Goal: Task Accomplishment & Management: Manage account settings

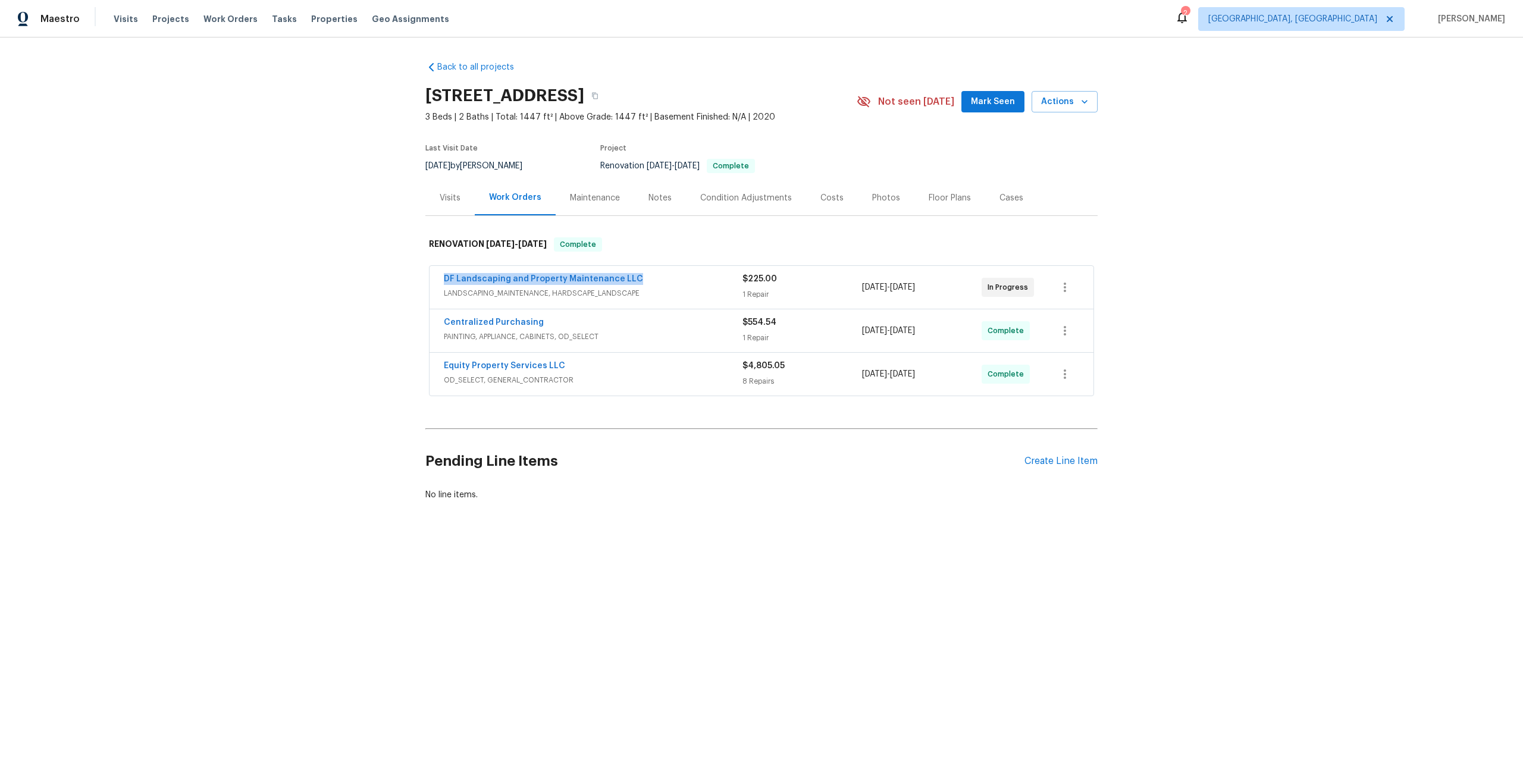
drag, startPoint x: 644, startPoint y: 279, endPoint x: 439, endPoint y: 279, distance: 205.0
click at [438, 279] on div "DF Landscaping and Property Maintenance LLC LANDSCAPING_MAINTENANCE, HARDSCAPE_…" at bounding box center [762, 287] width 664 height 43
copy link "DF Landscaping and Property Maintenance LLC"
click at [599, 95] on icon "button" at bounding box center [595, 96] width 7 height 7
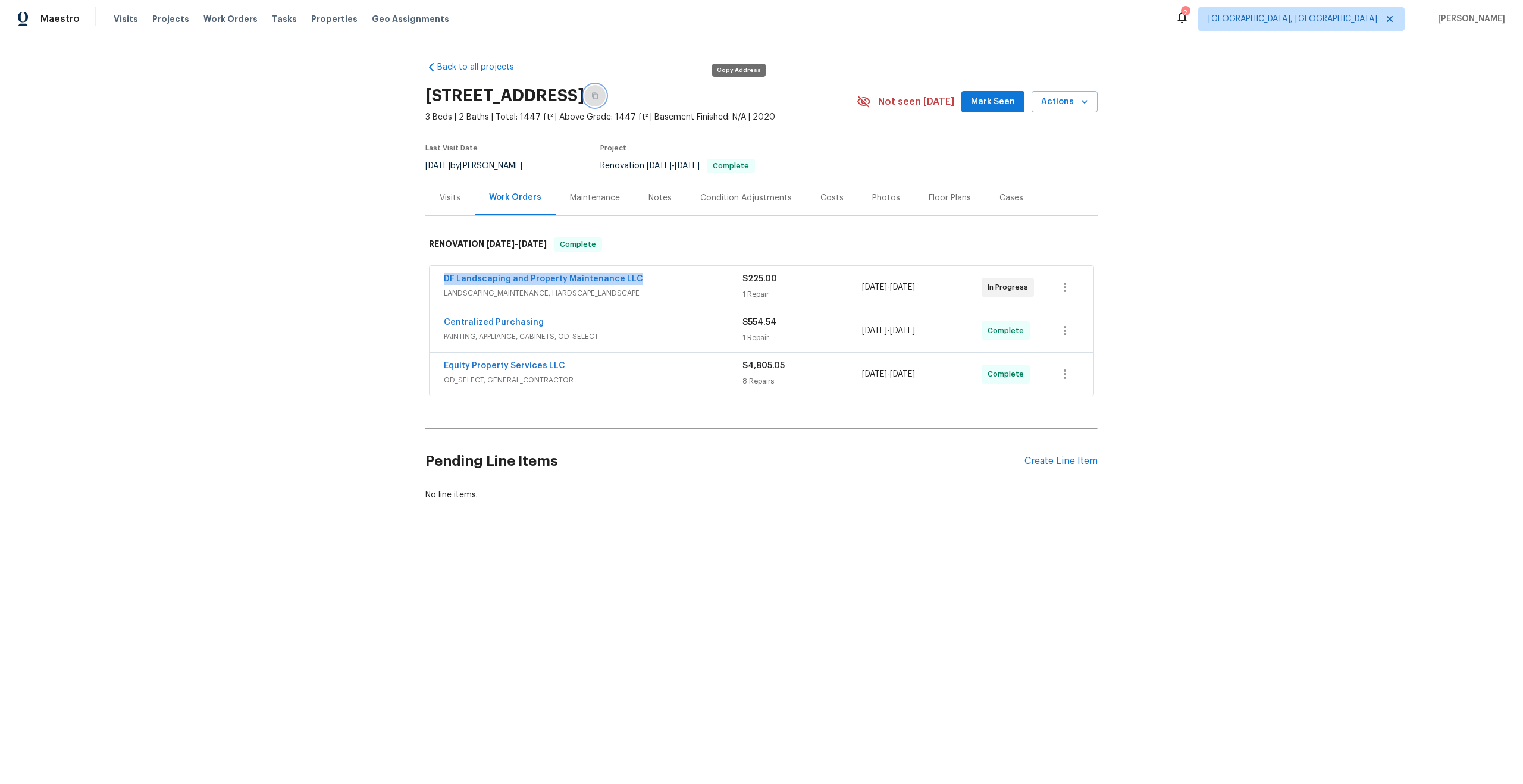
click at [599, 95] on icon "button" at bounding box center [595, 96] width 7 height 7
click at [605, 97] on button "button" at bounding box center [595, 96] width 22 height 22
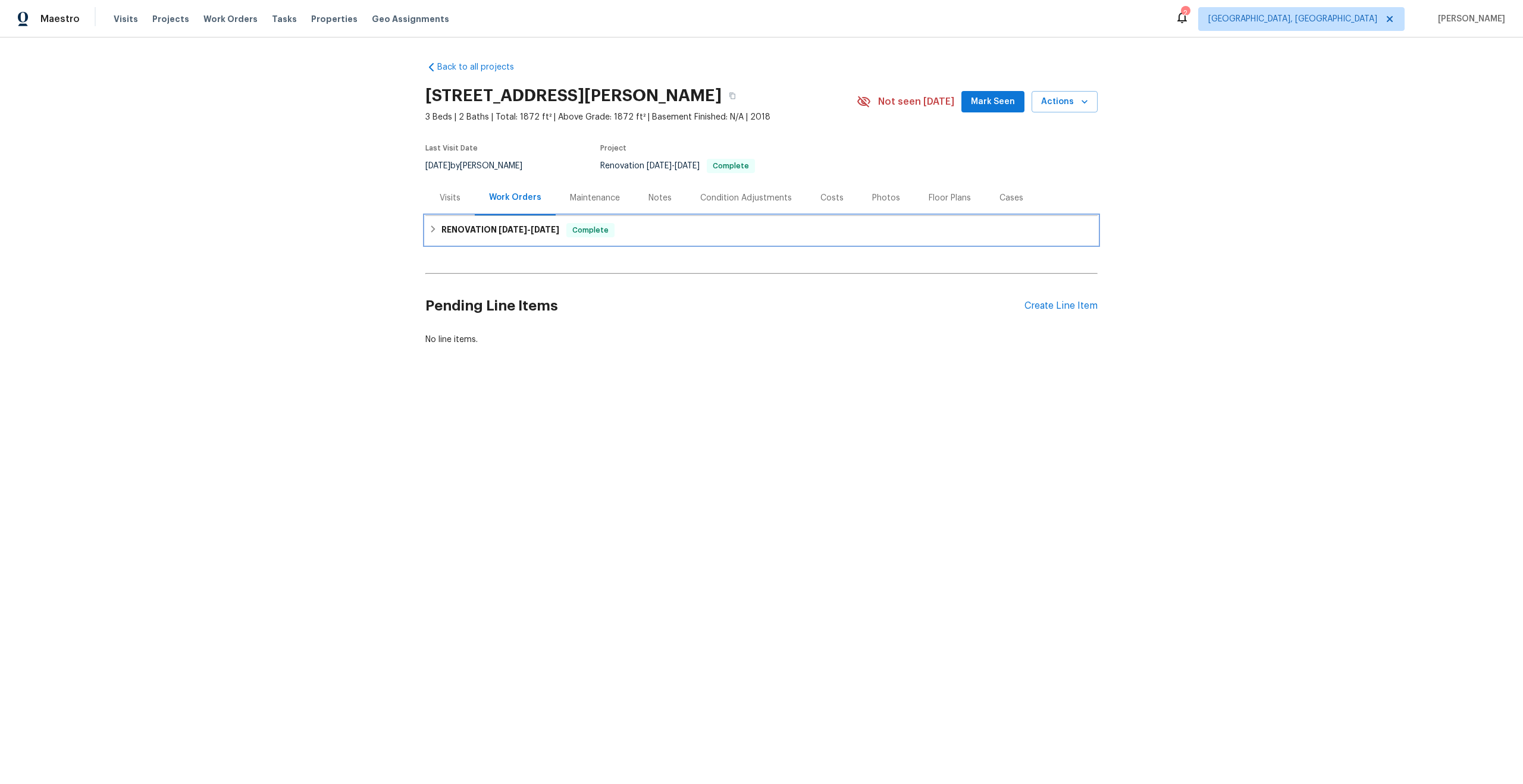
click at [487, 243] on div "RENOVATION 8/21/25 - 9/8/25 Complete" at bounding box center [761, 229] width 672 height 28
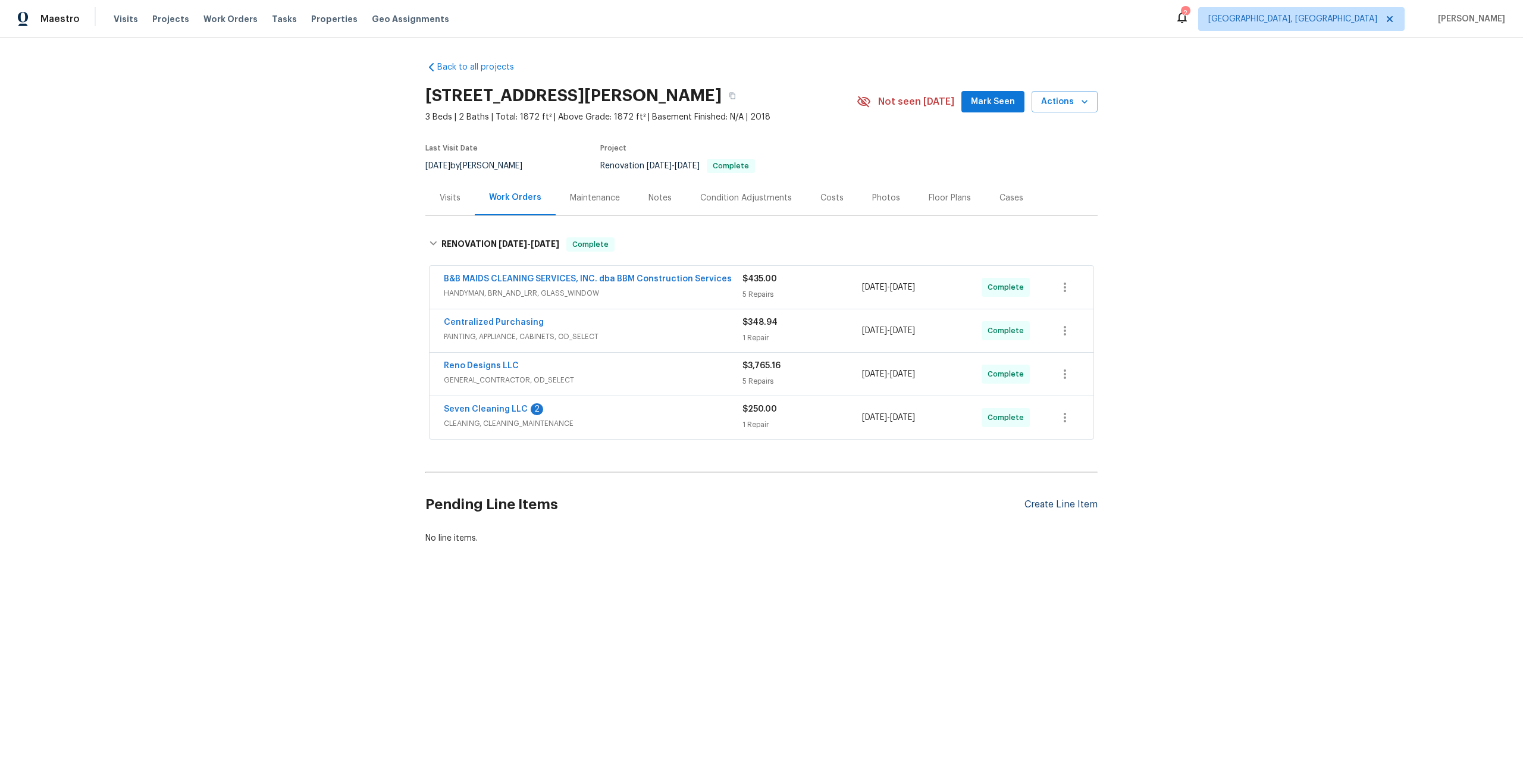
click at [1057, 505] on div "Create Line Item" at bounding box center [1061, 505] width 73 height 11
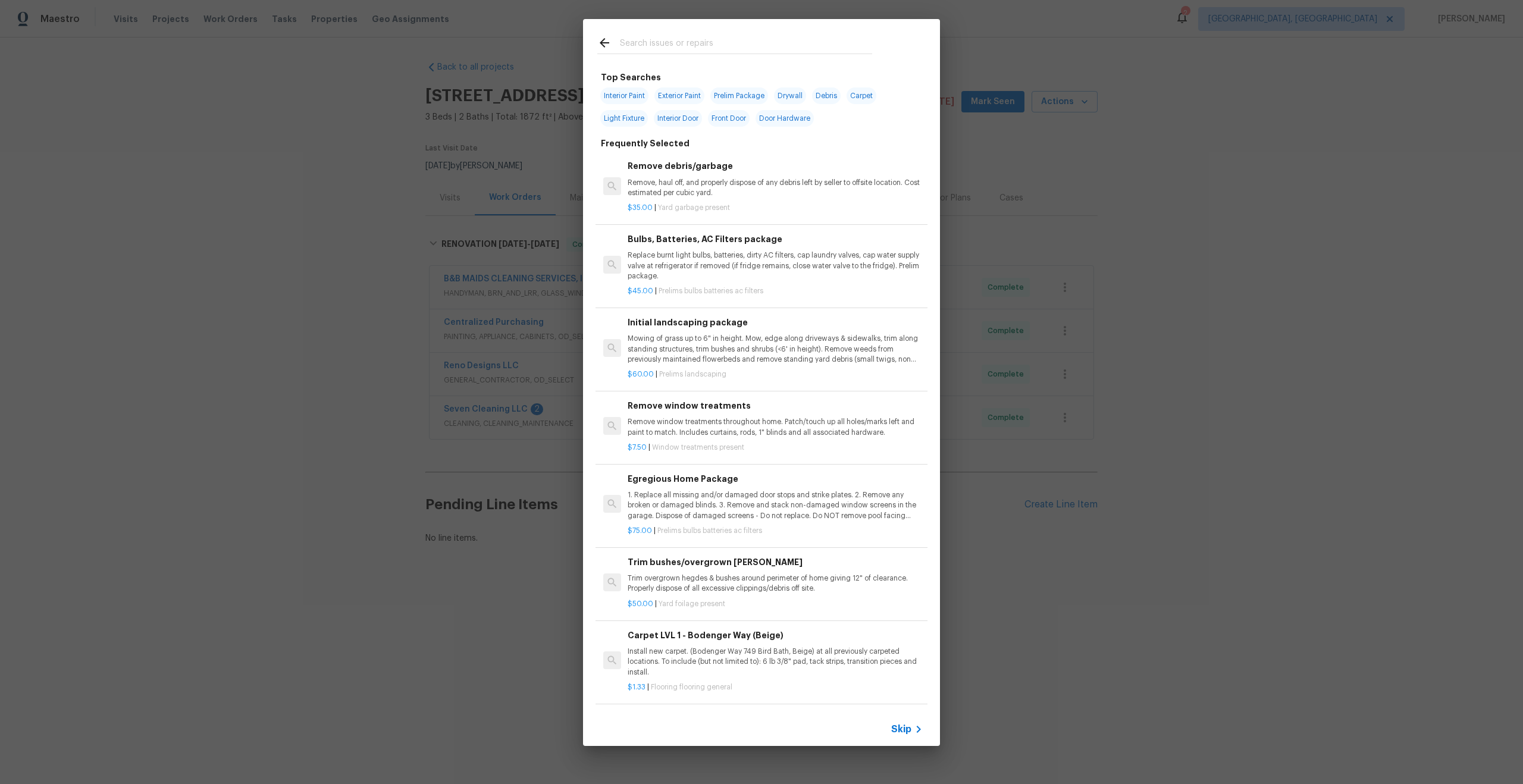
click at [895, 727] on span "Skip" at bounding box center [901, 729] width 20 height 12
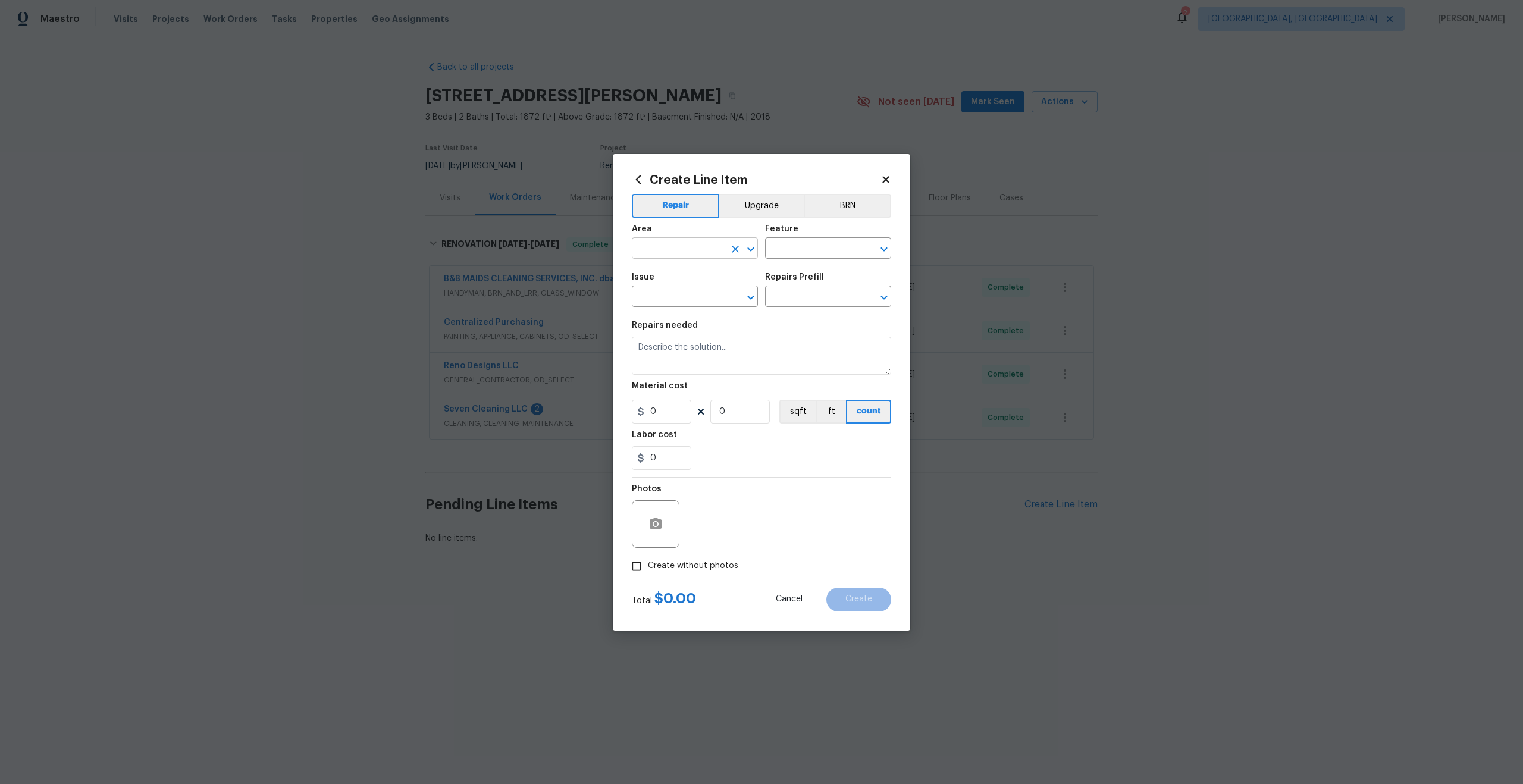
click at [692, 250] on input "text" at bounding box center [678, 250] width 93 height 19
click at [700, 298] on li "Interior Overall" at bounding box center [695, 295] width 126 height 19
type input "Interior Overall"
click at [806, 252] on input "text" at bounding box center [811, 250] width 93 height 19
click at [809, 299] on li "Overall" at bounding box center [828, 304] width 126 height 19
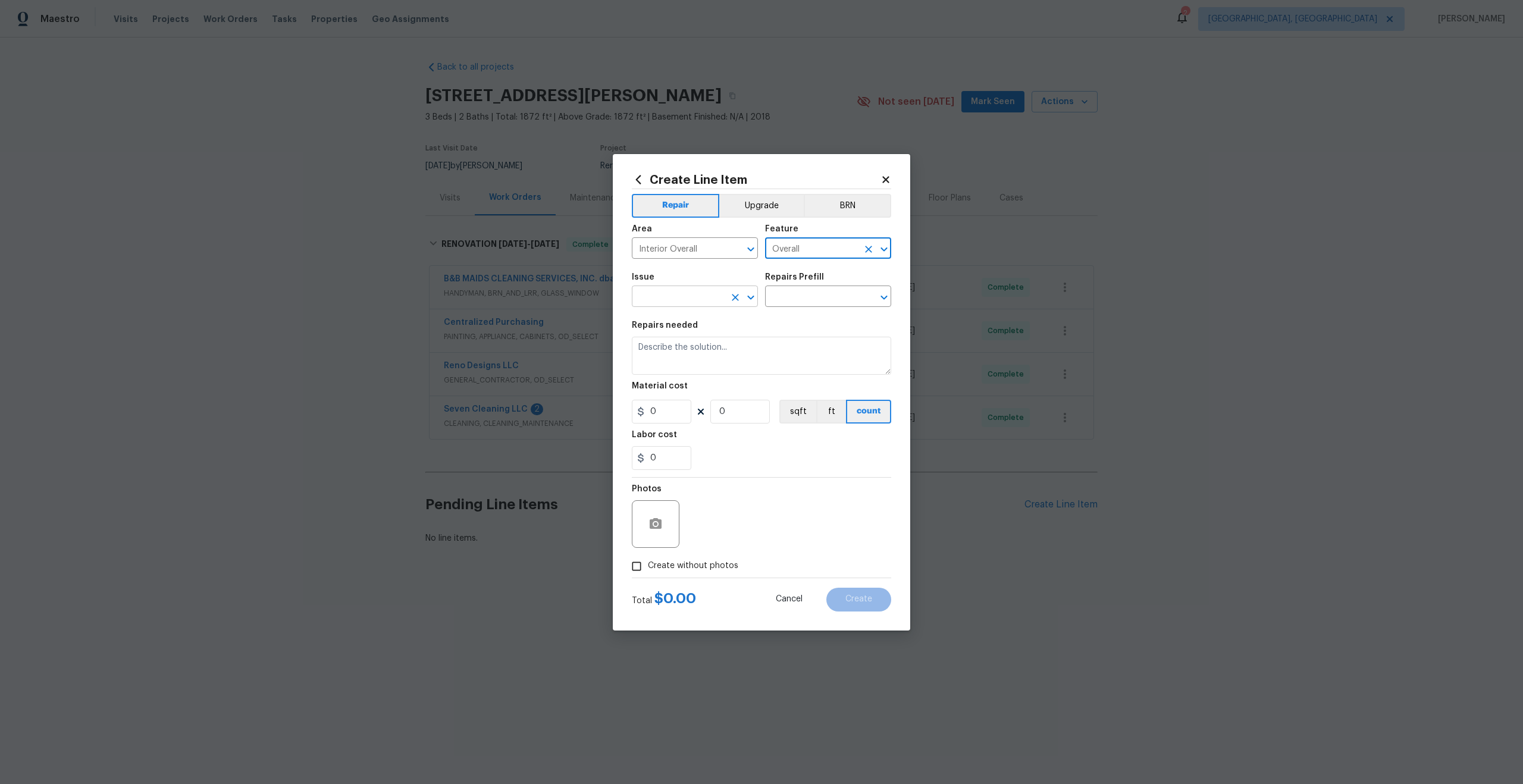
type input "Overall"
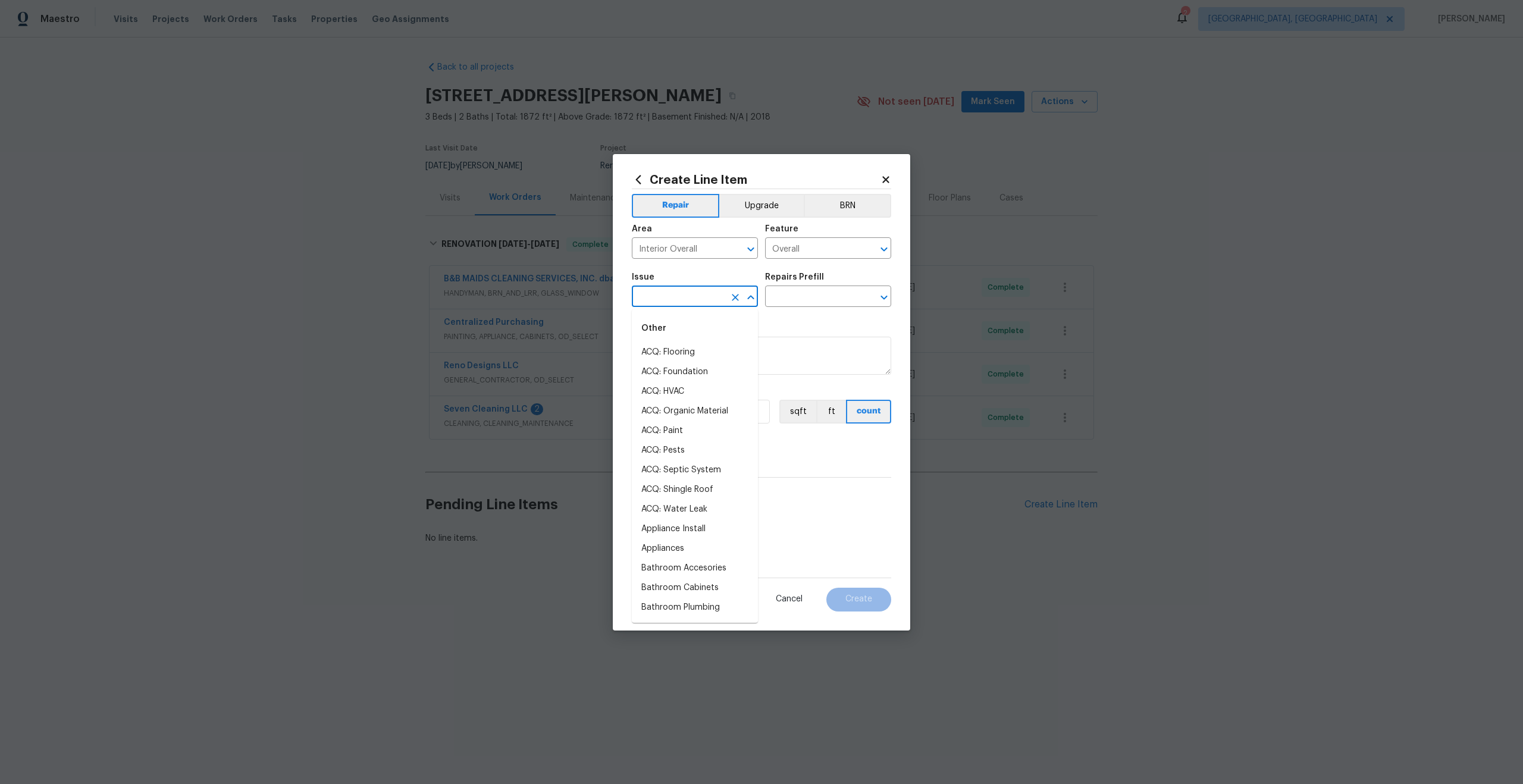
click at [695, 299] on input "text" at bounding box center [678, 297] width 93 height 19
click at [687, 348] on li "Photos" at bounding box center [695, 353] width 126 height 19
type input "Photos"
click at [831, 287] on div "Repairs Prefill" at bounding box center [828, 280] width 126 height 15
click at [813, 301] on input "text" at bounding box center [811, 297] width 93 height 19
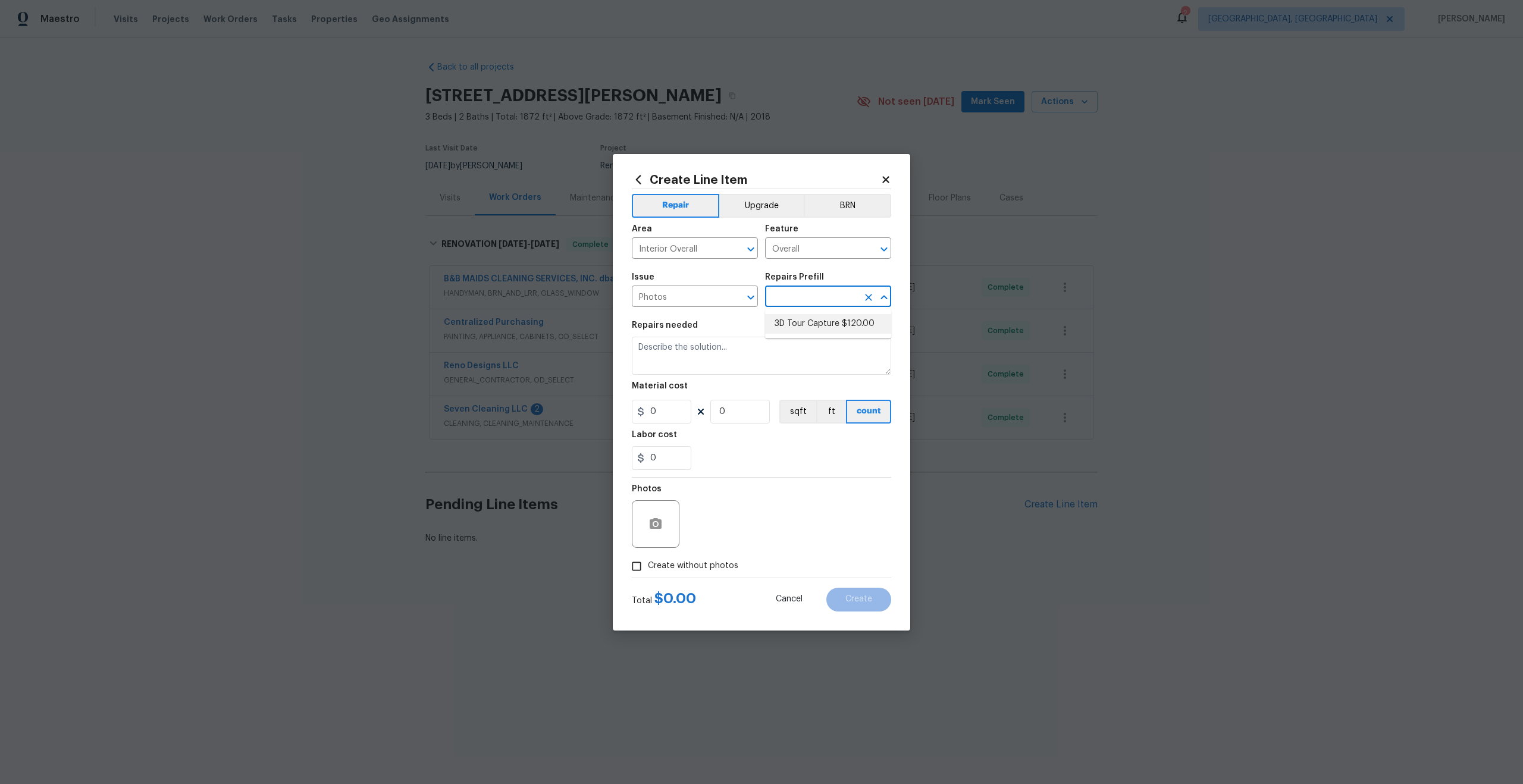
click at [808, 323] on li "3D Tour Capture $120.00" at bounding box center [828, 324] width 126 height 19
type input "3D Tour Capture $120.00"
type textarea "Capture 3D tour of home"
type input "1"
type input "120"
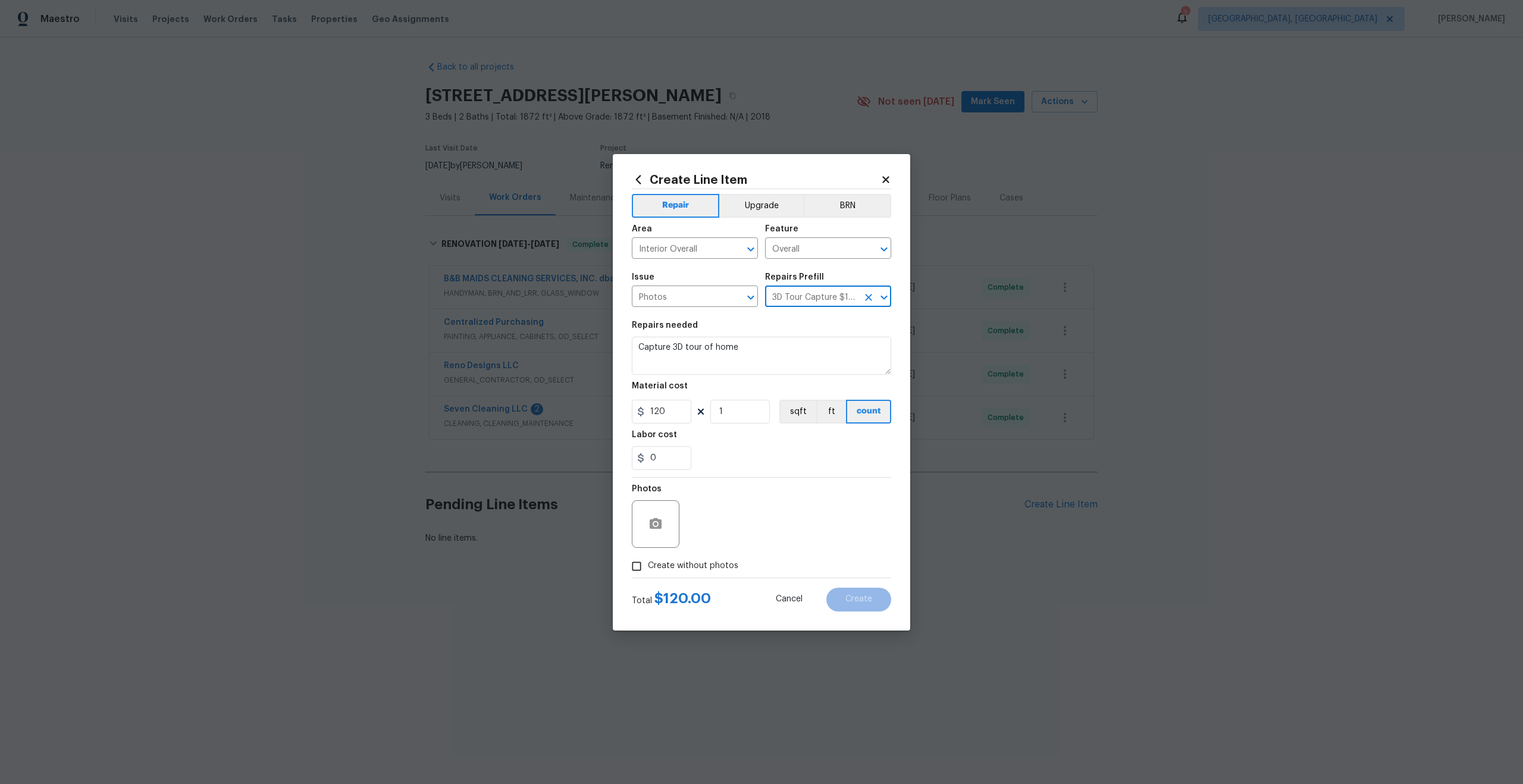
click at [634, 569] on input "Create without photos" at bounding box center [637, 567] width 23 height 23
checkbox input "true"
click at [729, 530] on textarea at bounding box center [790, 524] width 202 height 47
type textarea "."
click at [868, 611] on button "Create" at bounding box center [859, 600] width 65 height 24
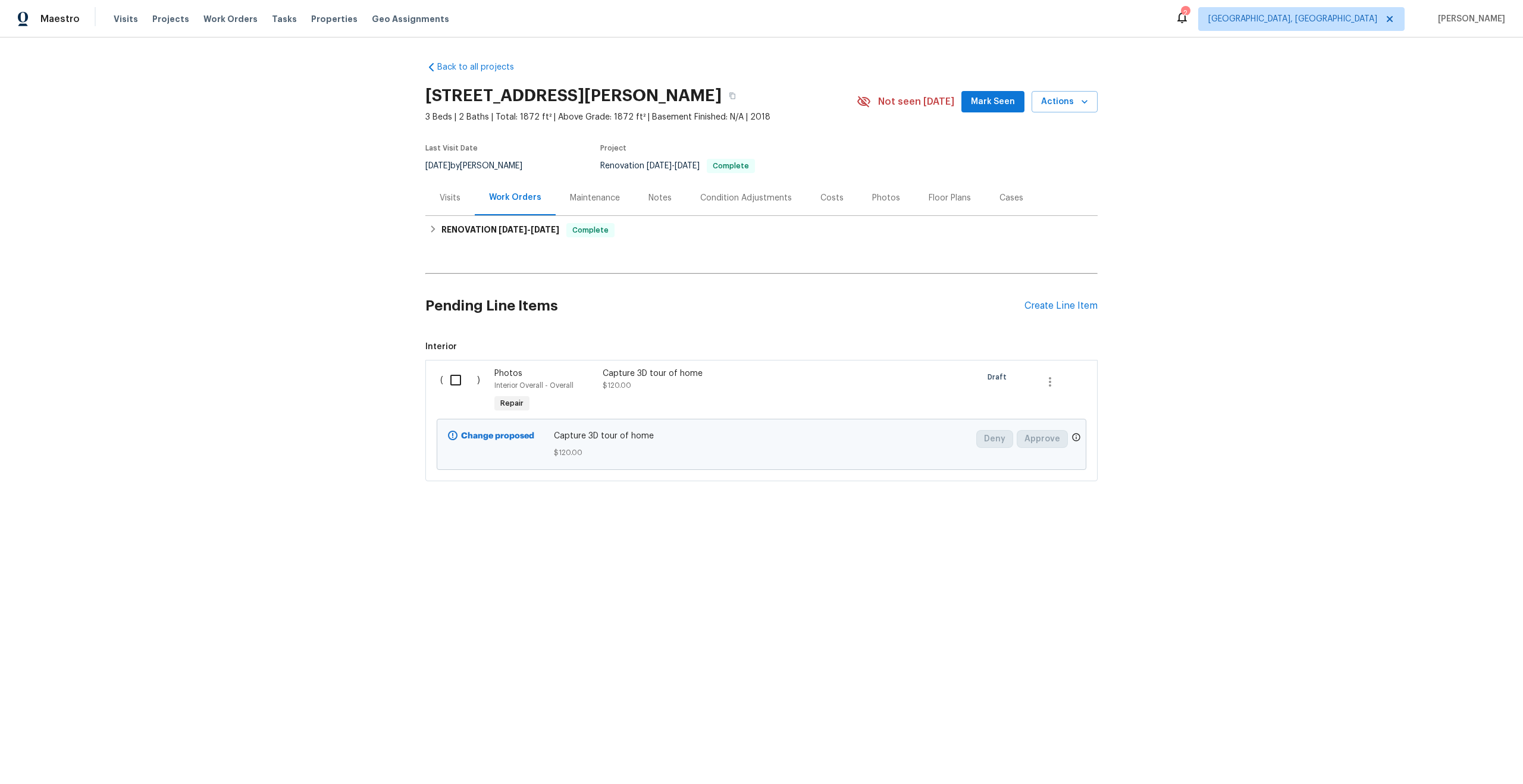
click at [461, 378] on input "checkbox" at bounding box center [460, 380] width 34 height 25
checkbox input "true"
click at [1451, 755] on span "Create Work Order" at bounding box center [1455, 754] width 79 height 14
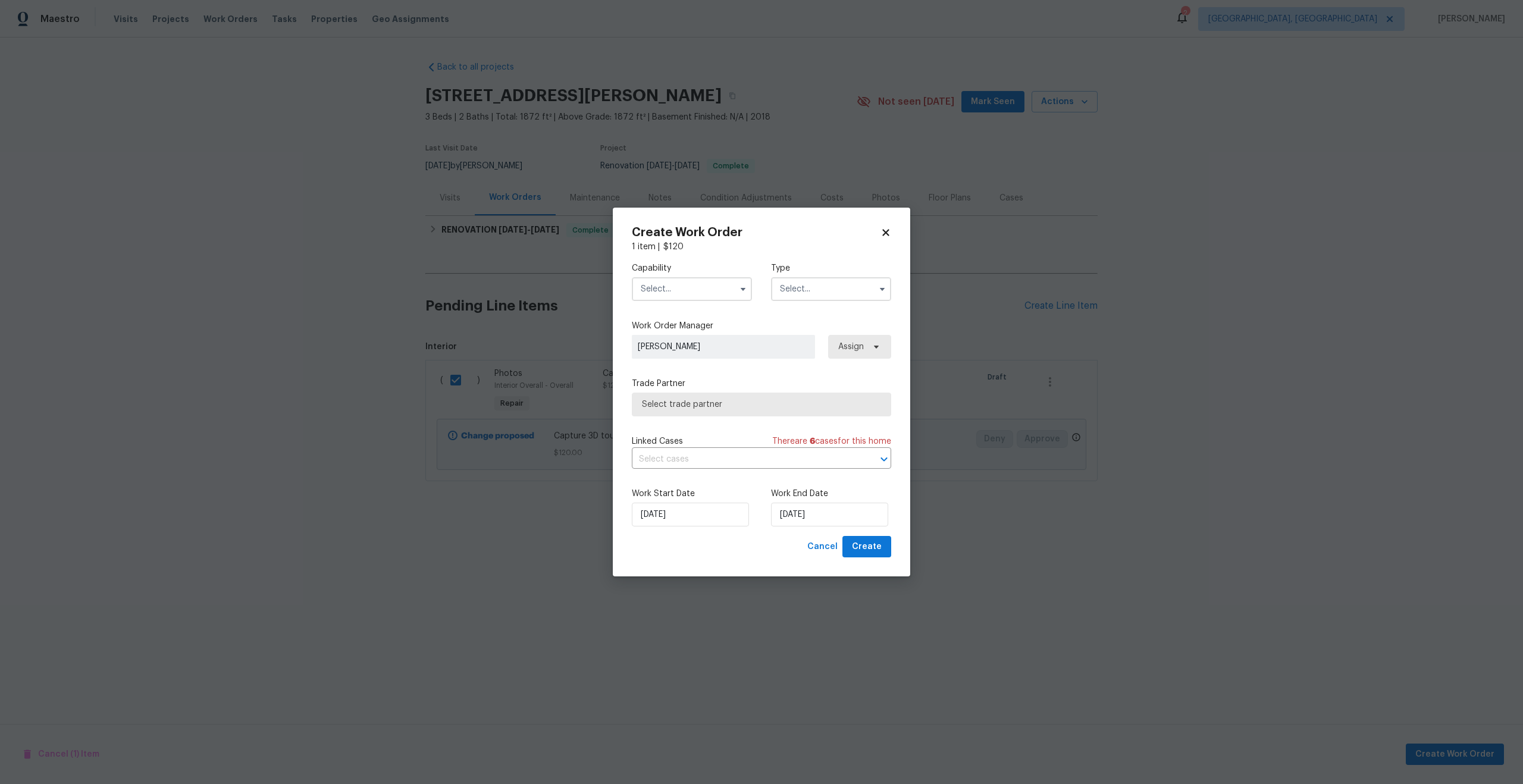
click at [687, 291] on input "text" at bounding box center [691, 289] width 120 height 24
click at [687, 360] on span "Photography" at bounding box center [670, 358] width 52 height 8
type input "Photography"
click at [806, 279] on input "text" at bounding box center [831, 289] width 120 height 24
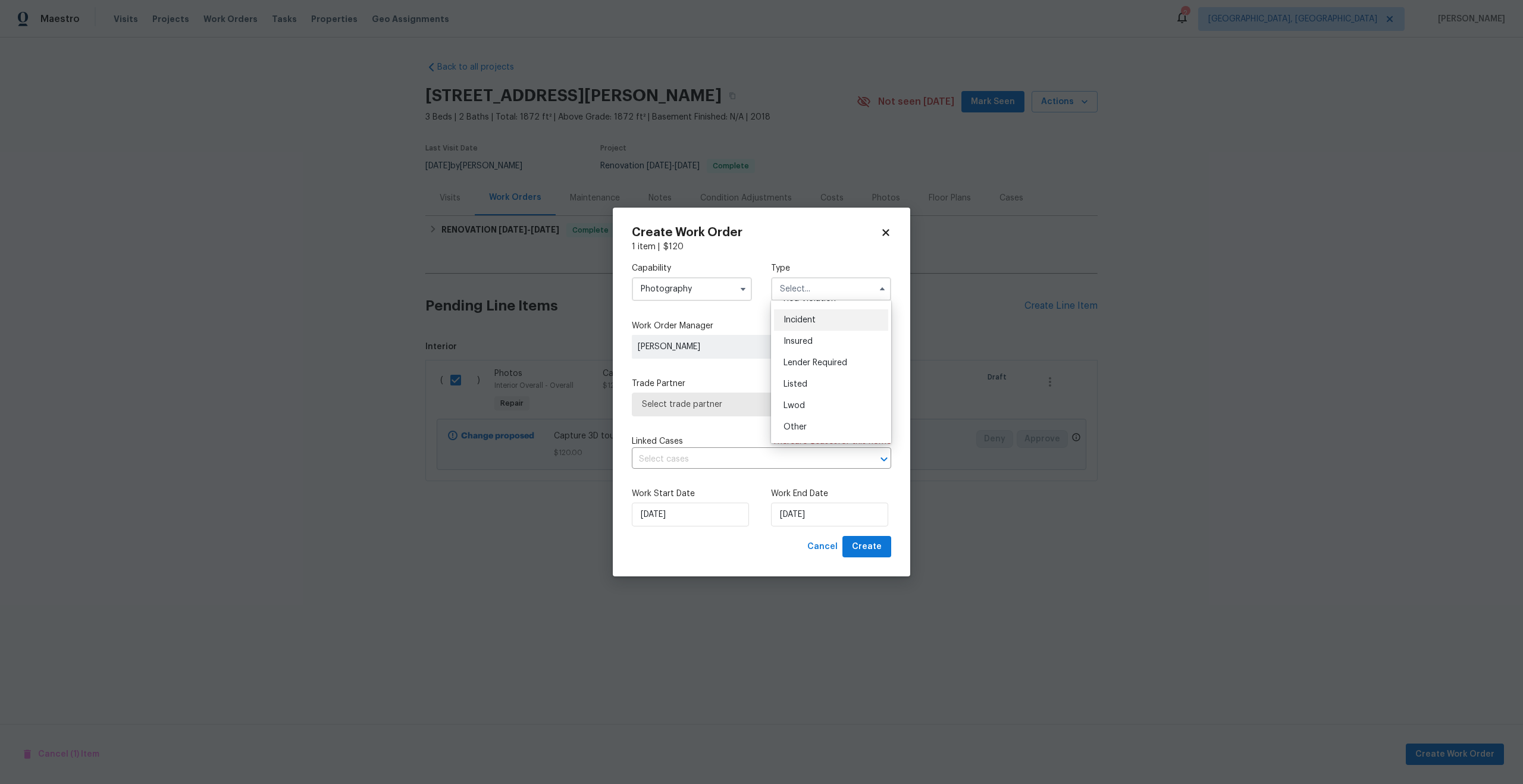
scroll to position [32, 0]
click at [796, 366] on span "Lender Required" at bounding box center [815, 368] width 64 height 8
type input "Lender Required"
click at [777, 391] on div "Trade Partner Select trade partner" at bounding box center [762, 397] width 259 height 39
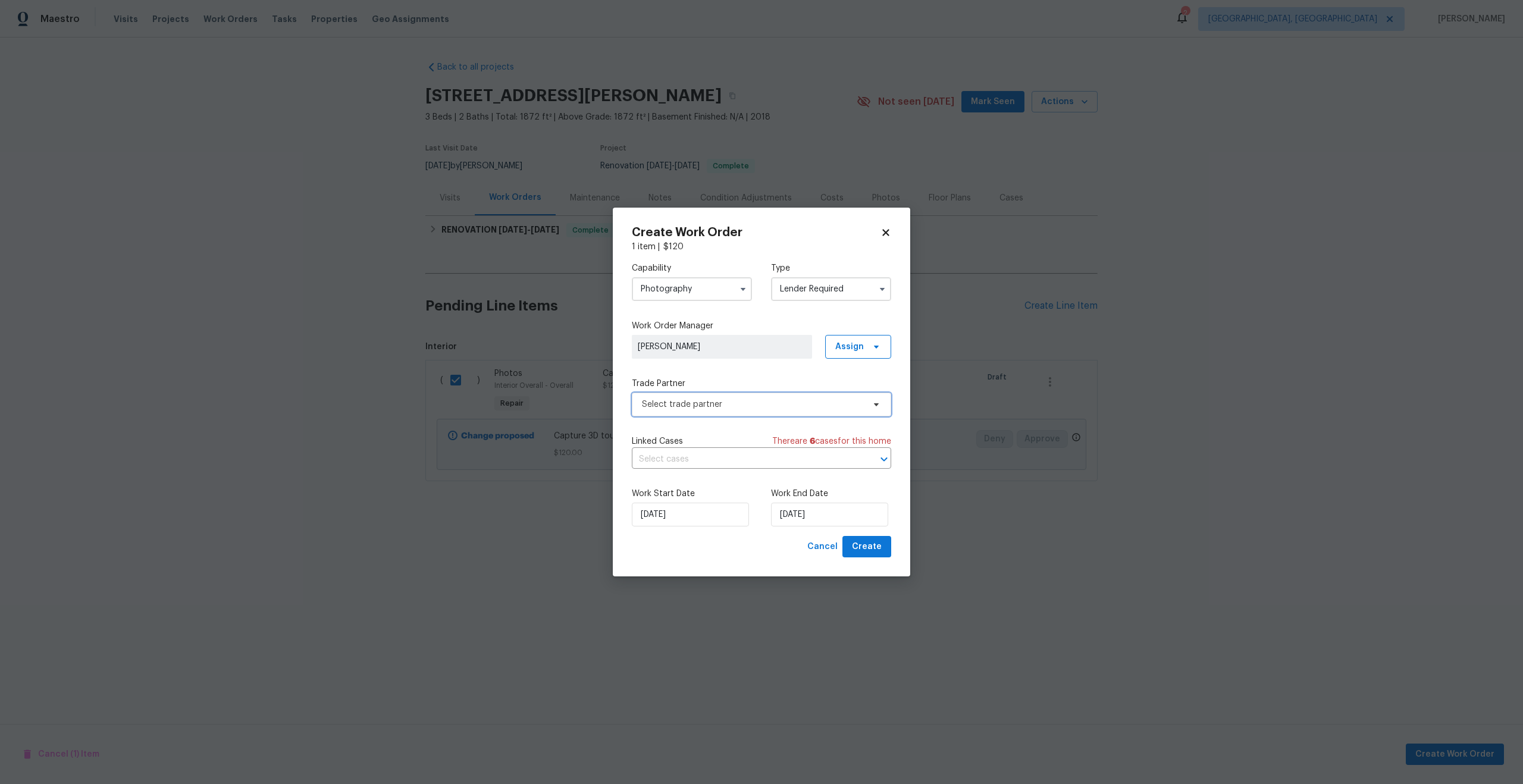
click at [774, 402] on span "Select trade partner" at bounding box center [753, 404] width 222 height 12
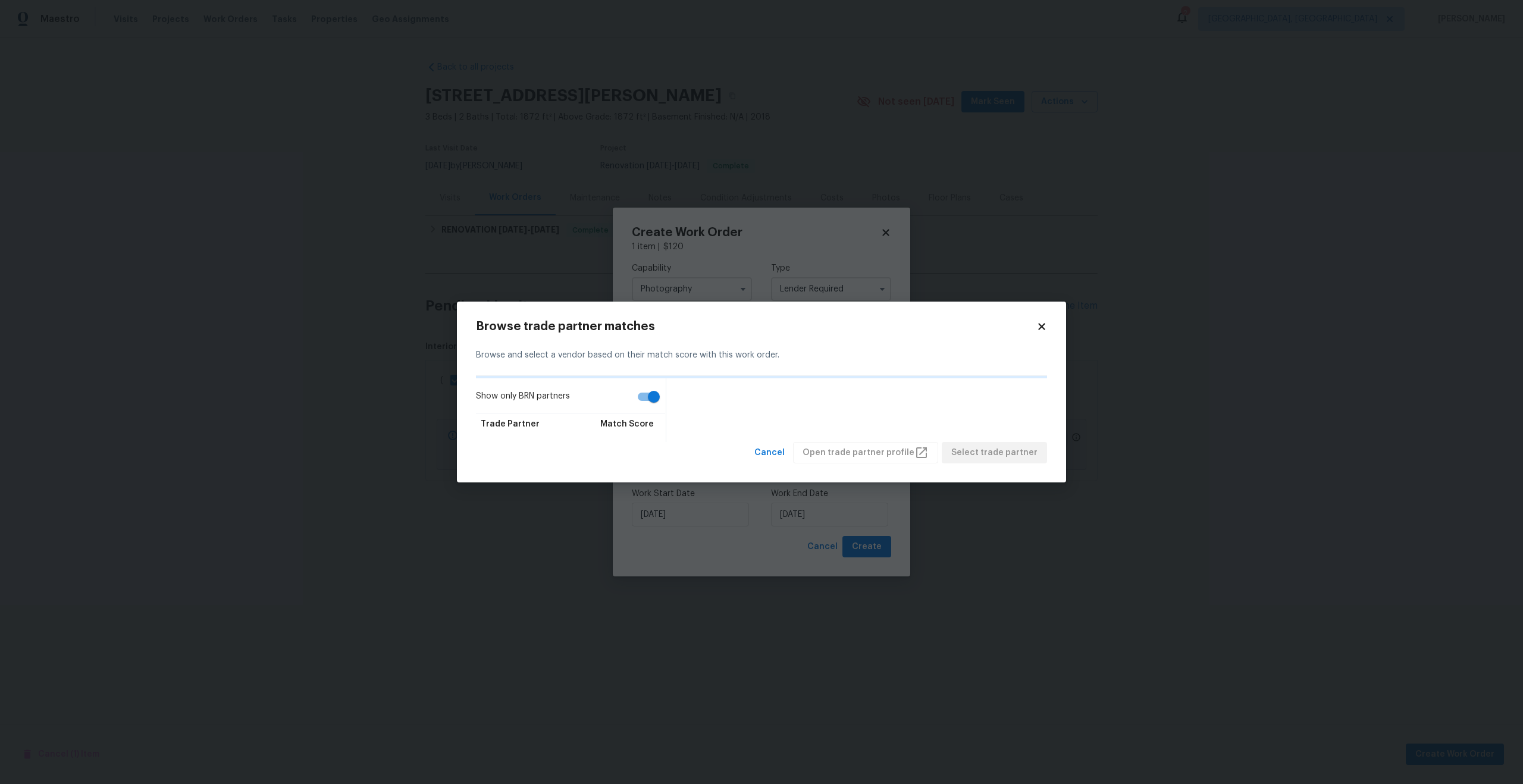
click at [1041, 323] on icon at bounding box center [1041, 326] width 10 height 10
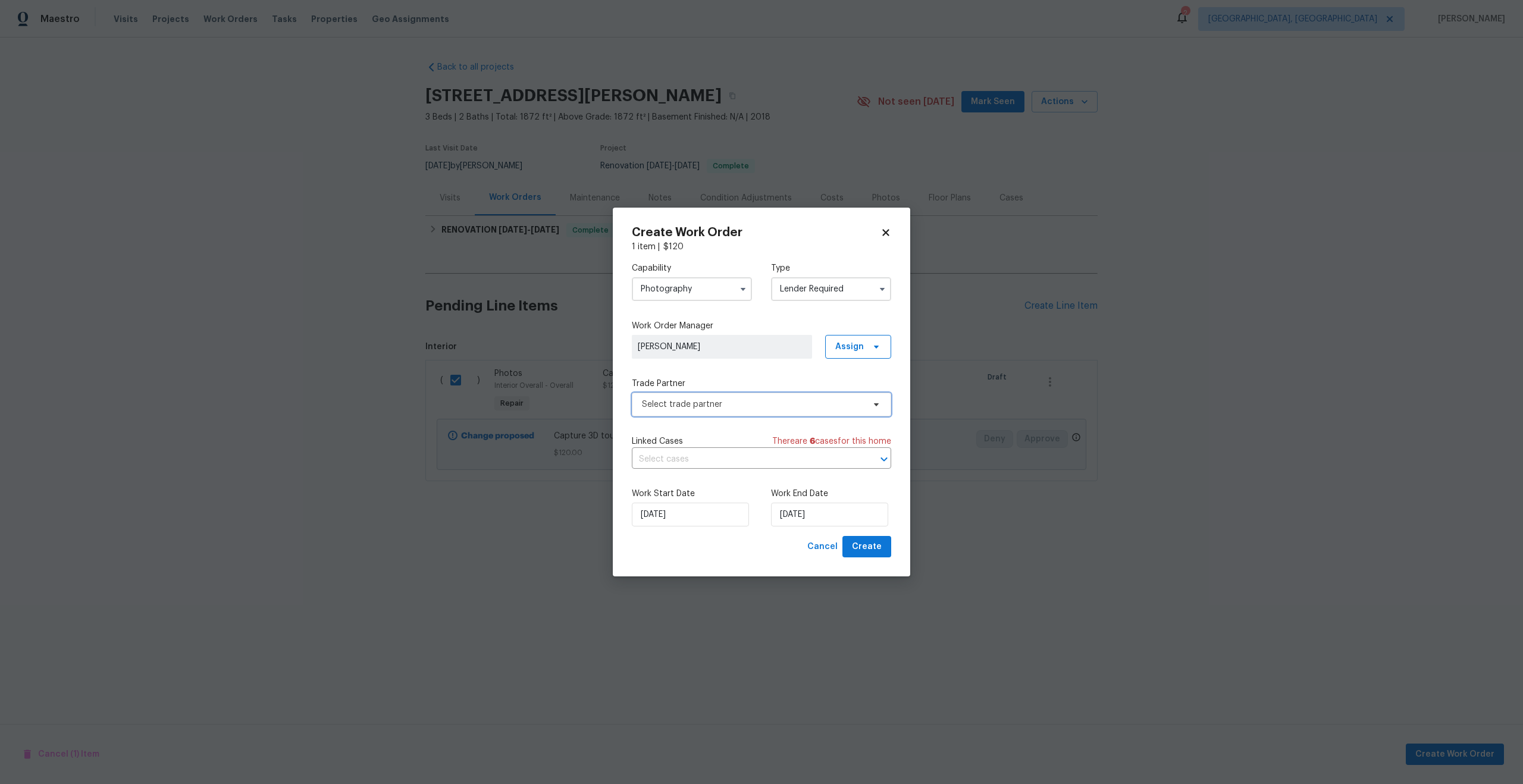
click at [728, 405] on span "Select trade partner" at bounding box center [753, 404] width 222 height 12
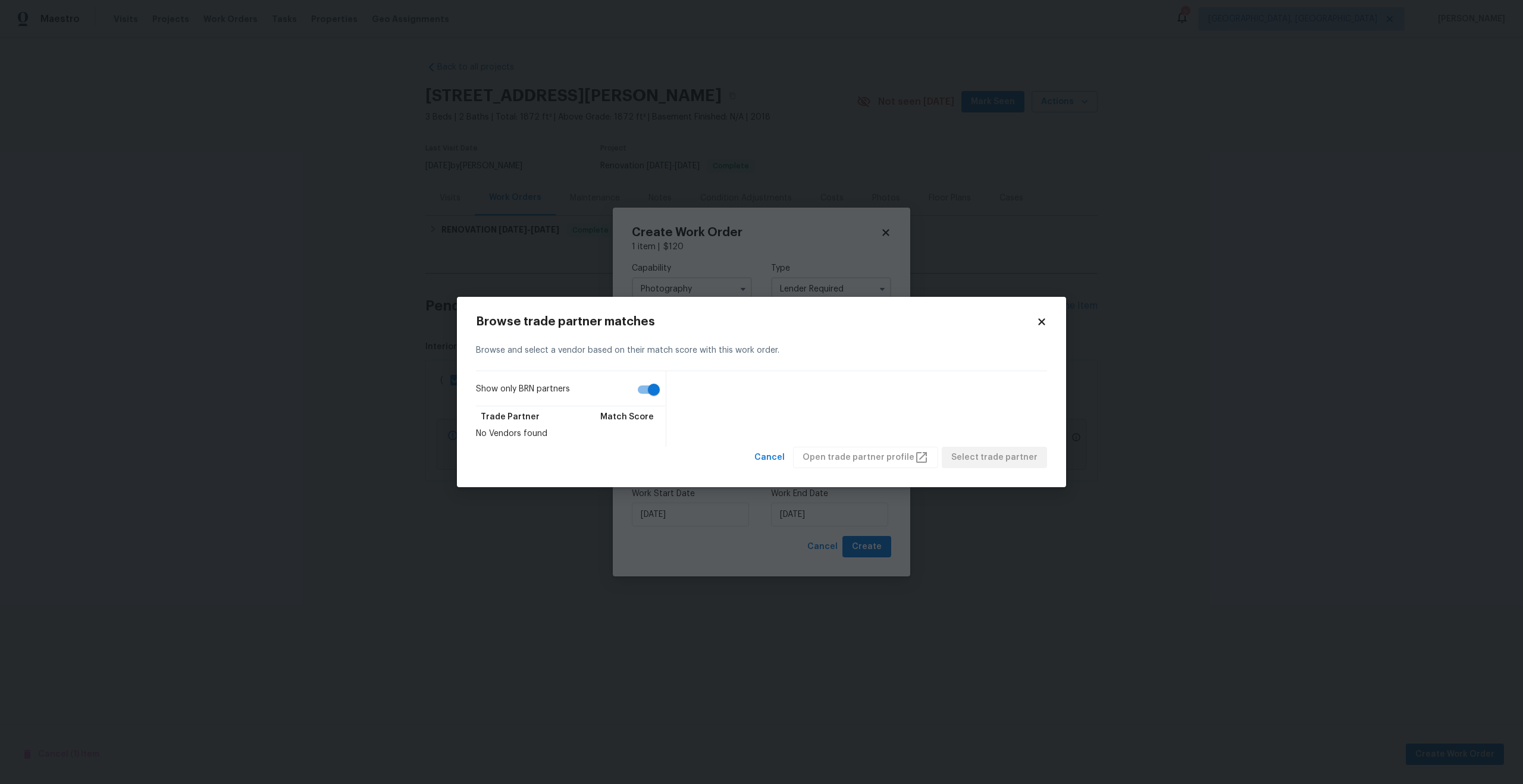
click at [1037, 323] on icon at bounding box center [1041, 321] width 10 height 10
checkbox input "false"
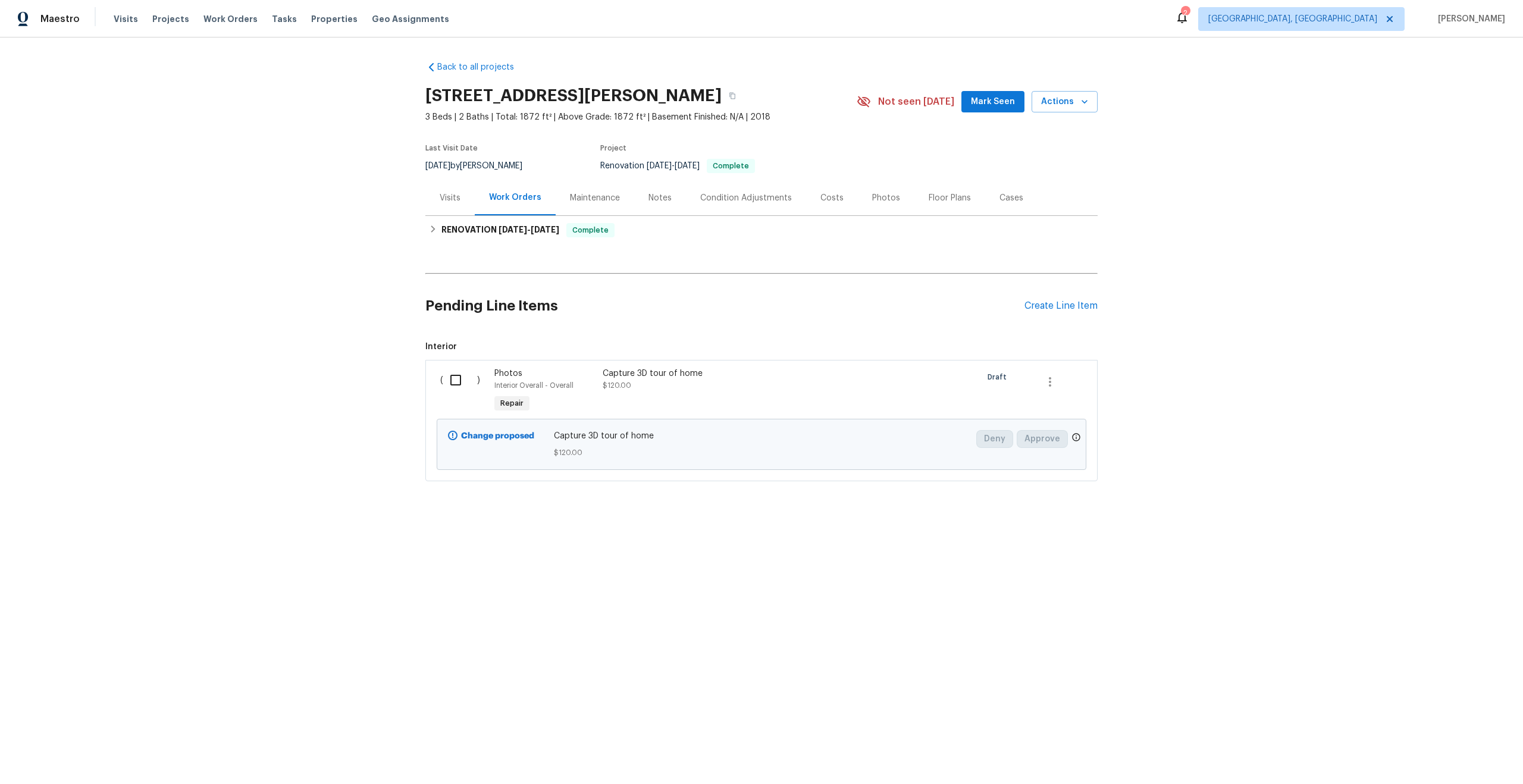
click at [632, 368] on div "Capture 3D tour of home" at bounding box center [708, 373] width 209 height 12
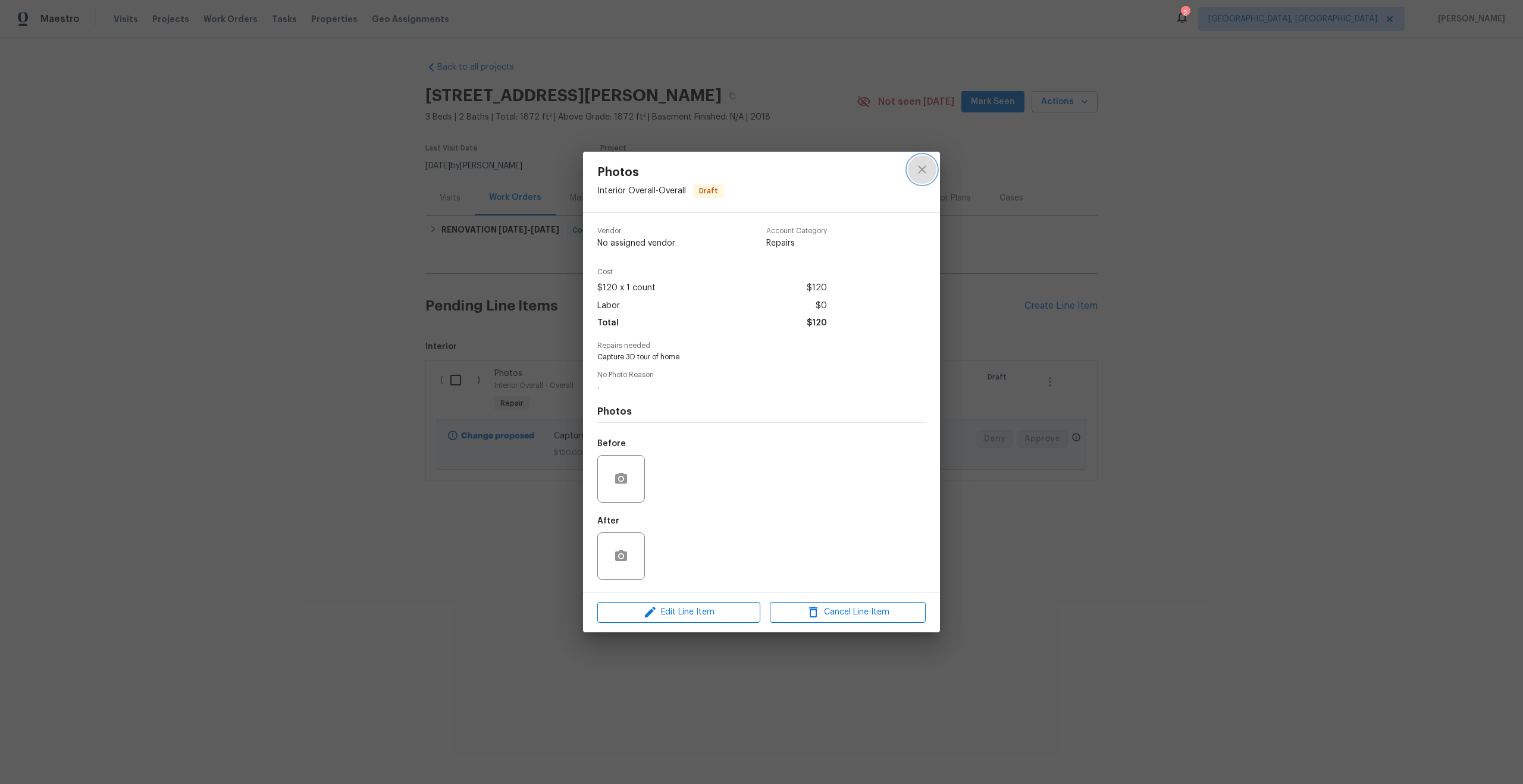
click at [925, 169] on icon "close" at bounding box center [922, 170] width 14 height 14
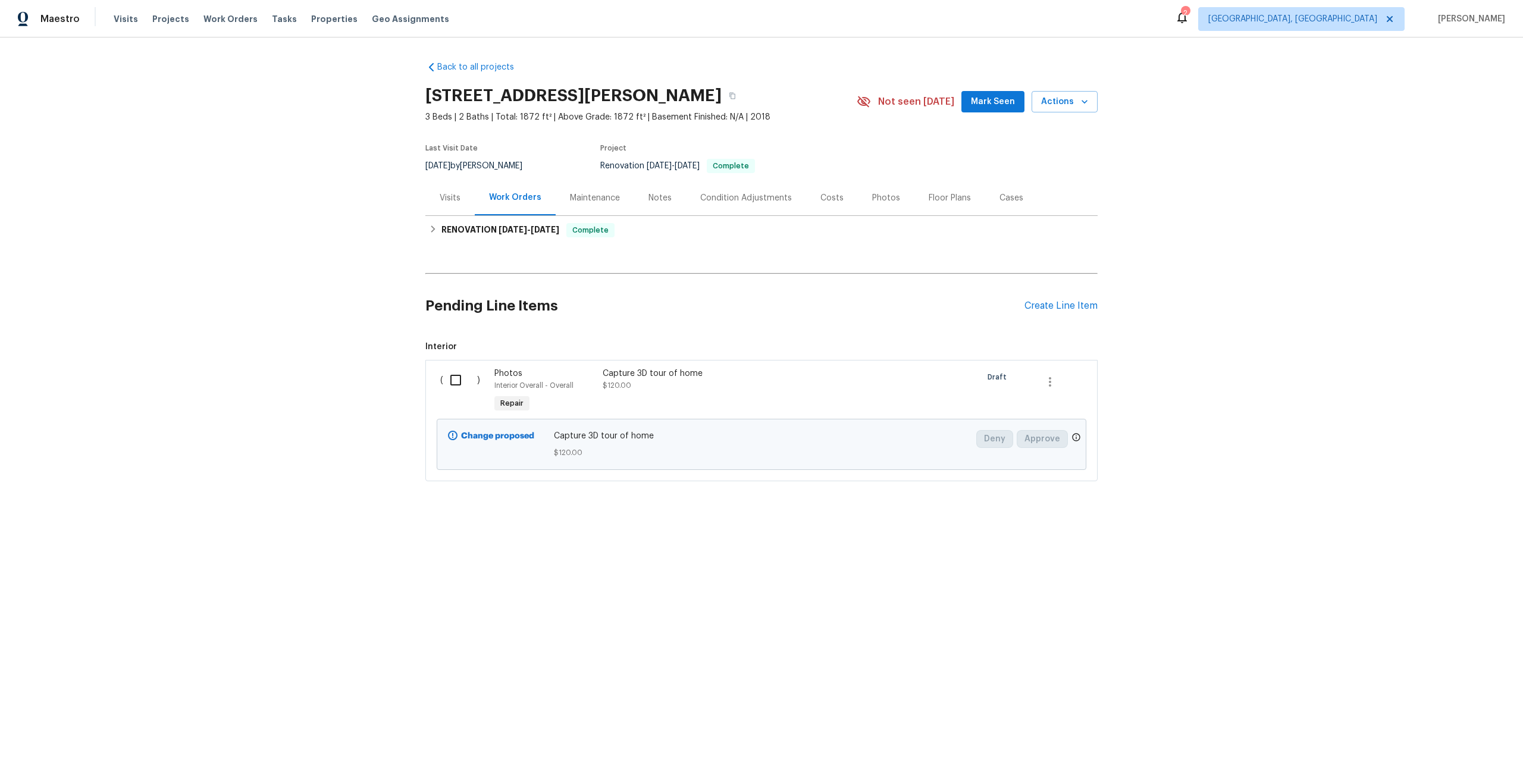
click at [1057, 312] on div "Pending Line Items Create Line Item" at bounding box center [761, 306] width 672 height 56
click at [451, 382] on input "checkbox" at bounding box center [460, 380] width 34 height 25
click at [1438, 753] on span "Create Work Order" at bounding box center [1455, 754] width 79 height 14
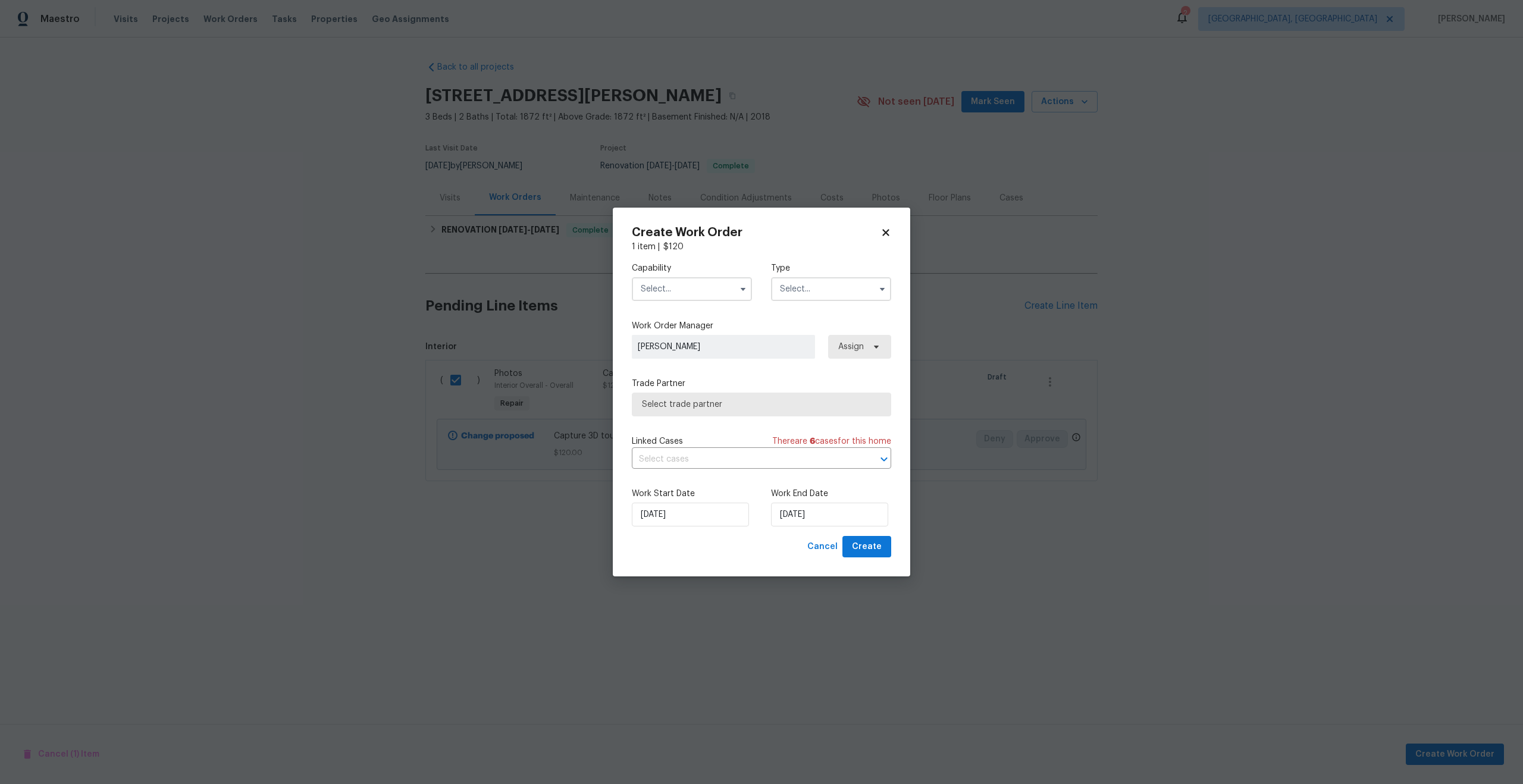
click at [728, 411] on span "Select trade partner" at bounding box center [762, 405] width 259 height 24
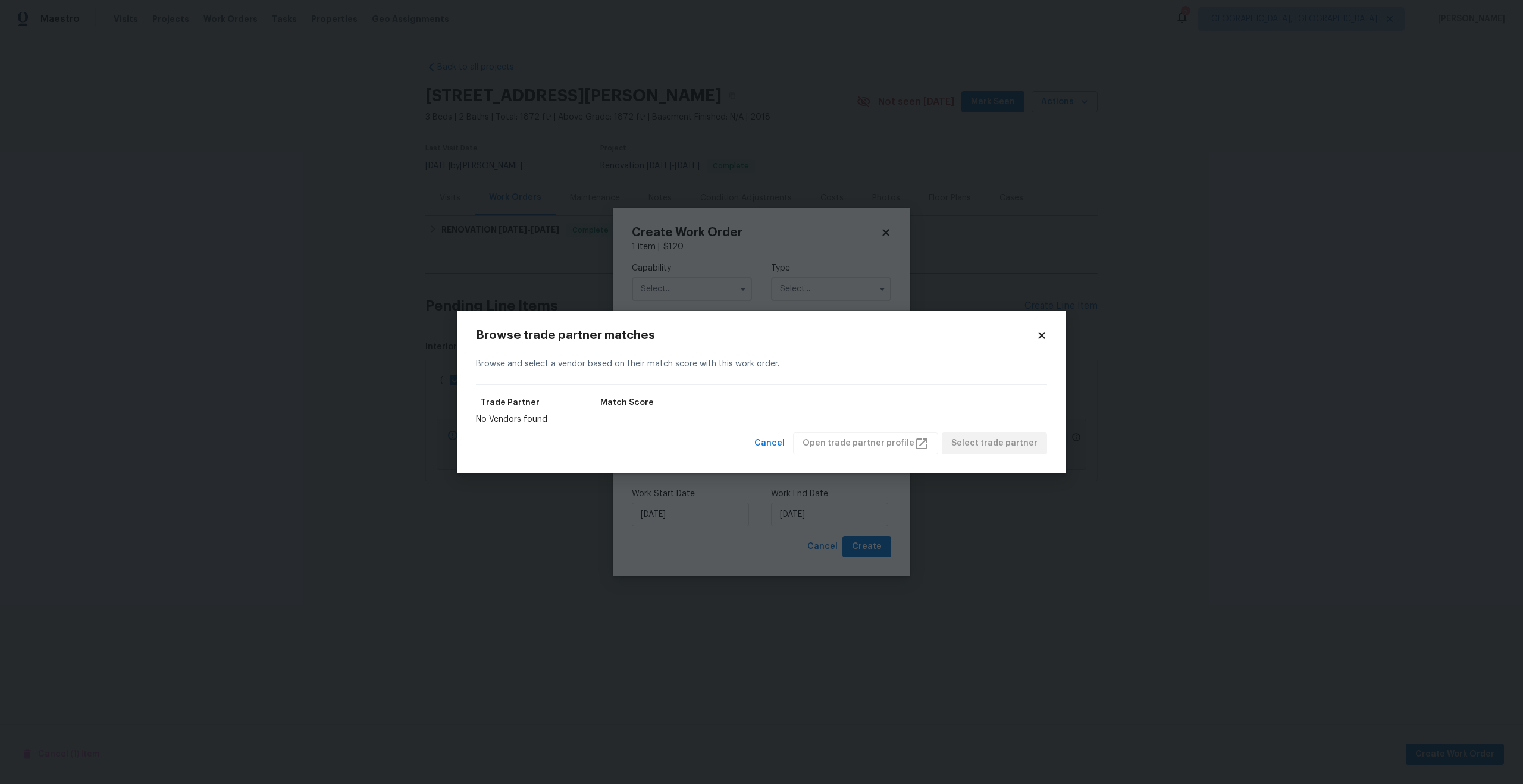
click at [1048, 336] on div "Browse trade partner matches Browse and select a vendor based on their match sc…" at bounding box center [762, 392] width 609 height 163
click at [1041, 334] on icon at bounding box center [1042, 336] width 6 height 6
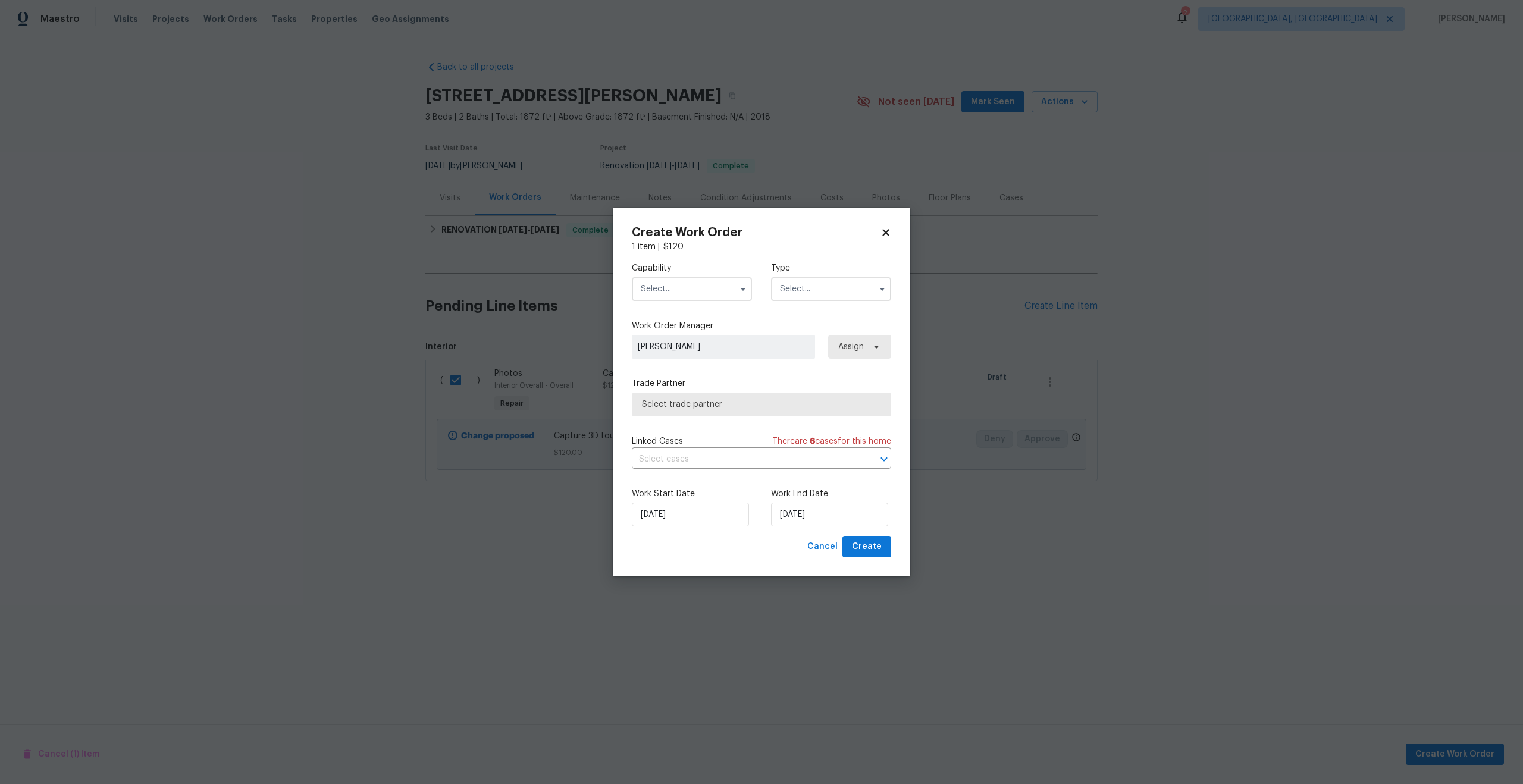
click at [888, 233] on icon at bounding box center [885, 233] width 6 height 6
checkbox input "false"
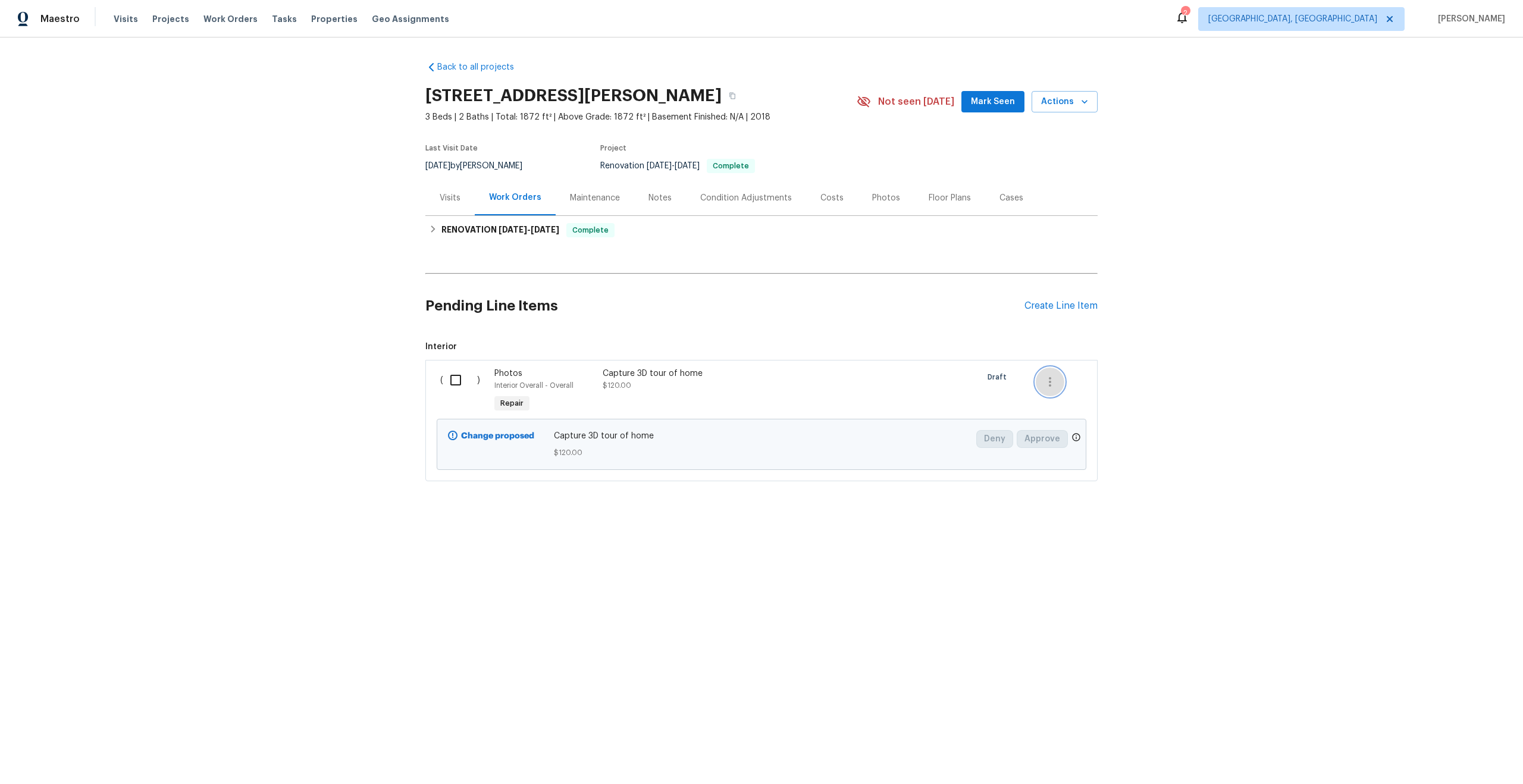
click at [1057, 385] on icon "button" at bounding box center [1050, 382] width 14 height 14
click at [1058, 380] on li "Cancel" at bounding box center [1059, 382] width 46 height 19
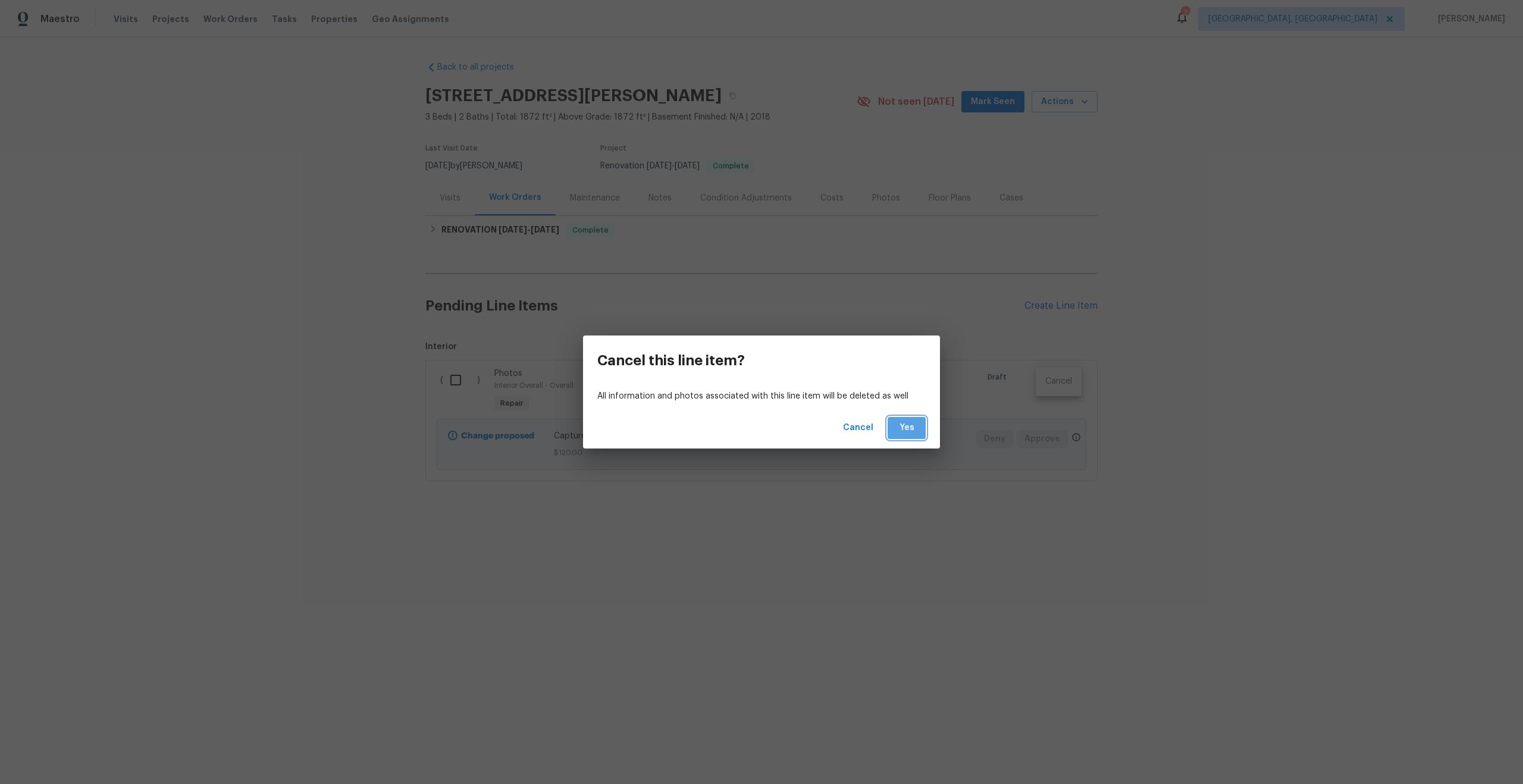
click at [909, 427] on span "Yes" at bounding box center [907, 428] width 19 height 14
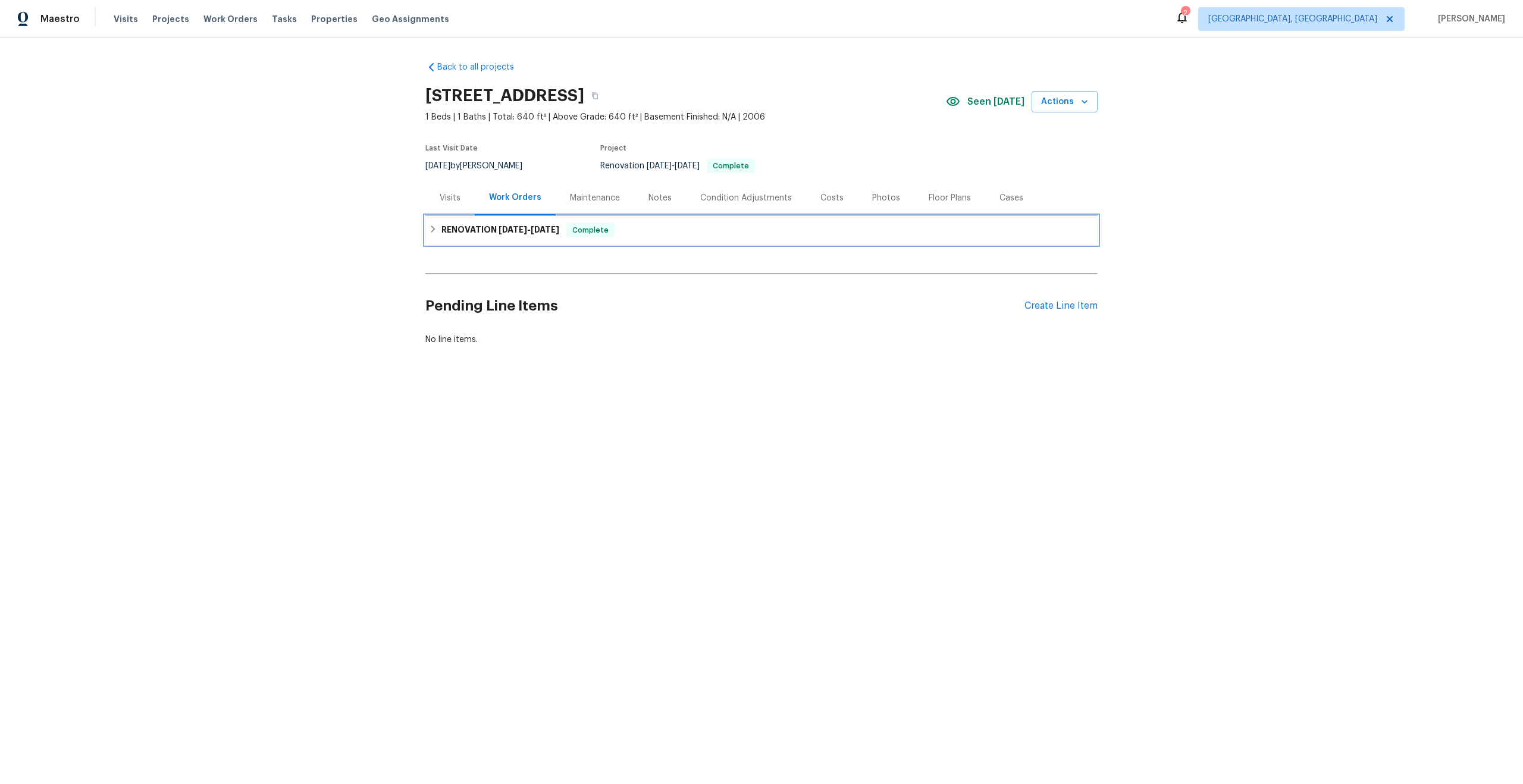
click at [655, 232] on div "RENOVATION [DATE] - [DATE] Complete" at bounding box center [762, 230] width 665 height 14
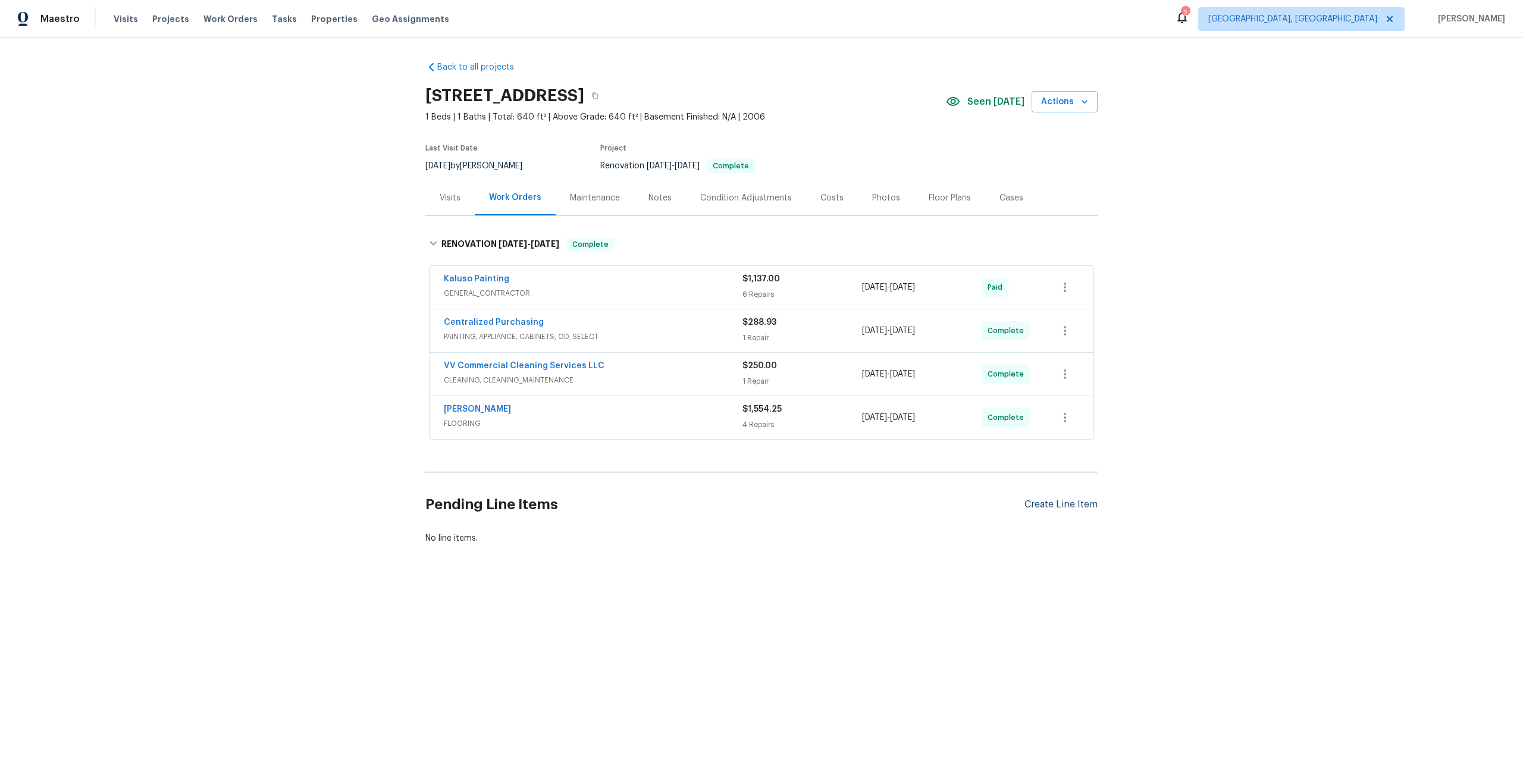
click at [1043, 505] on div "Create Line Item" at bounding box center [1061, 505] width 73 height 11
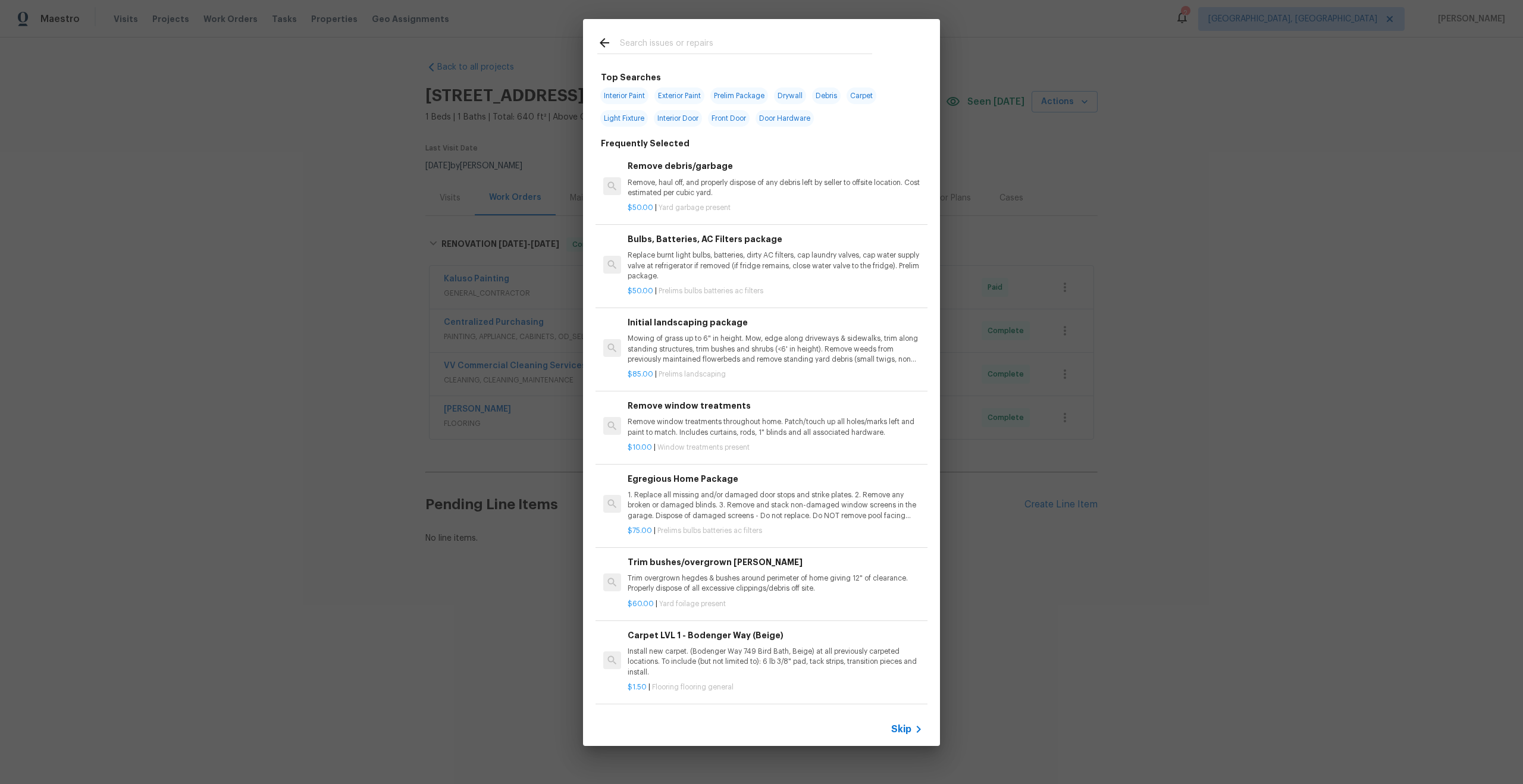
click at [1018, 503] on div "Top Searches Interior Paint Exterior Paint Prelim Package Drywall Debris Carpet…" at bounding box center [762, 382] width 1523 height 765
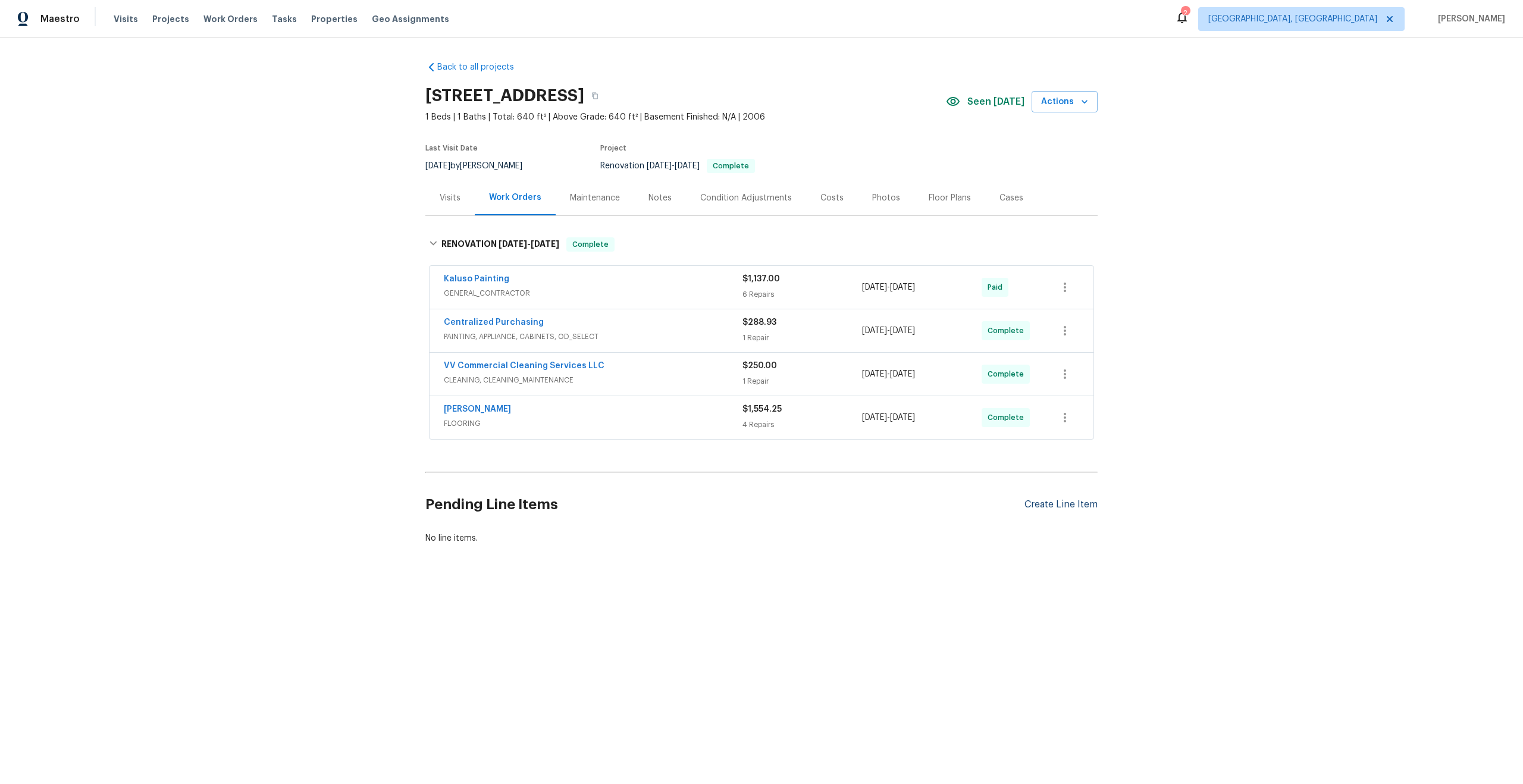
click at [1060, 505] on div "Create Line Item" at bounding box center [1061, 505] width 73 height 11
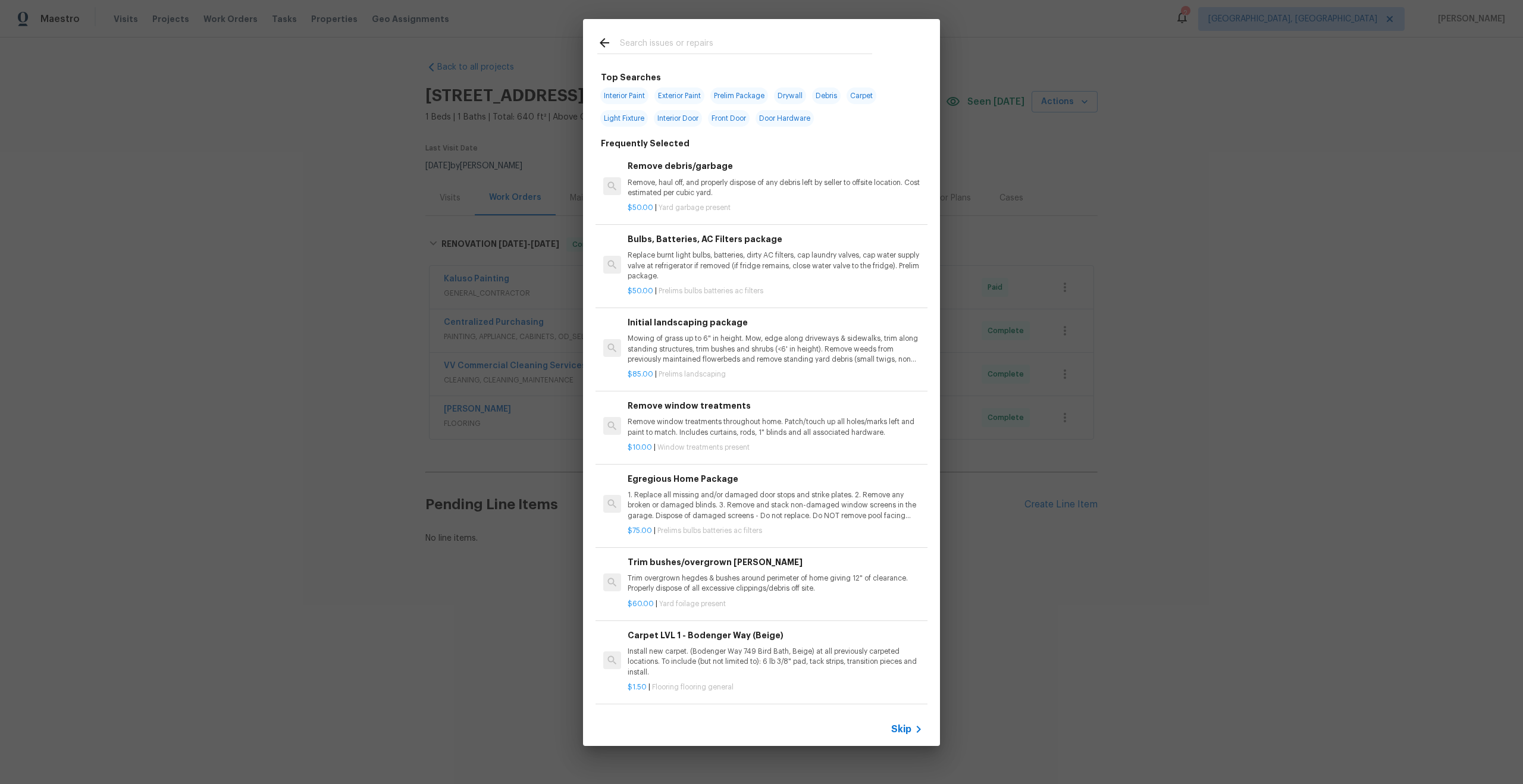
click at [891, 614] on div "Trim bushes/overgrown hedges Trim overgrown hegdes & bushes around perimeter of…" at bounding box center [762, 582] width 332 height 76
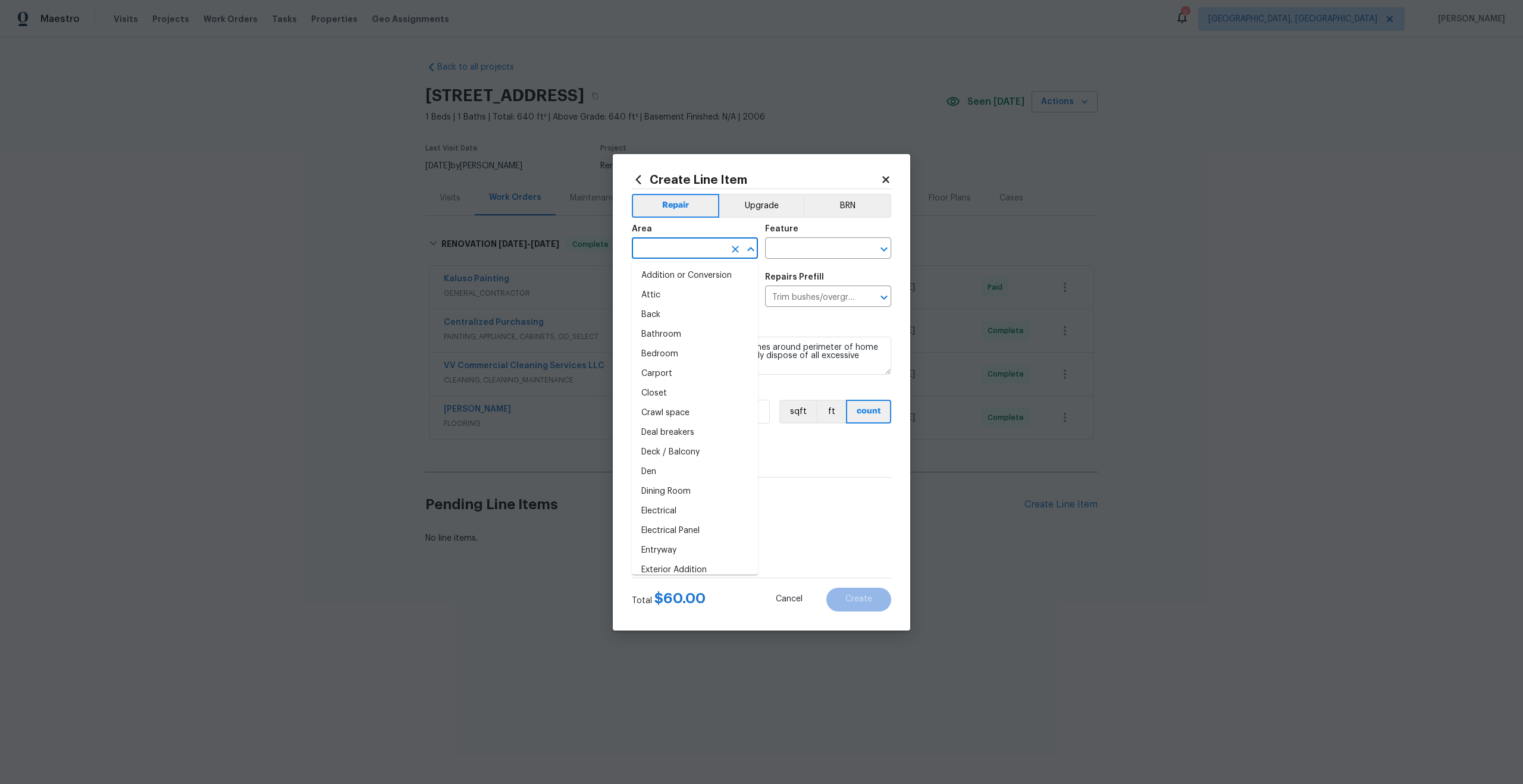
click at [718, 254] on input "text" at bounding box center [678, 250] width 93 height 19
type input "p"
click at [692, 294] on li "Interior Overall" at bounding box center [695, 295] width 126 height 19
type input "Interior Overall"
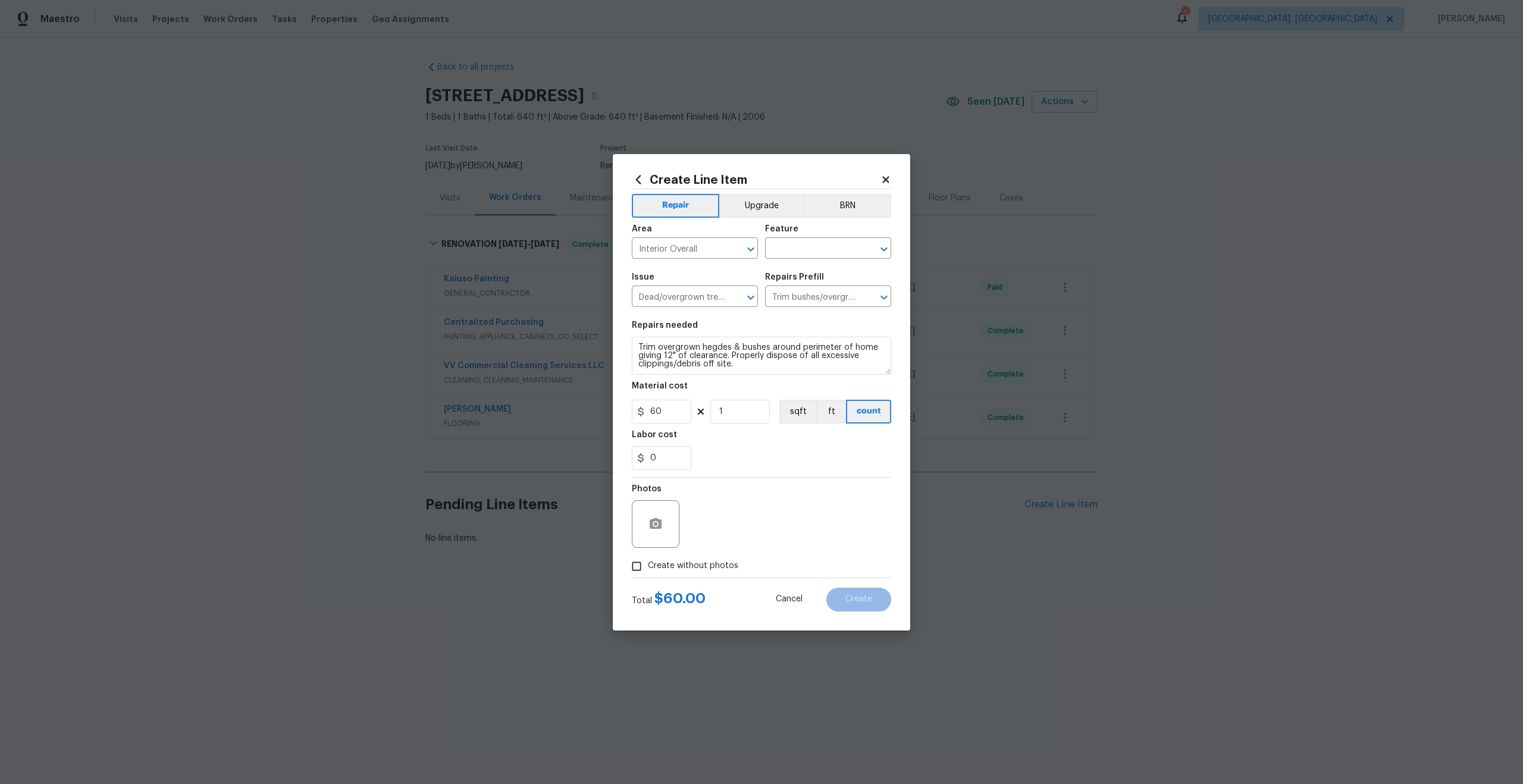
click at [772, 260] on div "Area Interior Overall ​ Feature ​" at bounding box center [762, 242] width 259 height 48
click at [778, 256] on input "text" at bounding box center [811, 250] width 93 height 19
click at [783, 307] on li "Overall" at bounding box center [828, 304] width 126 height 19
type input "Overall"
click at [722, 307] on span "Issue Dead/overgrown tree or foliage ​" at bounding box center [695, 290] width 126 height 48
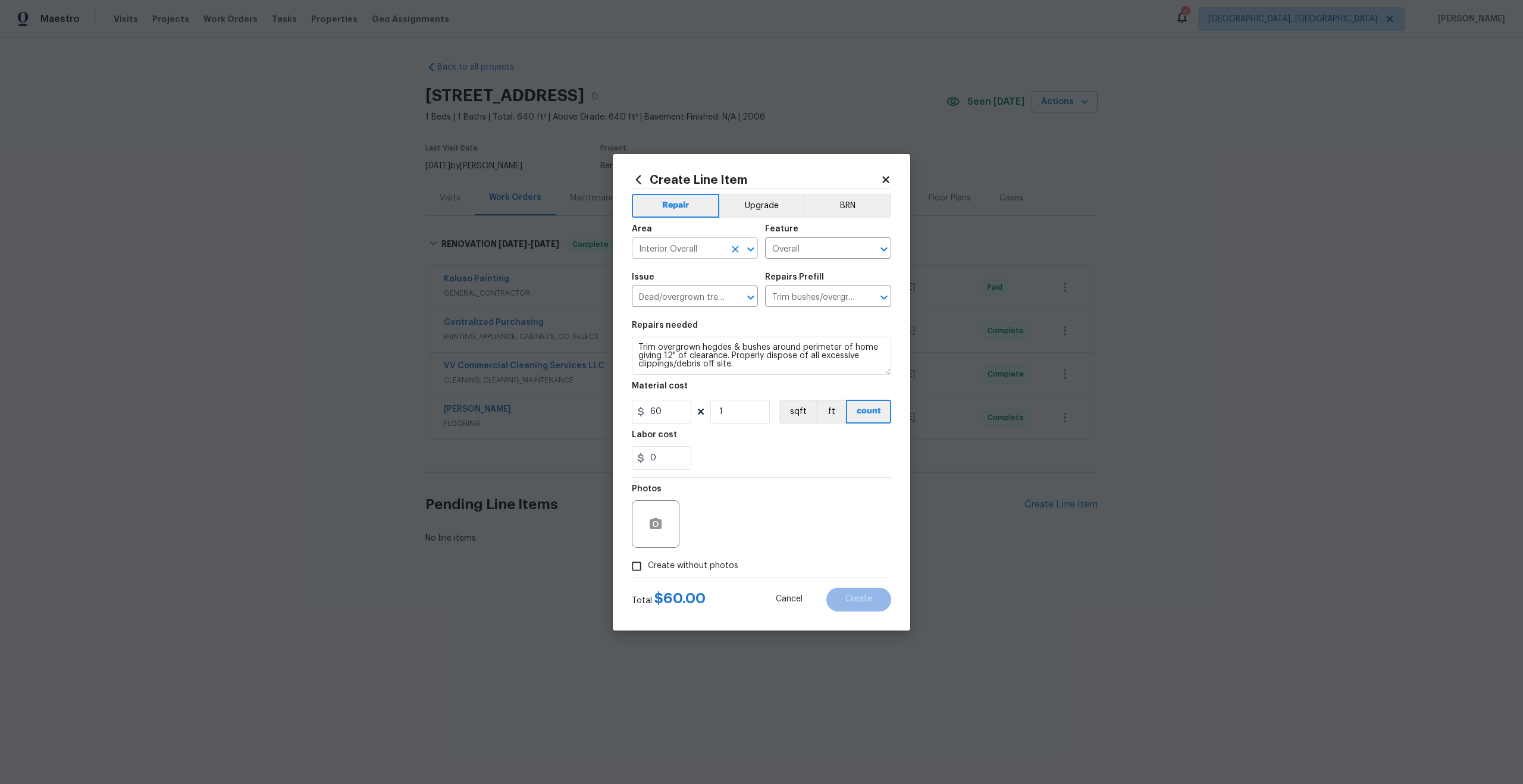
click at [712, 255] on input "Interior Overall" at bounding box center [678, 250] width 93 height 19
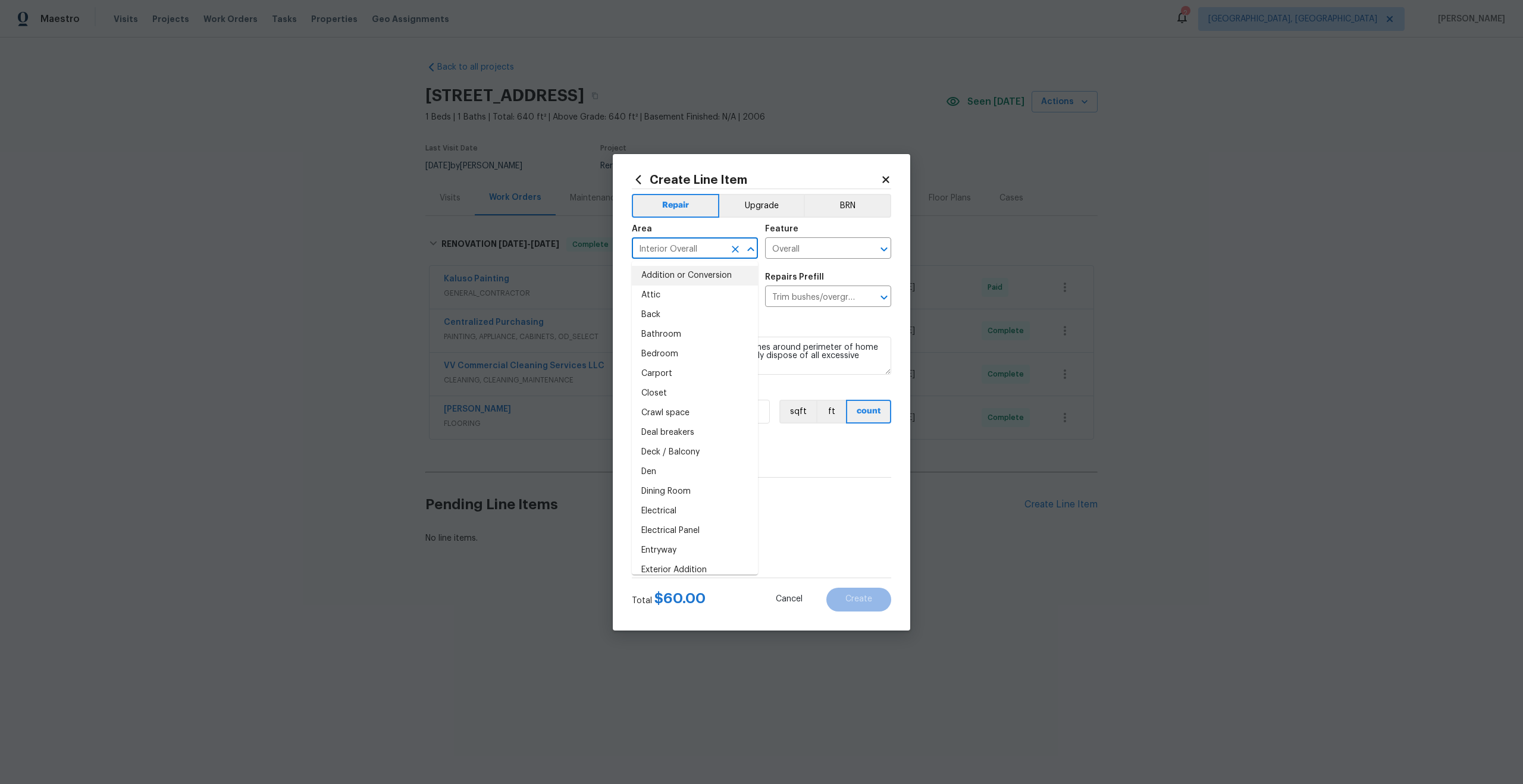
click at [770, 179] on h2 "Create Line Item" at bounding box center [756, 179] width 249 height 13
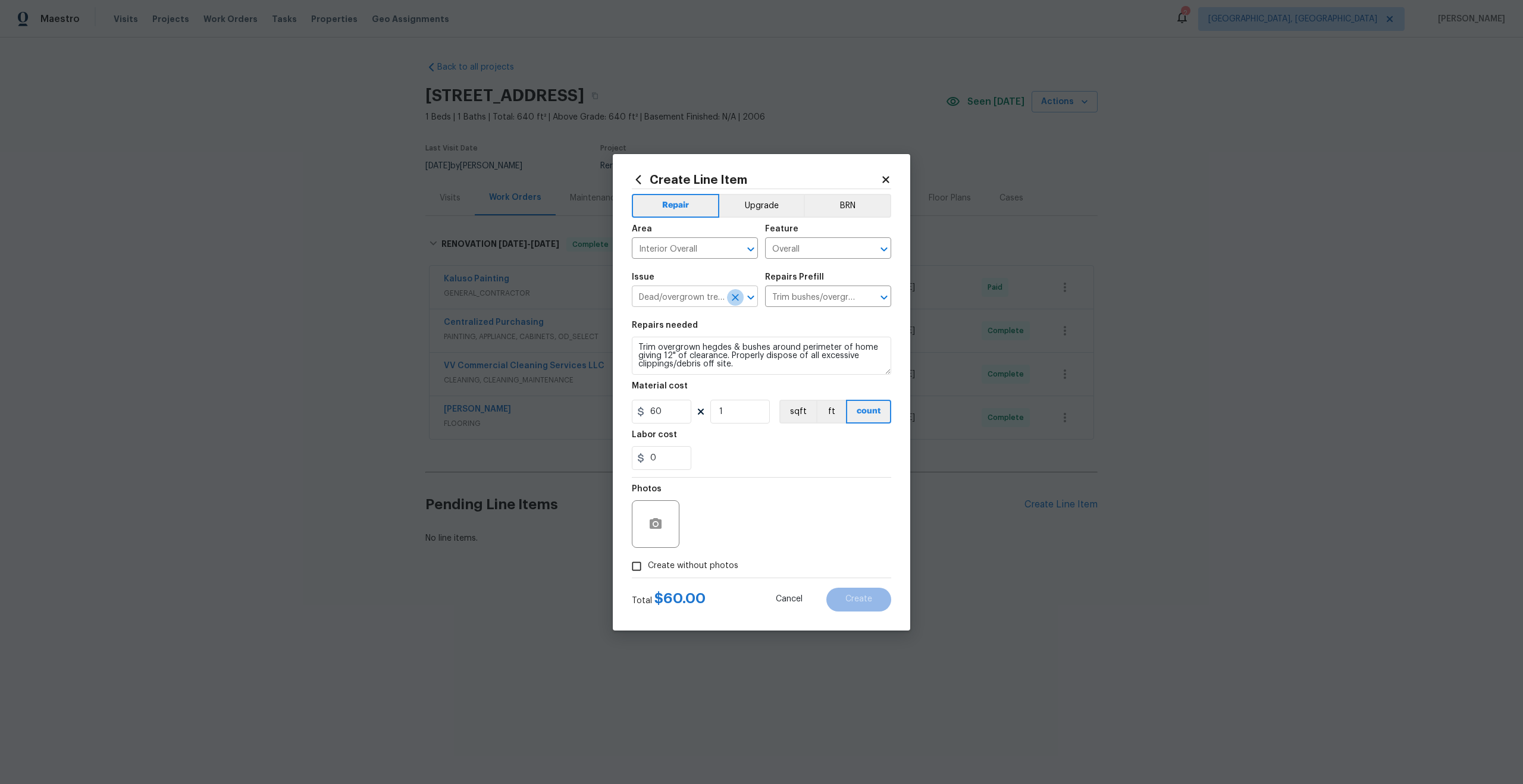
click at [740, 299] on icon "Clear" at bounding box center [735, 297] width 12 height 12
click at [701, 356] on li "Photos" at bounding box center [695, 353] width 126 height 19
type input "Photos"
click at [809, 299] on input "text" at bounding box center [811, 297] width 93 height 19
click at [802, 328] on li "3D Tour Capture $120.00" at bounding box center [828, 324] width 126 height 19
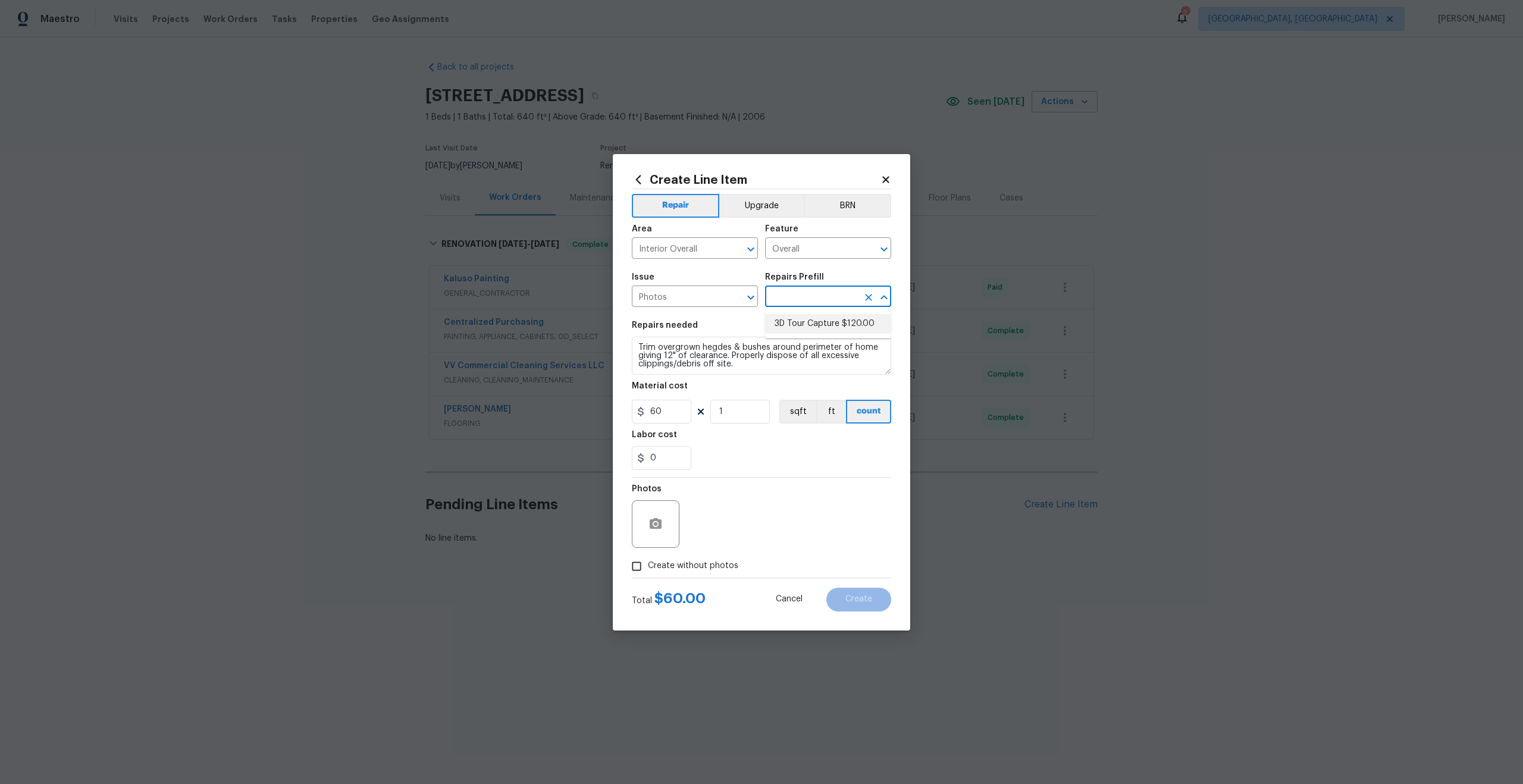
type input "3D Tour Capture $120.00"
type textarea "Capture 3D tour of home"
type input "120"
click at [636, 564] on input "Create without photos" at bounding box center [637, 567] width 23 height 23
checkbox input "true"
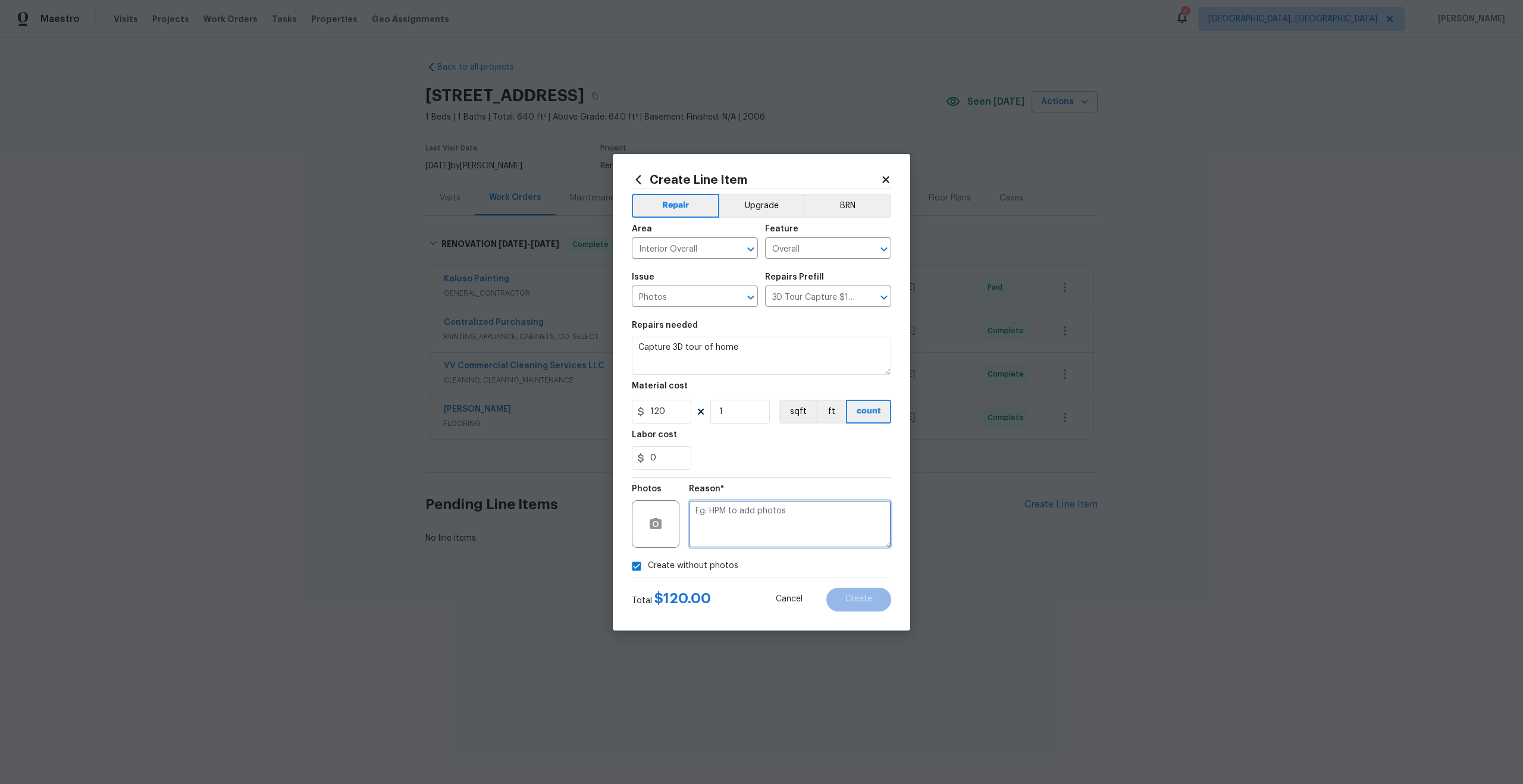
click at [696, 525] on textarea at bounding box center [790, 524] width 202 height 47
type textarea "."
click at [661, 455] on input "0" at bounding box center [662, 458] width 60 height 24
drag, startPoint x: 661, startPoint y: 455, endPoint x: 661, endPoint y: 445, distance: 10.0
click at [661, 446] on input "0" at bounding box center [662, 458] width 60 height 24
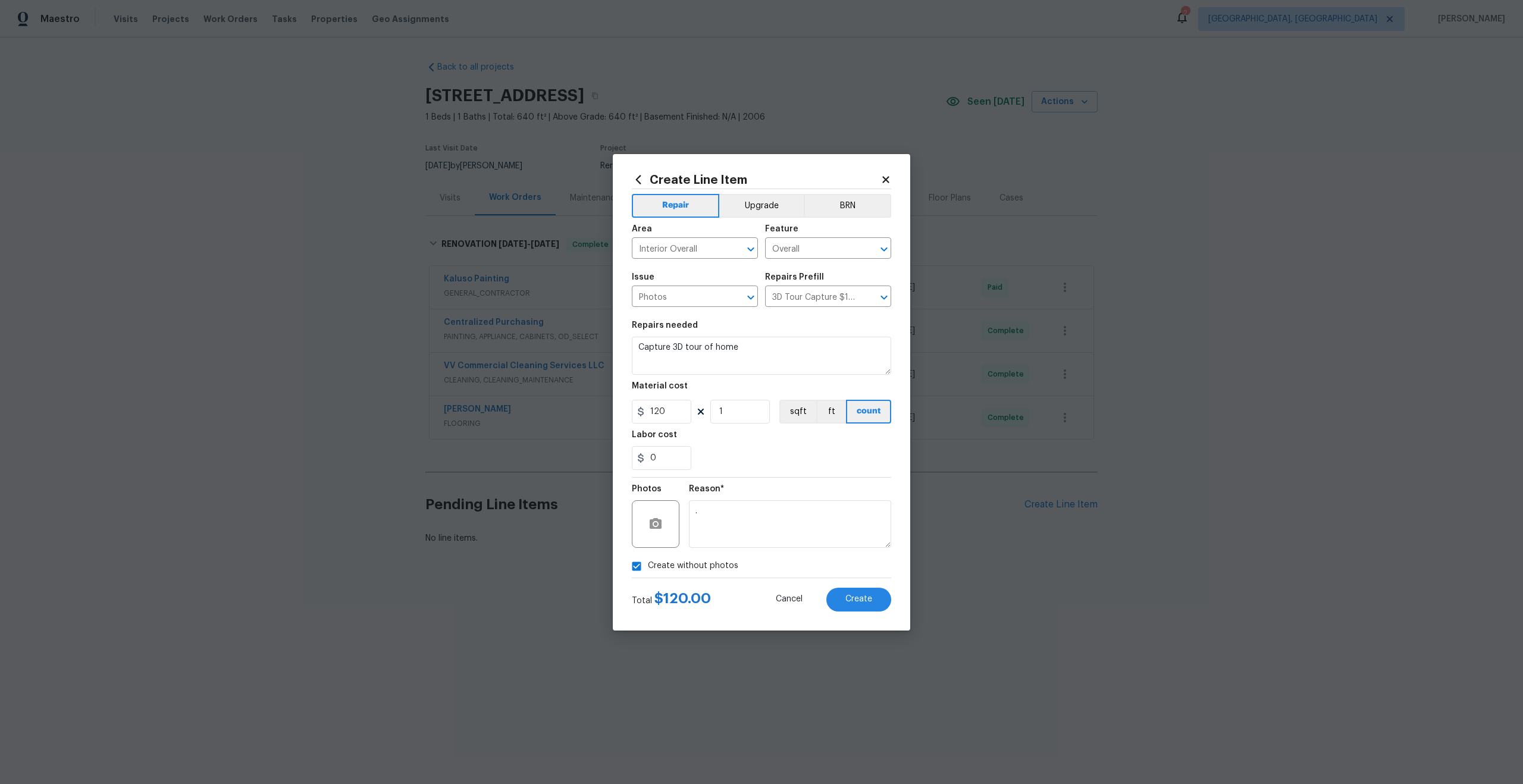
click at [686, 520] on div "Photos Reason* ." at bounding box center [762, 516] width 259 height 77
click at [712, 384] on div "Material cost" at bounding box center [762, 389] width 259 height 15
click at [737, 505] on textarea "." at bounding box center [790, 524] width 202 height 47
click at [861, 593] on button "Create" at bounding box center [859, 600] width 65 height 24
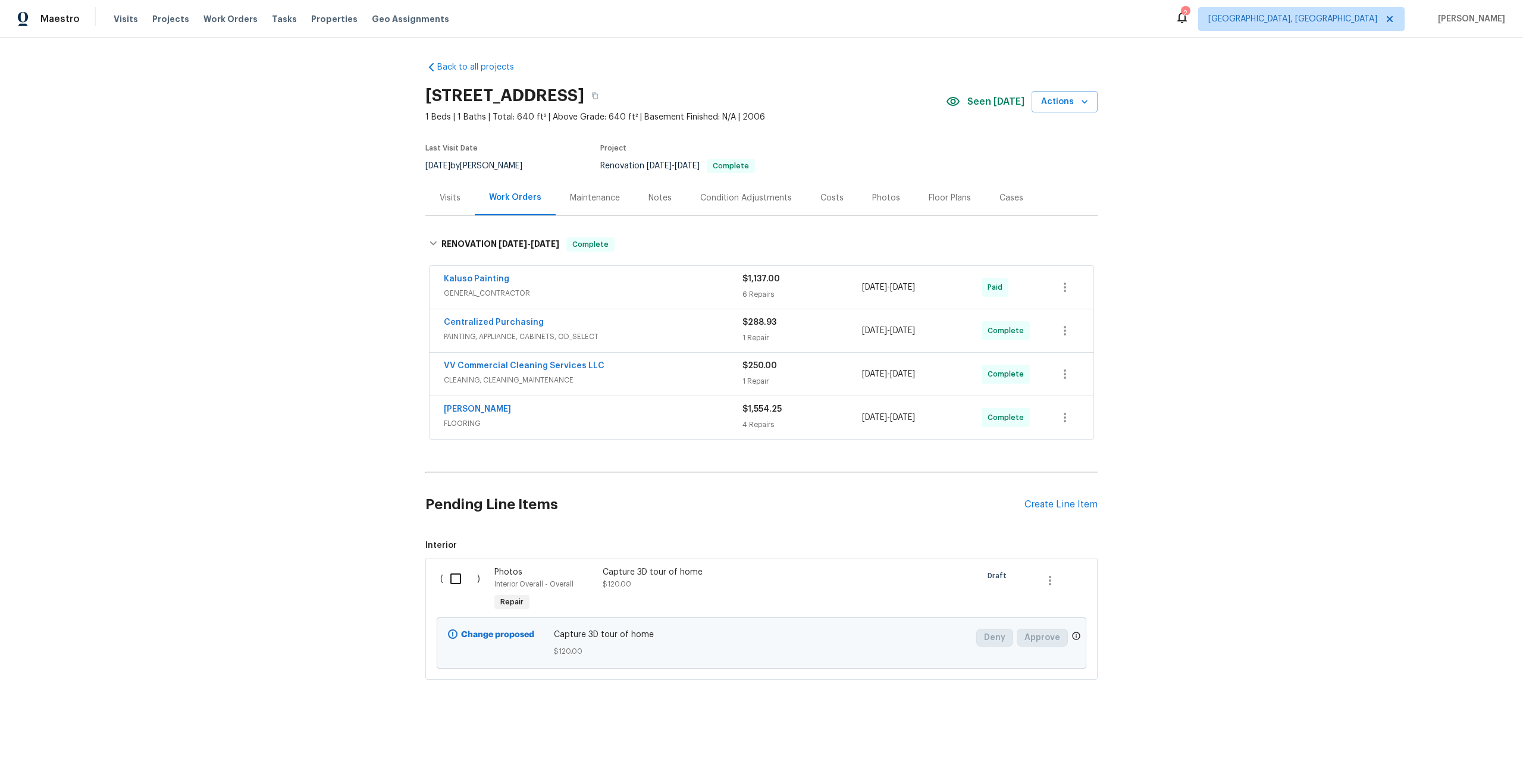
click at [457, 580] on input "checkbox" at bounding box center [460, 579] width 34 height 25
checkbox input "true"
click at [1428, 750] on span "Create Work Order" at bounding box center [1455, 754] width 79 height 14
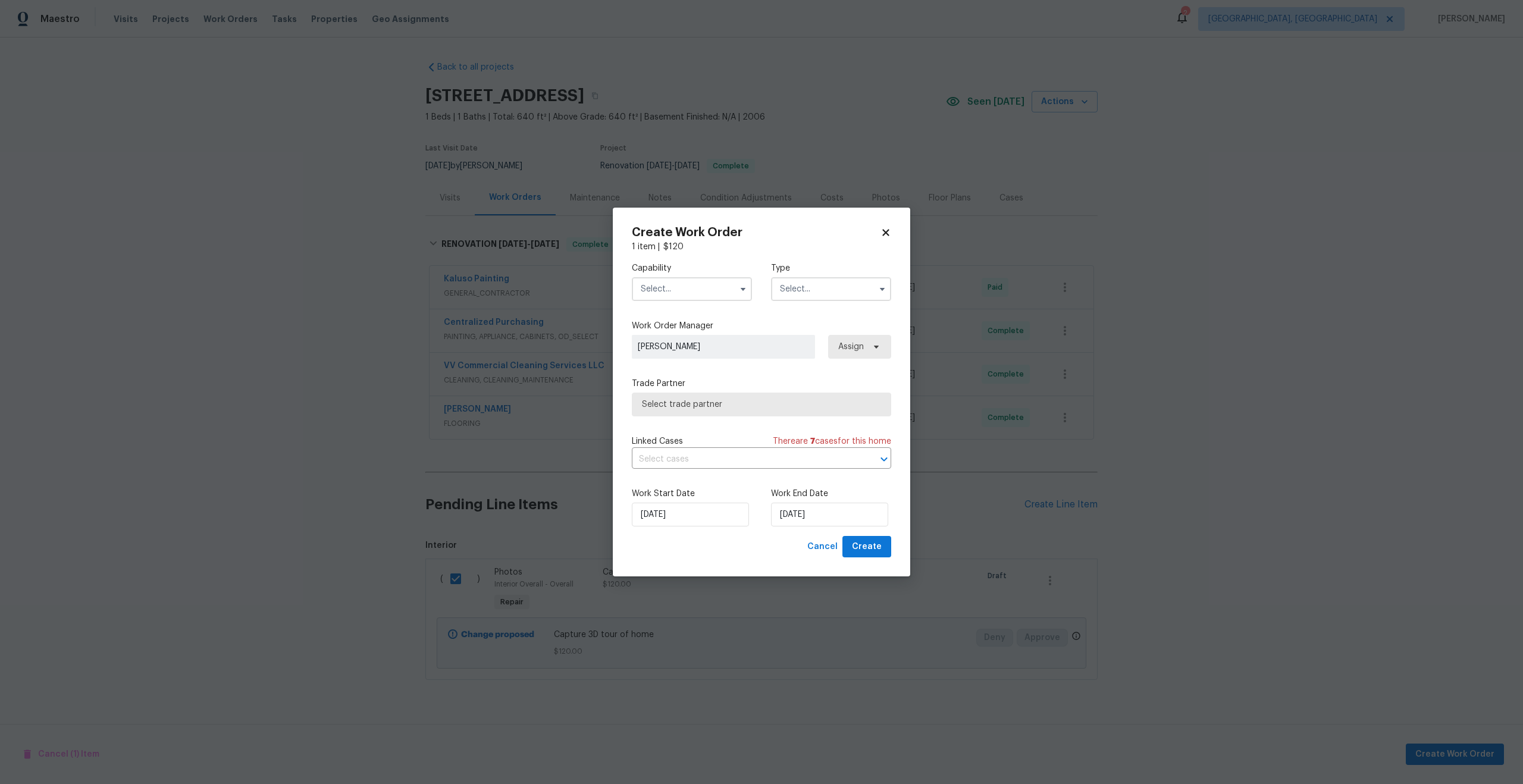
click at [683, 293] on input "text" at bounding box center [691, 289] width 120 height 24
click at [683, 295] on input "text" at bounding box center [691, 289] width 120 height 24
click at [667, 349] on span "Photography" at bounding box center [670, 352] width 52 height 8
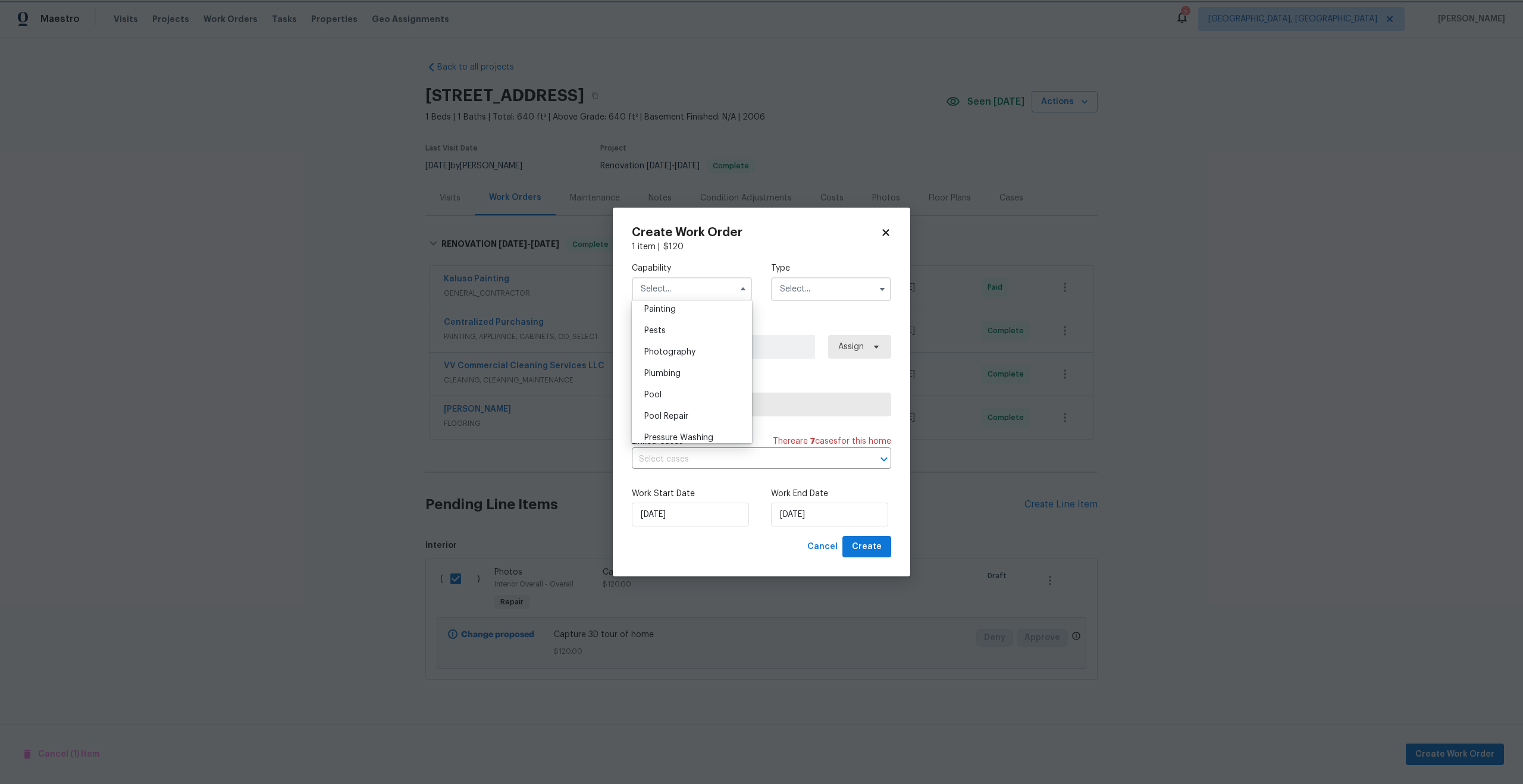
type input "Photography"
click at [805, 299] on input "text" at bounding box center [831, 289] width 120 height 24
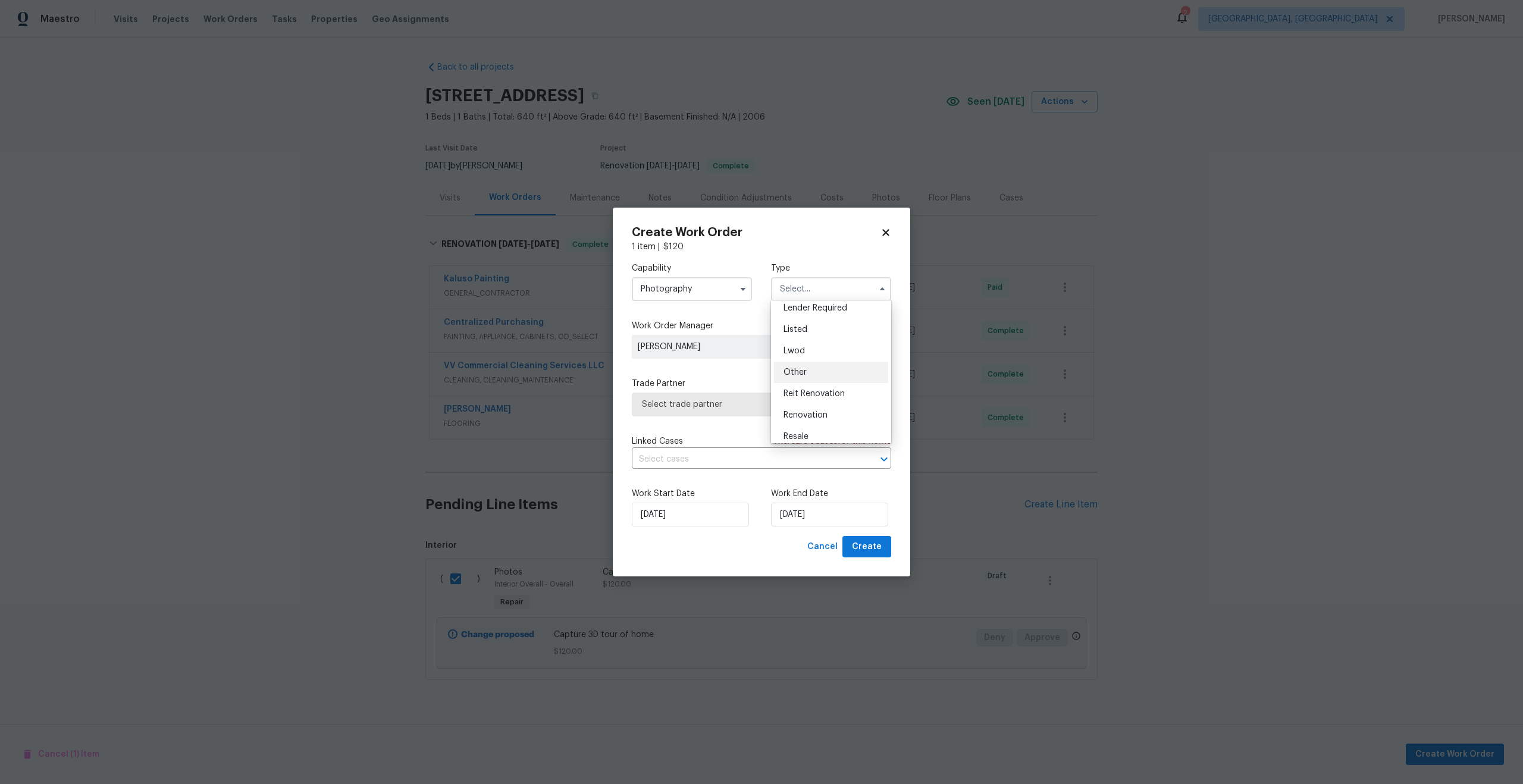
scroll to position [89, 0]
click at [803, 373] on span "Other" at bounding box center [795, 374] width 23 height 8
type input "Other"
click at [766, 407] on span "Select trade partner" at bounding box center [753, 404] width 222 height 12
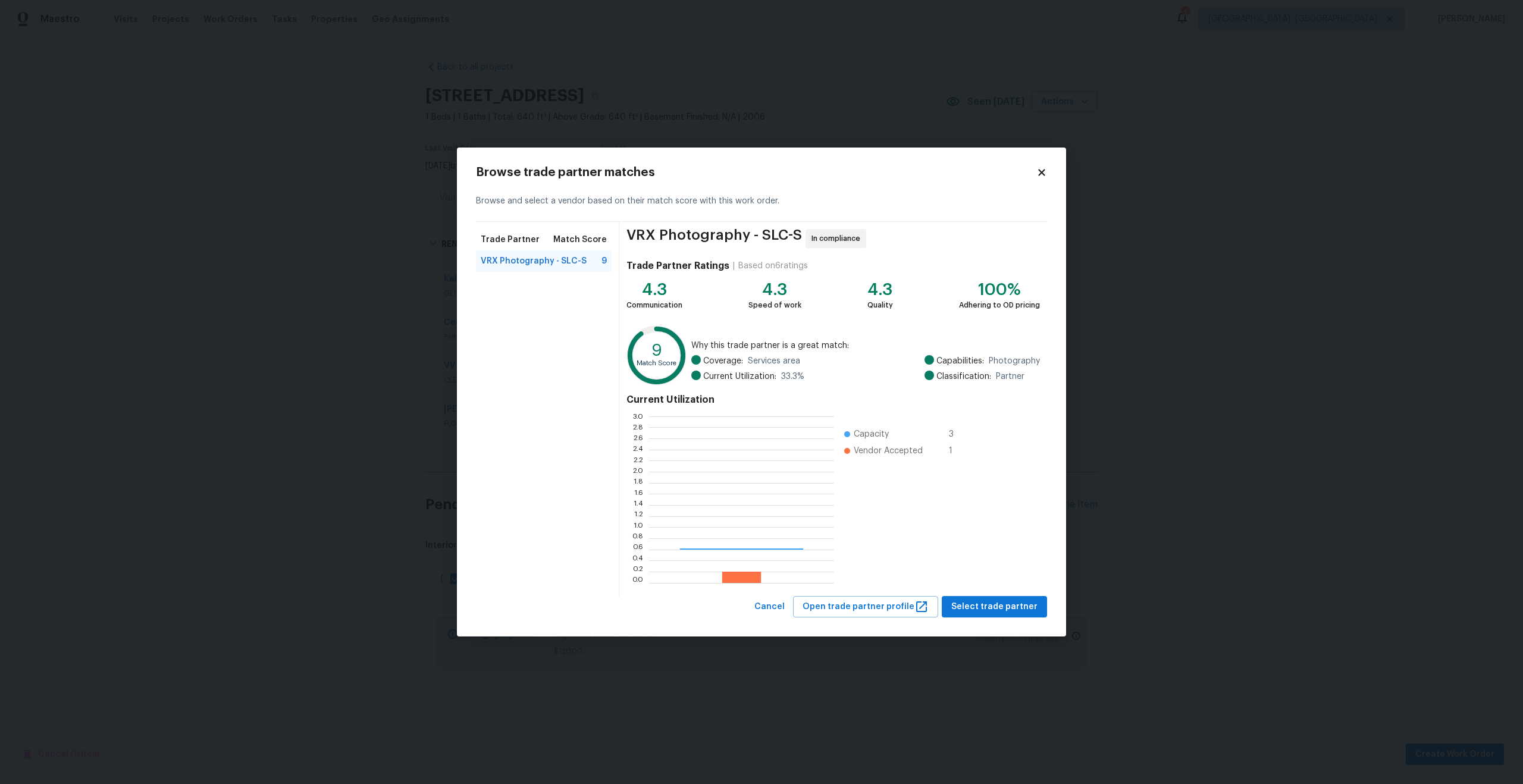
scroll to position [167, 185]
click at [1007, 605] on span "Select trade partner" at bounding box center [994, 607] width 86 height 14
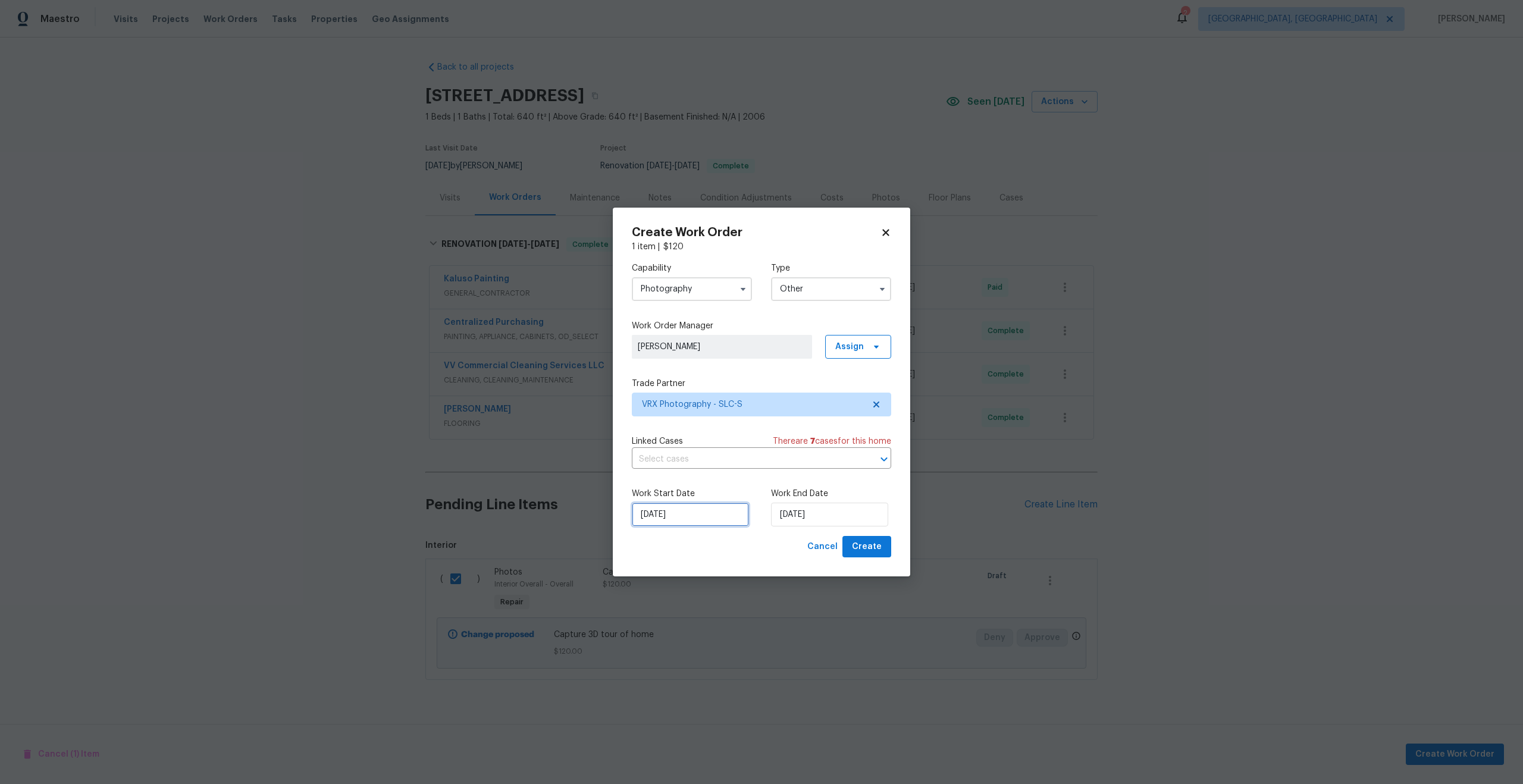
click at [703, 507] on input "11/09/2025" at bounding box center [691, 515] width 118 height 24
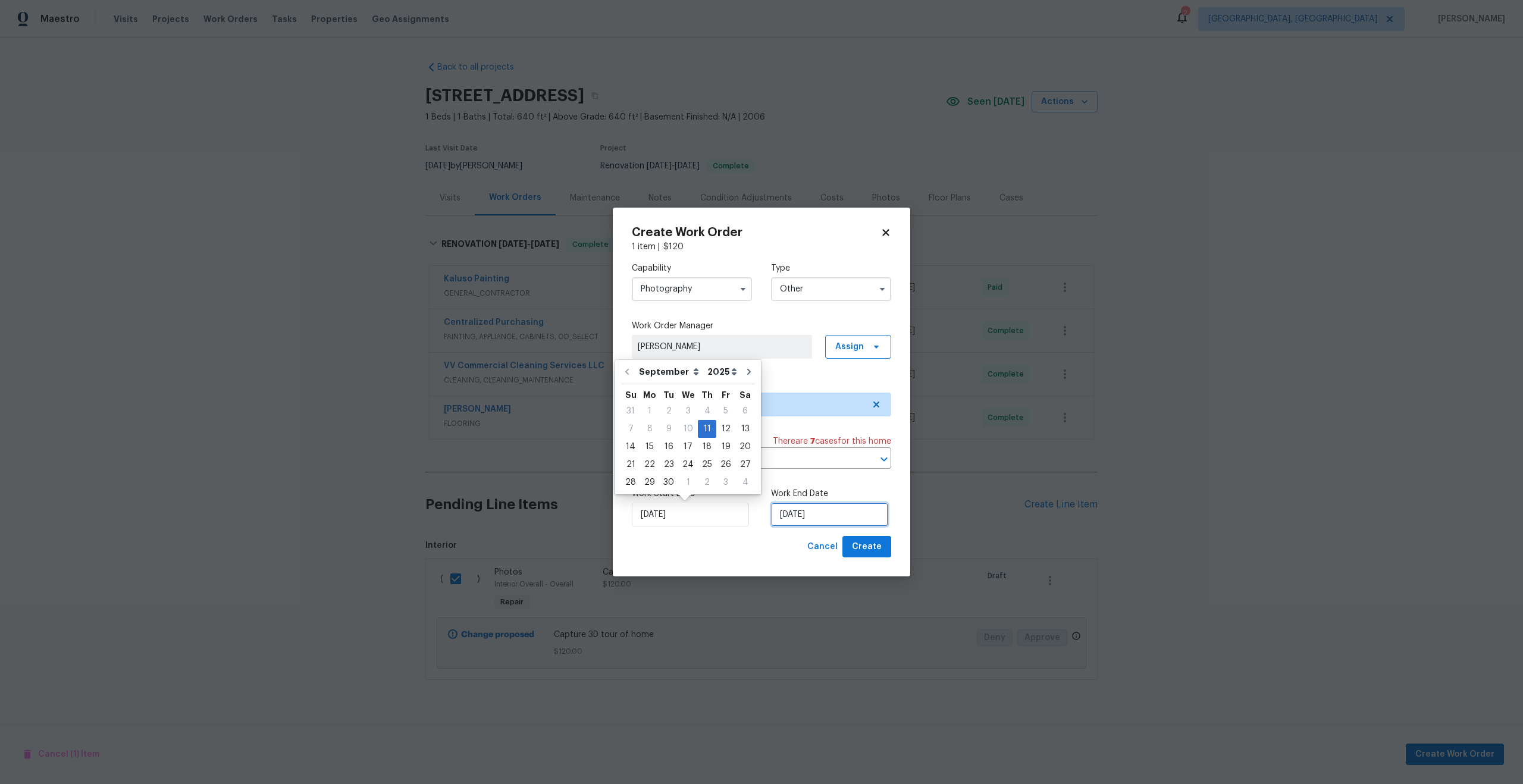
click at [824, 524] on input "11/09/2025" at bounding box center [830, 515] width 118 height 24
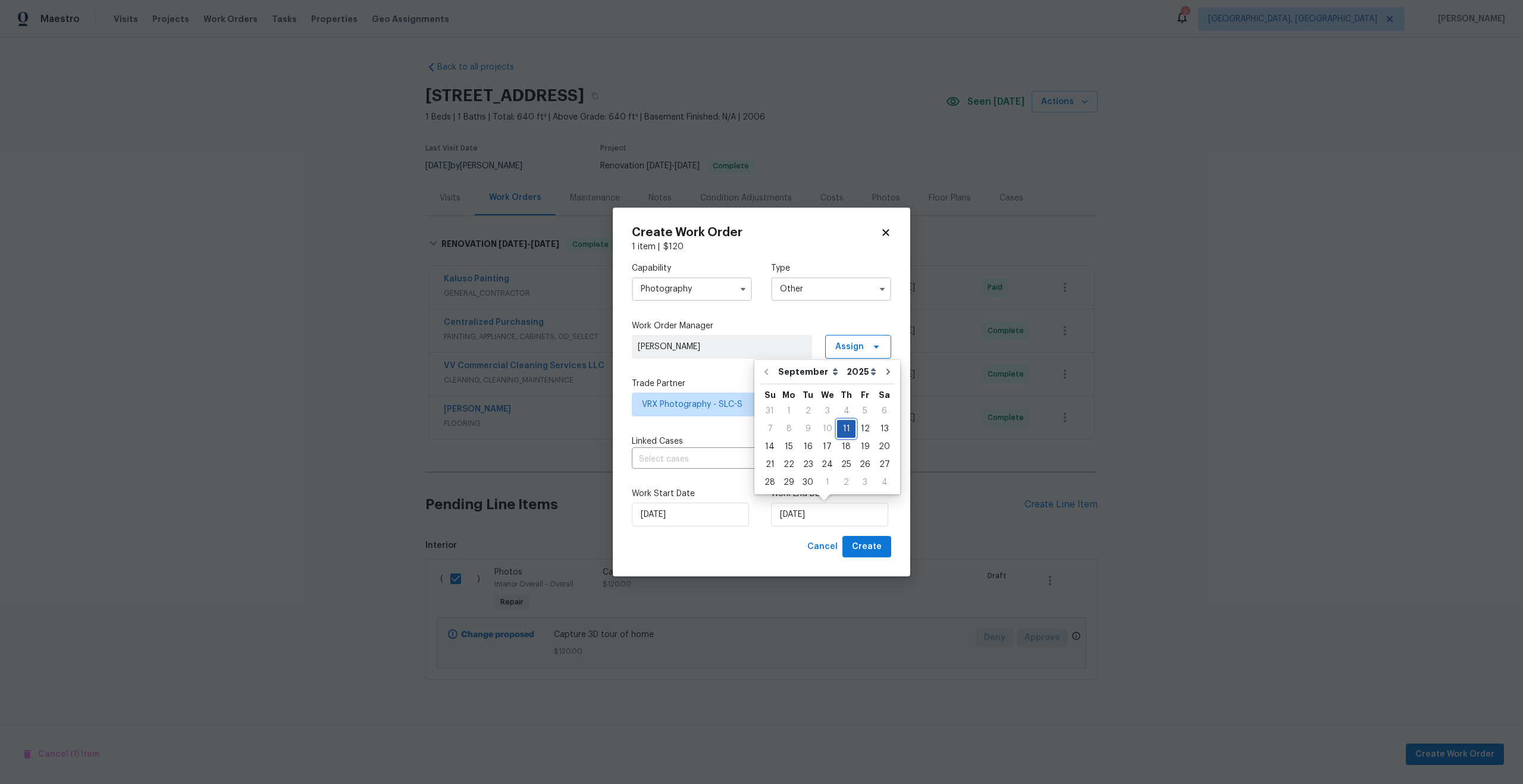
click at [845, 425] on div "11" at bounding box center [846, 429] width 19 height 17
click at [864, 546] on span "Create" at bounding box center [866, 547] width 30 height 14
click at [839, 510] on input "11/09/2025" at bounding box center [830, 515] width 118 height 24
checkbox input "false"
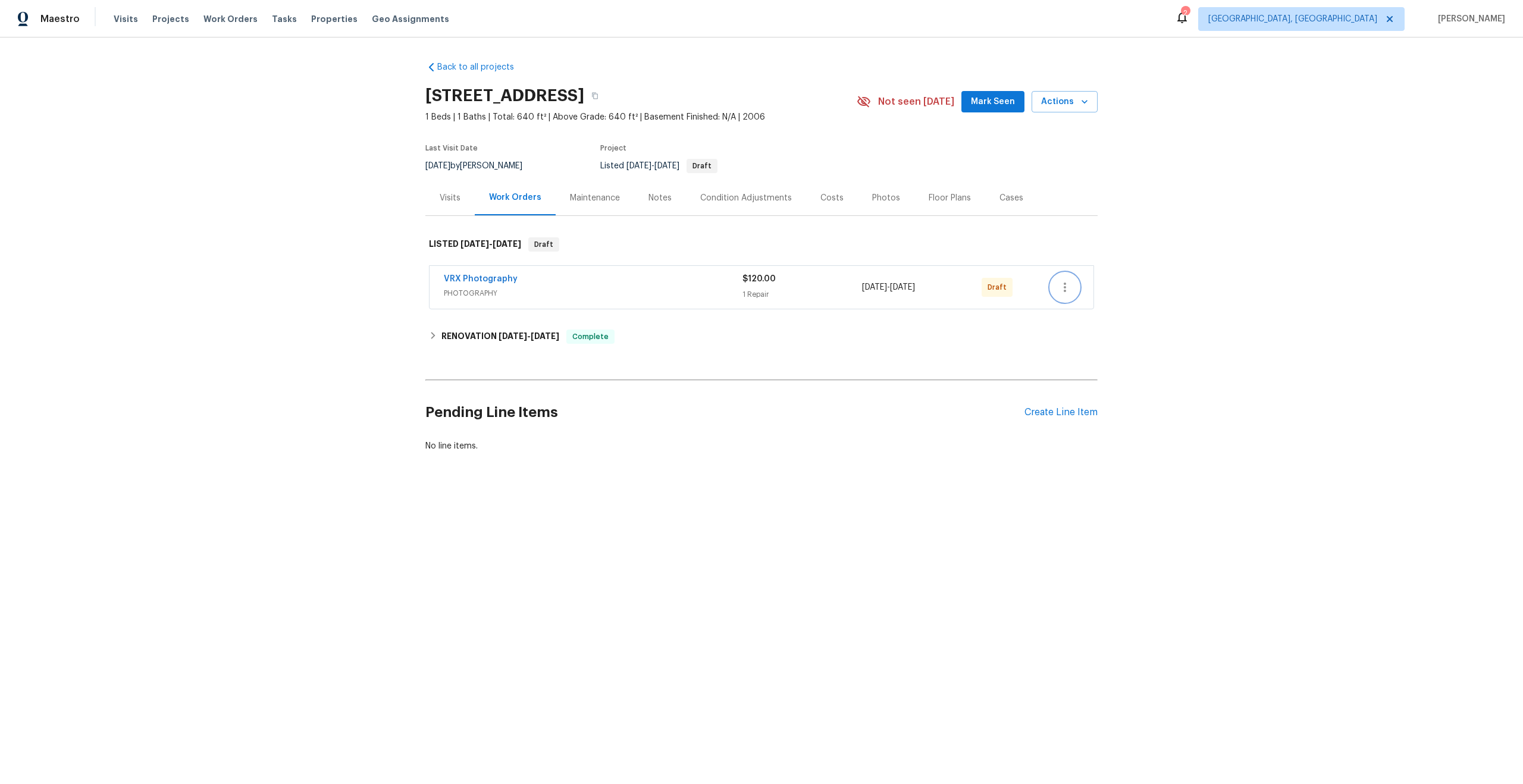
click at [1066, 291] on icon "button" at bounding box center [1065, 287] width 14 height 14
click at [1066, 291] on li "Send to Vendor" at bounding box center [1116, 287] width 133 height 19
click at [1001, 382] on div at bounding box center [762, 392] width 1523 height 784
click at [675, 277] on div "VRX Photography" at bounding box center [592, 280] width 298 height 14
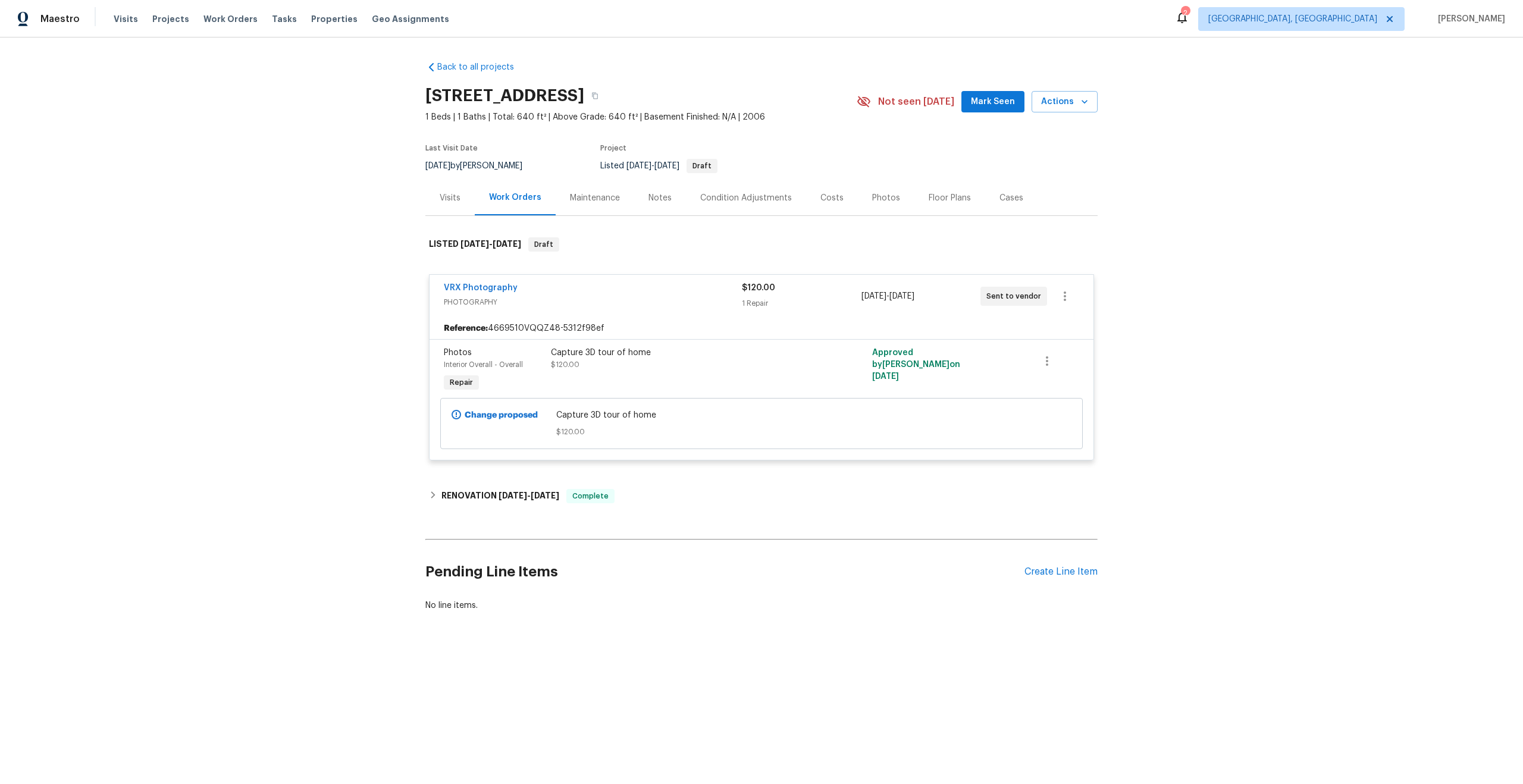
click at [684, 383] on div "Capture 3D tour of home $120.00" at bounding box center [681, 370] width 268 height 55
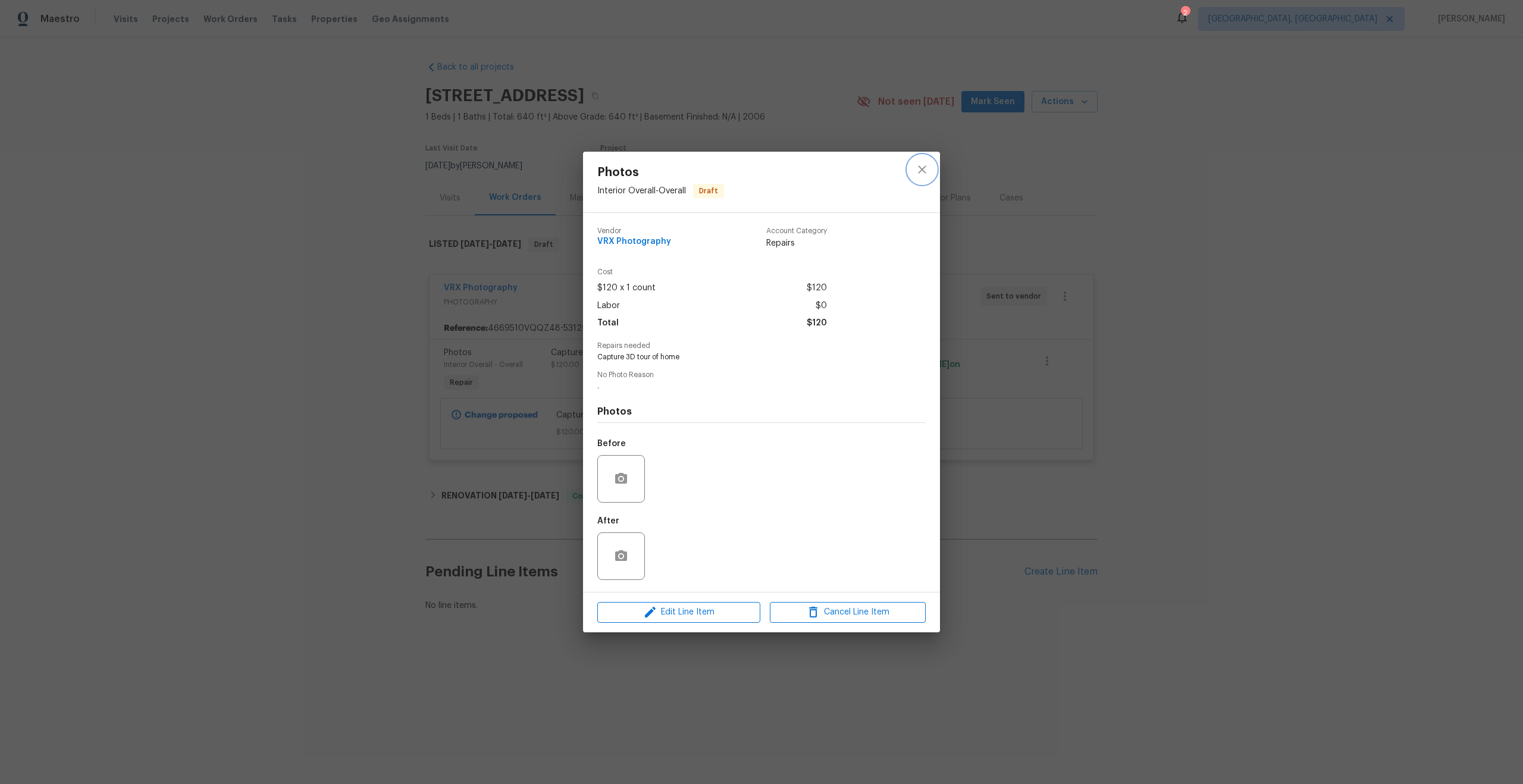
click at [925, 171] on icon "close" at bounding box center [922, 170] width 14 height 14
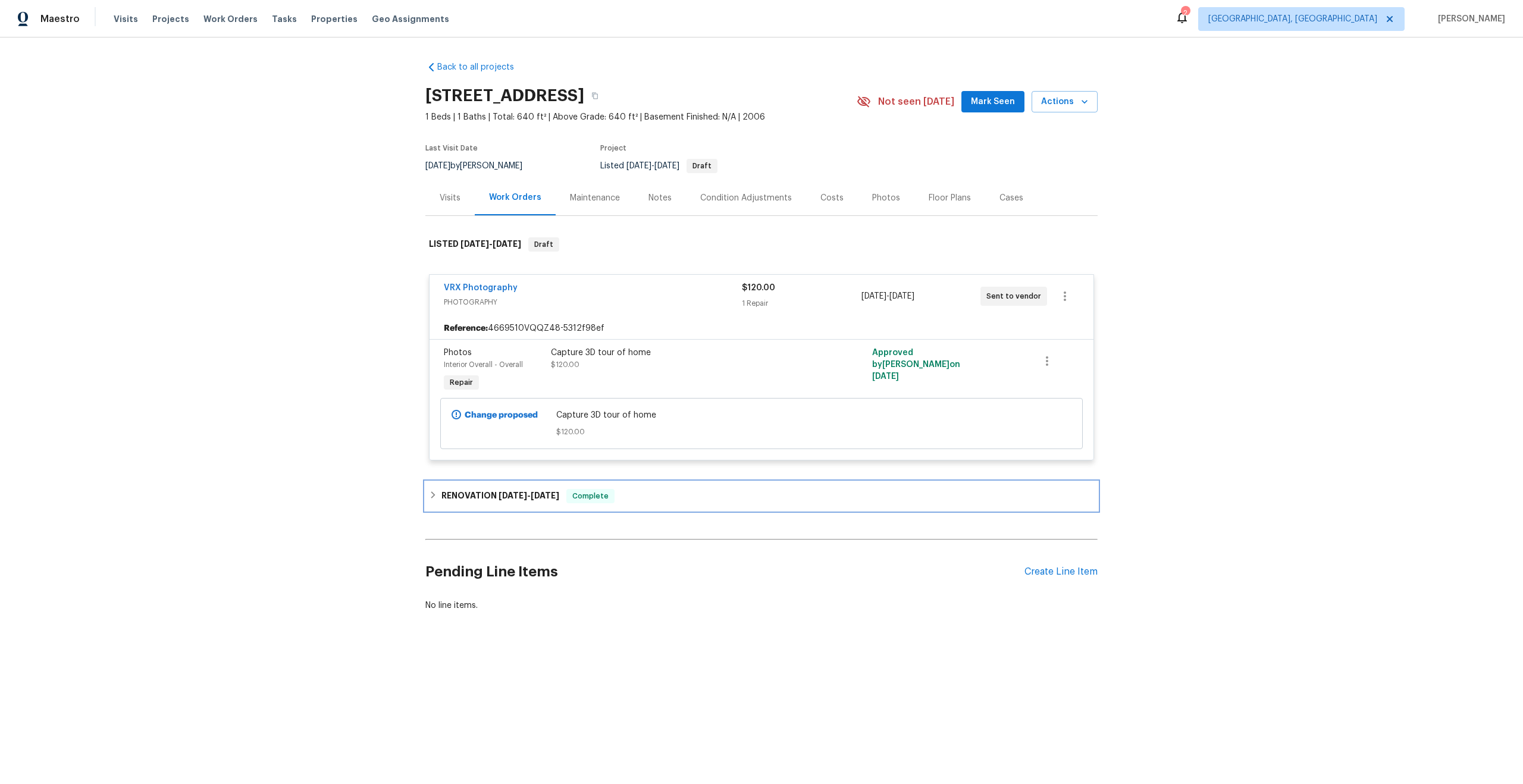
click at [515, 489] on h6 "RENOVATION [DATE] - [DATE]" at bounding box center [500, 497] width 118 height 14
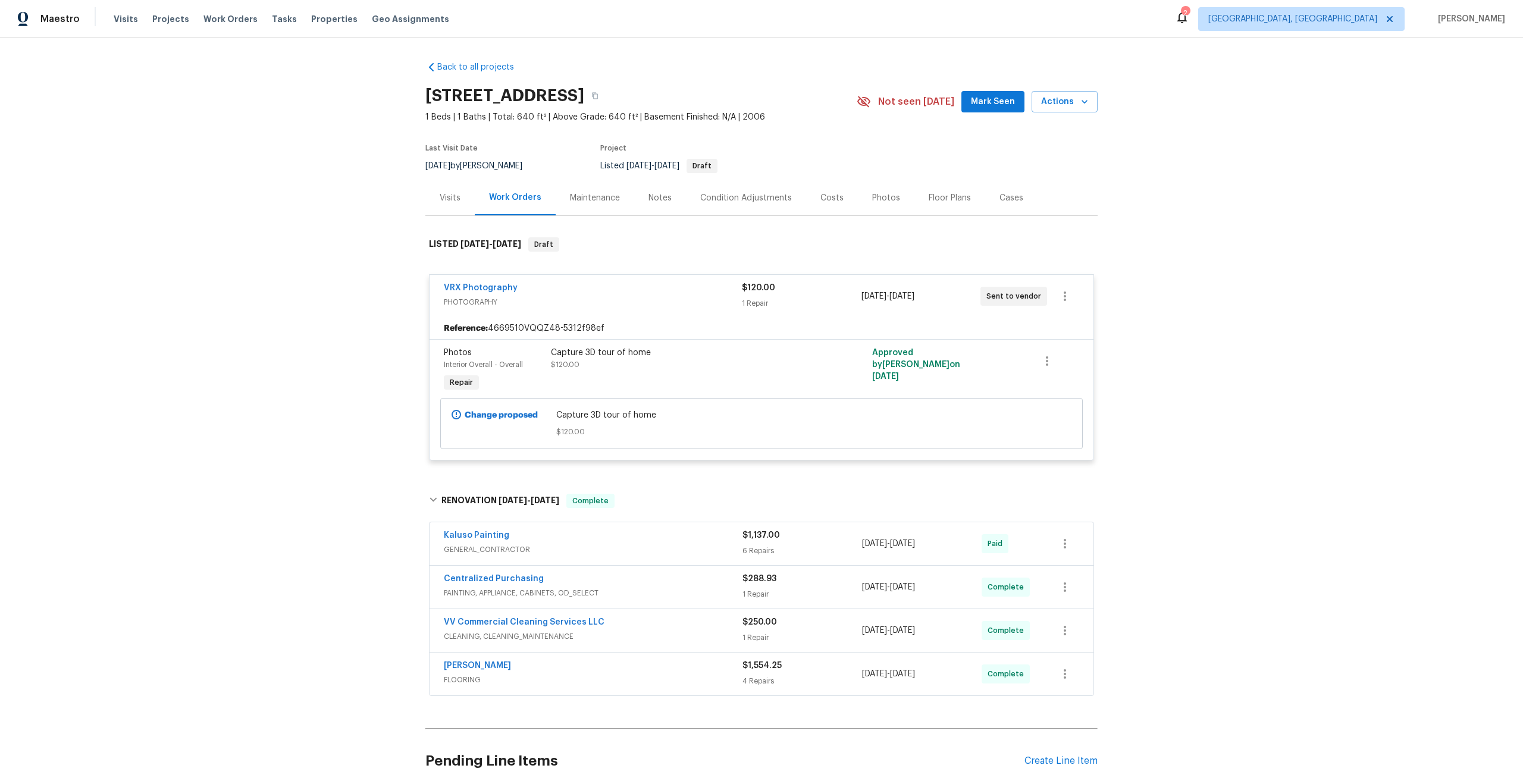
click at [626, 555] on span "GENERAL_CONTRACTOR" at bounding box center [592, 550] width 299 height 12
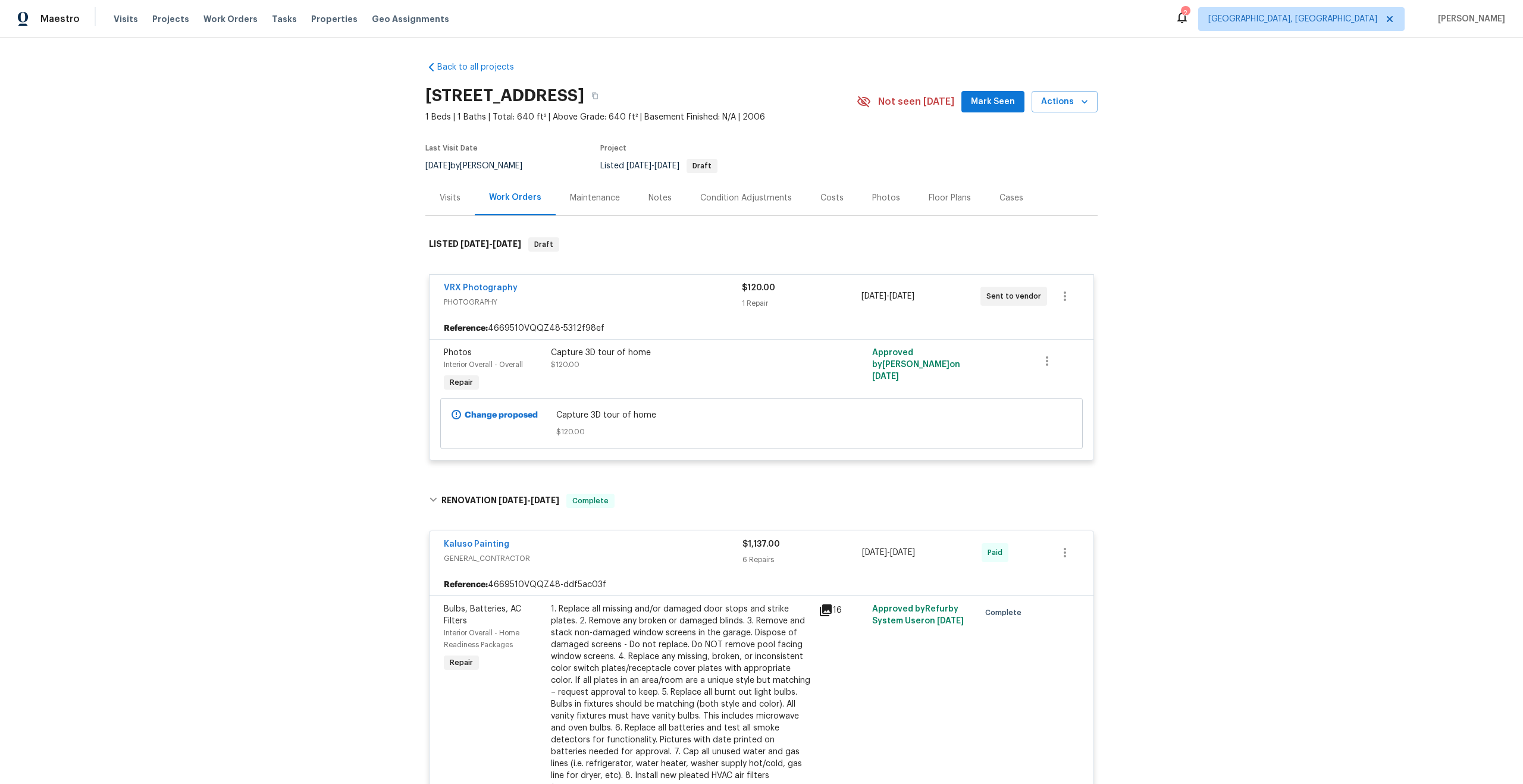
click at [706, 299] on span "PHOTOGRAPHY" at bounding box center [592, 302] width 298 height 12
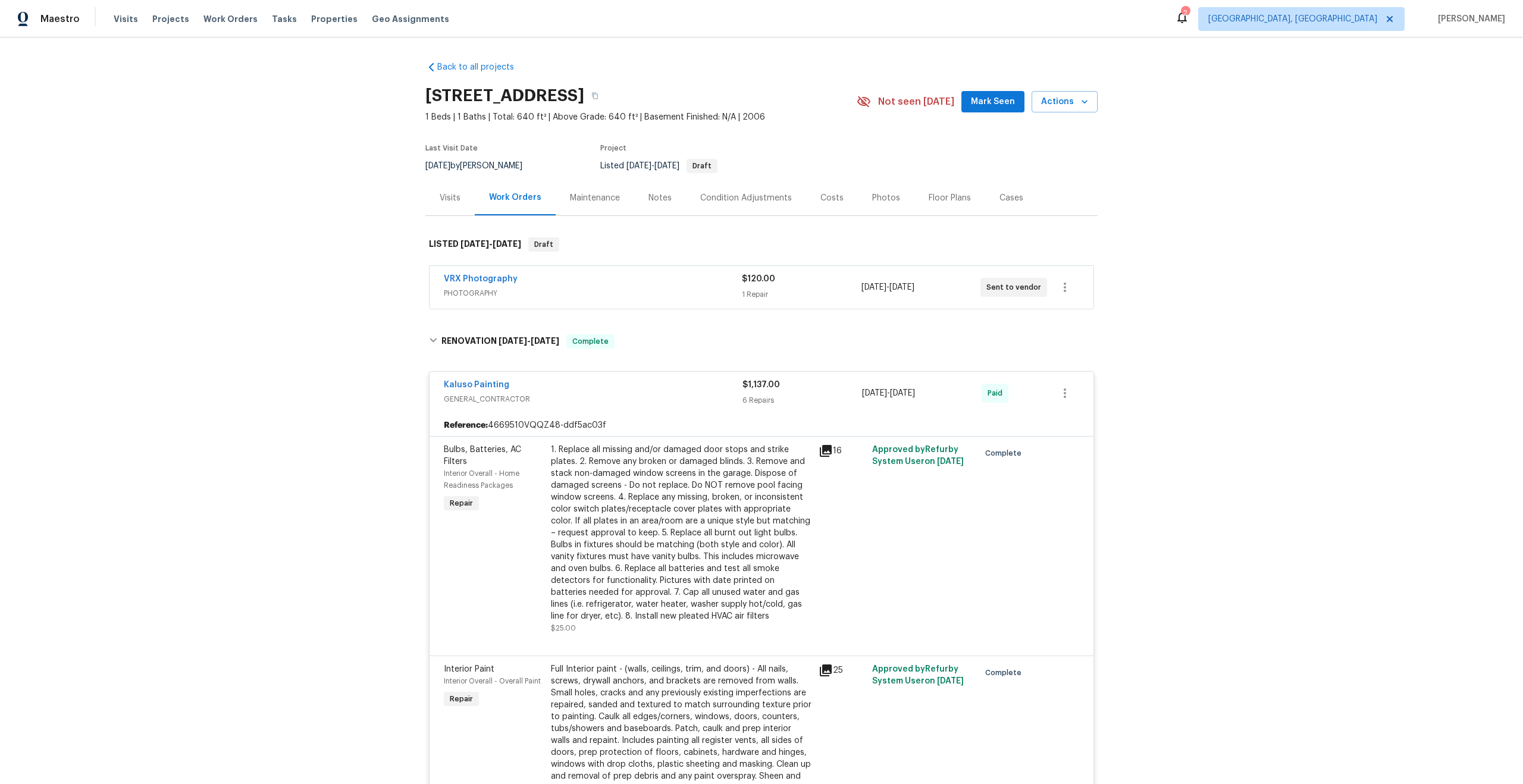
click at [646, 282] on div "VRX Photography" at bounding box center [592, 280] width 298 height 14
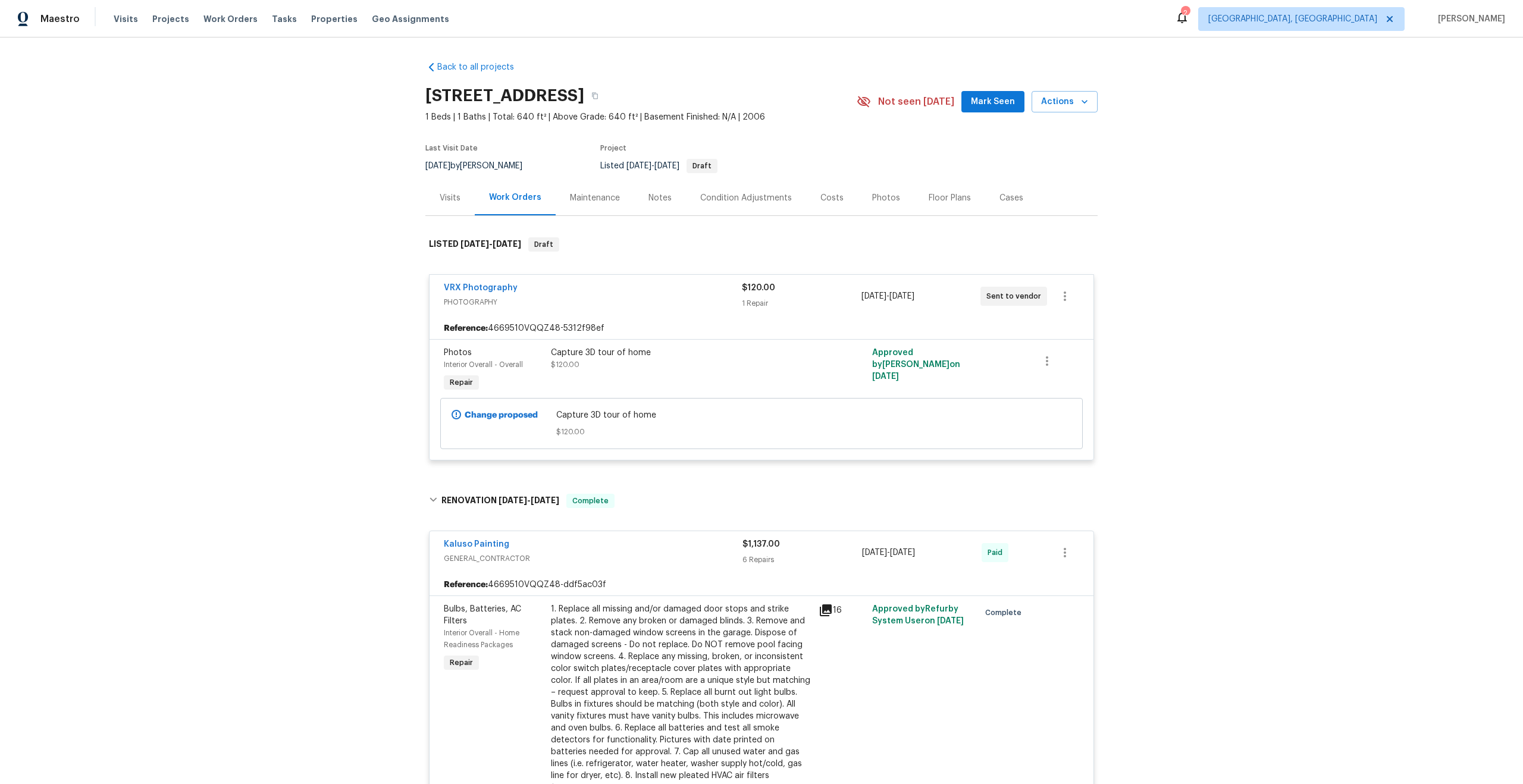
click at [680, 296] on span "PHOTOGRAPHY" at bounding box center [592, 302] width 298 height 12
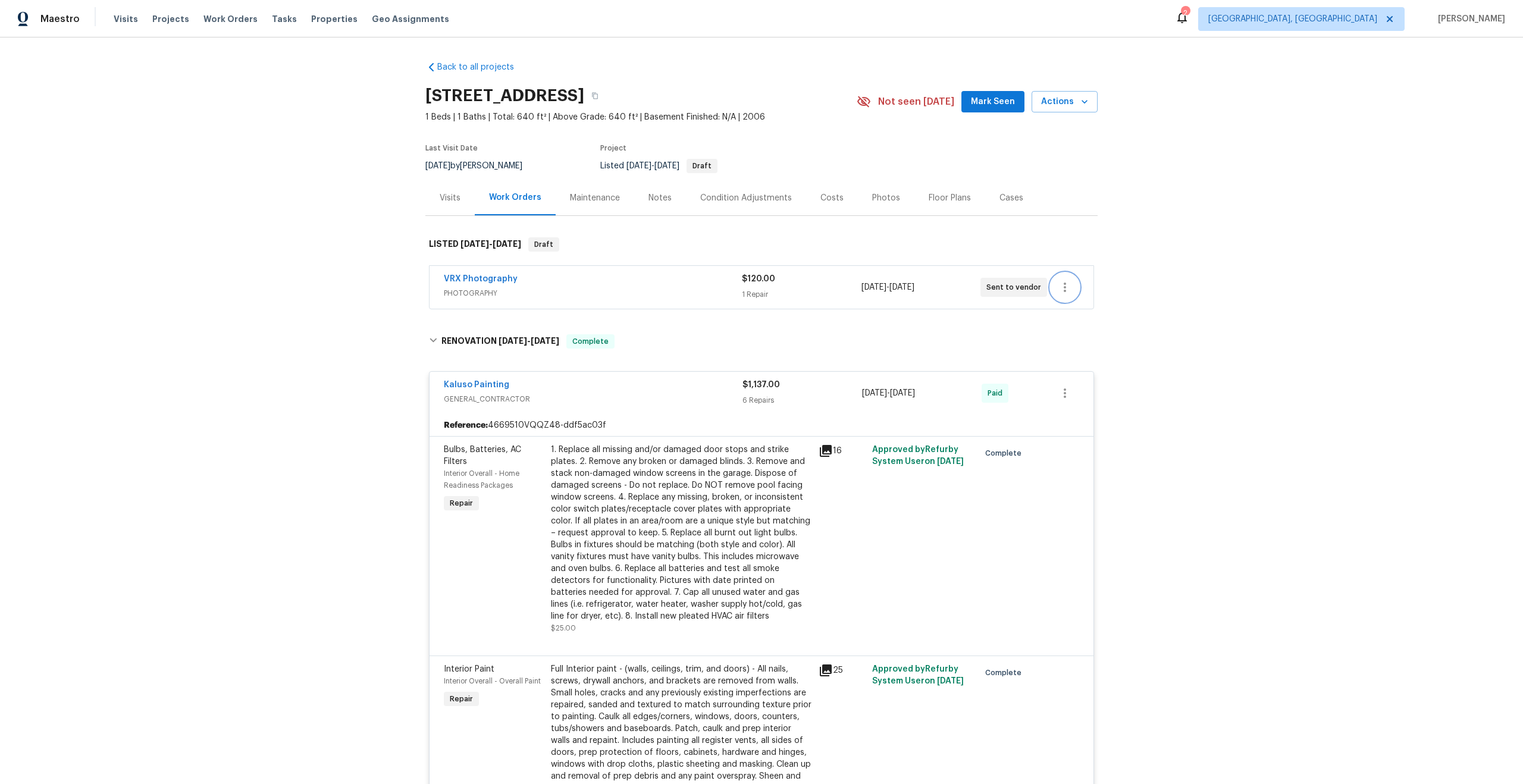
click at [1068, 286] on icon "button" at bounding box center [1065, 287] width 14 height 14
click at [1079, 291] on li "Edit" at bounding box center [1115, 287] width 129 height 19
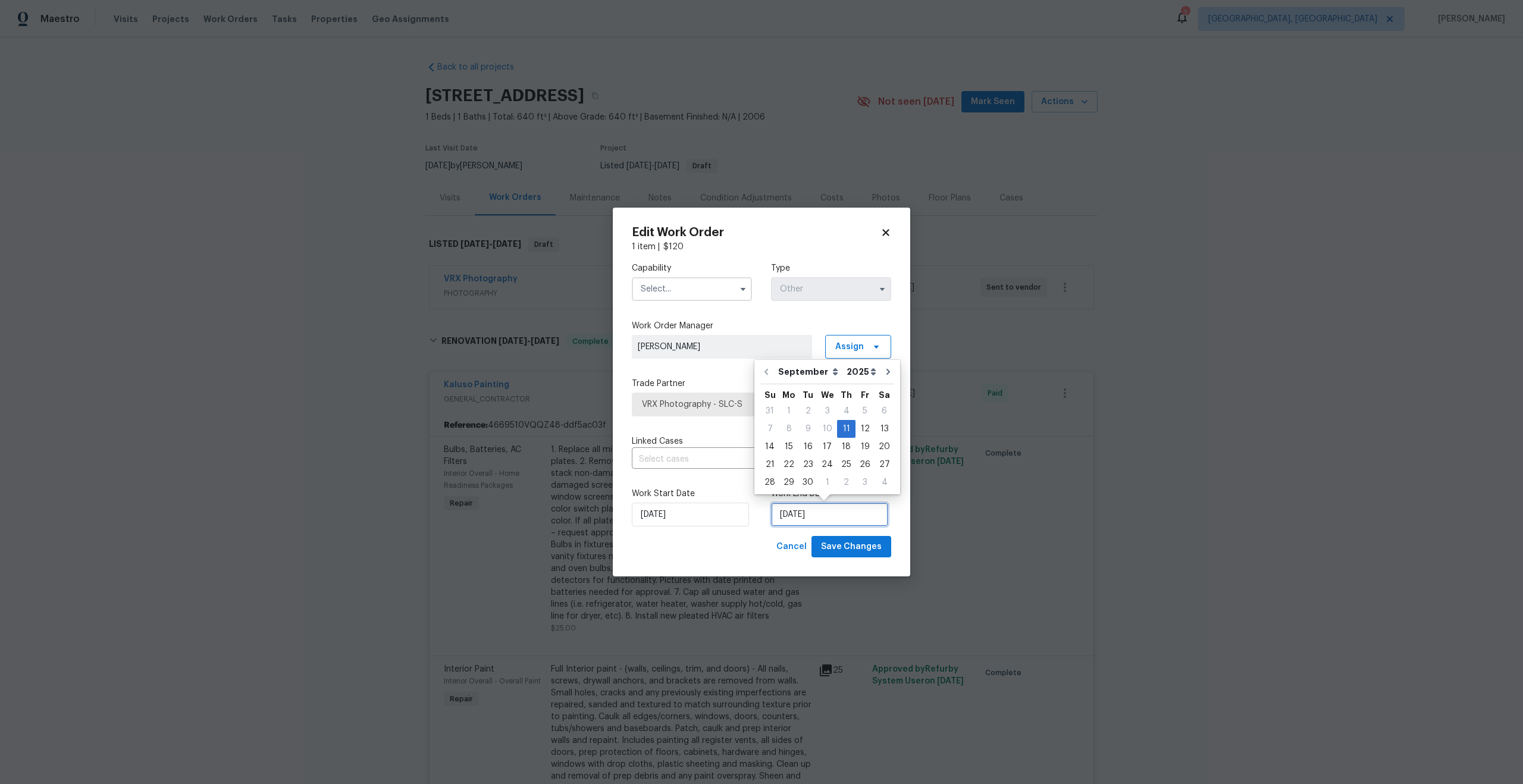
click at [832, 514] on input "[DATE]" at bounding box center [830, 515] width 118 height 24
click at [861, 427] on div "12" at bounding box center [865, 429] width 19 height 17
type input "[DATE]"
click at [861, 538] on button "Save Changes" at bounding box center [851, 547] width 80 height 22
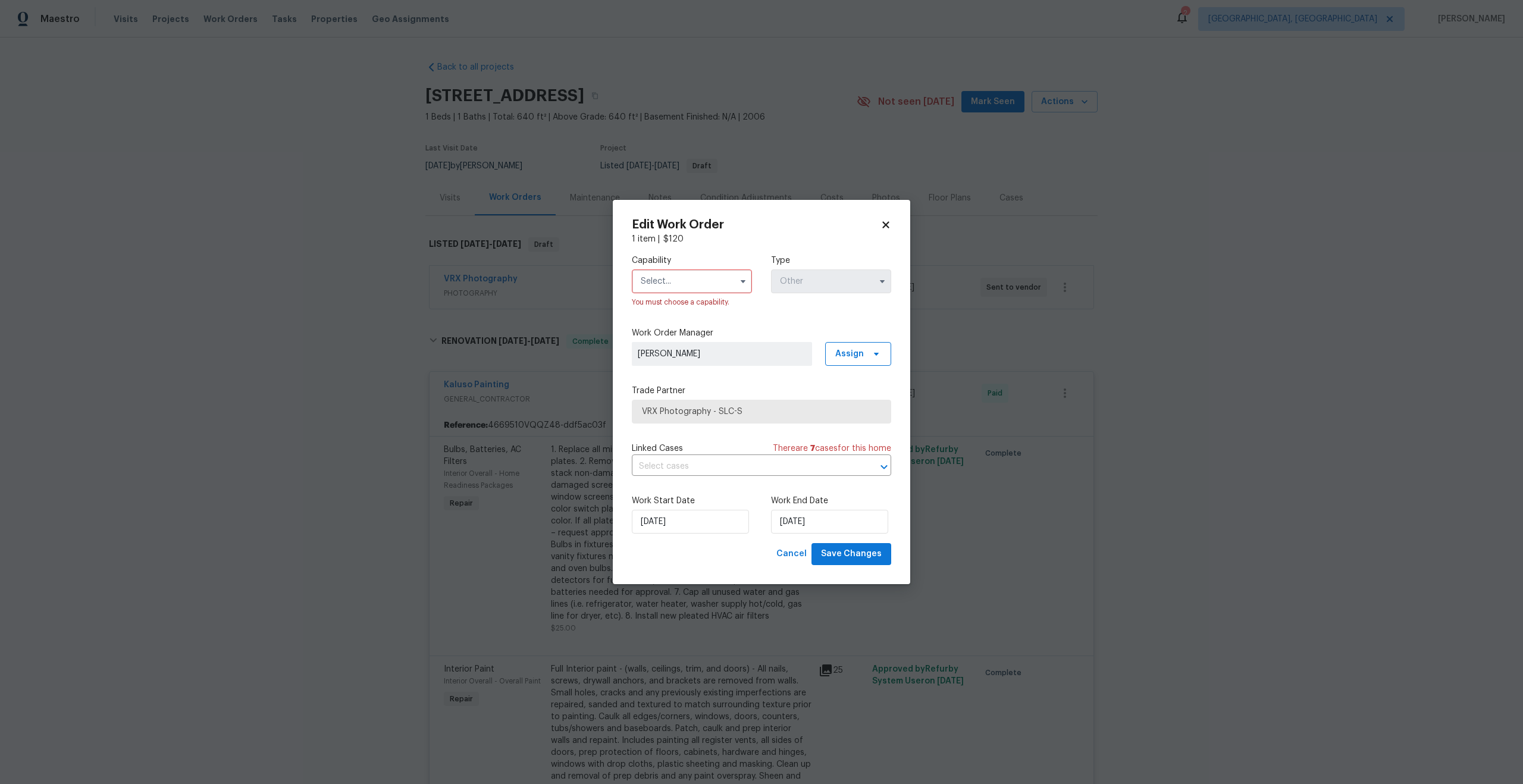
click at [723, 284] on input "text" at bounding box center [691, 282] width 120 height 24
click at [687, 396] on span "Photography" at bounding box center [670, 399] width 52 height 8
type input "Photography"
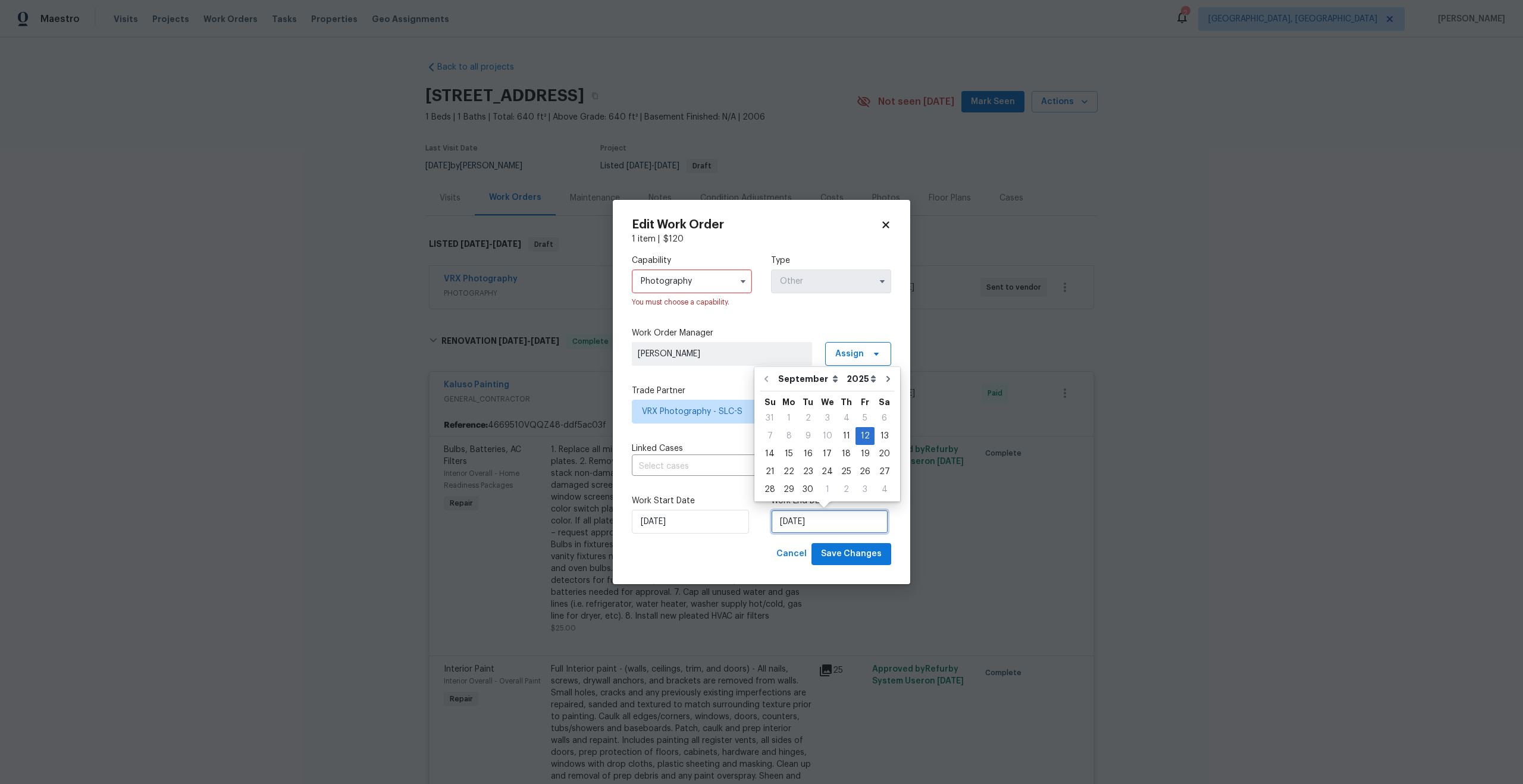
click at [846, 524] on input "[DATE]" at bounding box center [830, 522] width 118 height 24
click at [865, 434] on div "12" at bounding box center [865, 435] width 19 height 17
click at [856, 553] on span "Save Changes" at bounding box center [851, 554] width 60 height 14
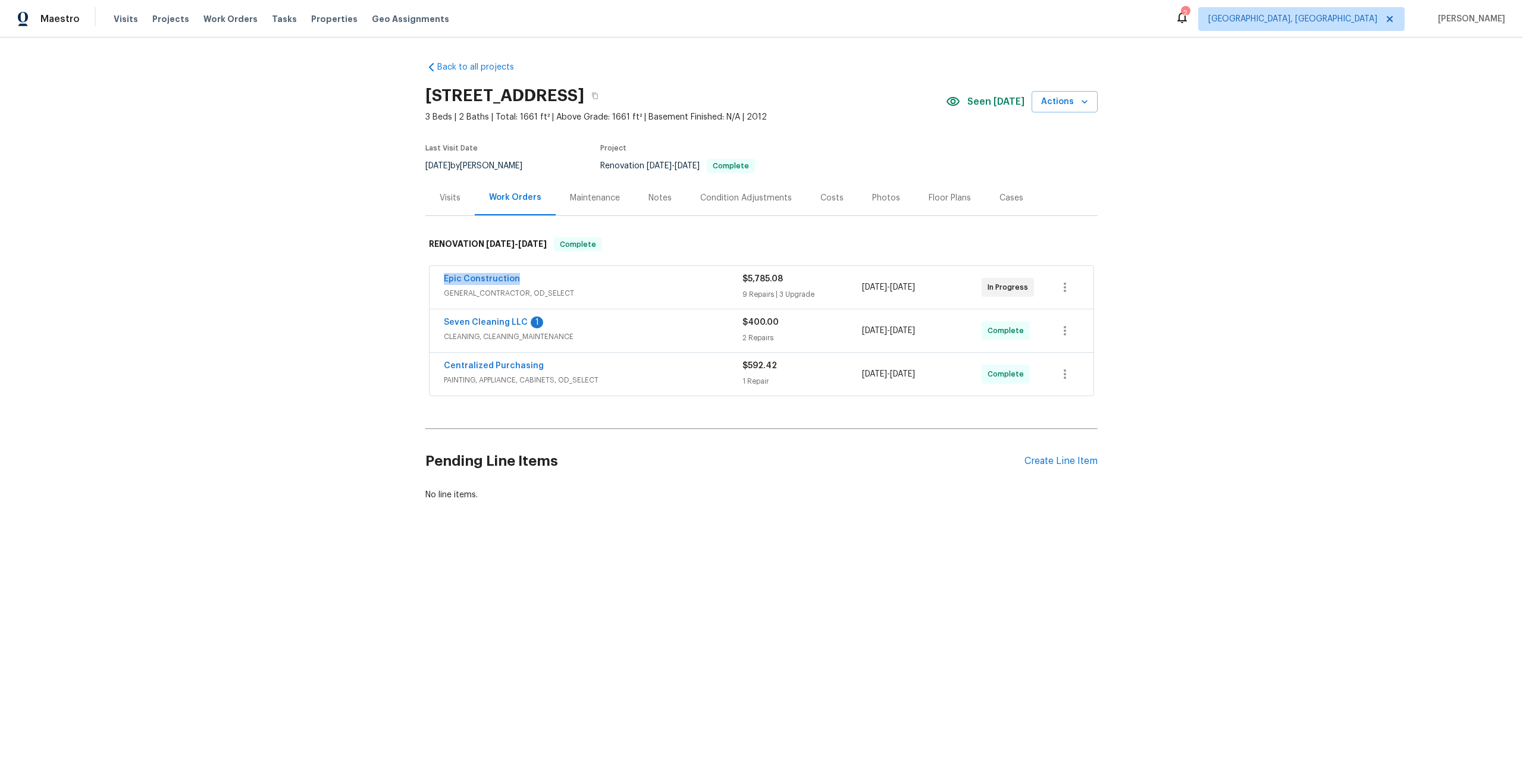
drag, startPoint x: 520, startPoint y: 278, endPoint x: 431, endPoint y: 278, distance: 89.0
click at [431, 278] on div "Epic Construction GENERAL_CONTRACTOR, OD_SELECT $5,785.08 9 Repairs | 3 Upgrade…" at bounding box center [762, 287] width 664 height 43
copy link "Epic Construction"
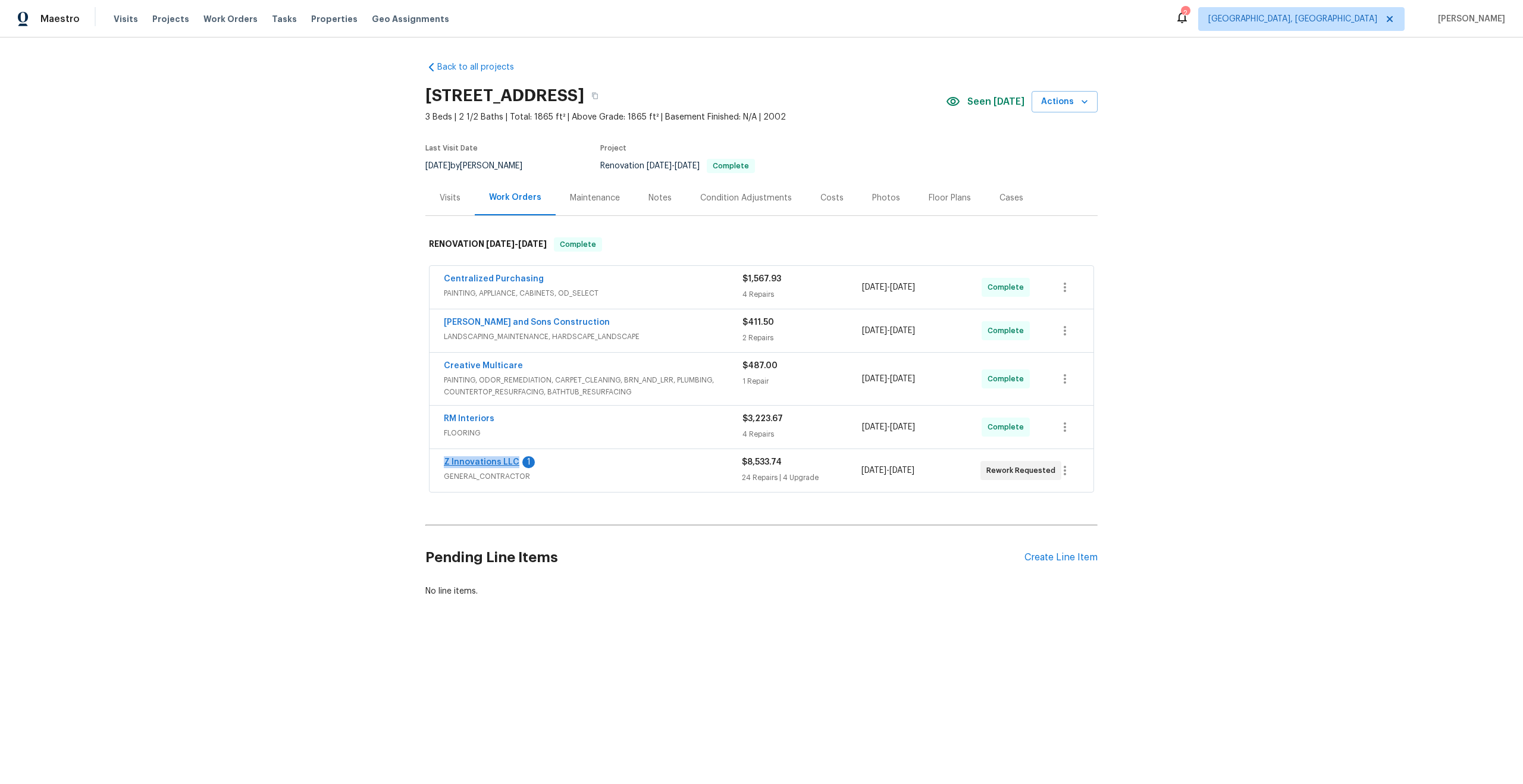
drag, startPoint x: 435, startPoint y: 462, endPoint x: 512, endPoint y: 464, distance: 77.0
click at [512, 464] on div "Z Innovations LLC 1 GENERAL_CONTRACTOR $8,533.74 24 Repairs | 4 Upgrade [DATE] …" at bounding box center [762, 470] width 664 height 43
copy link "Z Innovations LLC"
click at [599, 95] on icon "button" at bounding box center [595, 96] width 7 height 7
click at [599, 93] on icon "button" at bounding box center [595, 96] width 7 height 7
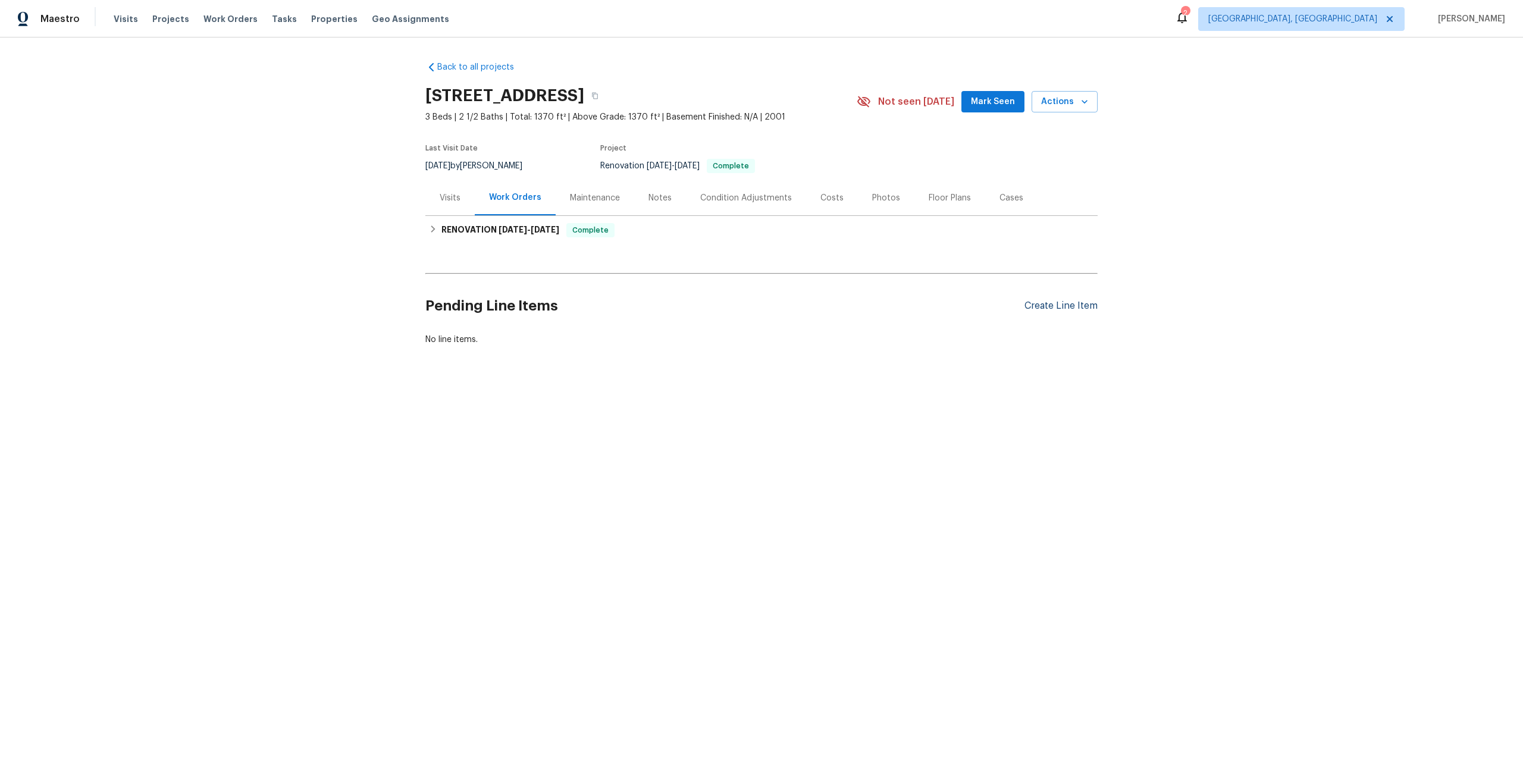
click at [1050, 312] on div "Create Line Item" at bounding box center [1061, 306] width 73 height 11
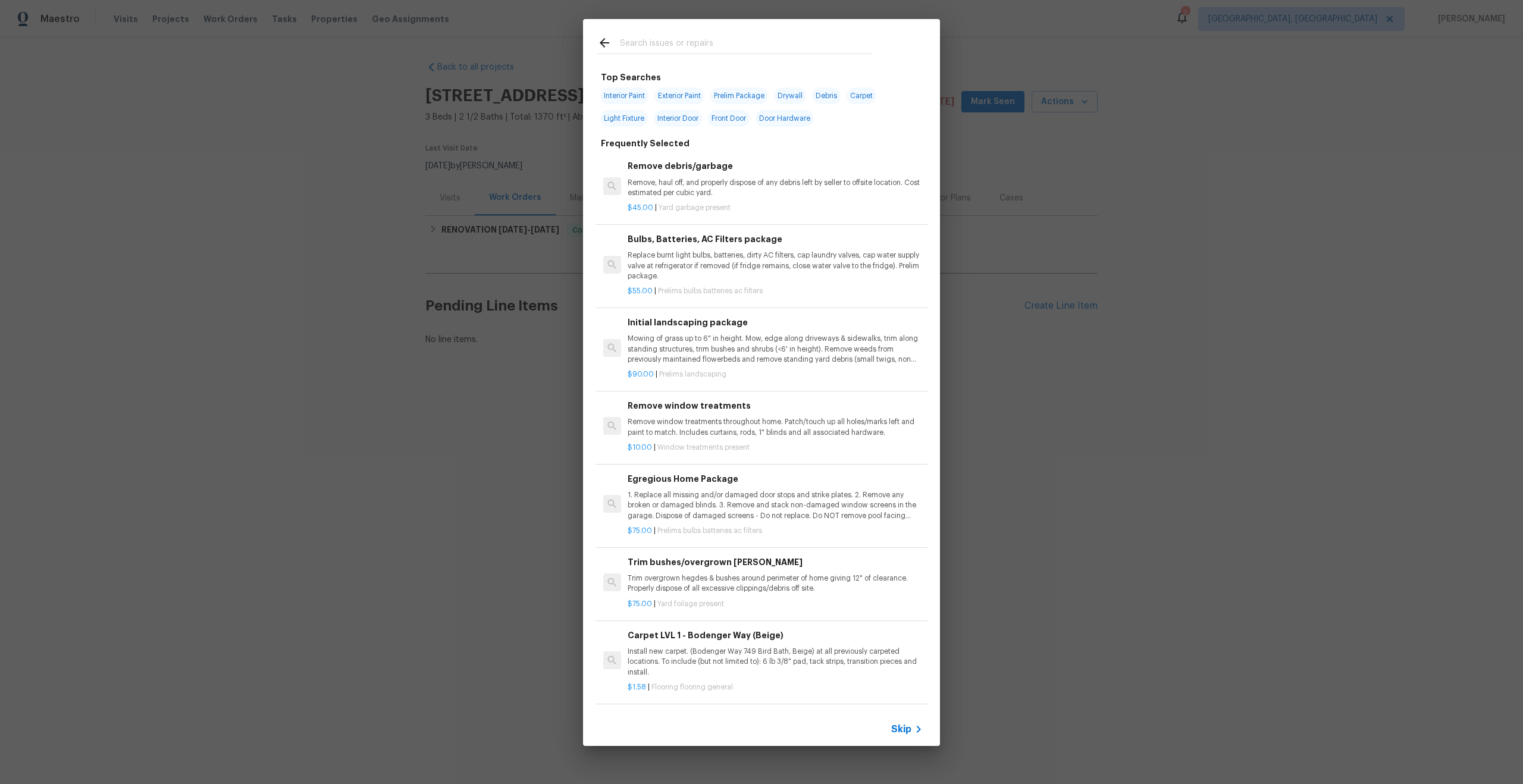
click at [906, 728] on span "Skip" at bounding box center [901, 729] width 20 height 12
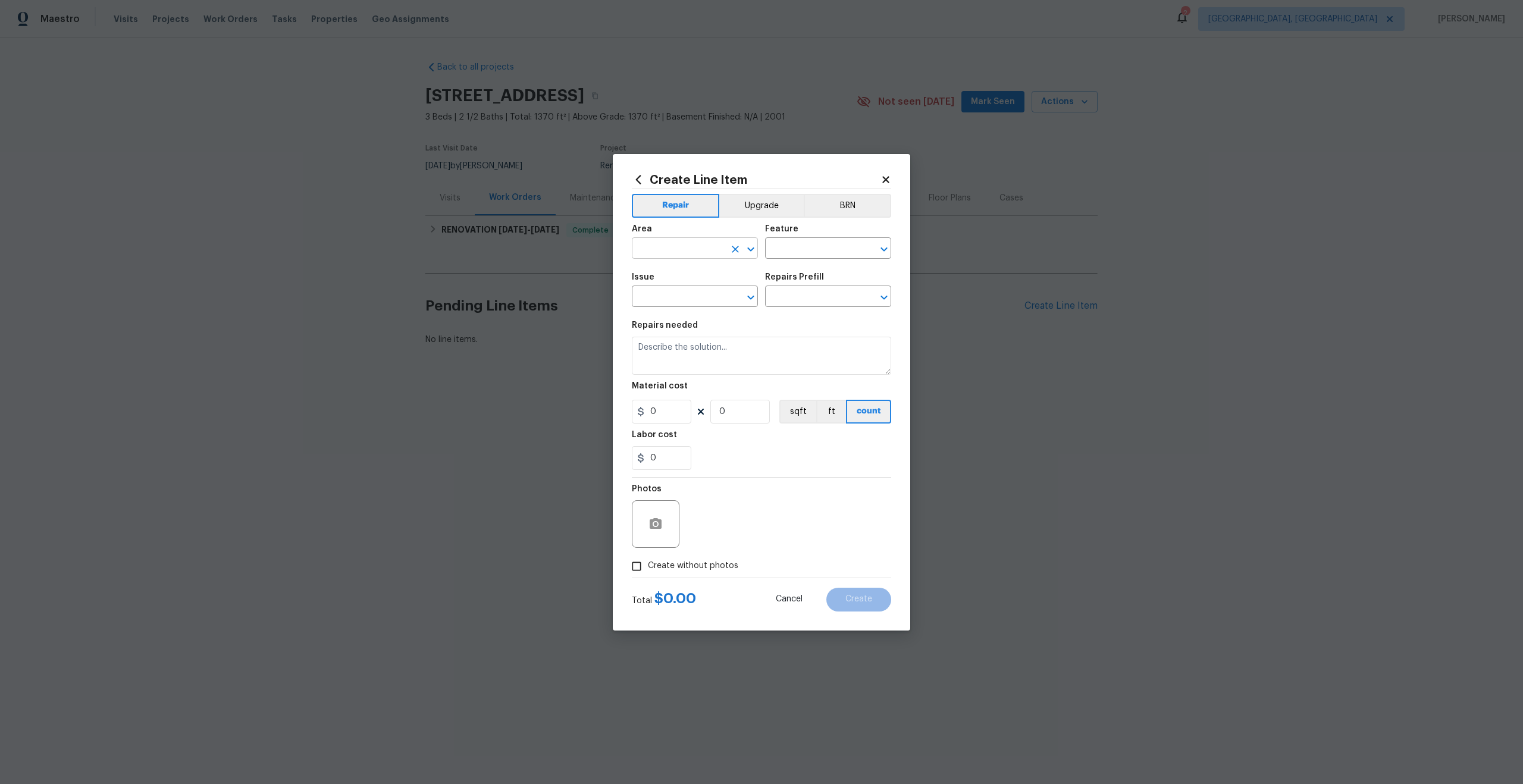
click at [695, 250] on input "text" at bounding box center [678, 250] width 93 height 19
click at [678, 293] on li "Interior Overall" at bounding box center [695, 295] width 126 height 19
type input "Interior Overall"
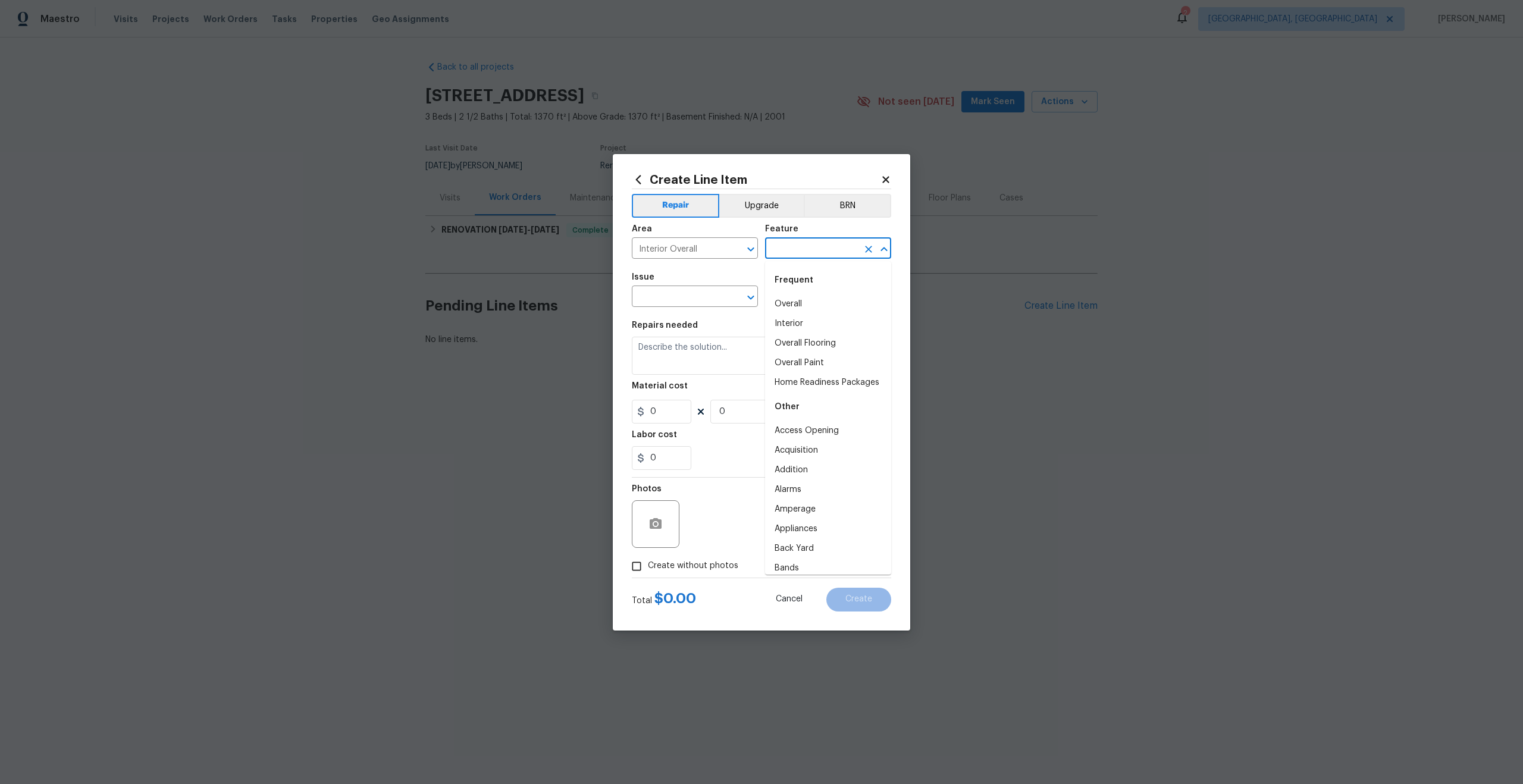
click at [771, 257] on input "text" at bounding box center [811, 250] width 93 height 19
click at [794, 305] on li "Overall" at bounding box center [828, 304] width 126 height 19
type input "Overall"
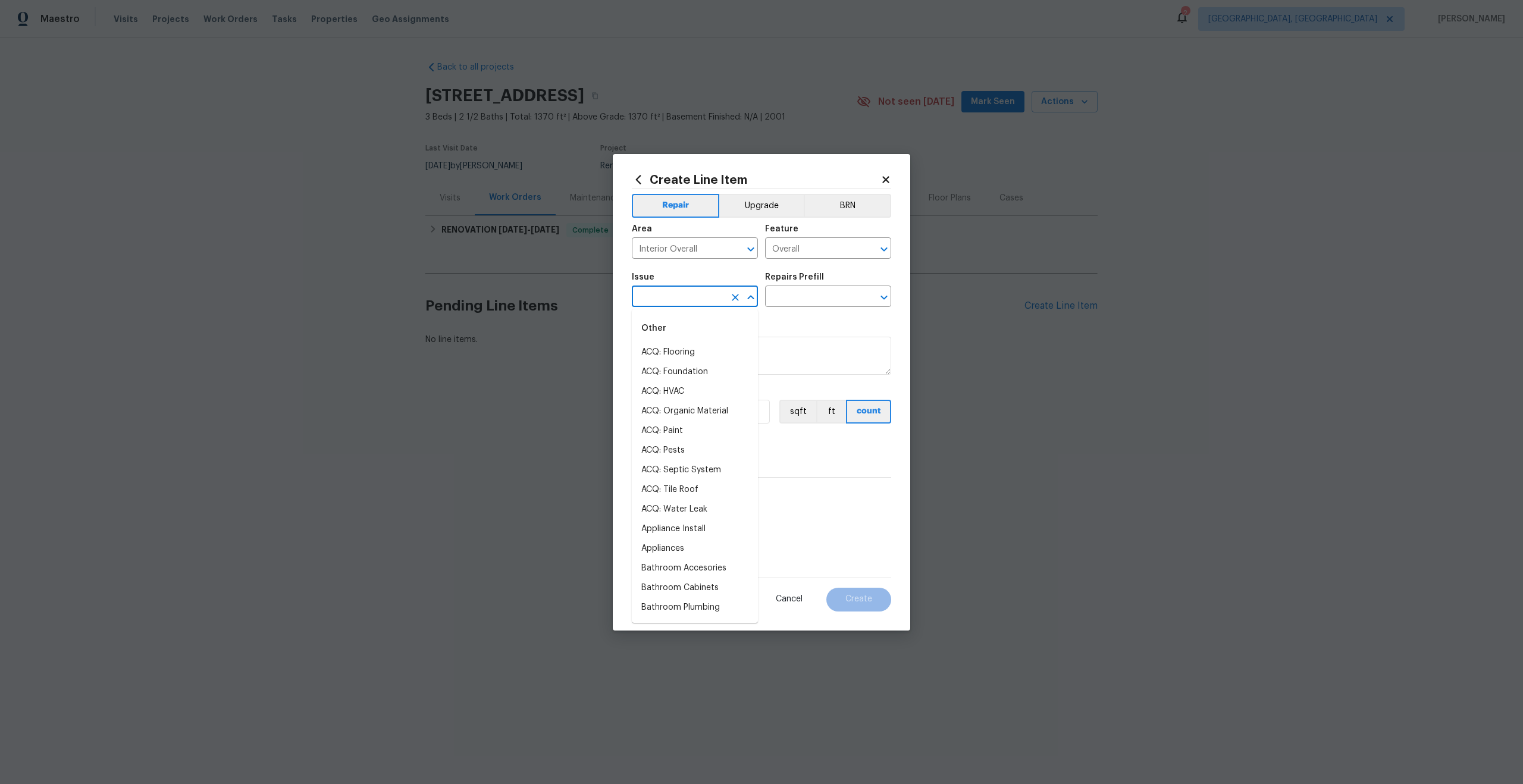
click at [682, 295] on input "text" at bounding box center [678, 297] width 93 height 19
click at [664, 356] on li "Photos" at bounding box center [695, 353] width 126 height 19
type input "Photos"
click at [799, 312] on div "Issue Photos ​ Repairs Prefill ​" at bounding box center [762, 290] width 259 height 48
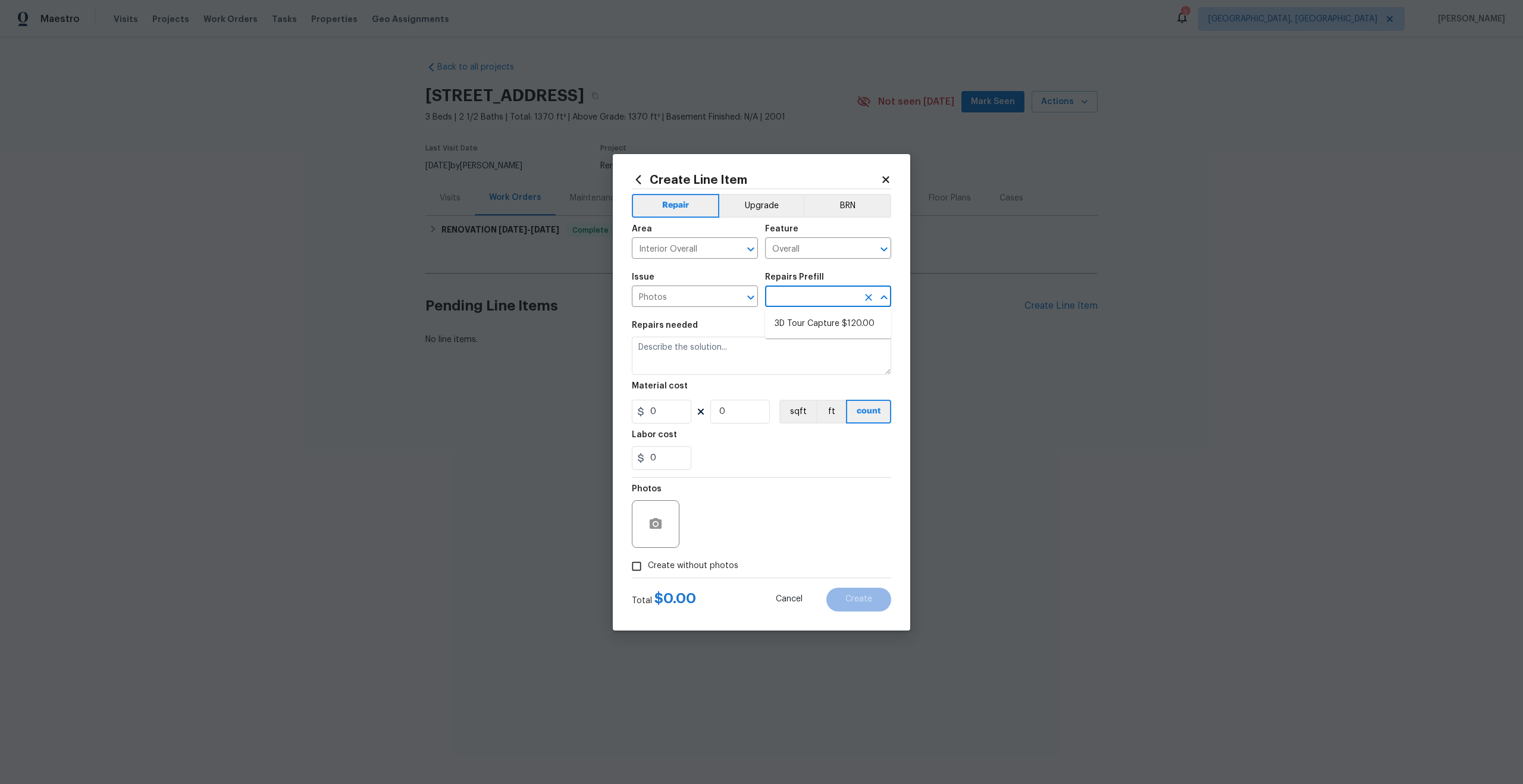
click at [803, 295] on input "text" at bounding box center [811, 297] width 93 height 19
click at [802, 316] on li "3D Tour Capture $120.00" at bounding box center [828, 324] width 126 height 19
type input "3D Tour Capture $120.00"
type textarea "Capture 3D tour of home"
type input "1"
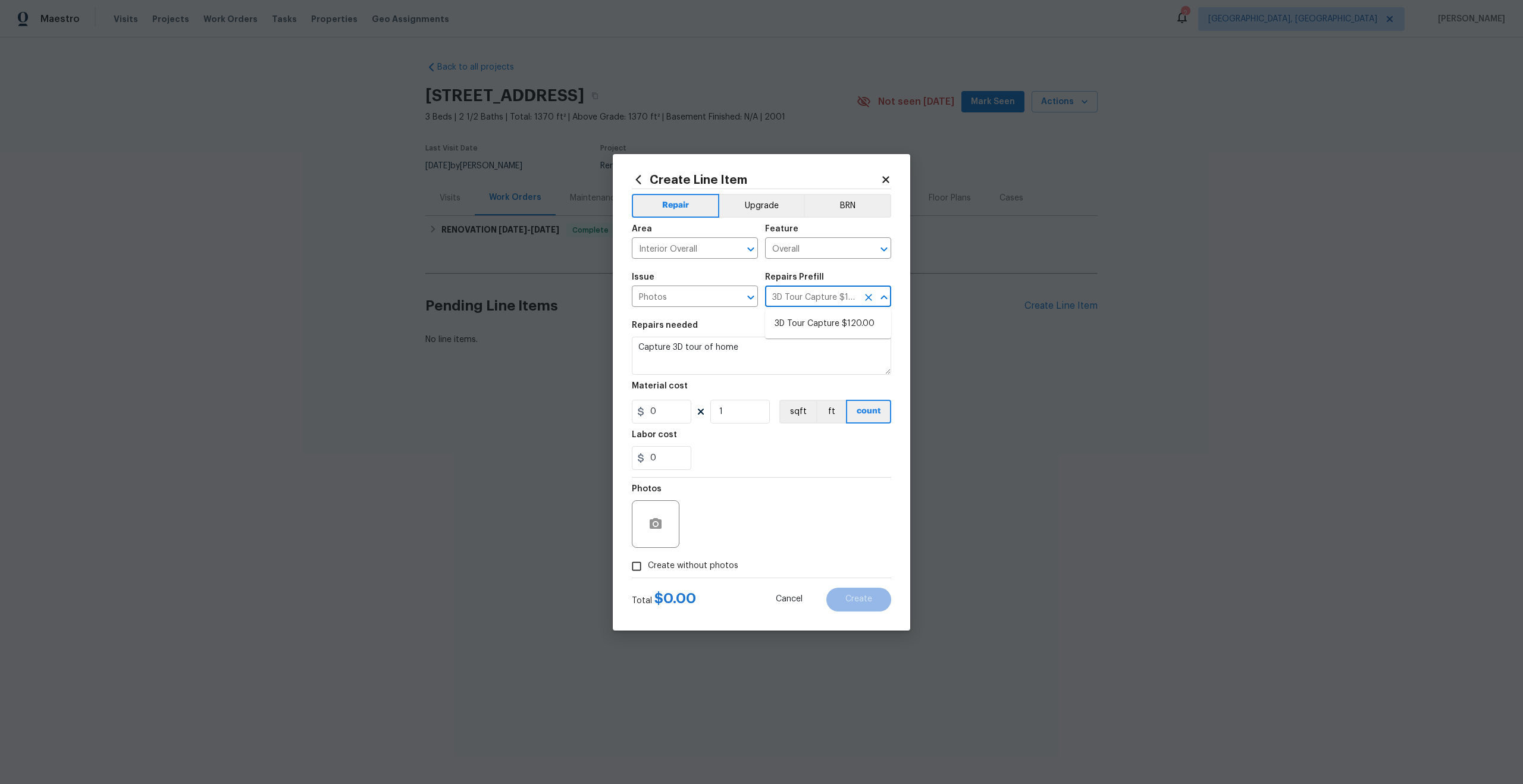
type input "120"
click at [638, 570] on input "Create without photos" at bounding box center [637, 567] width 23 height 23
checkbox input "true"
click at [724, 541] on textarea at bounding box center [790, 524] width 202 height 47
type textarea "."
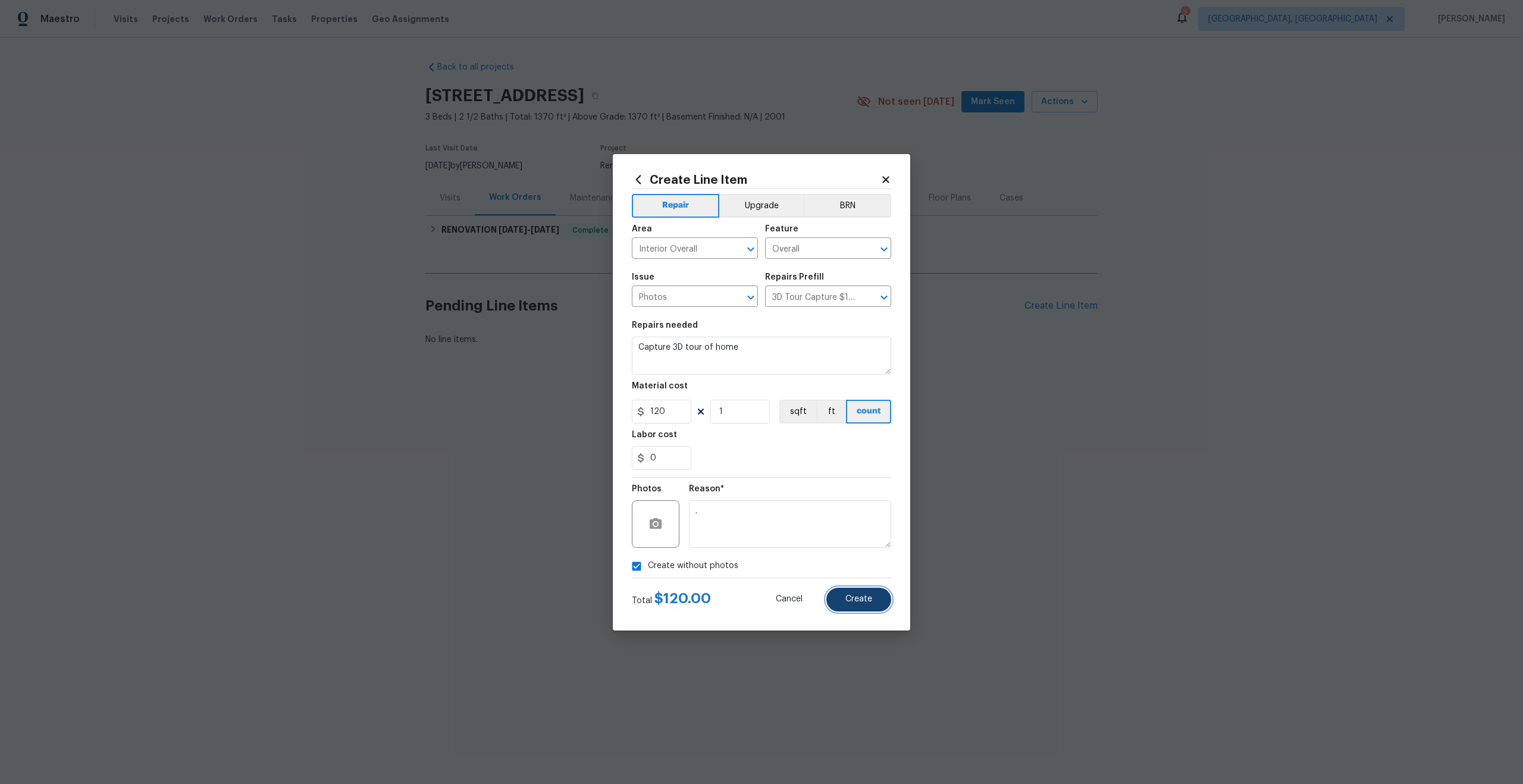
click at [860, 597] on span "Create" at bounding box center [858, 599] width 27 height 9
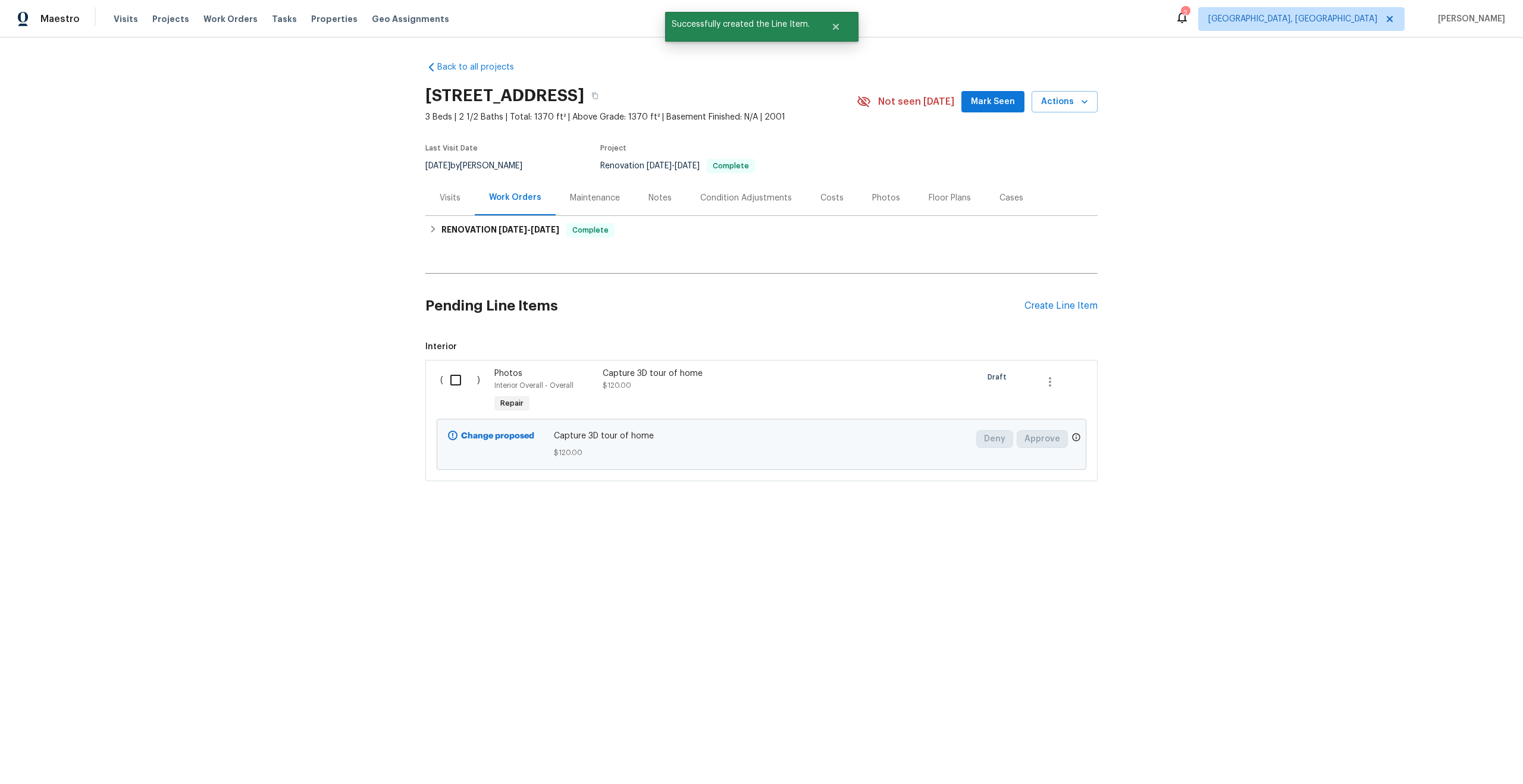
click at [452, 393] on input "checkbox" at bounding box center [460, 380] width 34 height 25
checkbox input "true"
click at [1447, 753] on span "Create Work Order" at bounding box center [1455, 754] width 79 height 14
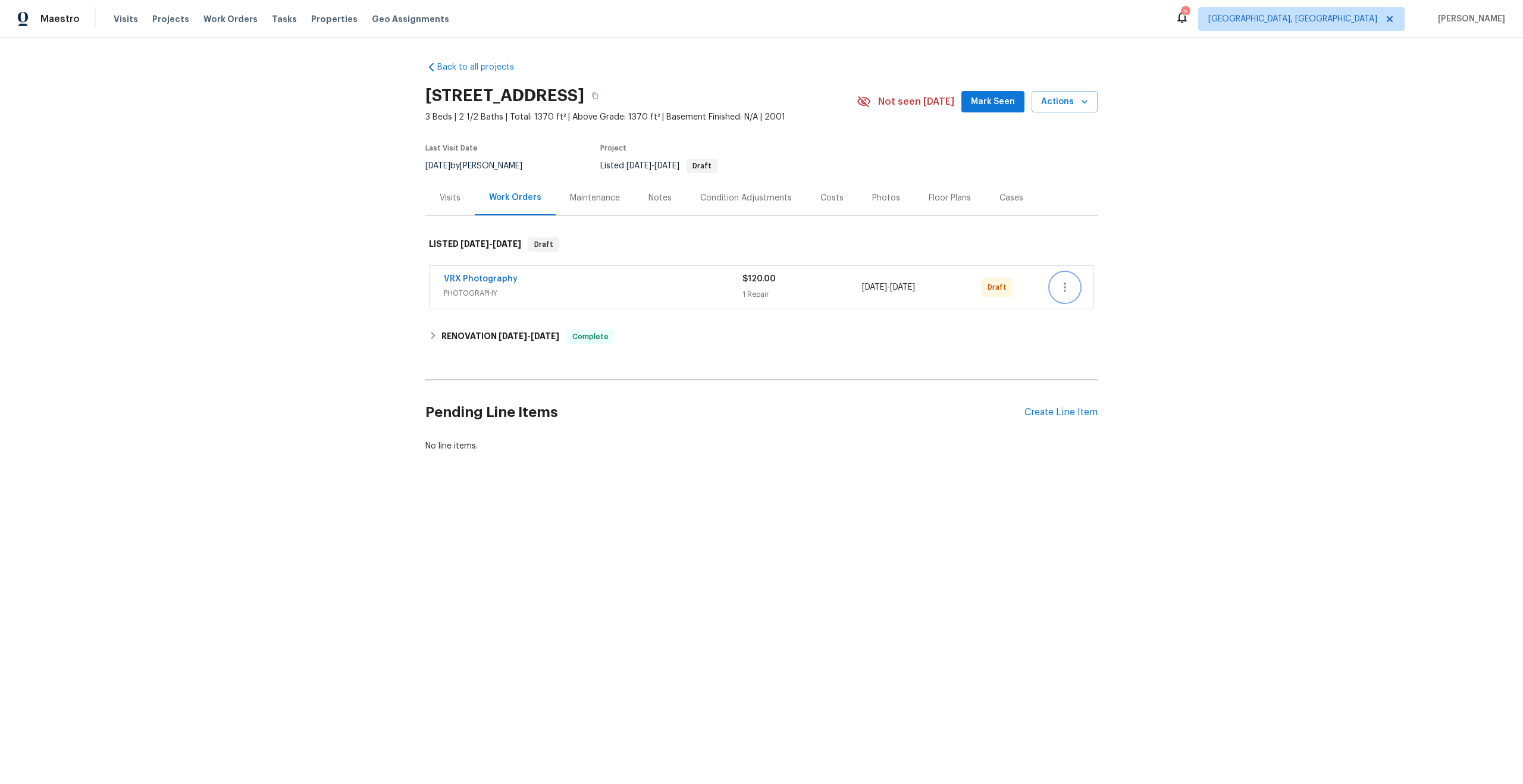
click at [1063, 295] on icon "button" at bounding box center [1065, 287] width 14 height 14
click at [1063, 299] on li "Send to Vendor" at bounding box center [1116, 299] width 133 height 19
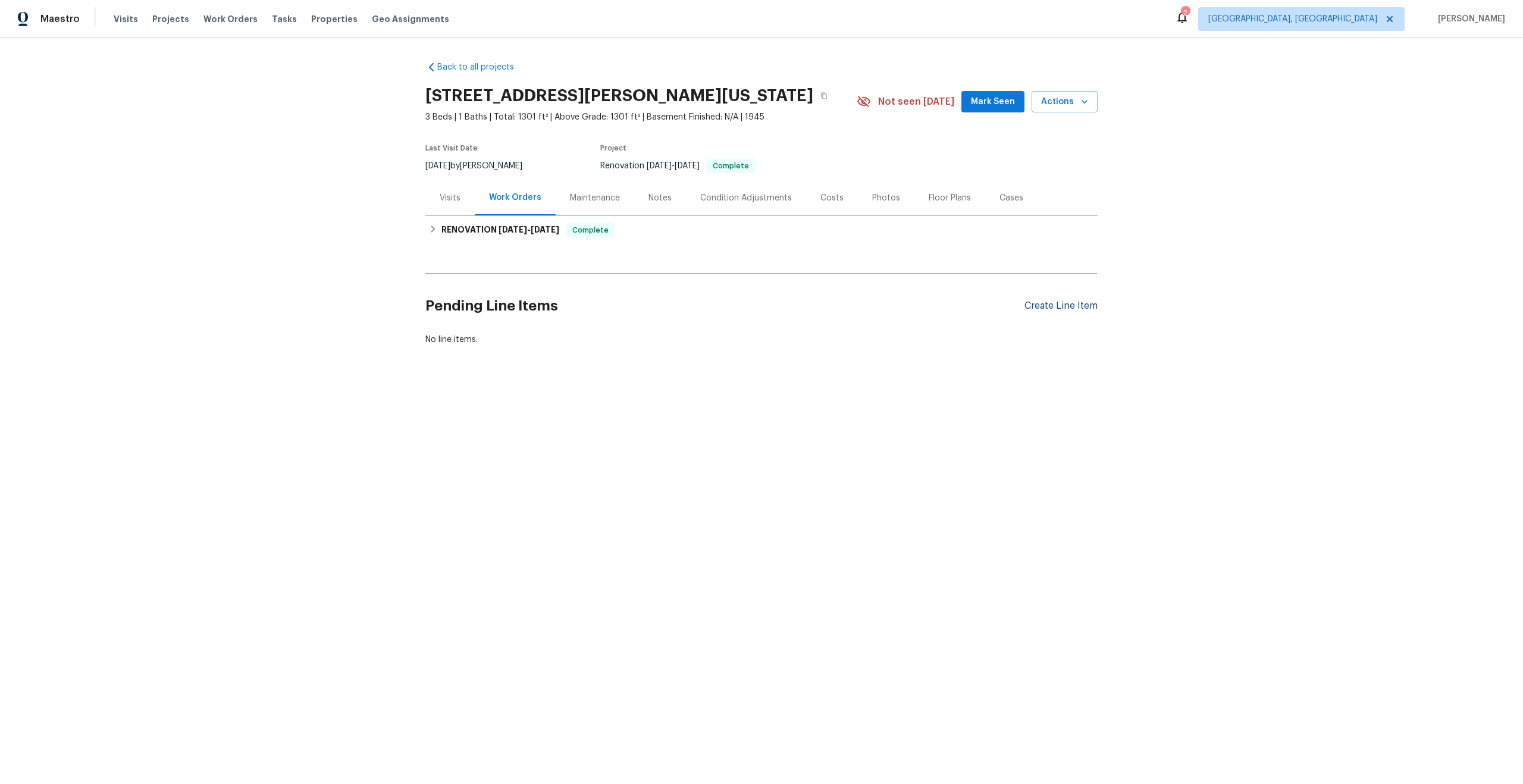
click at [1067, 300] on div "Create Line Item" at bounding box center [1061, 306] width 73 height 11
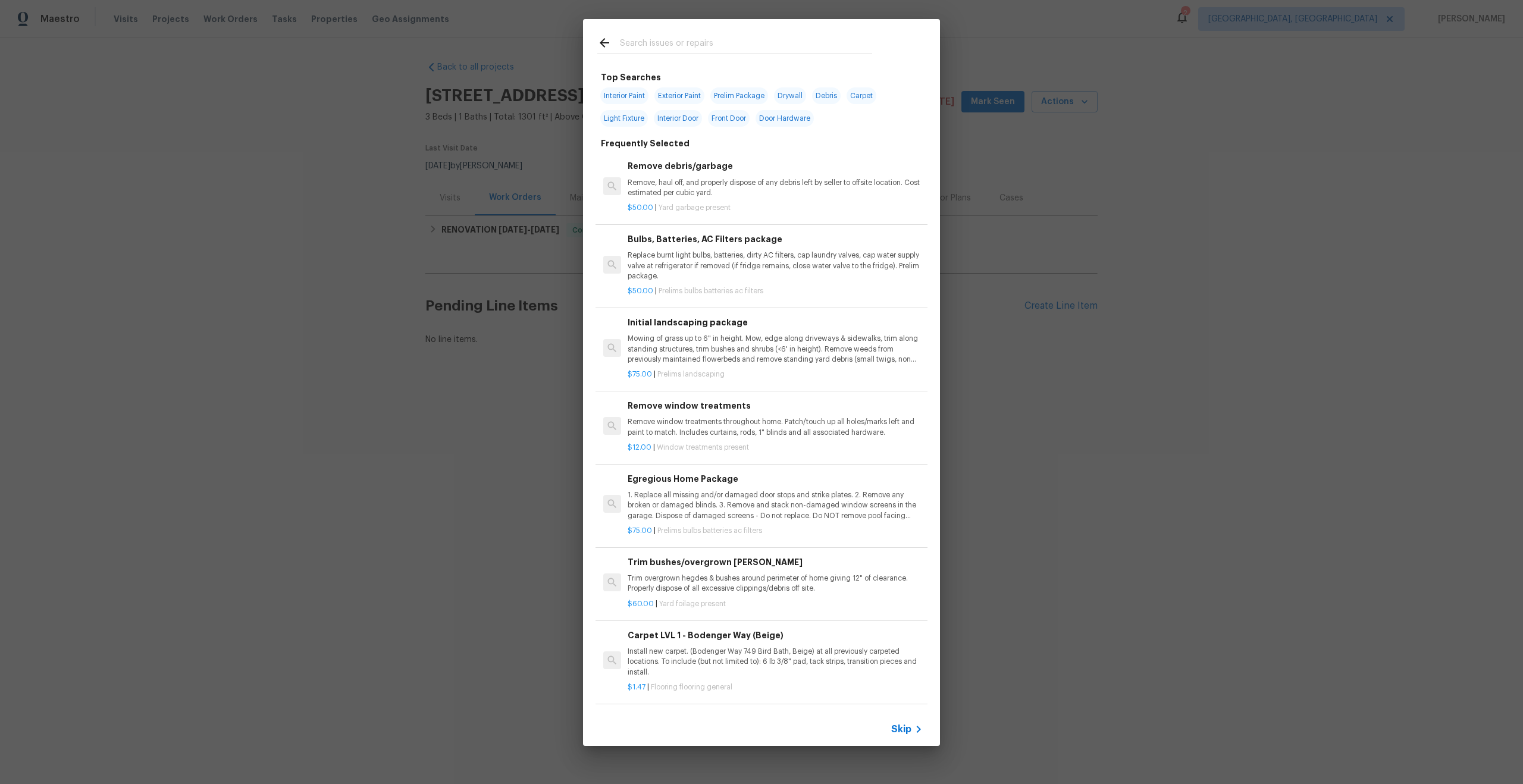
click at [899, 724] on span "Skip" at bounding box center [901, 729] width 20 height 12
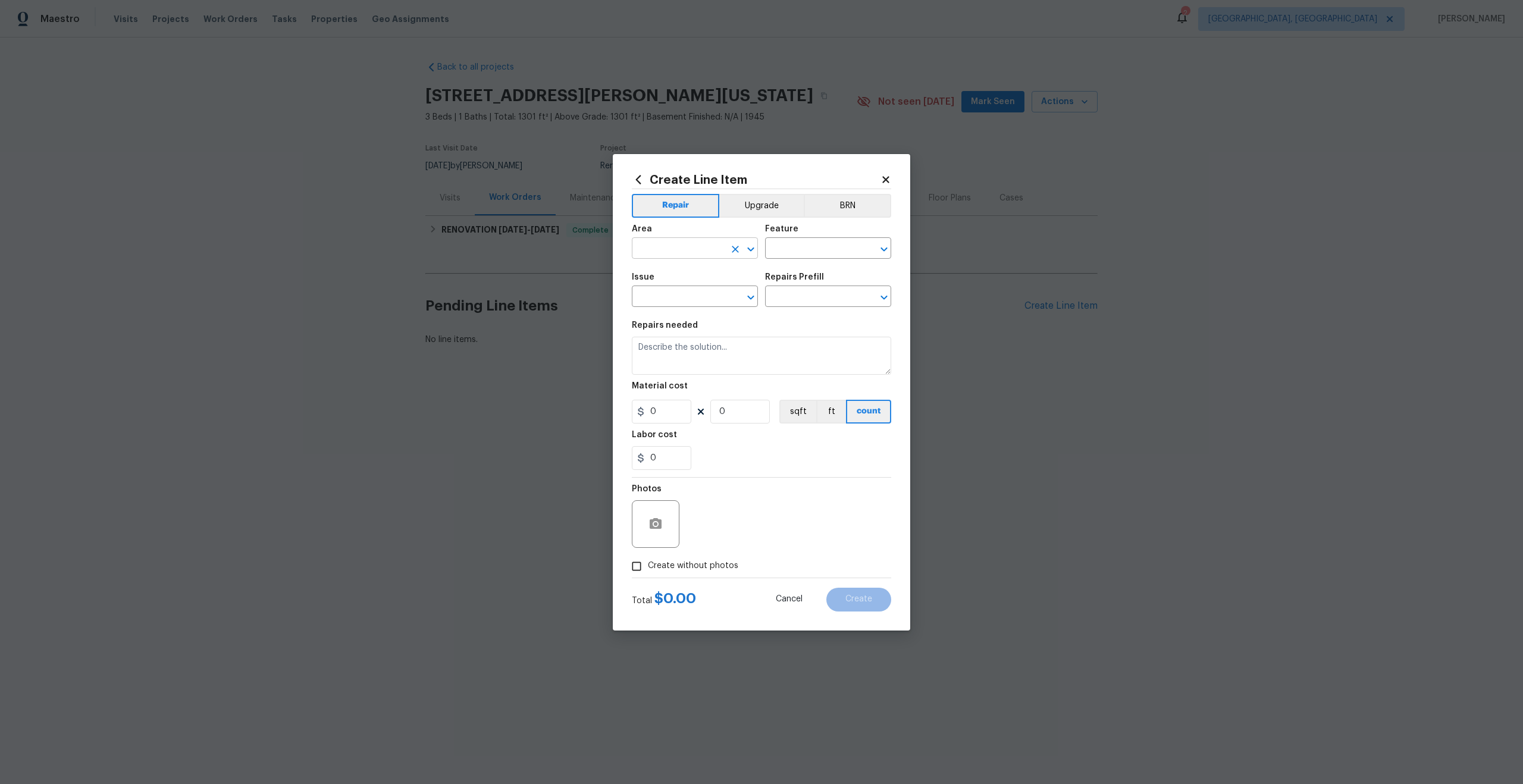
click at [708, 257] on input "text" at bounding box center [678, 250] width 93 height 19
click at [690, 299] on li "Interior Overall" at bounding box center [695, 295] width 126 height 19
type input "Interior Overall"
click at [785, 246] on input "text" at bounding box center [811, 250] width 93 height 19
click at [791, 300] on li "Overall" at bounding box center [828, 304] width 126 height 19
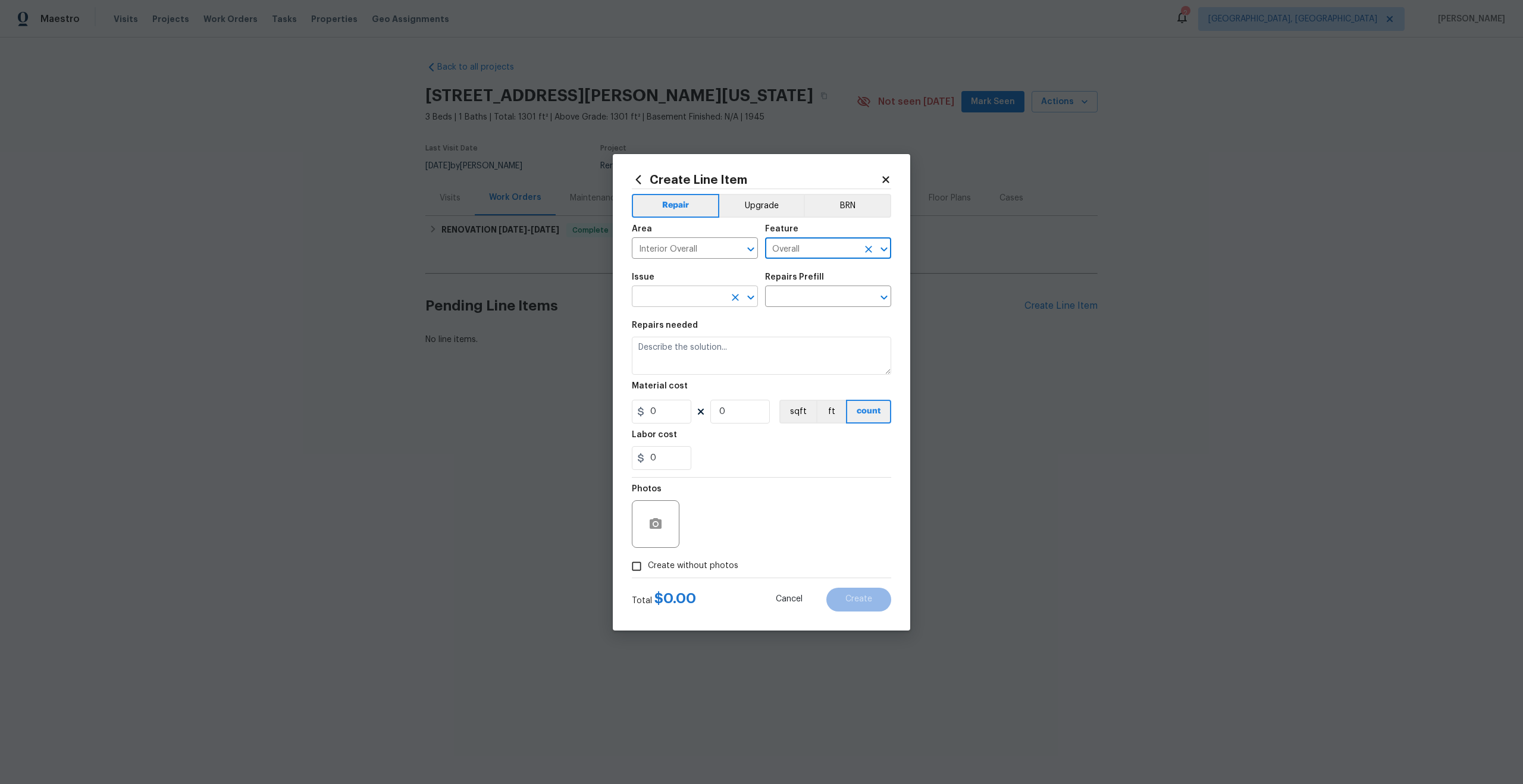
type input "Overall"
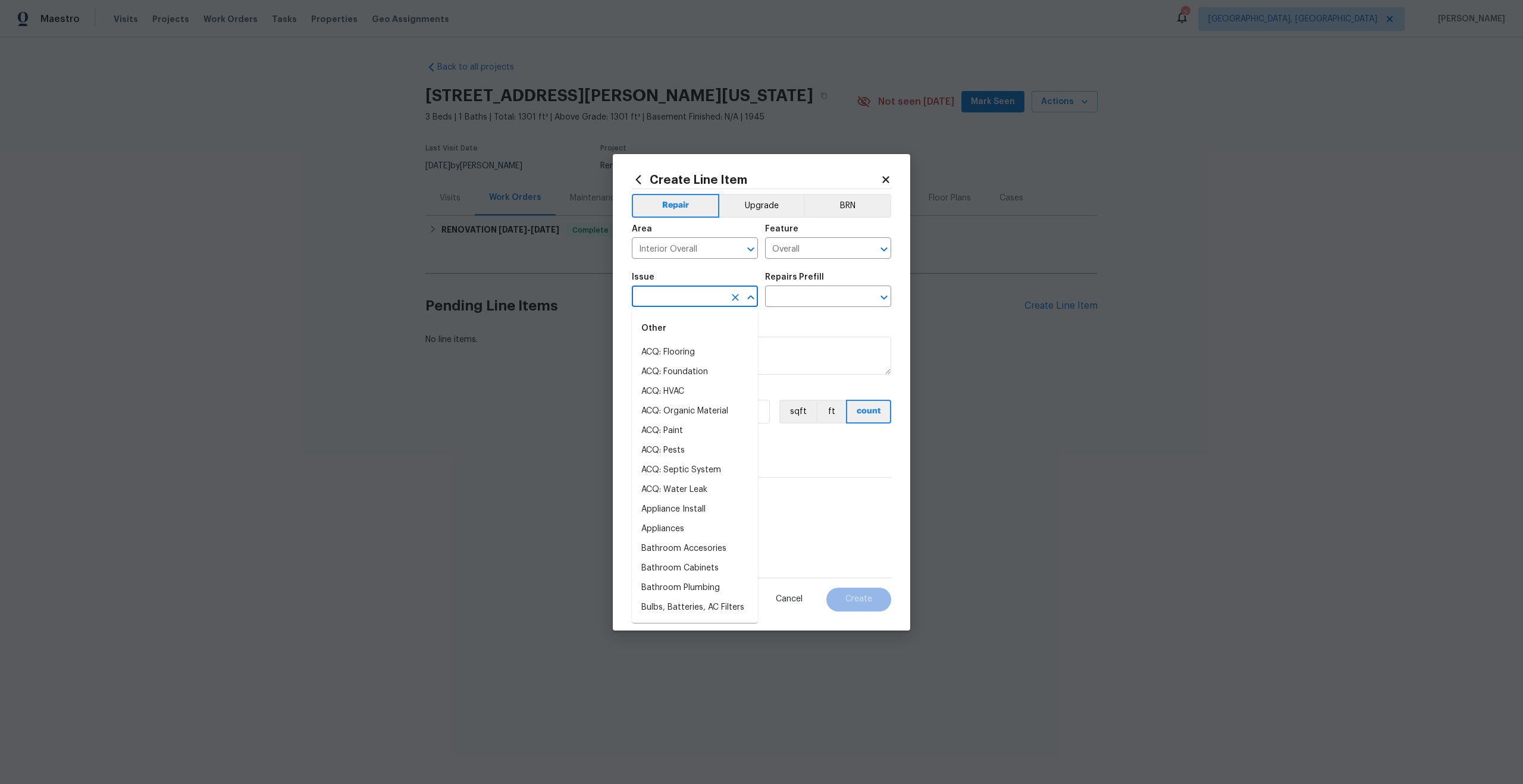
click at [688, 299] on input "text" at bounding box center [678, 297] width 93 height 19
click at [671, 347] on li "Photos" at bounding box center [695, 353] width 126 height 19
type input "Photos"
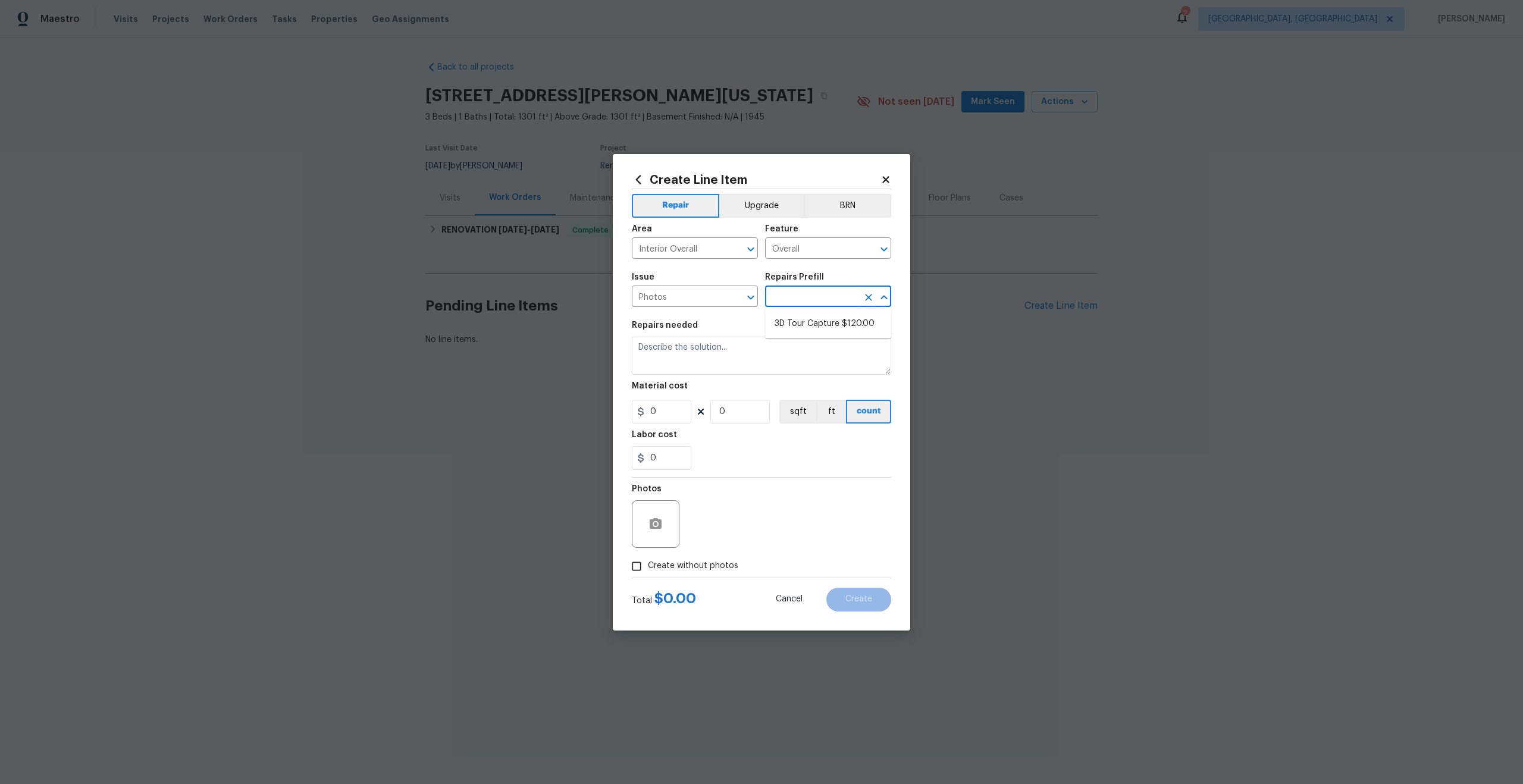
click at [802, 291] on input "text" at bounding box center [811, 297] width 93 height 19
click at [802, 316] on li "3D Tour Capture $120.00" at bounding box center [828, 324] width 126 height 19
type input "3D Tour Capture $120.00"
type textarea "Capture 3D tour of home"
type input "1"
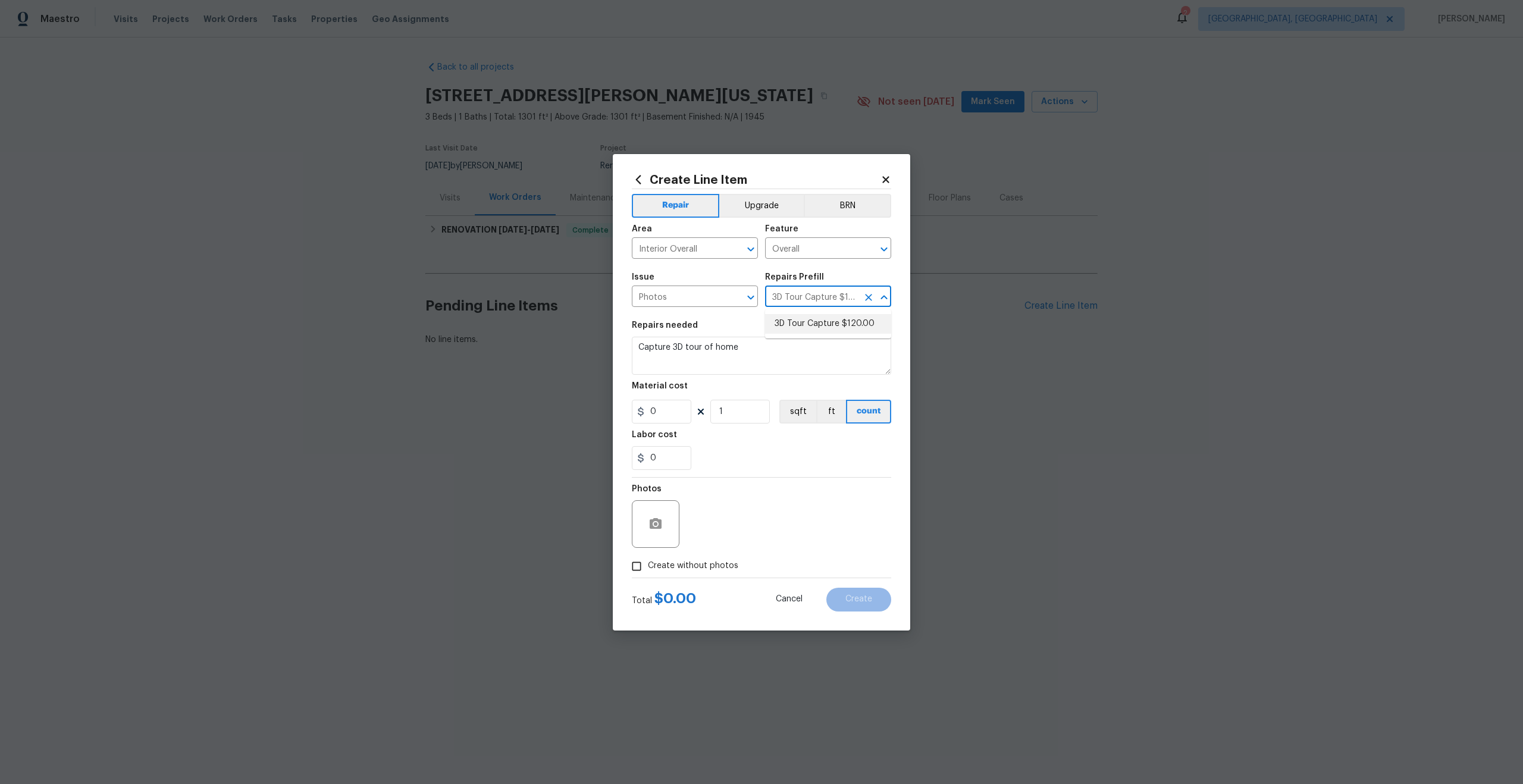
type input "120"
click at [649, 569] on span "Create without photos" at bounding box center [693, 566] width 90 height 13
click at [648, 569] on input "Create without photos" at bounding box center [637, 567] width 23 height 23
checkbox input "true"
click at [742, 522] on textarea at bounding box center [790, 524] width 202 height 47
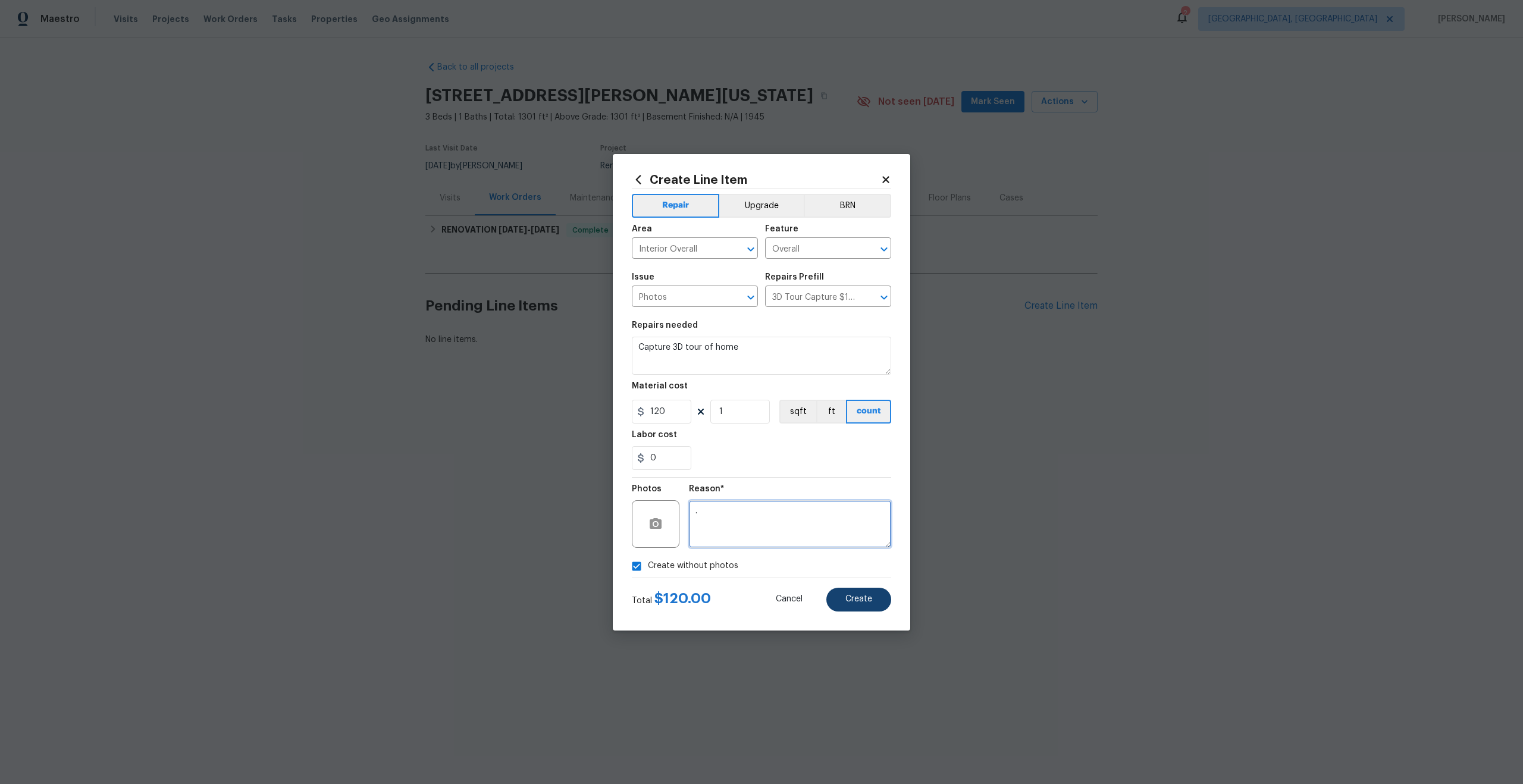
type textarea "."
click at [868, 590] on button "Create" at bounding box center [859, 600] width 65 height 24
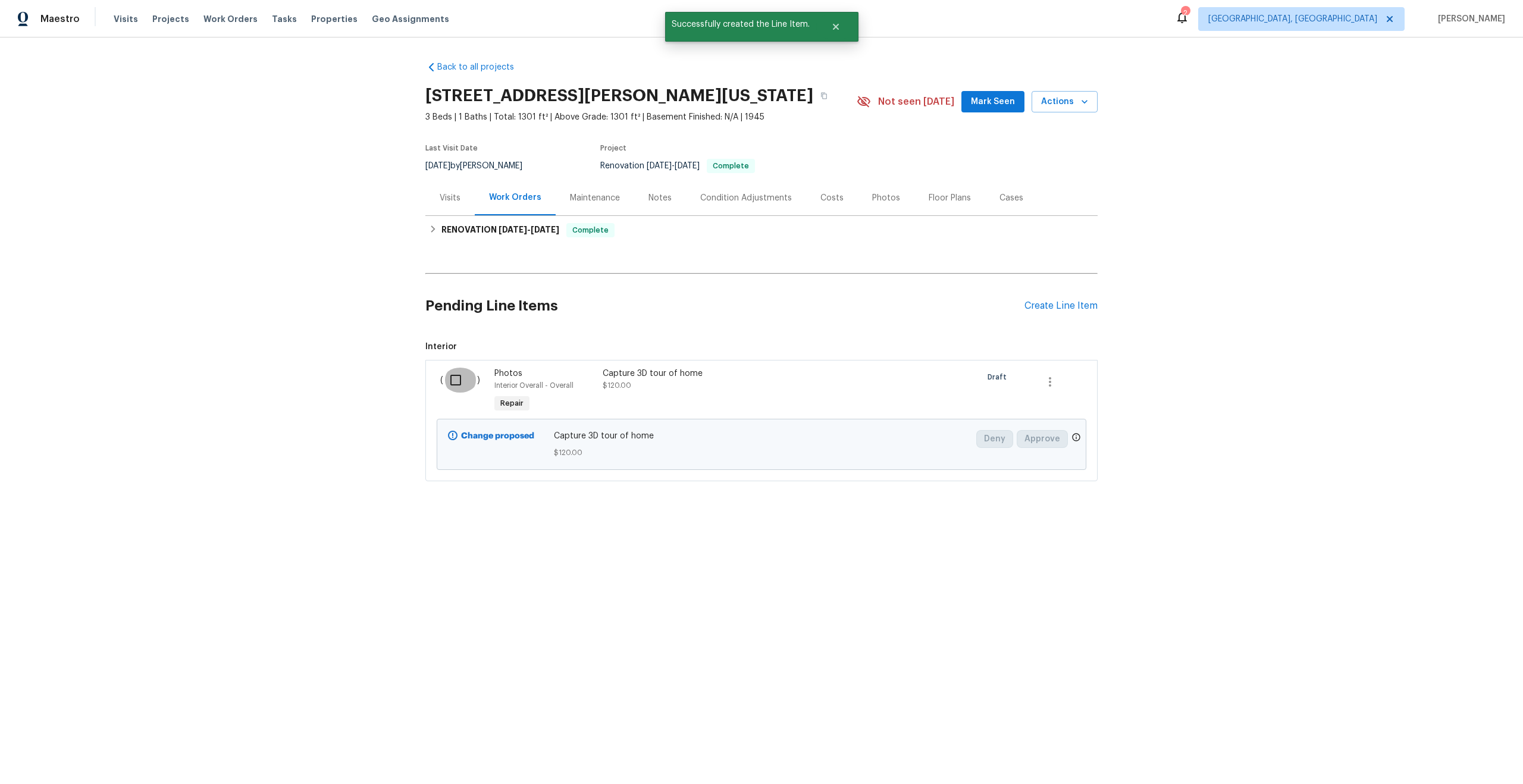
click at [455, 378] on input "checkbox" at bounding box center [460, 380] width 34 height 25
checkbox input "true"
click at [1448, 745] on button "Create Work Order" at bounding box center [1455, 754] width 98 height 22
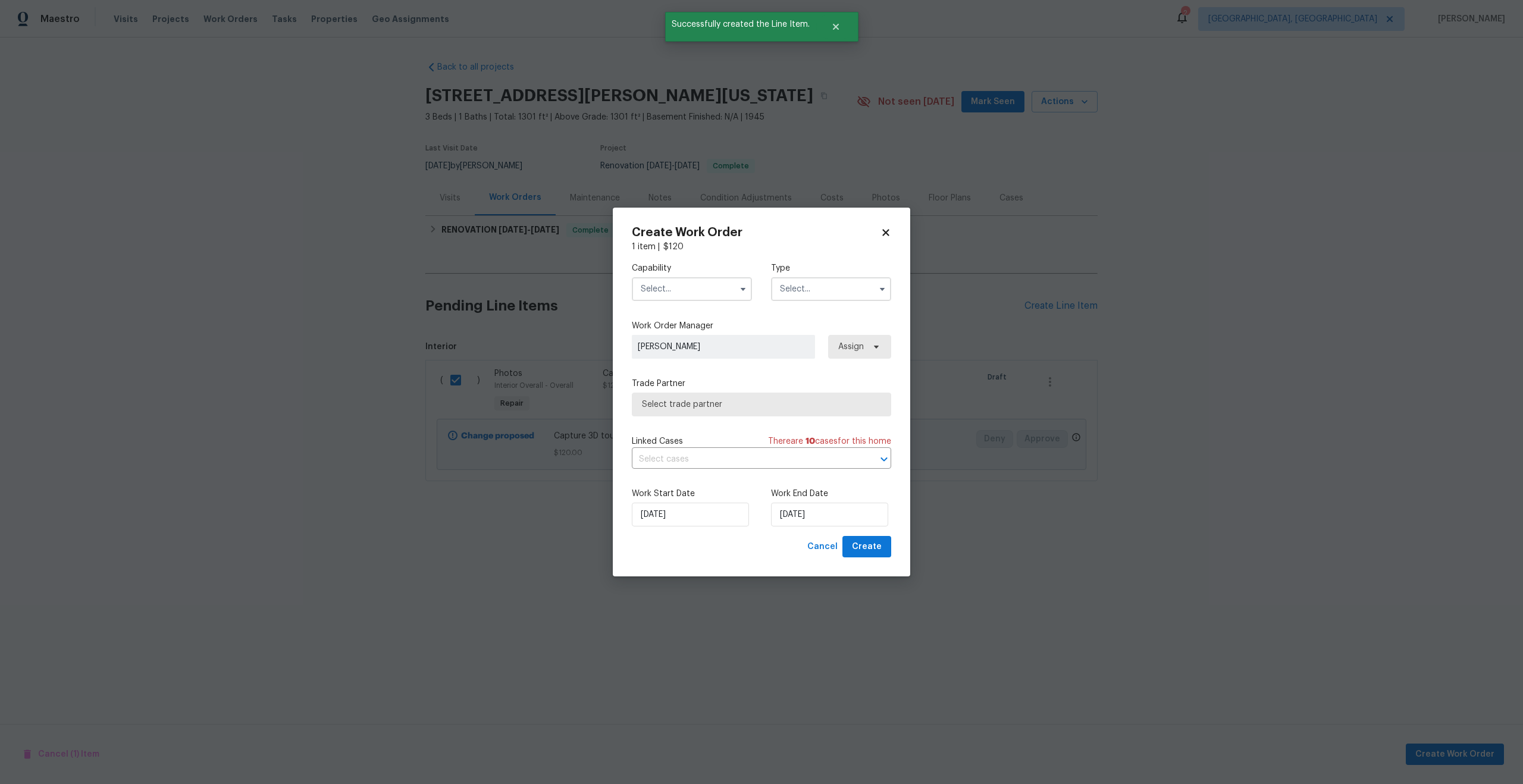
click at [660, 281] on input "text" at bounding box center [691, 289] width 120 height 24
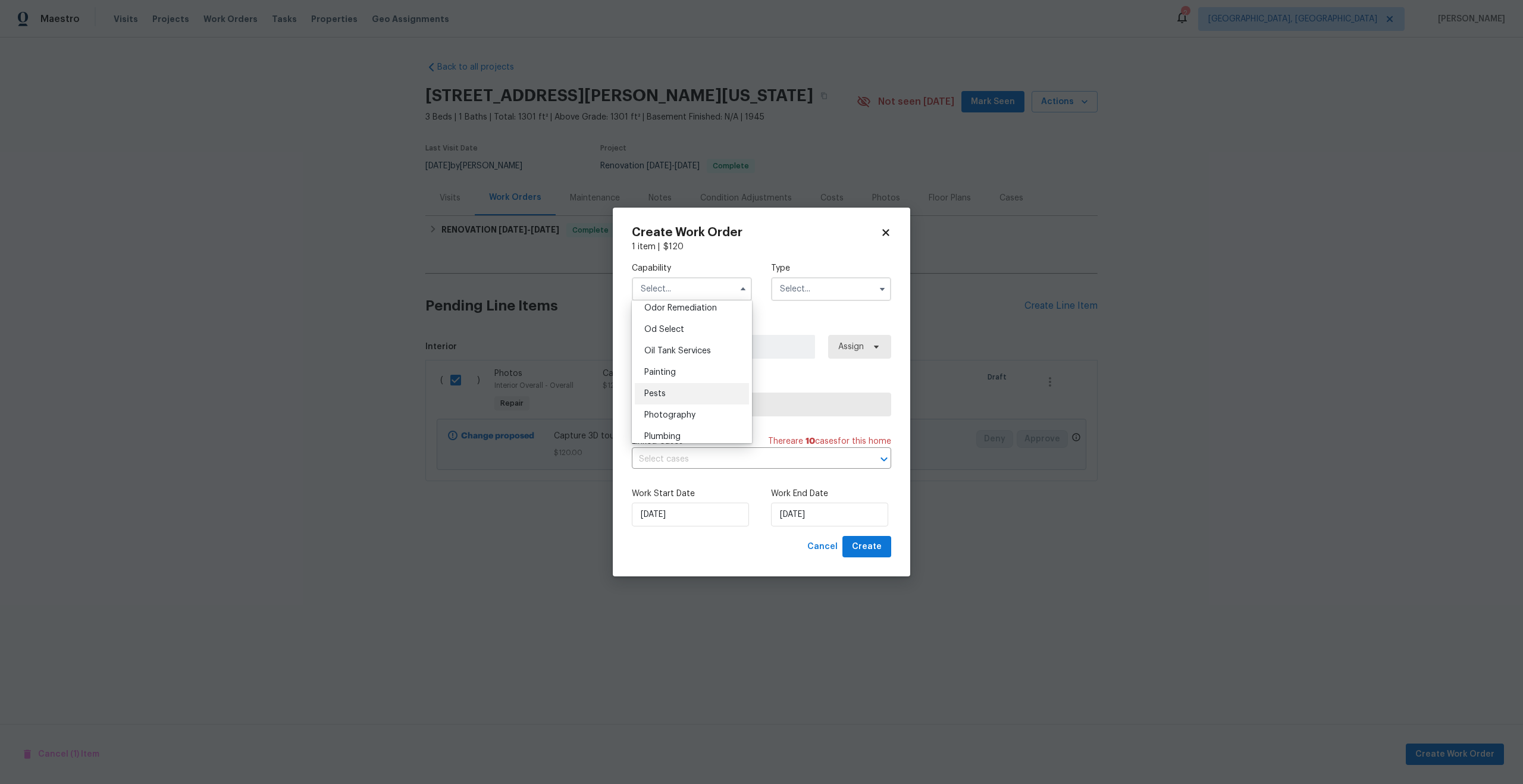
scroll to position [940, 0]
click at [683, 418] on span "Photography" at bounding box center [670, 415] width 52 height 8
type input "Photography"
click at [786, 296] on input "text" at bounding box center [831, 289] width 120 height 24
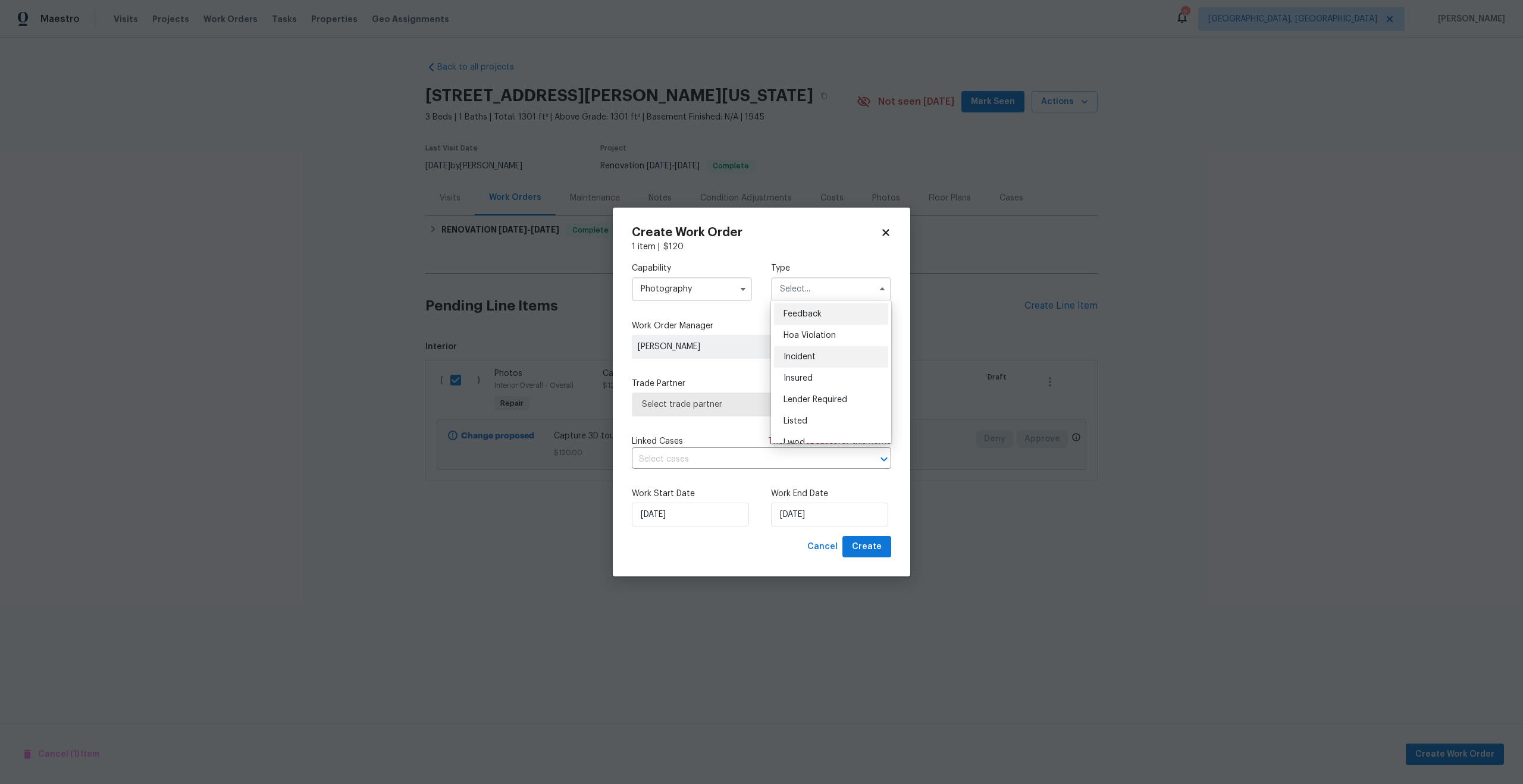
scroll to position [142, 0]
click at [803, 323] on span "Other" at bounding box center [795, 322] width 23 height 8
type input "Other"
click at [713, 409] on span "Select trade partner" at bounding box center [762, 405] width 259 height 24
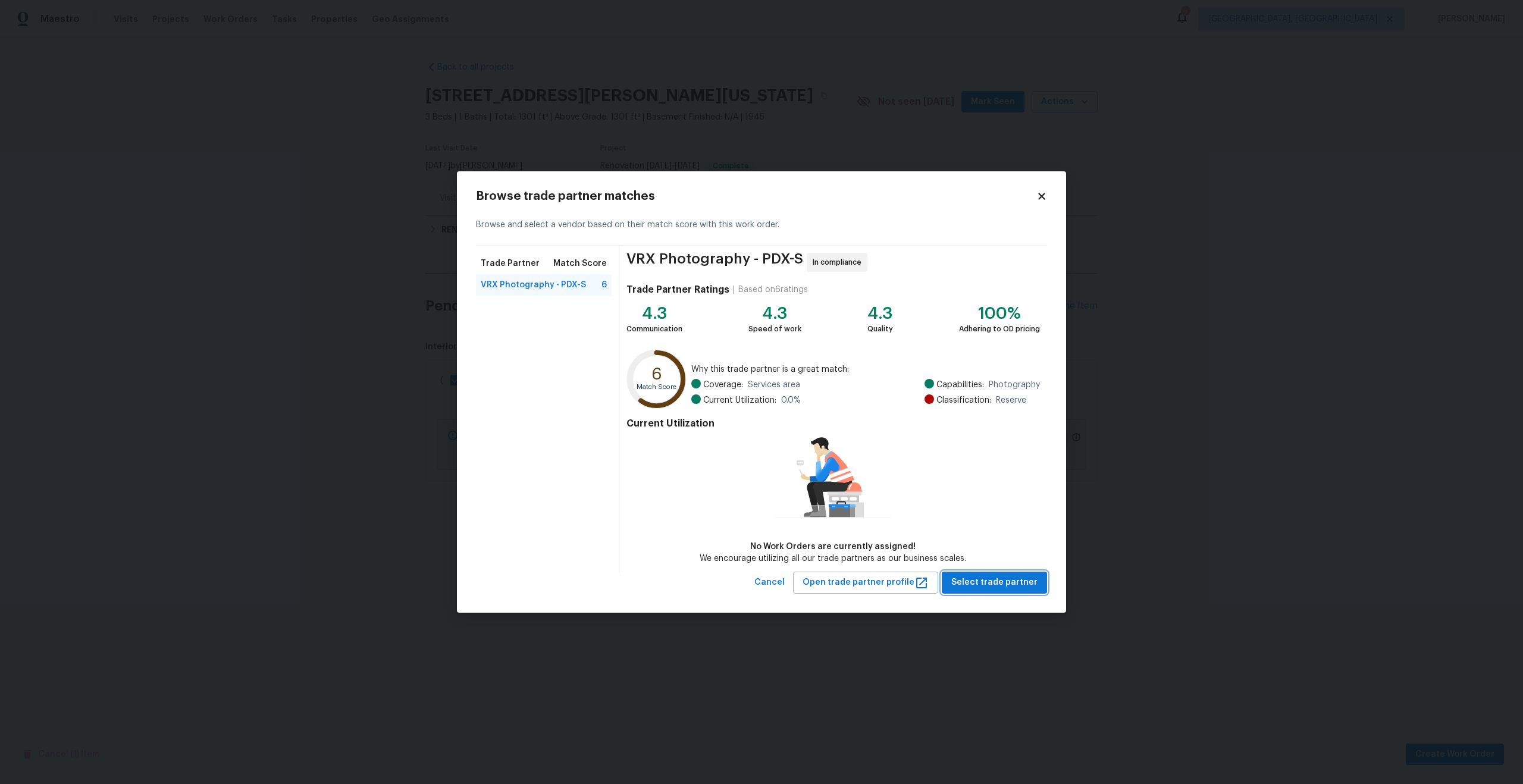
click at [986, 585] on span "Select trade partner" at bounding box center [994, 583] width 86 height 14
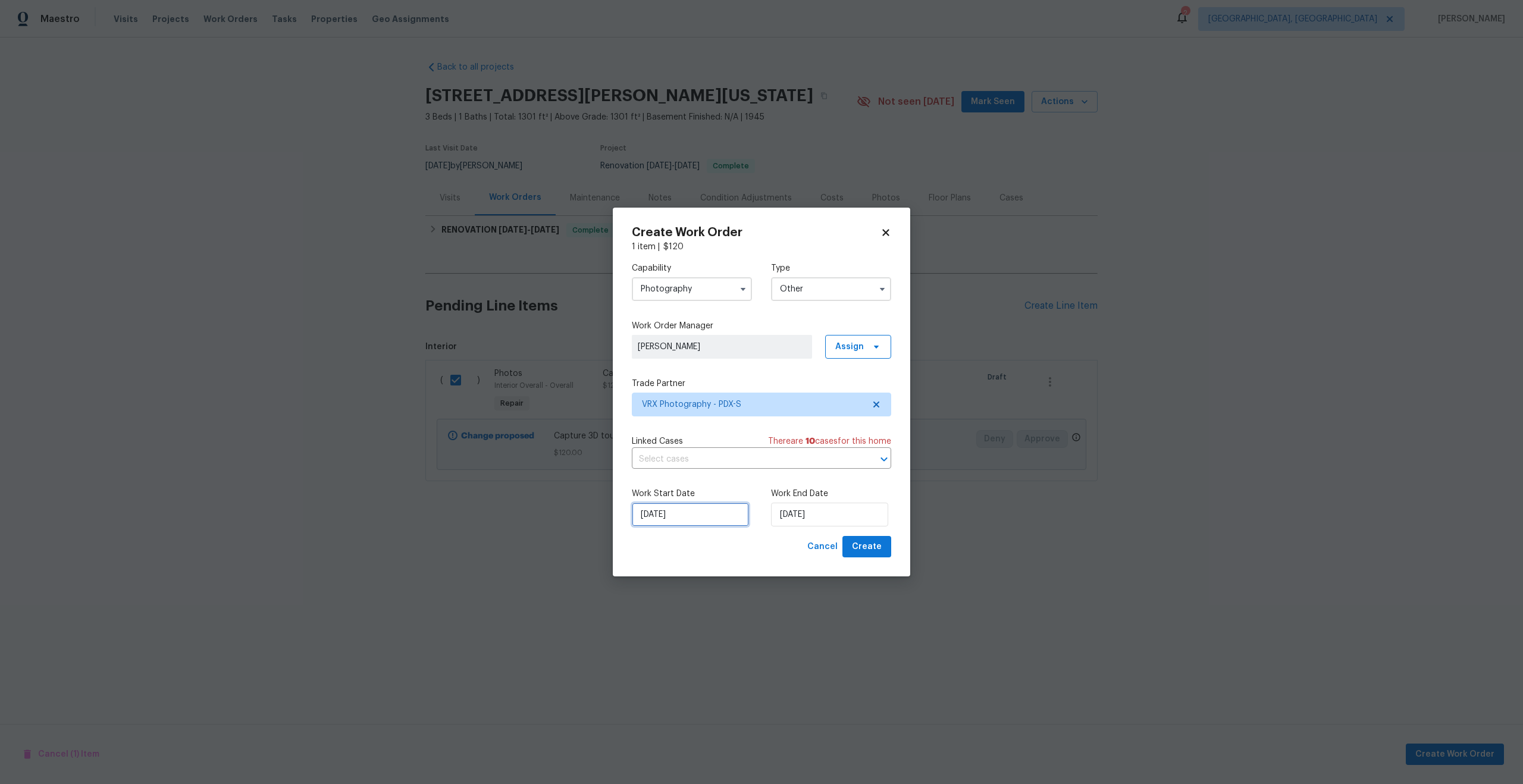
click at [699, 510] on input "[DATE]" at bounding box center [691, 515] width 118 height 24
click at [706, 429] on div "11" at bounding box center [707, 429] width 19 height 17
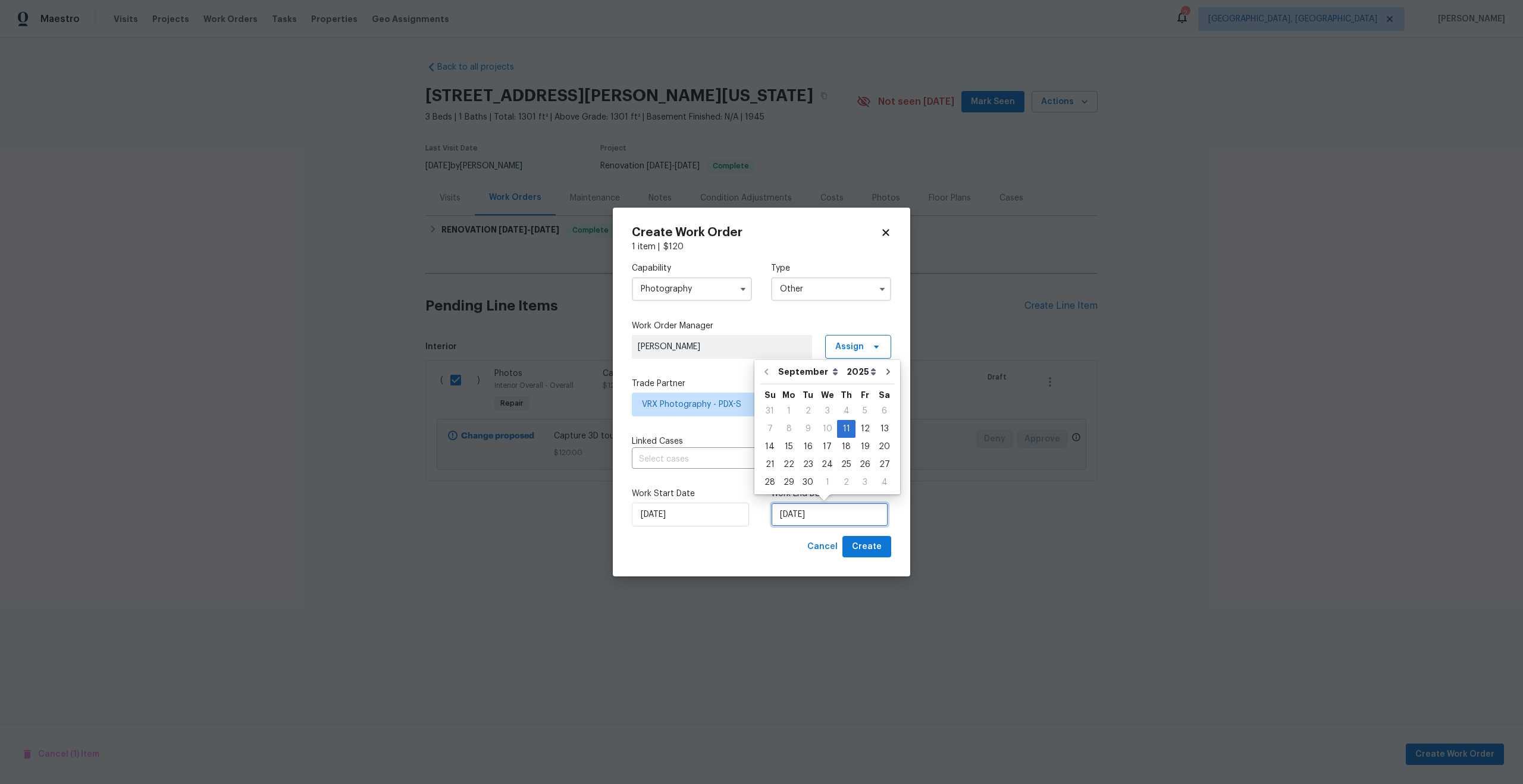
click at [817, 512] on input "[DATE]" at bounding box center [830, 515] width 118 height 24
click at [862, 426] on div "12" at bounding box center [865, 429] width 19 height 17
type input "[DATE]"
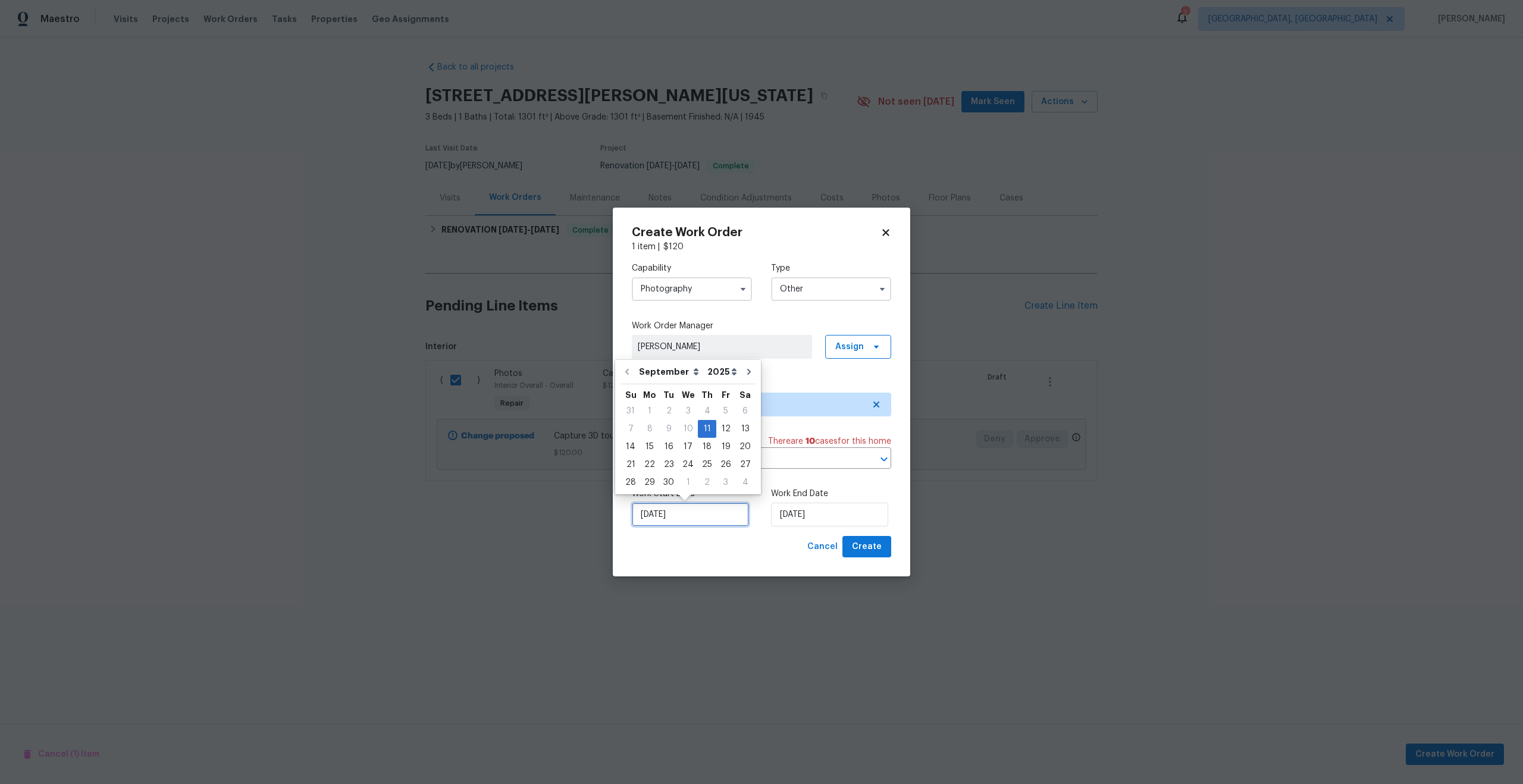
click at [676, 510] on input "[DATE]" at bounding box center [691, 515] width 118 height 24
click at [691, 520] on input "[DATE]" at bounding box center [691, 515] width 118 height 24
click at [685, 428] on div "10" at bounding box center [688, 429] width 19 height 17
click at [692, 519] on input "11/09/2025" at bounding box center [691, 515] width 118 height 24
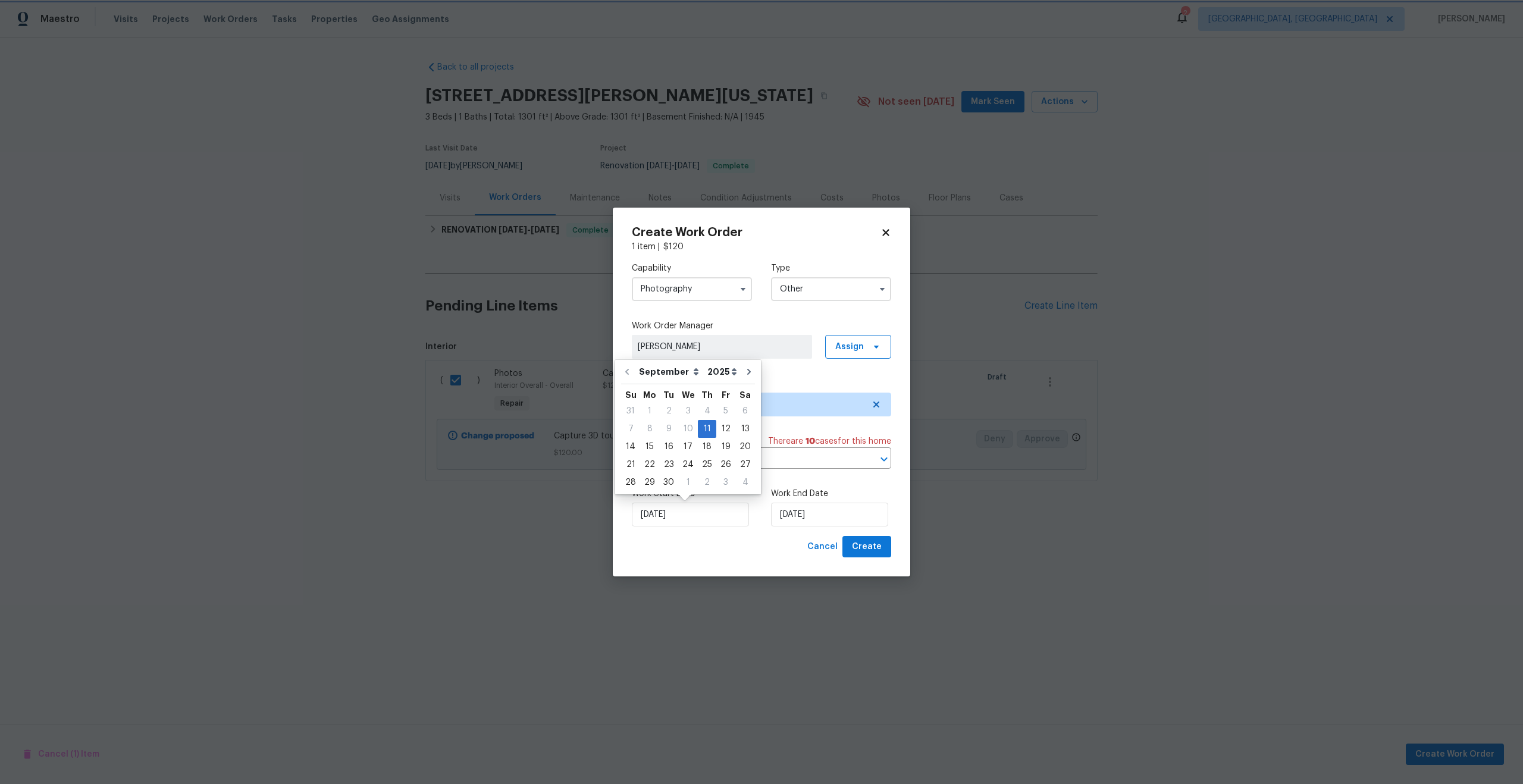
click at [735, 546] on div "Cancel Create" at bounding box center [762, 547] width 259 height 22
click at [866, 544] on span "Create" at bounding box center [866, 547] width 30 height 14
checkbox input "false"
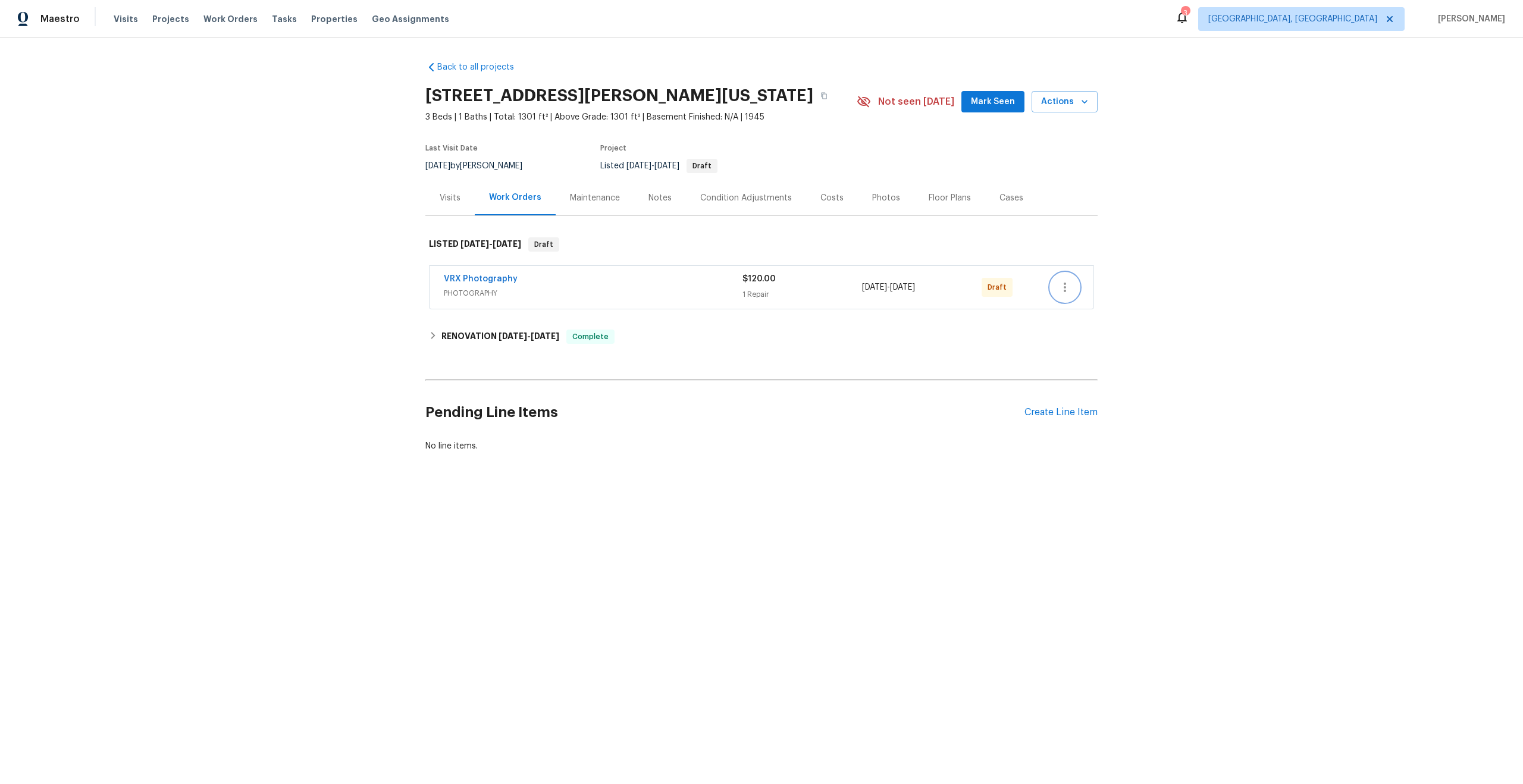
click at [1067, 288] on icon "button" at bounding box center [1065, 287] width 14 height 14
click at [1067, 288] on li "Send to Vendor" at bounding box center [1116, 287] width 133 height 19
click at [1193, 208] on div at bounding box center [762, 392] width 1523 height 784
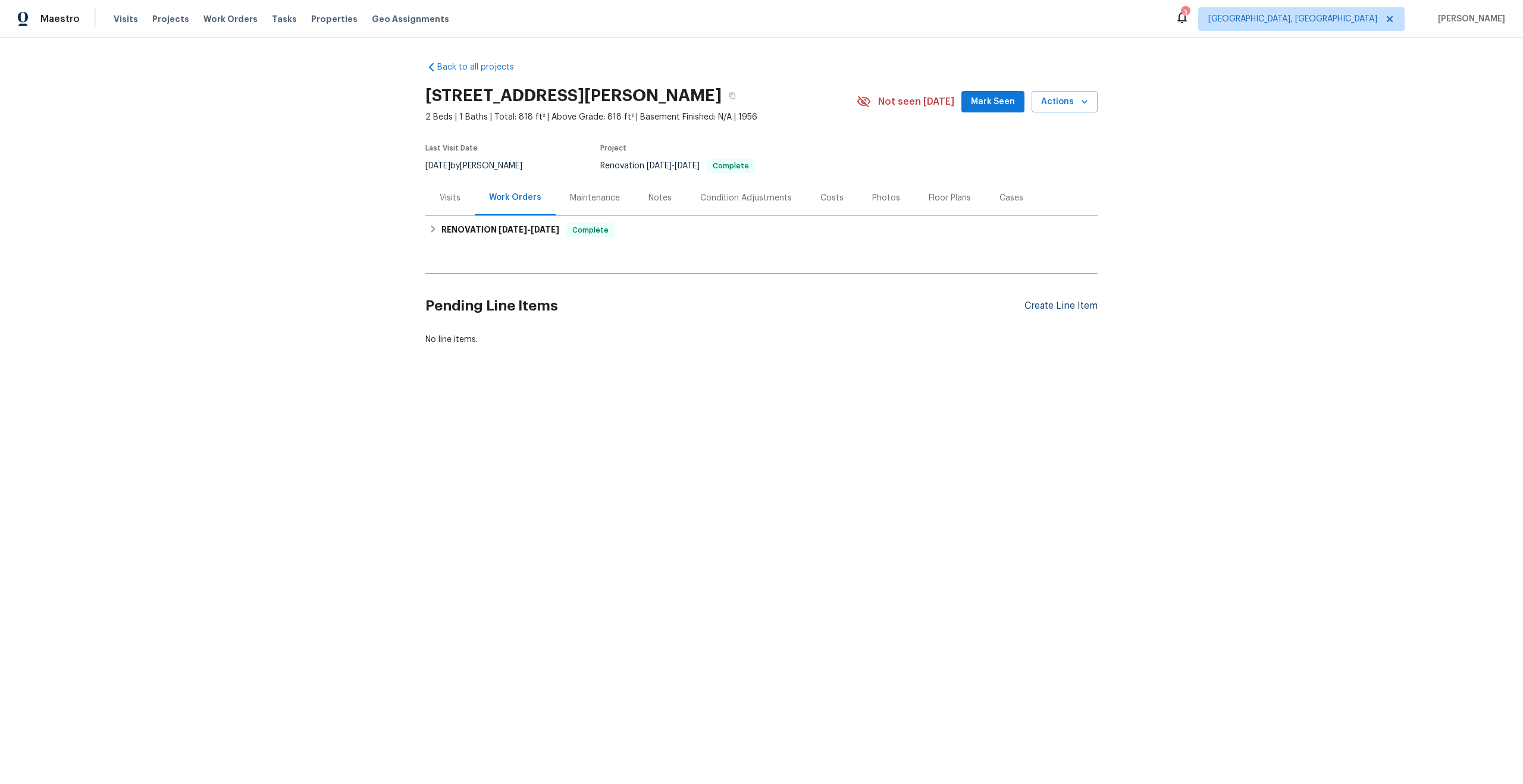
click at [1048, 302] on div "Create Line Item" at bounding box center [1061, 306] width 73 height 11
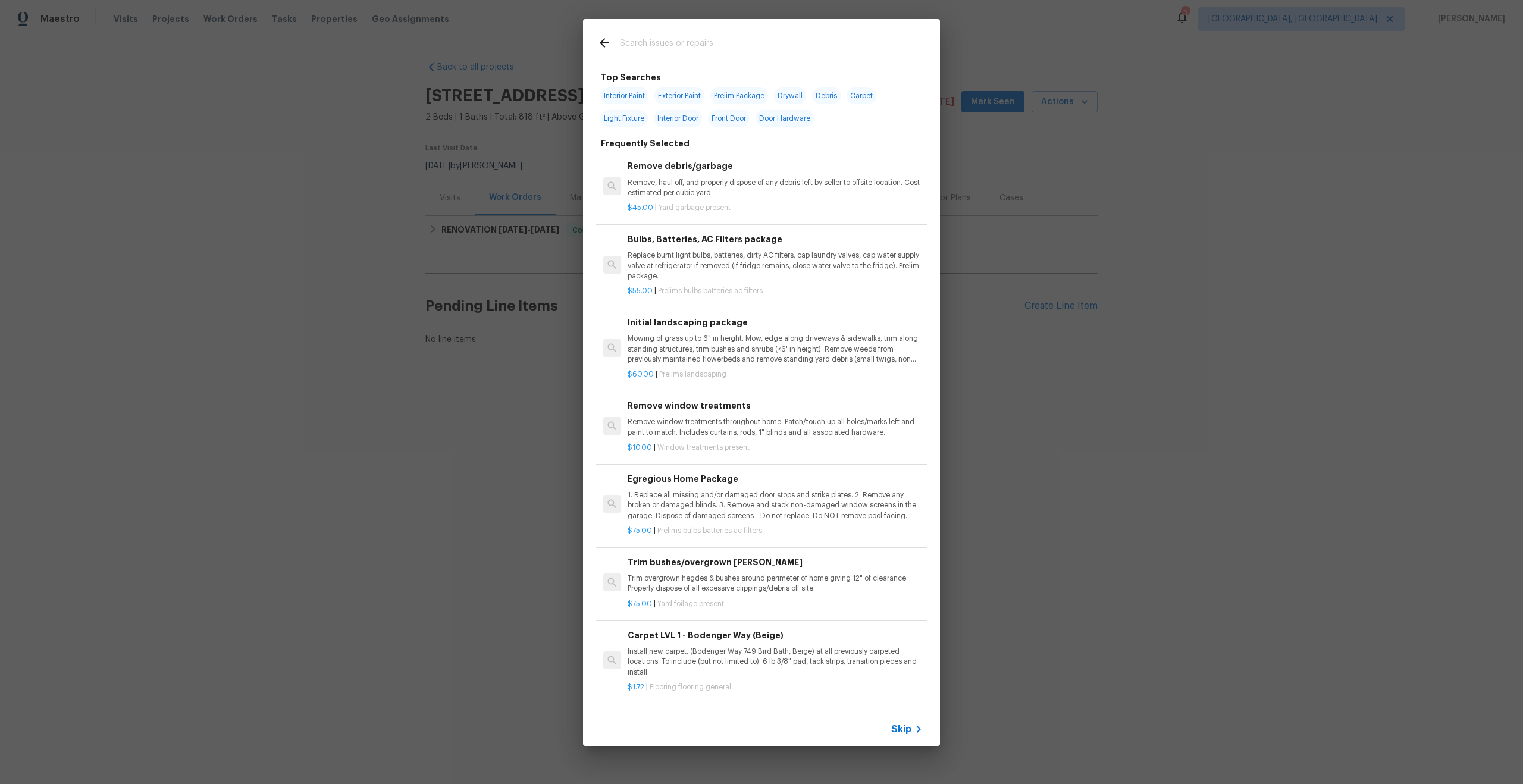
click at [906, 726] on span "Skip" at bounding box center [901, 729] width 20 height 12
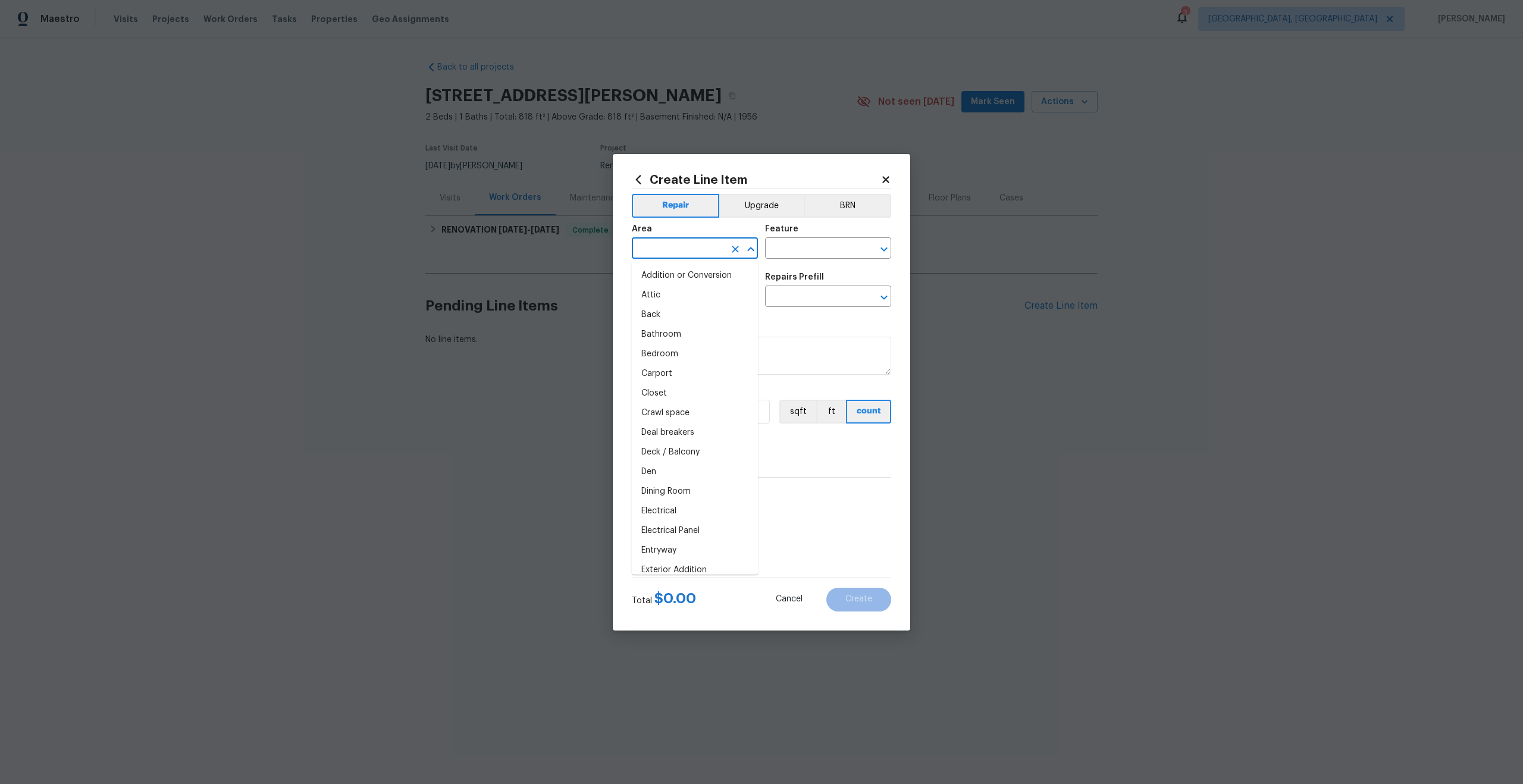
click at [679, 252] on input "text" at bounding box center [678, 250] width 93 height 19
click at [678, 298] on li "Interior Overall" at bounding box center [695, 295] width 126 height 19
type input "Interior Overall"
click at [796, 251] on input "text" at bounding box center [811, 250] width 93 height 19
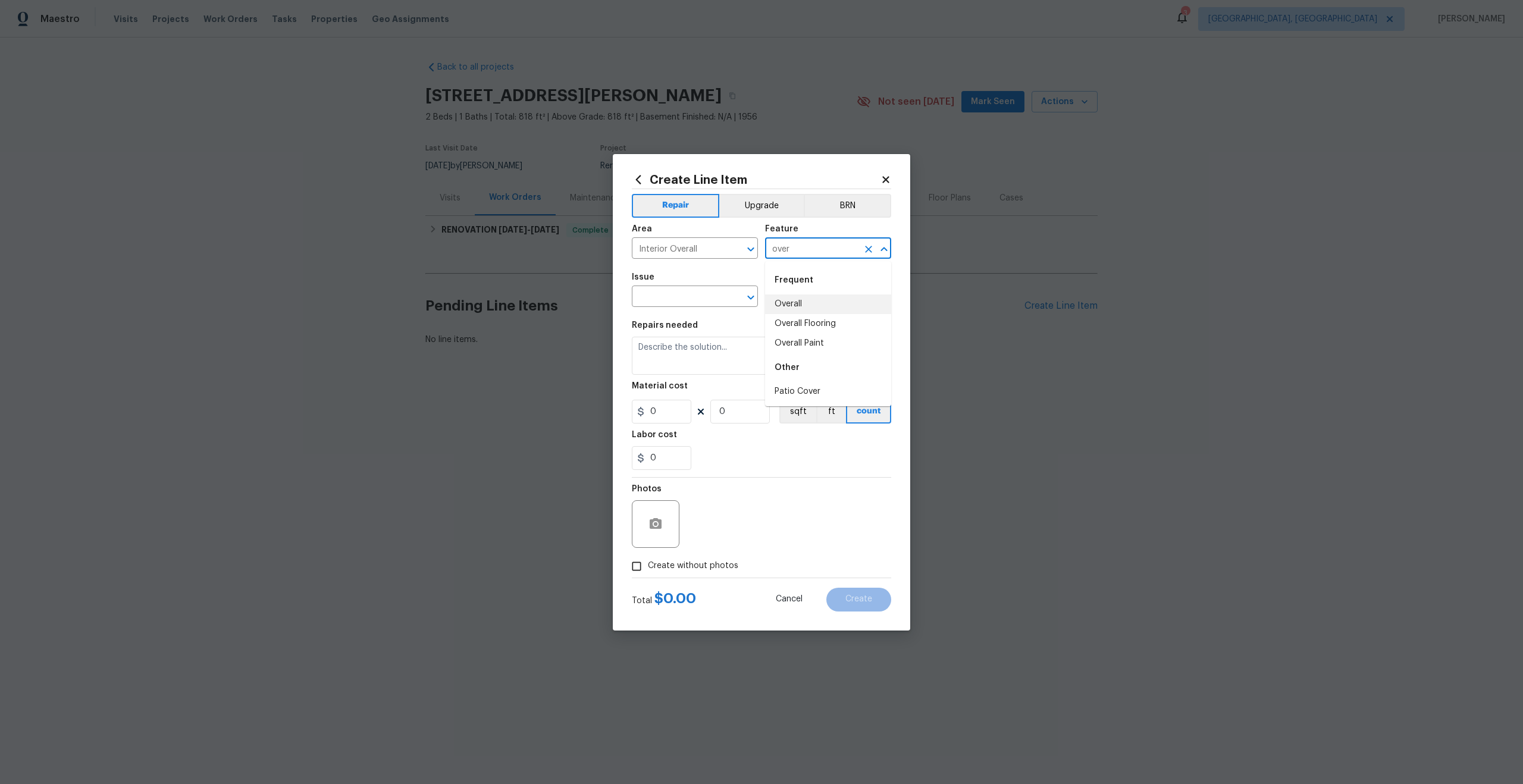
click at [807, 307] on li "Overall" at bounding box center [828, 304] width 126 height 19
type input "Overall"
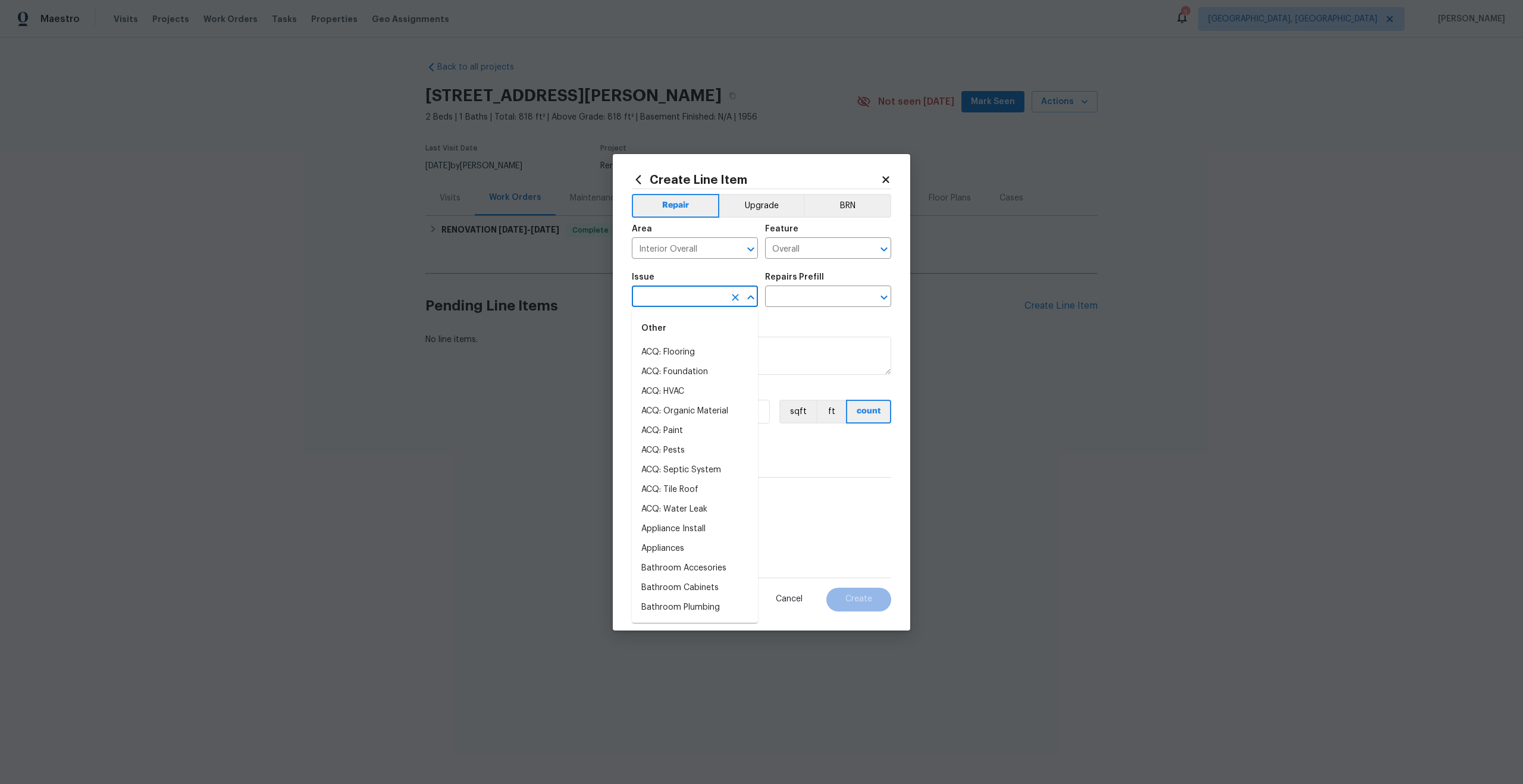
click at [686, 302] on input "text" at bounding box center [678, 297] width 93 height 19
click at [667, 353] on li "Photos" at bounding box center [695, 353] width 126 height 19
type input "Photos"
click at [796, 292] on input "text" at bounding box center [811, 297] width 93 height 19
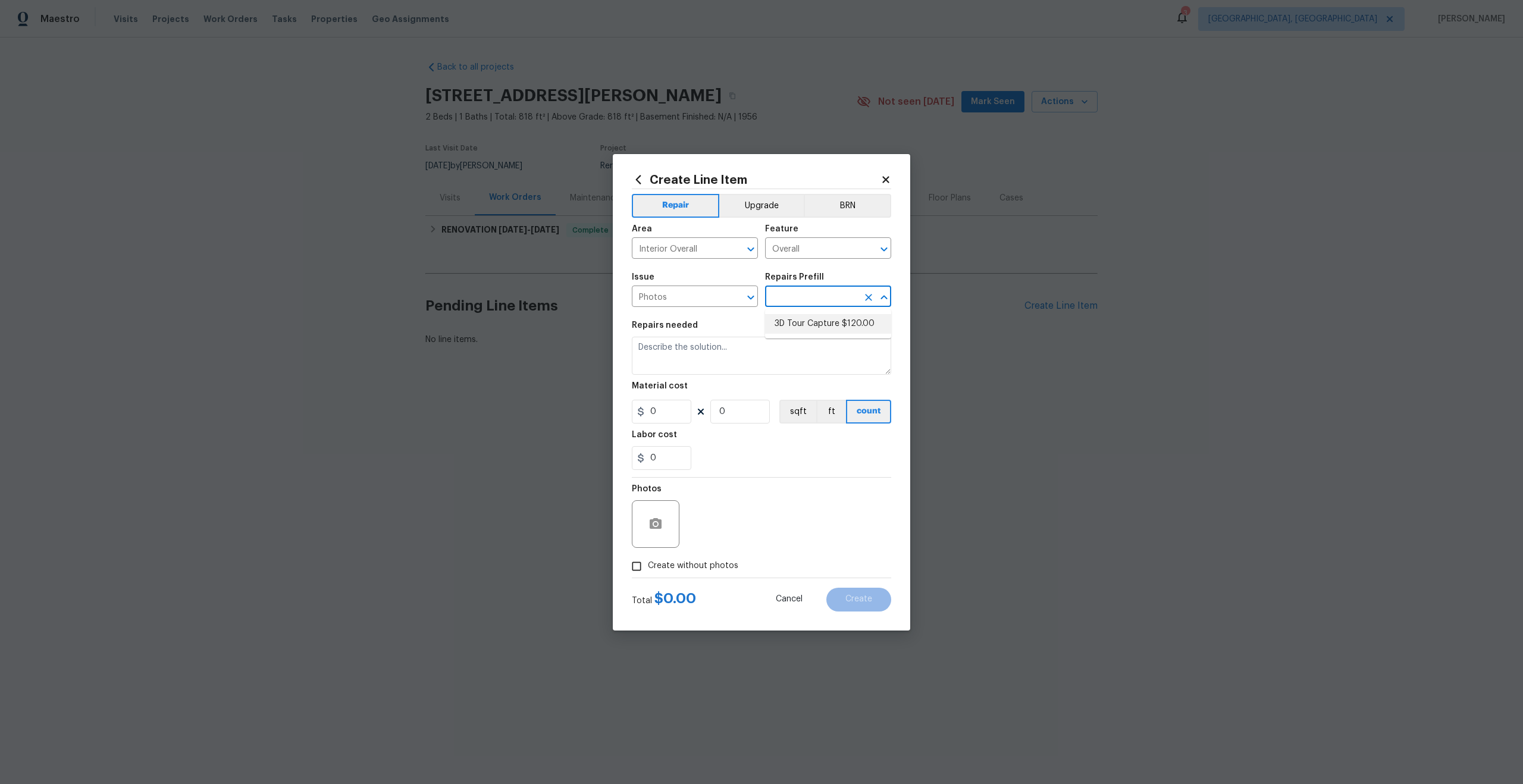
click at [808, 326] on li "3D Tour Capture $120.00" at bounding box center [828, 324] width 126 height 19
type input "3D Tour Capture $120.00"
type textarea "Capture 3D tour of home"
type input "1"
type input "120"
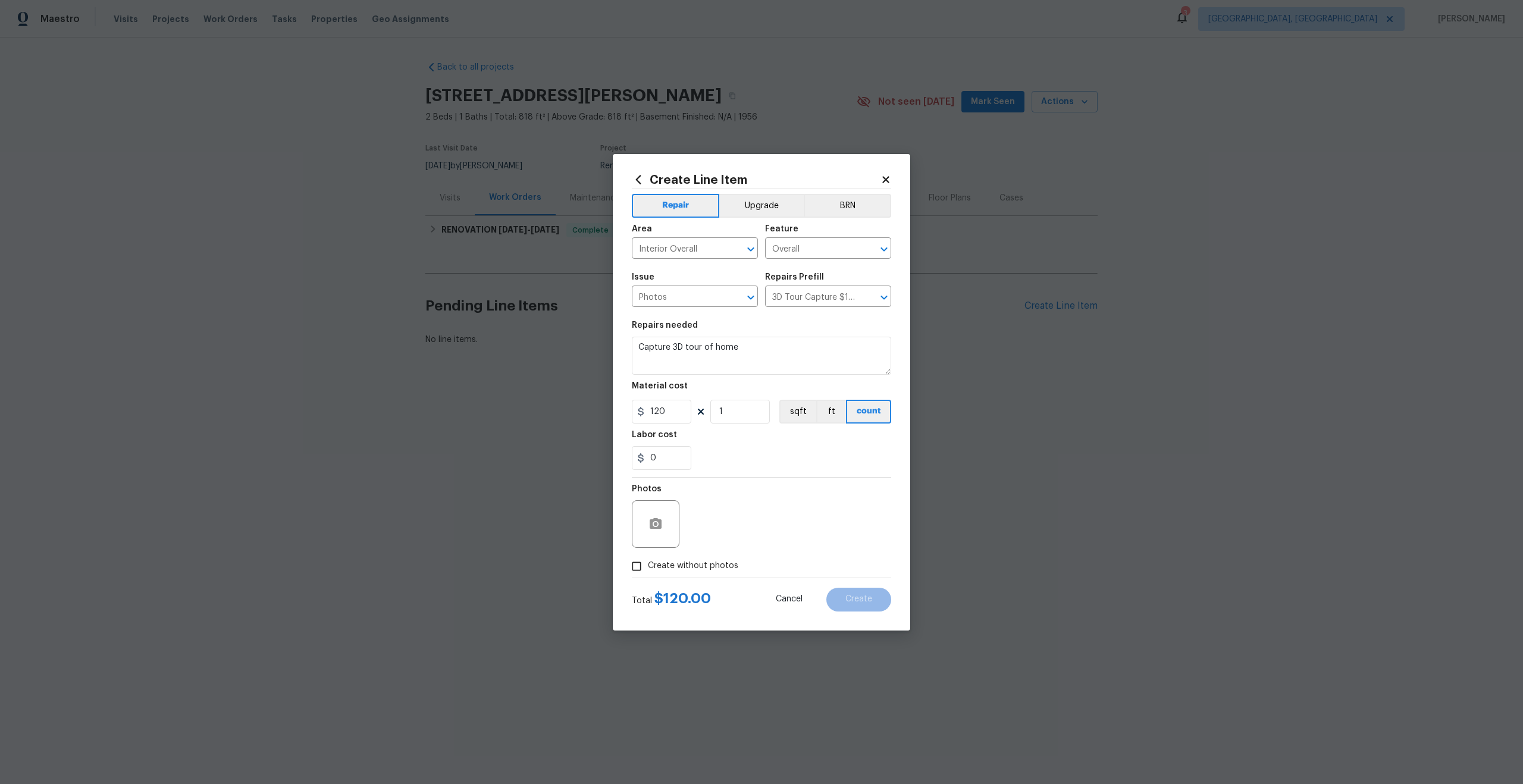
click at [628, 577] on div "Create Line Item Repair Upgrade BRN Area Interior Overall ​ Feature Overall ​ I…" at bounding box center [762, 392] width 298 height 477
click at [652, 567] on span "Create without photos" at bounding box center [693, 566] width 90 height 13
click at [648, 567] on input "Create without photos" at bounding box center [637, 567] width 23 height 23
checkbox input "true"
click at [761, 518] on textarea at bounding box center [790, 524] width 202 height 47
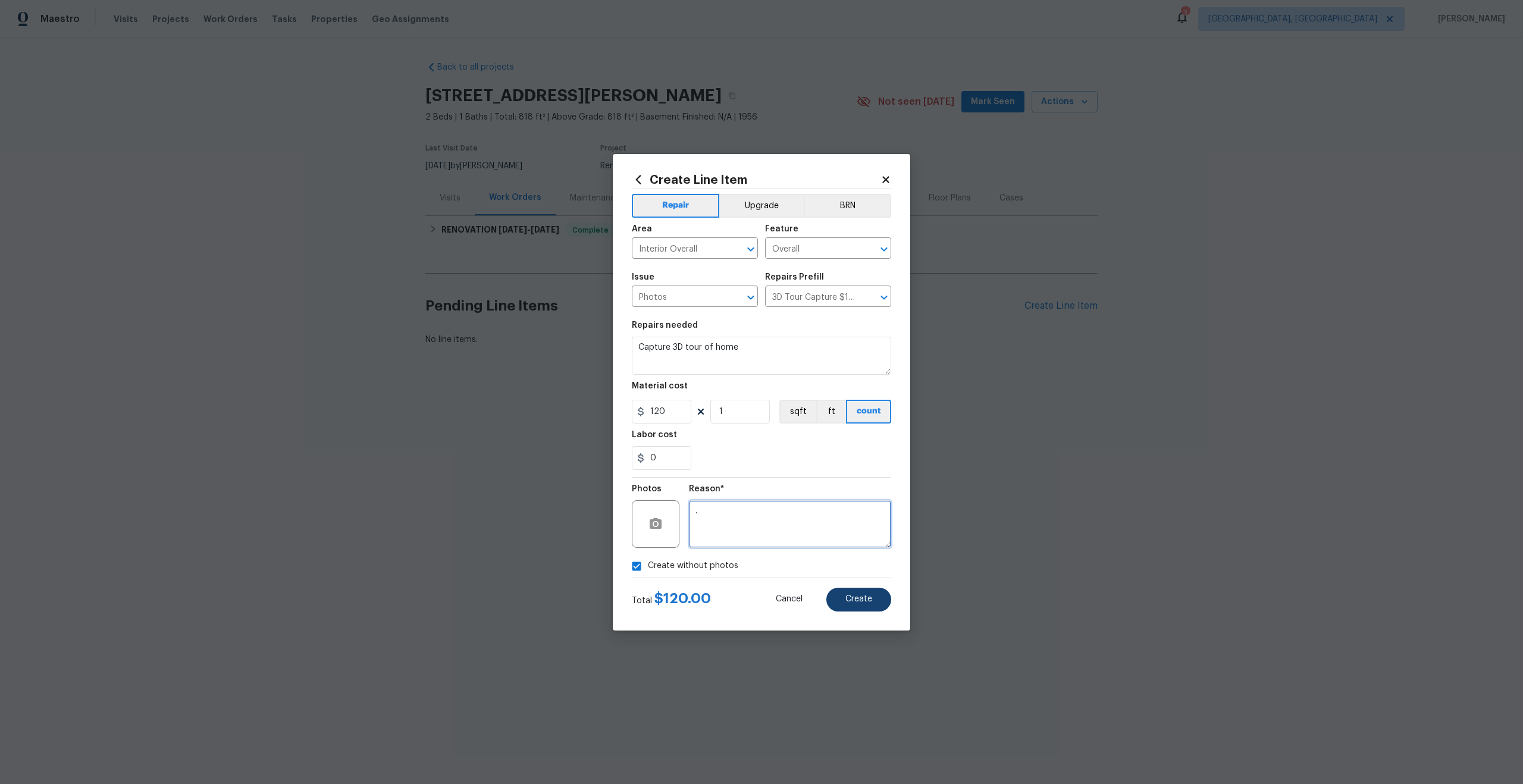
type textarea "."
click at [869, 596] on span "Create" at bounding box center [858, 599] width 27 height 9
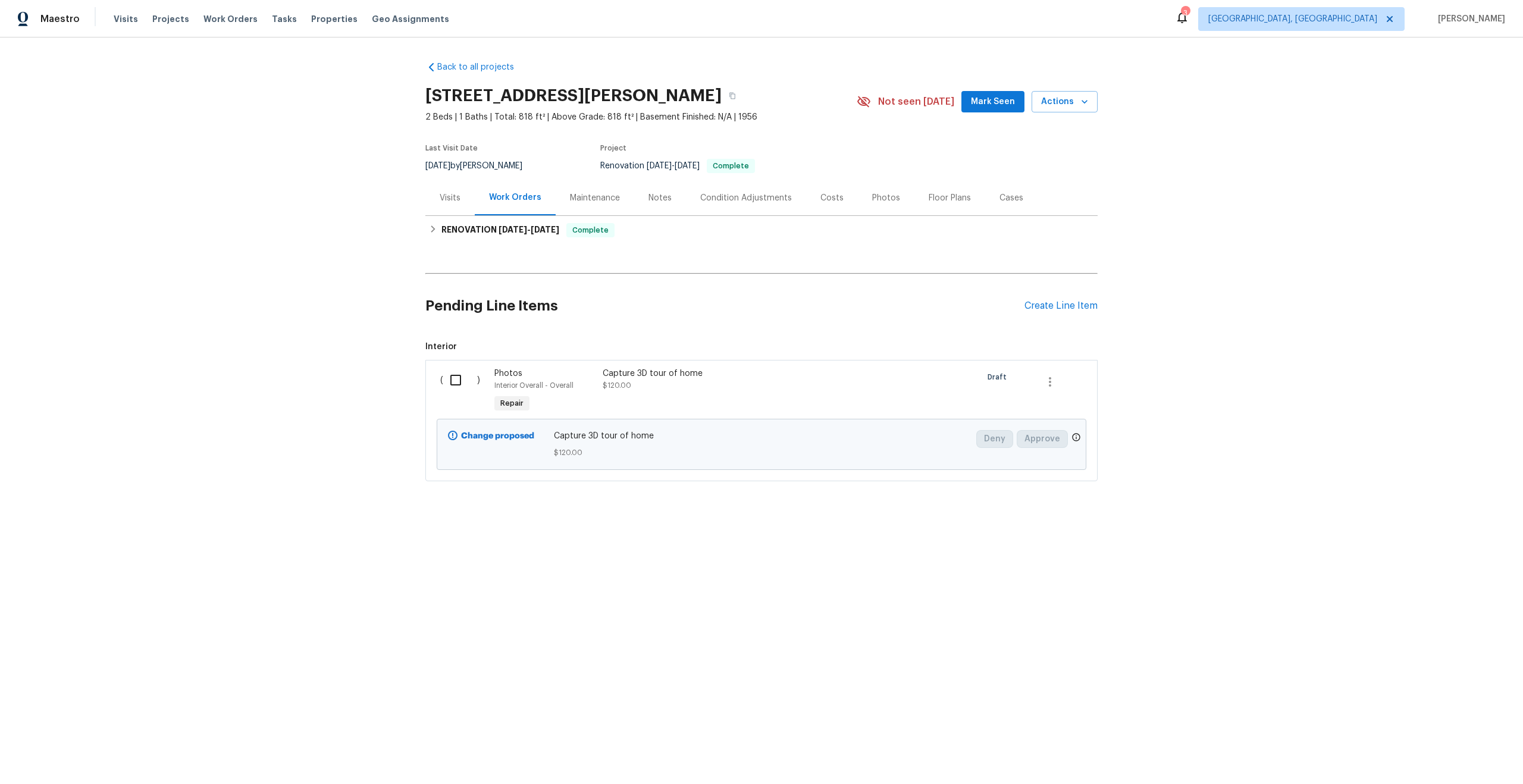
click at [451, 378] on input "checkbox" at bounding box center [460, 380] width 34 height 25
checkbox input "true"
click at [1462, 756] on span "Create Work Order" at bounding box center [1455, 754] width 79 height 14
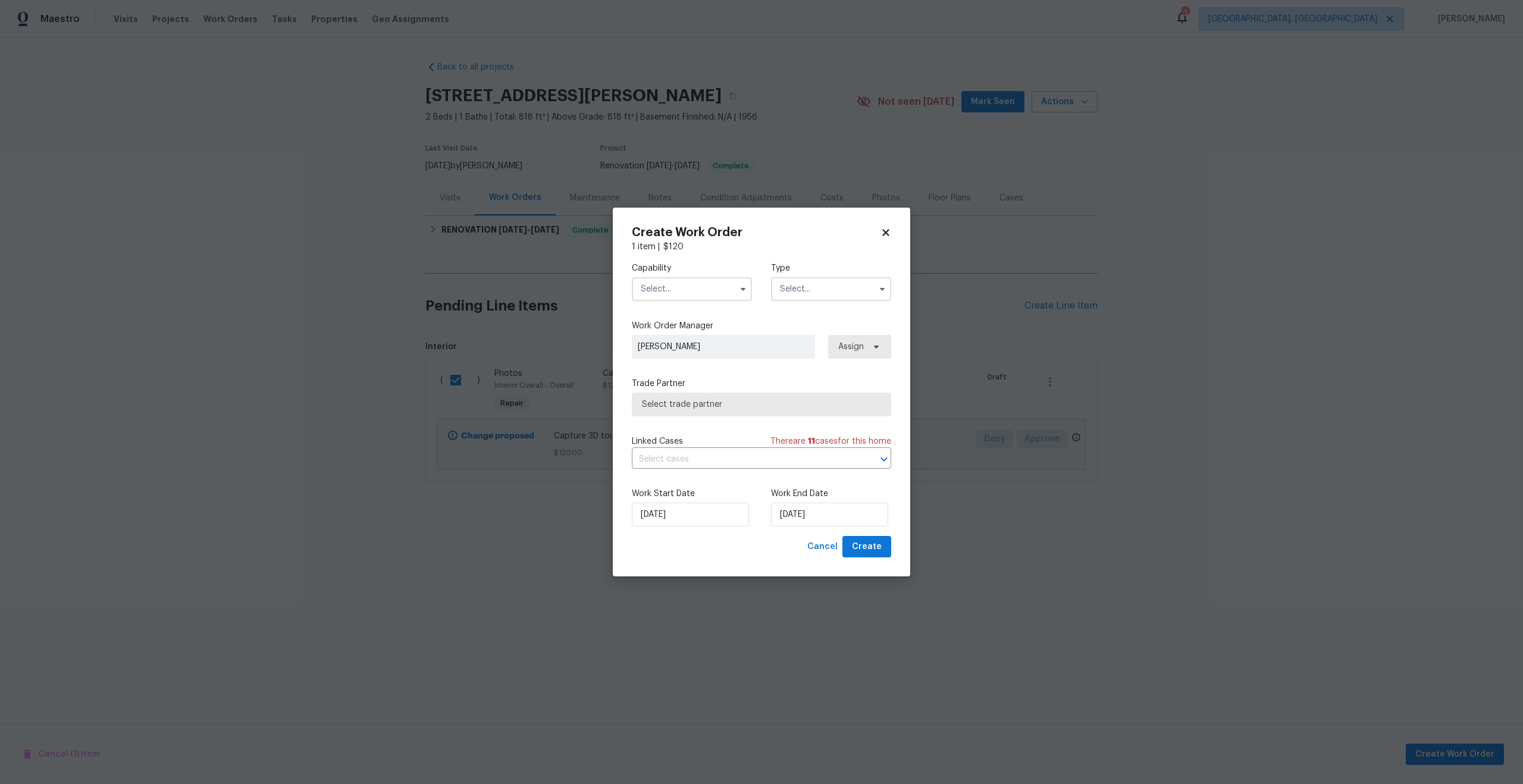
click at [700, 288] on input "text" at bounding box center [691, 289] width 120 height 24
click at [676, 308] on div "Photography" at bounding box center [692, 303] width 114 height 22
type input "Photography"
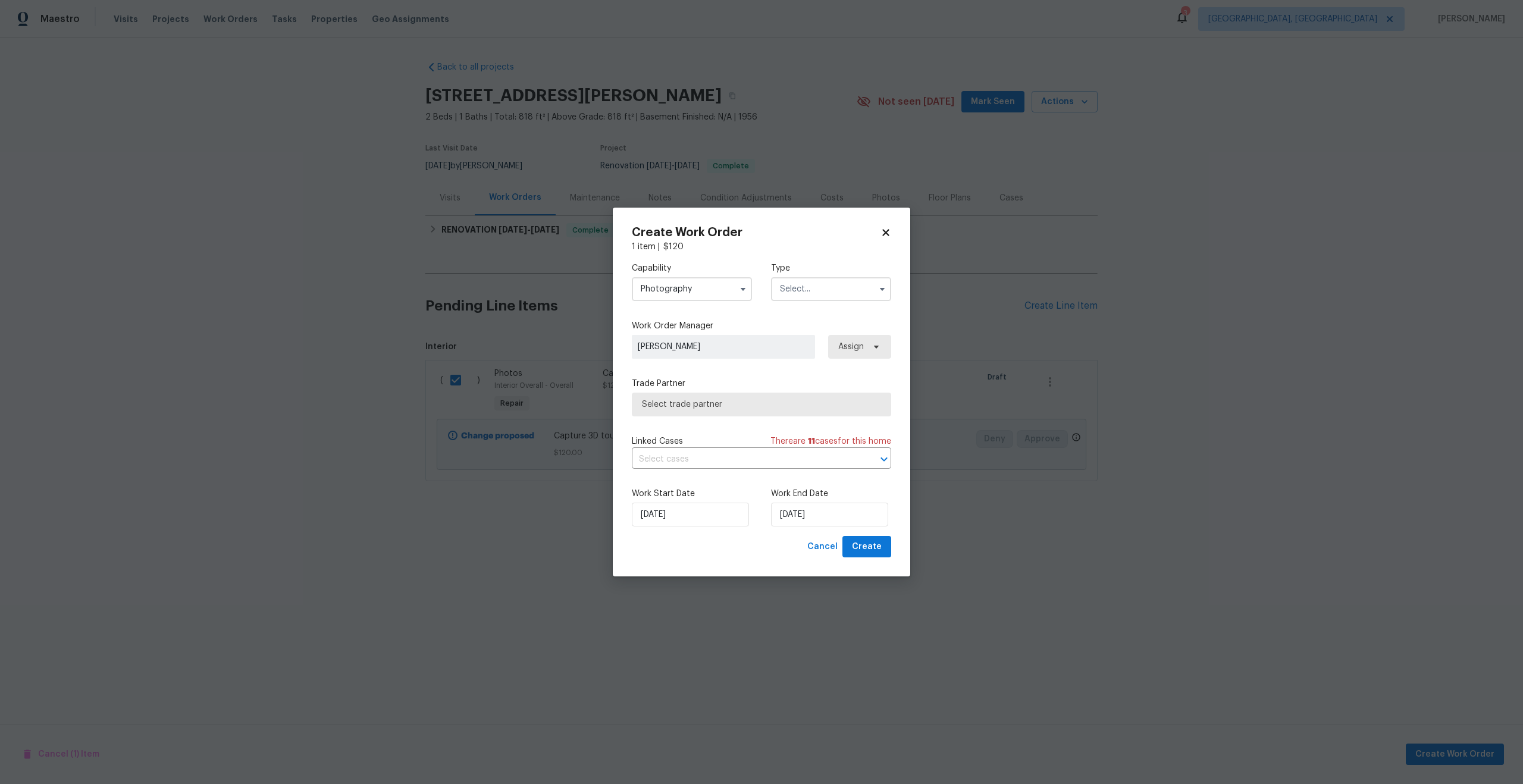
click at [805, 284] on input "text" at bounding box center [831, 289] width 120 height 24
click at [802, 414] on span "Other" at bounding box center [795, 413] width 23 height 8
type input "Other"
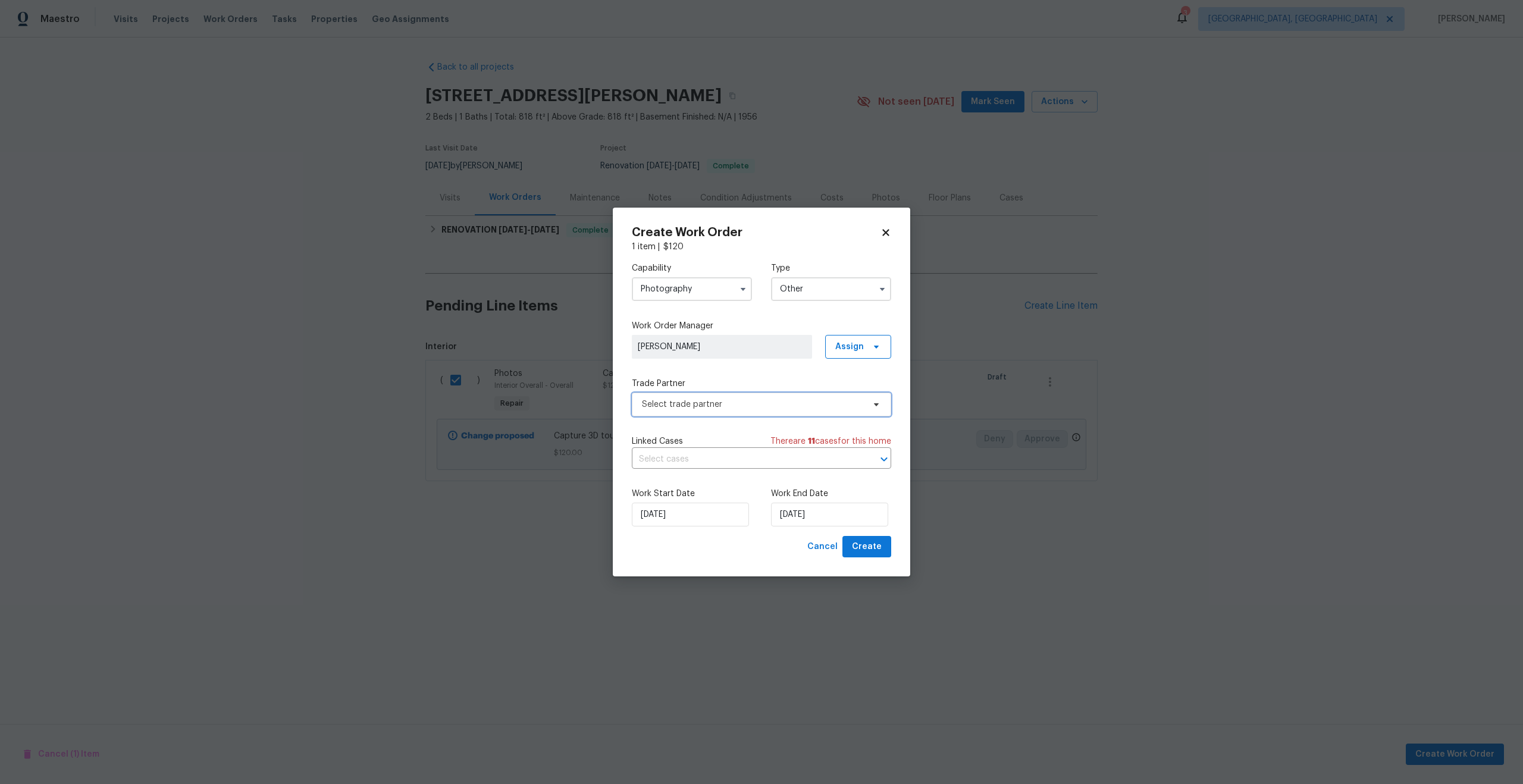
click at [726, 399] on span "Select trade partner" at bounding box center [753, 404] width 222 height 12
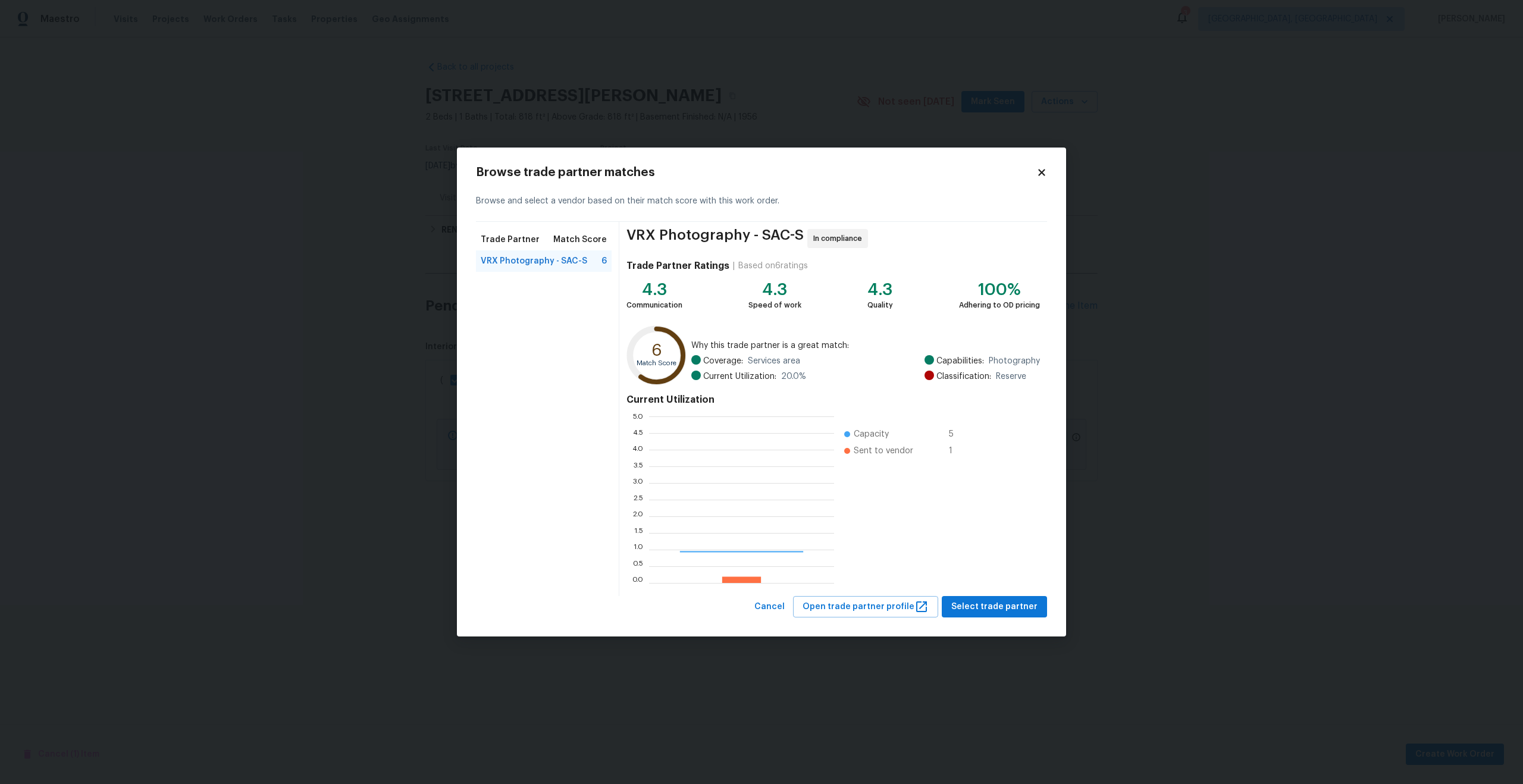
scroll to position [167, 185]
click at [1009, 614] on button "Select trade partner" at bounding box center [994, 607] width 105 height 22
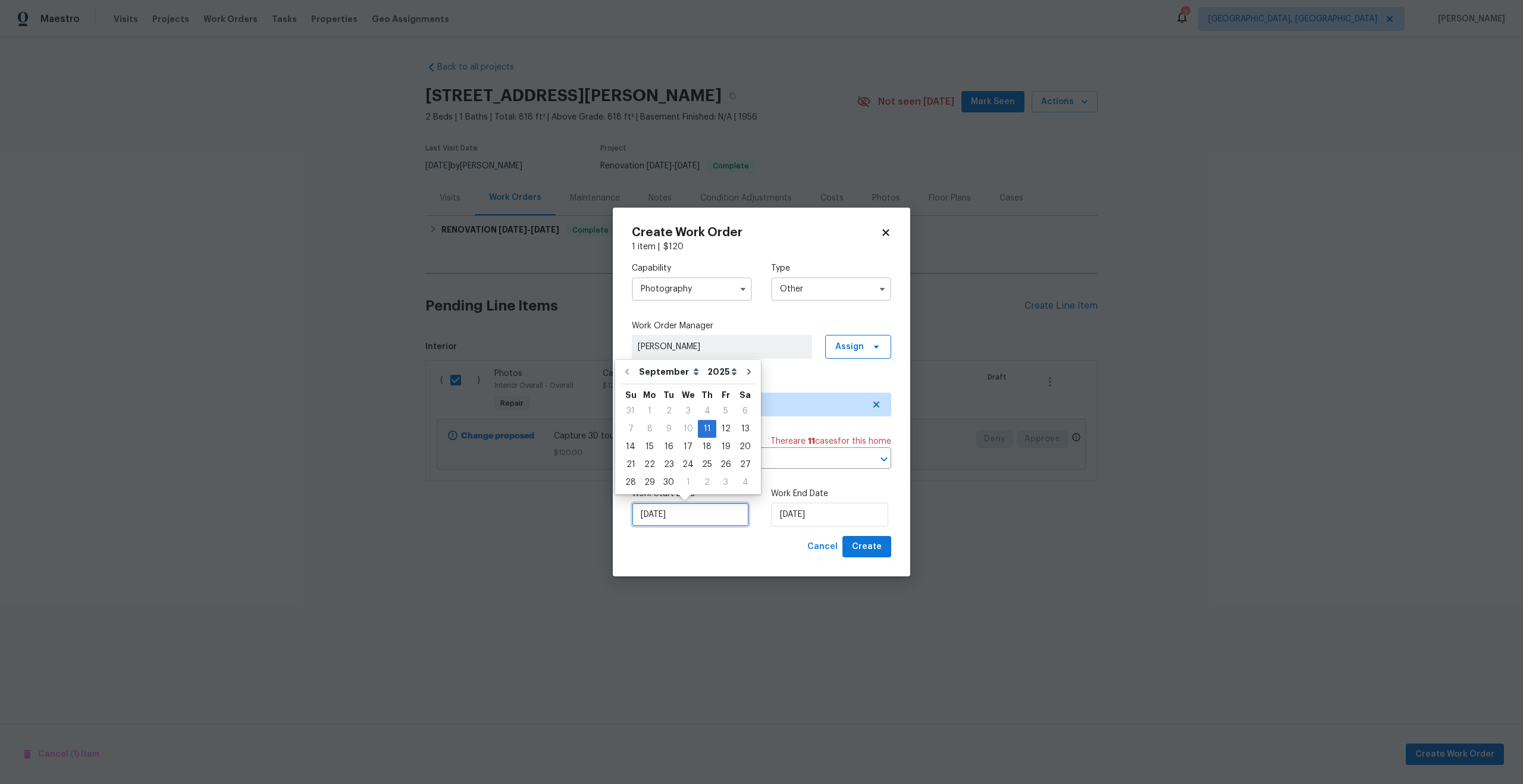
click at [712, 522] on input "11/09/2025" at bounding box center [691, 515] width 118 height 24
click at [706, 428] on div "11" at bounding box center [707, 429] width 19 height 17
click at [704, 523] on input "11/09/2025" at bounding box center [691, 515] width 118 height 24
click at [768, 544] on div "Cancel Create" at bounding box center [762, 547] width 259 height 22
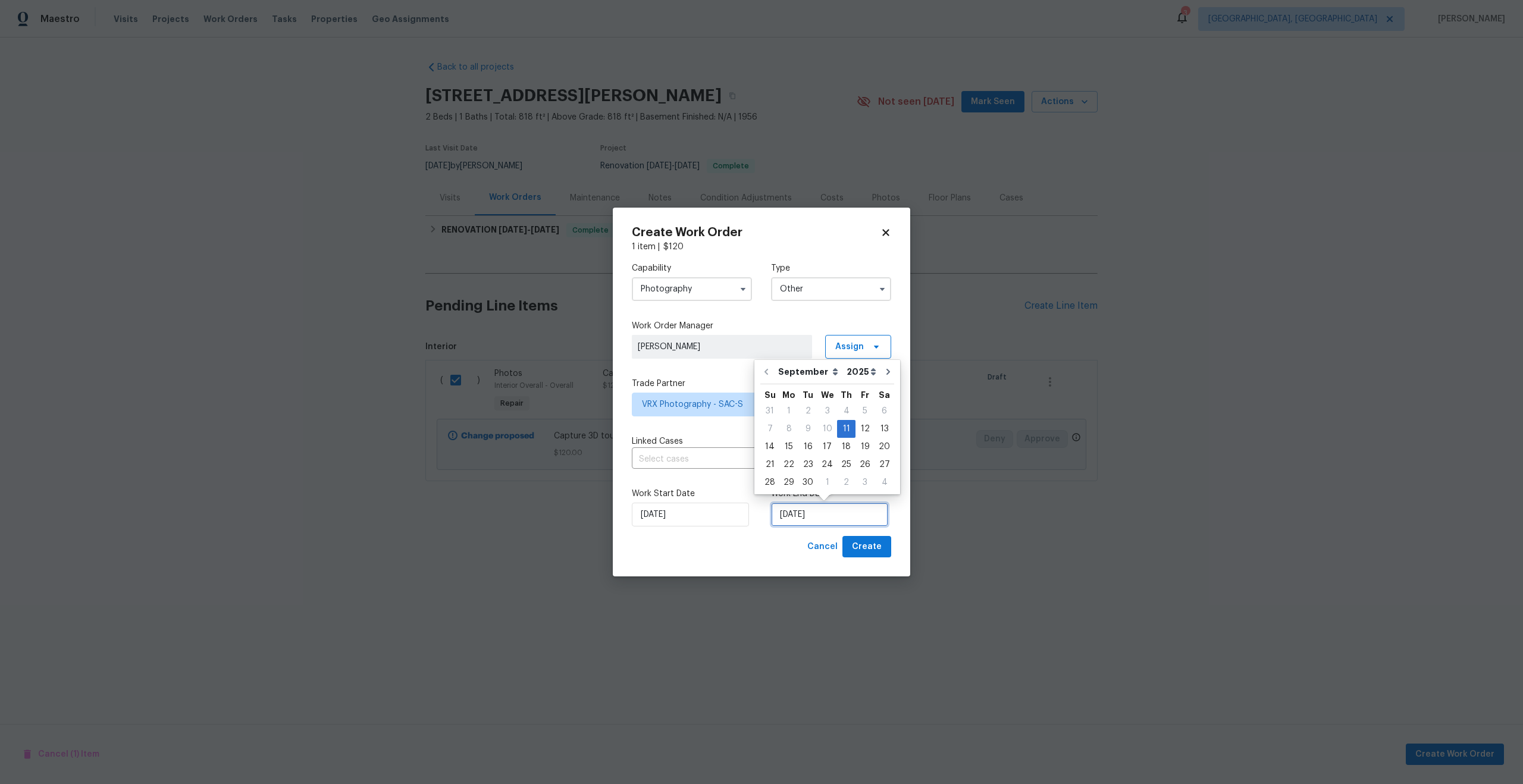
click at [811, 517] on input "11/09/2025" at bounding box center [830, 515] width 118 height 24
click at [858, 426] on div "12" at bounding box center [865, 429] width 19 height 17
type input "12/09/2025"
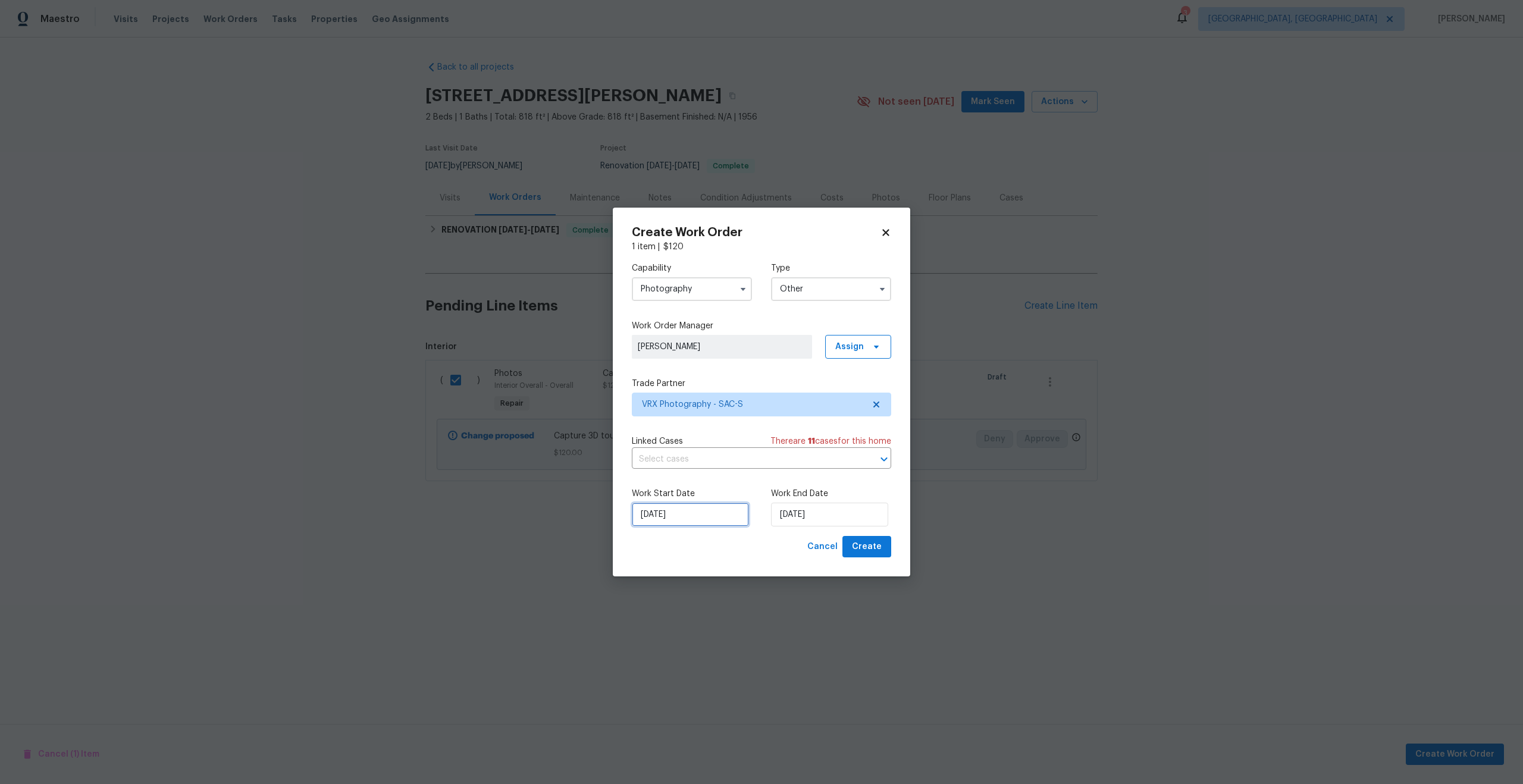
click at [673, 512] on input "11/09/2025" at bounding box center [691, 515] width 118 height 24
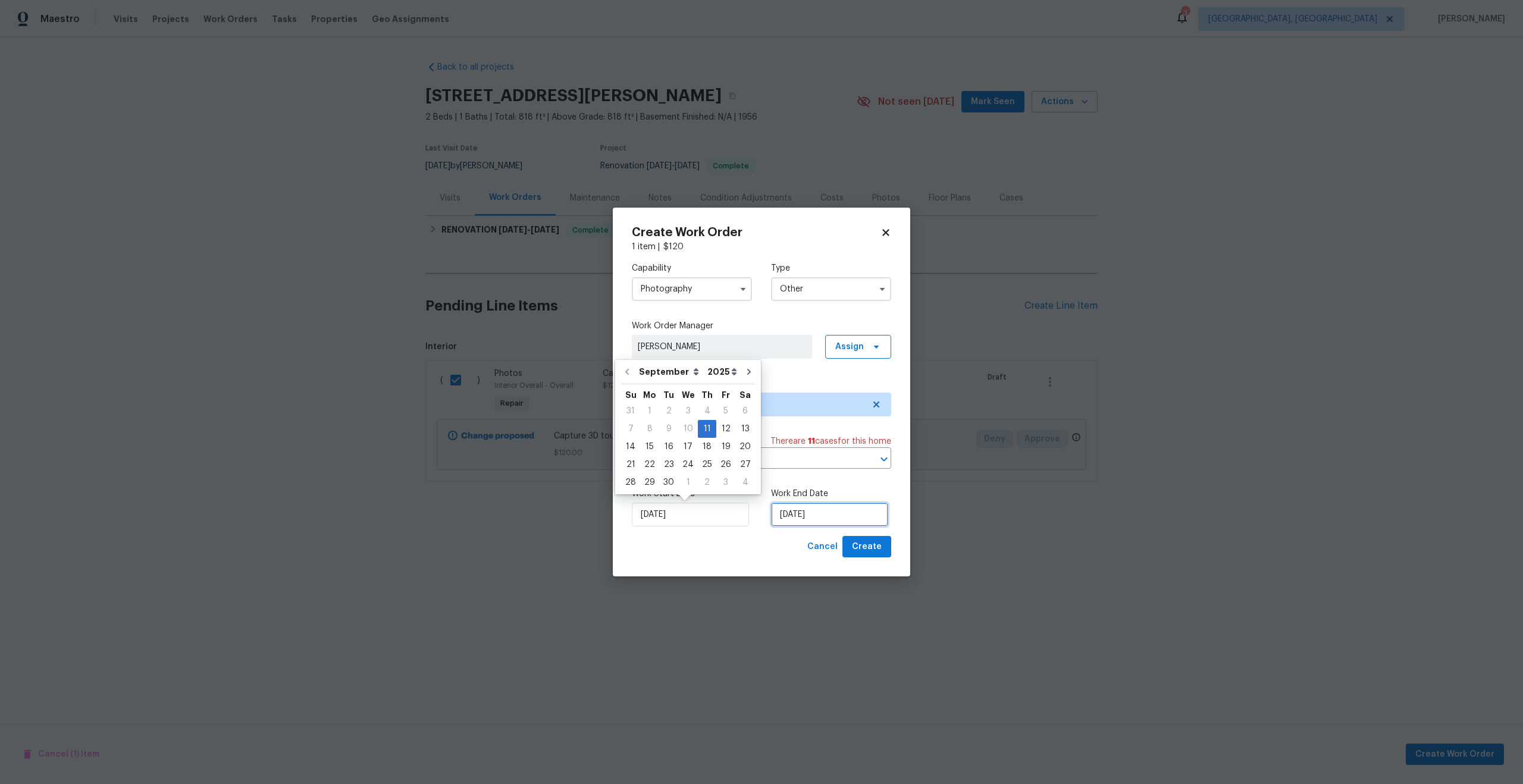
click at [849, 523] on input "12/09/2025" at bounding box center [830, 515] width 118 height 24
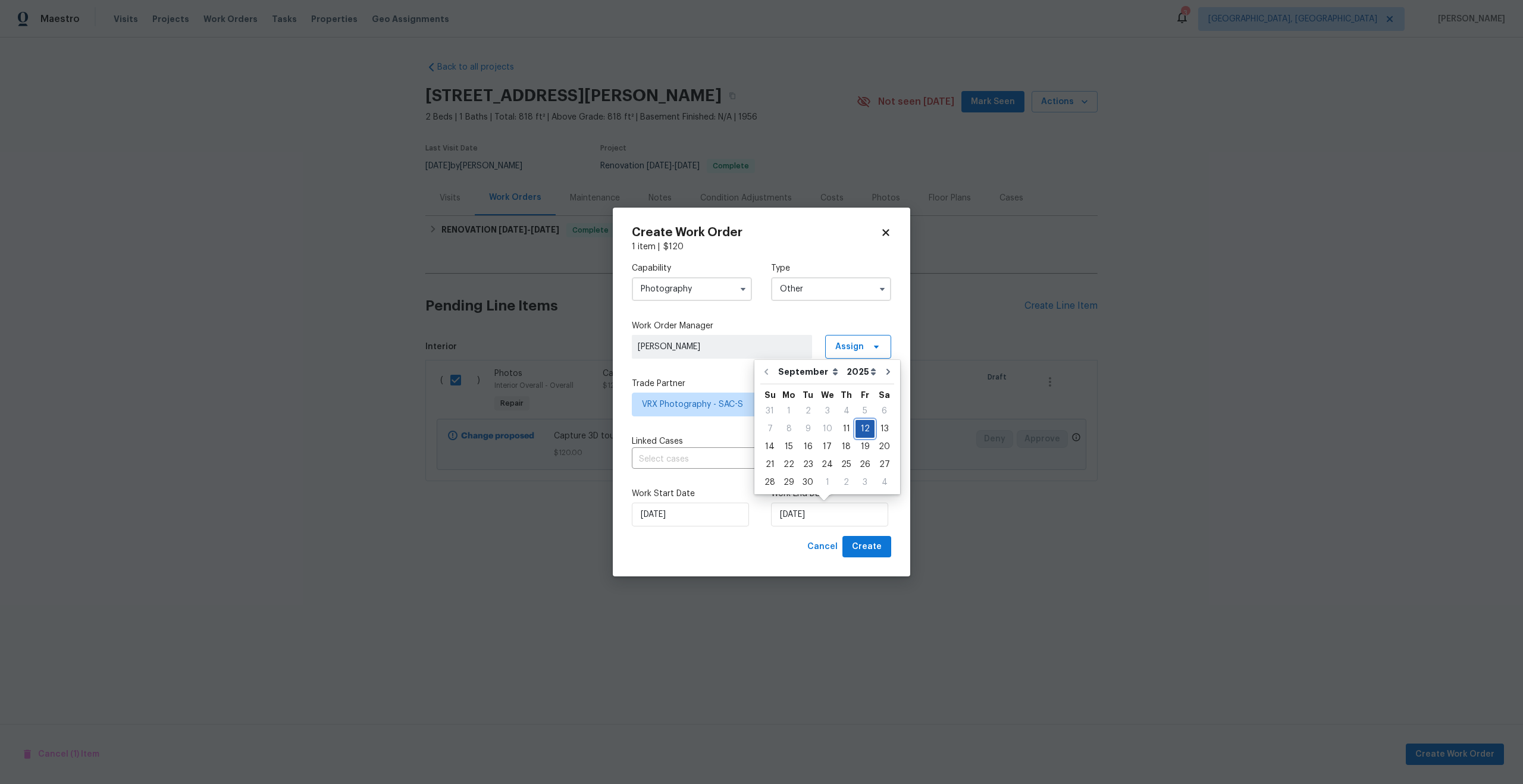
click at [862, 431] on div "12" at bounding box center [865, 429] width 19 height 17
click at [779, 534] on div "Work Start Date 11/09/2025 Work End Date 12/09/2025" at bounding box center [762, 507] width 259 height 58
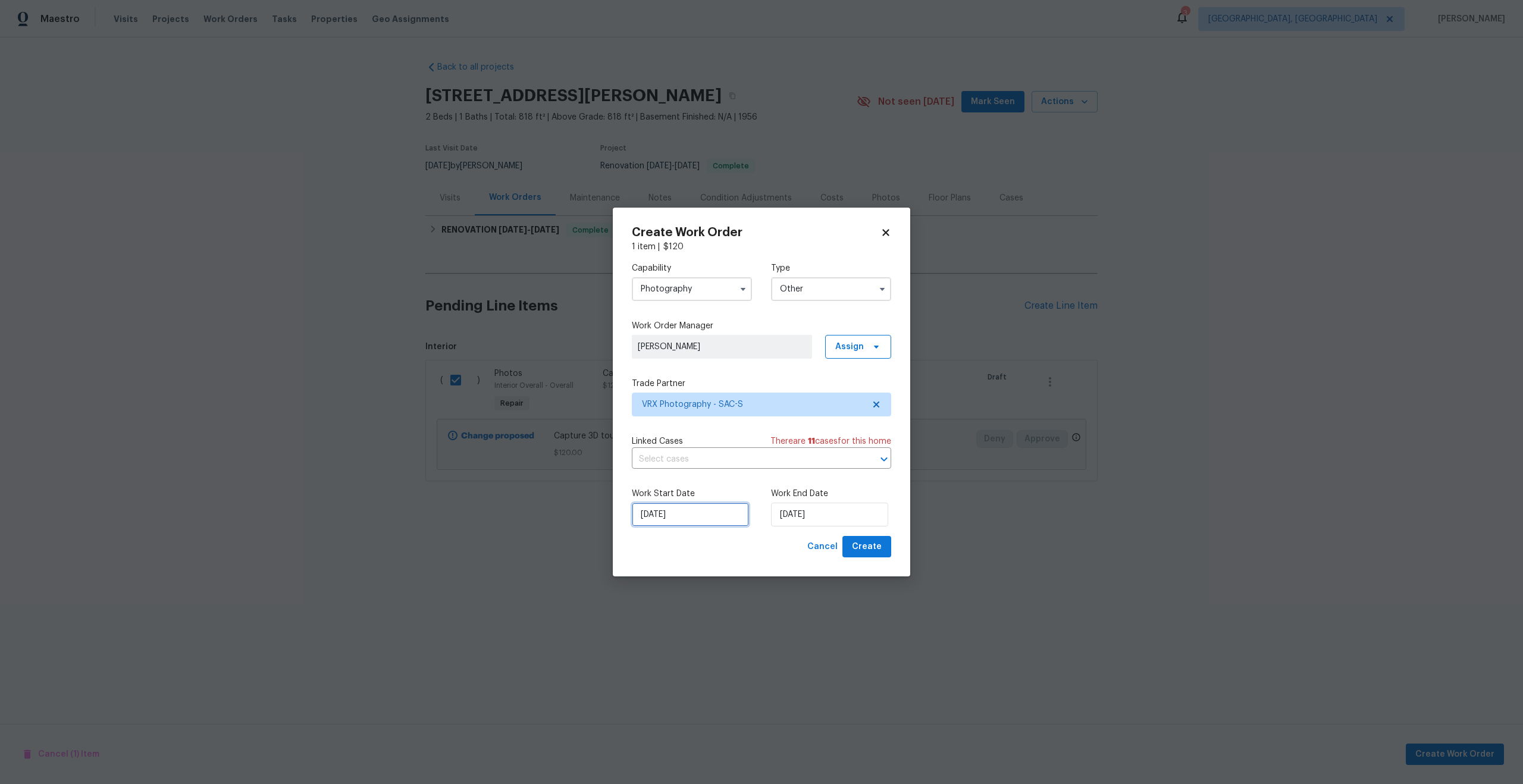
click at [687, 514] on input "11/09/2025" at bounding box center [691, 515] width 118 height 24
click at [691, 532] on div "Work Start Date 11/09/2025 Work End Date 12/09/2025" at bounding box center [762, 507] width 259 height 58
click at [868, 547] on span "Create" at bounding box center [866, 547] width 30 height 14
checkbox input "false"
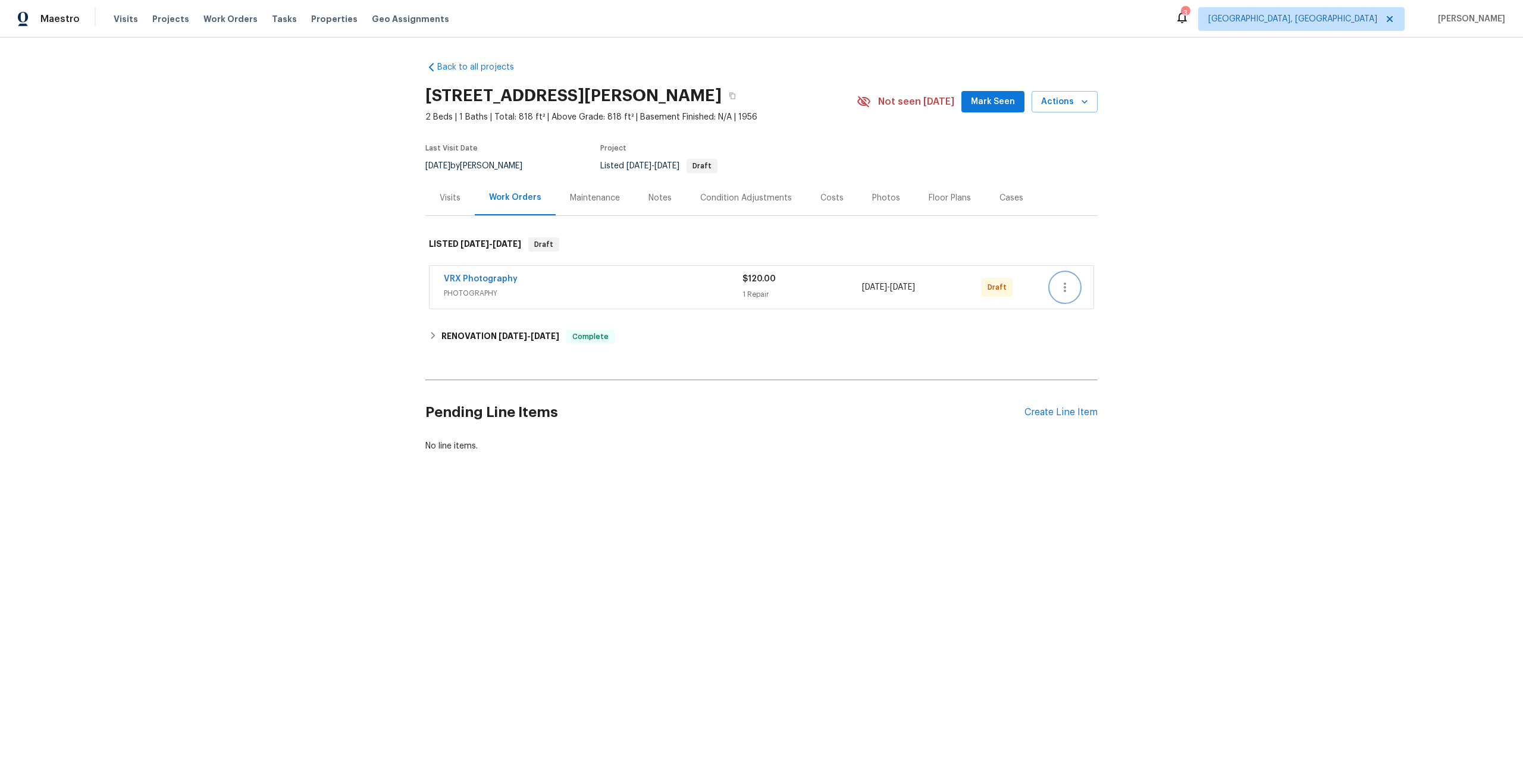
click at [1068, 286] on icon "button" at bounding box center [1065, 287] width 14 height 14
click at [1068, 286] on li "Send to Vendor" at bounding box center [1116, 287] width 133 height 19
click at [371, 188] on div at bounding box center [762, 392] width 1523 height 784
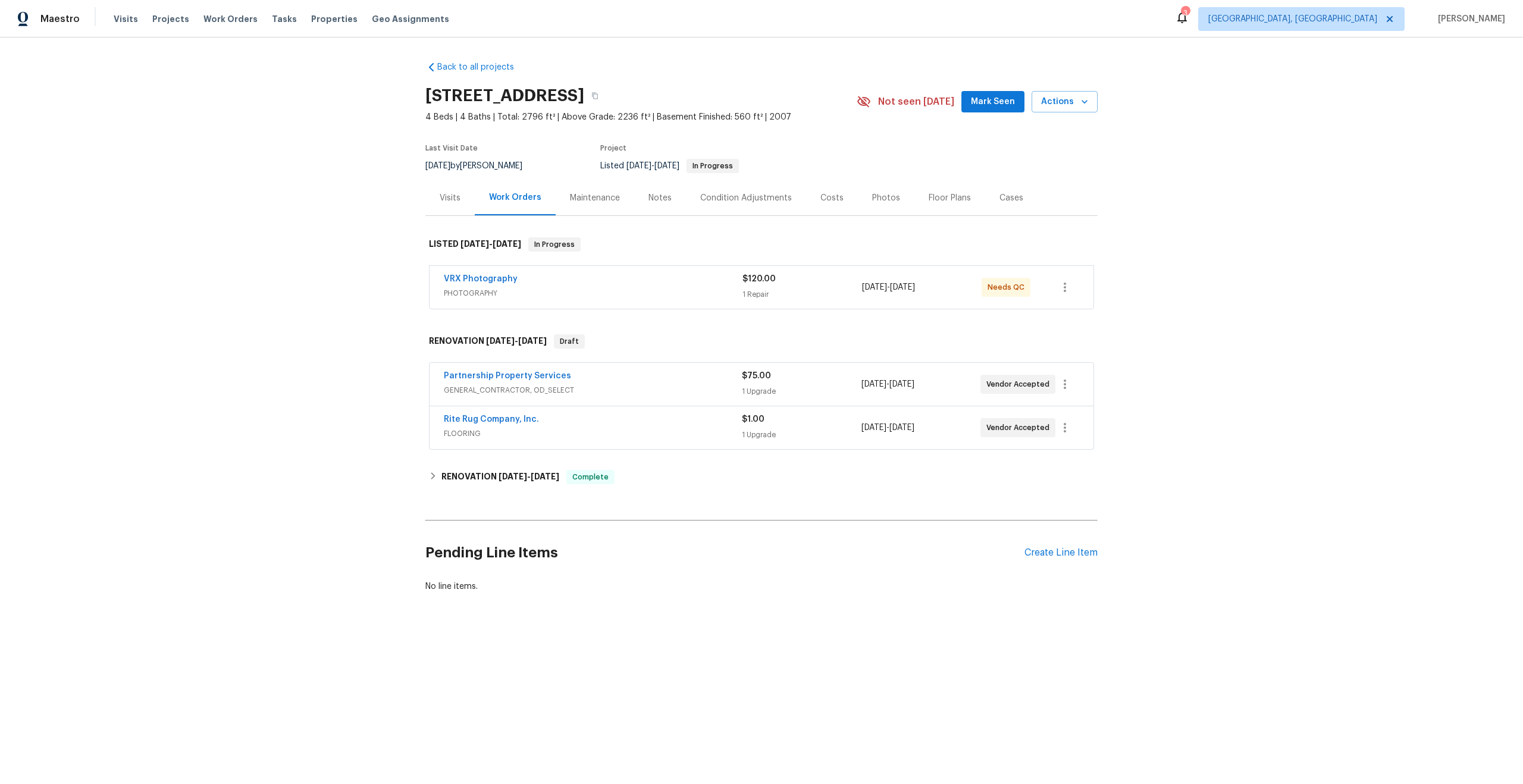
click at [646, 294] on span "PHOTOGRAPHY" at bounding box center [592, 293] width 299 height 12
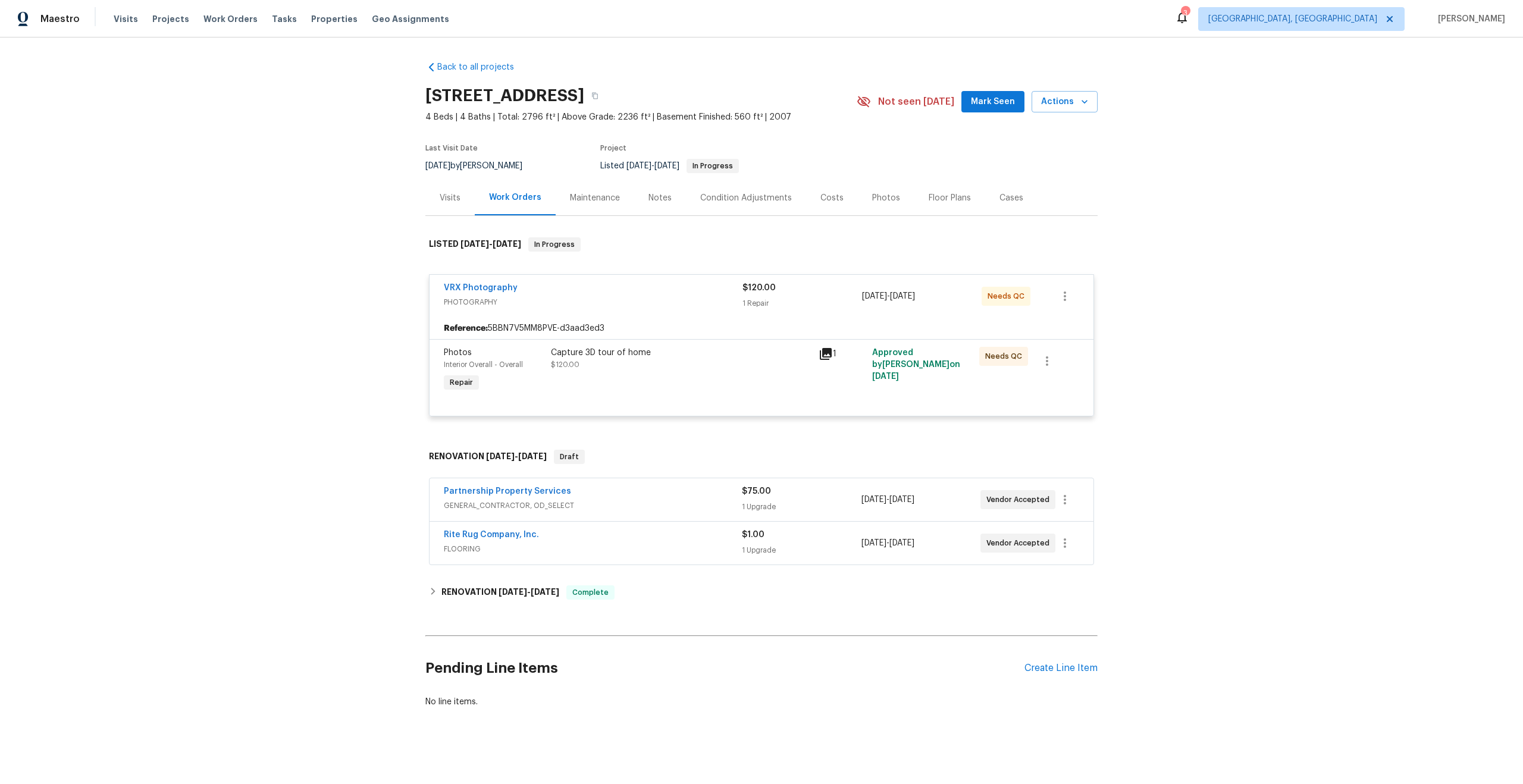
click at [730, 364] on div "Capture 3D tour of home $120.00" at bounding box center [681, 359] width 261 height 24
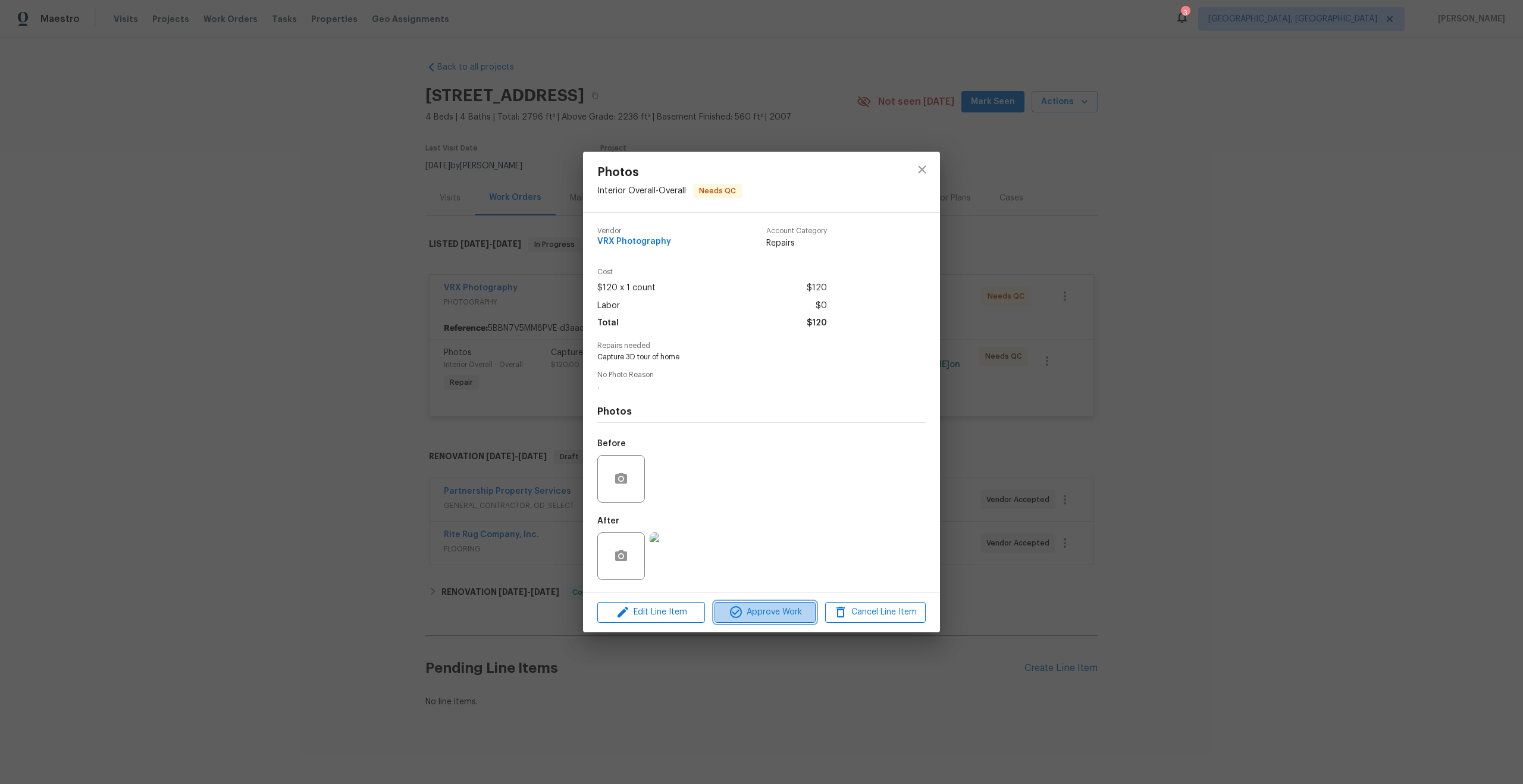
click at [788, 618] on span "Approve Work" at bounding box center [765, 613] width 93 height 14
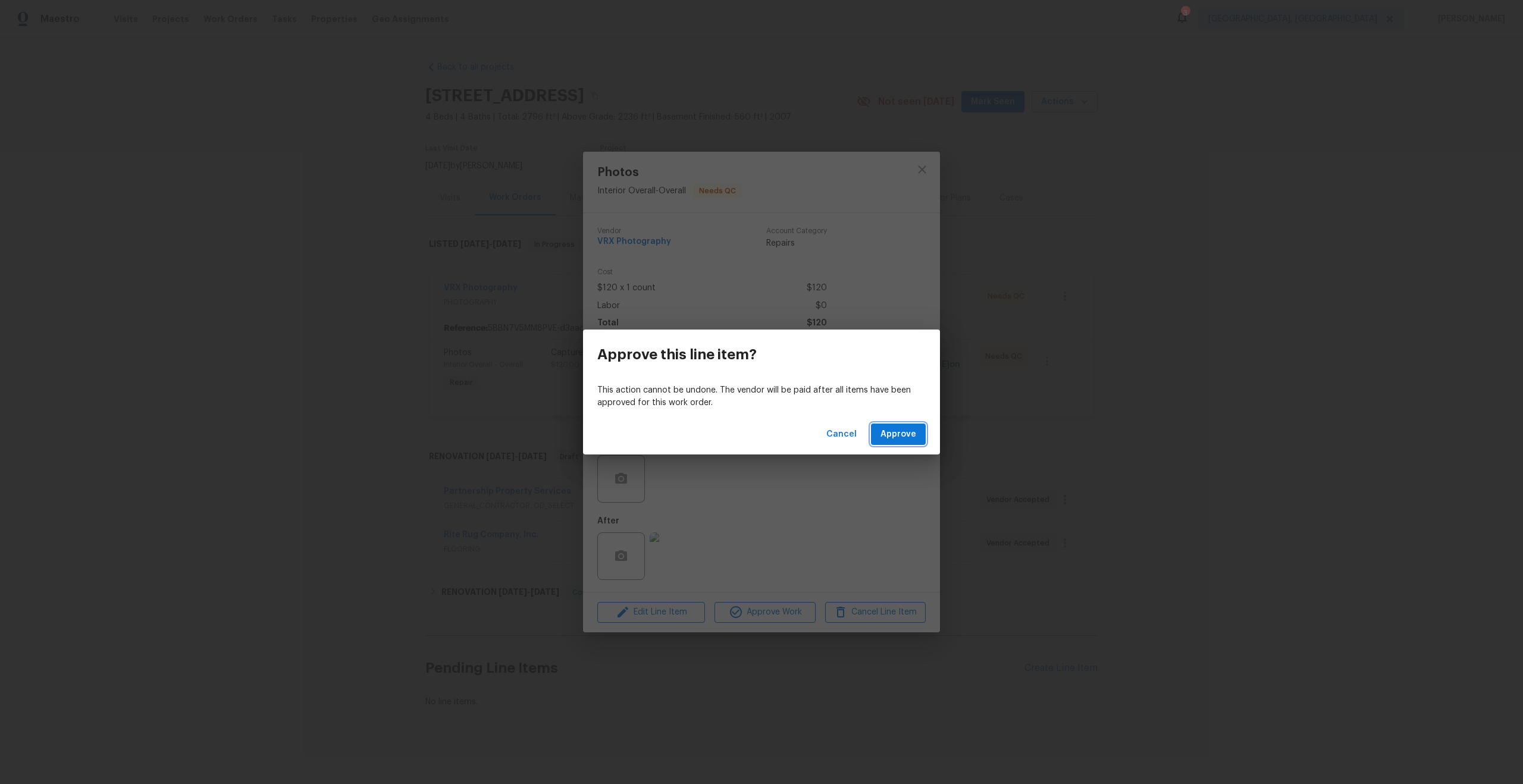
click at [909, 432] on span "Approve" at bounding box center [898, 435] width 35 height 14
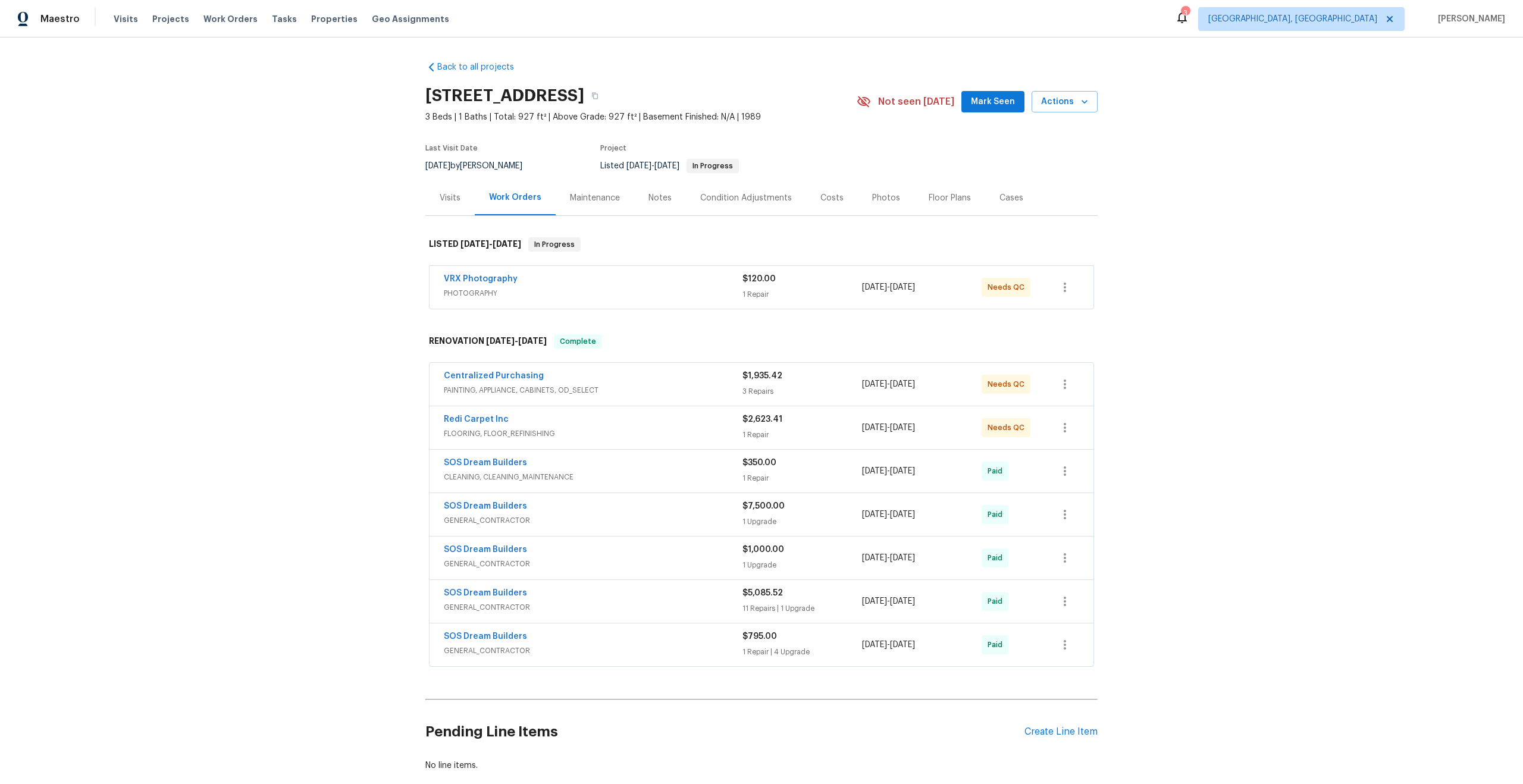
scroll to position [1, 0]
click at [640, 288] on span "PHOTOGRAPHY" at bounding box center [592, 292] width 299 height 12
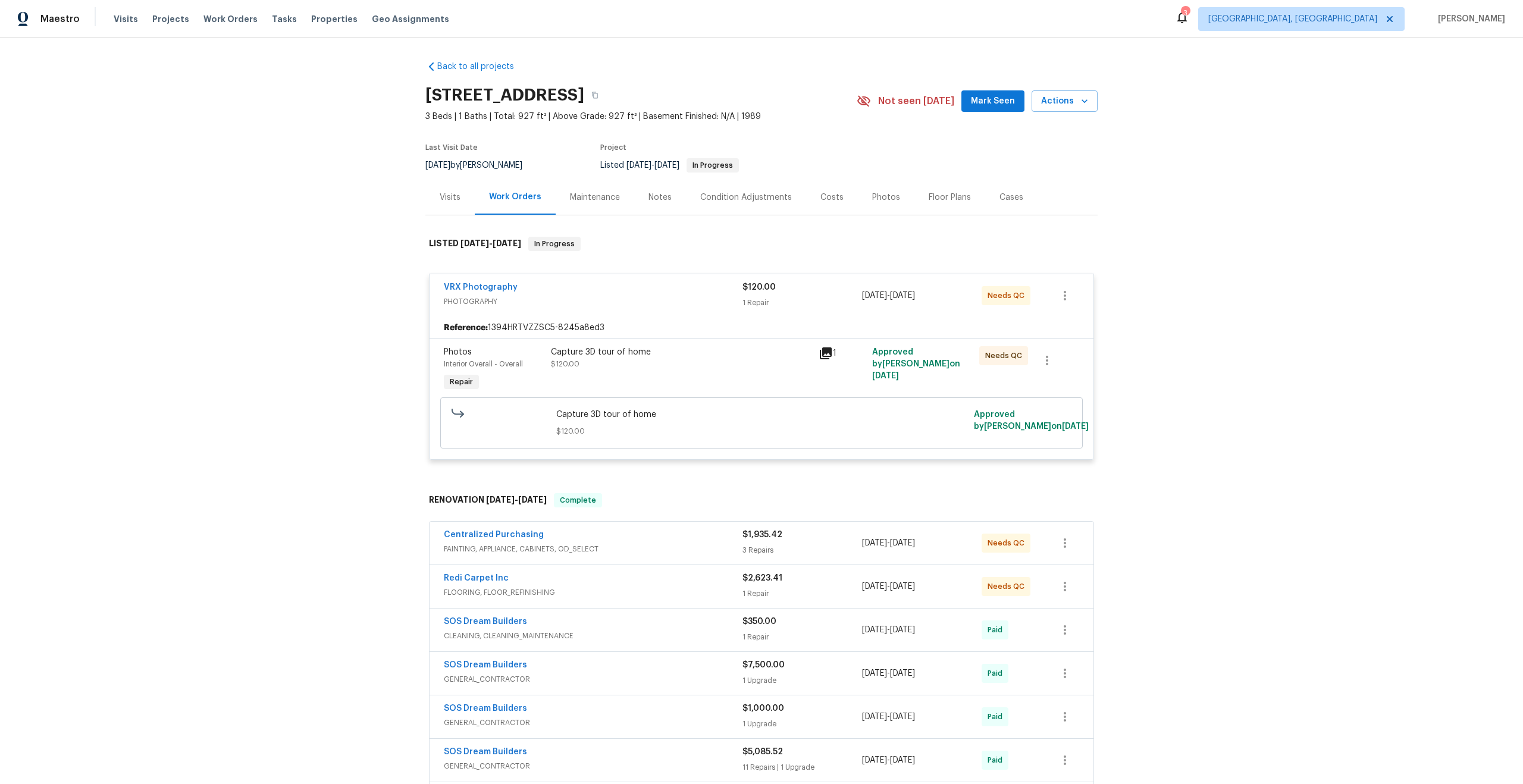
click at [739, 366] on div "Capture 3D tour of home $120.00" at bounding box center [681, 358] width 261 height 24
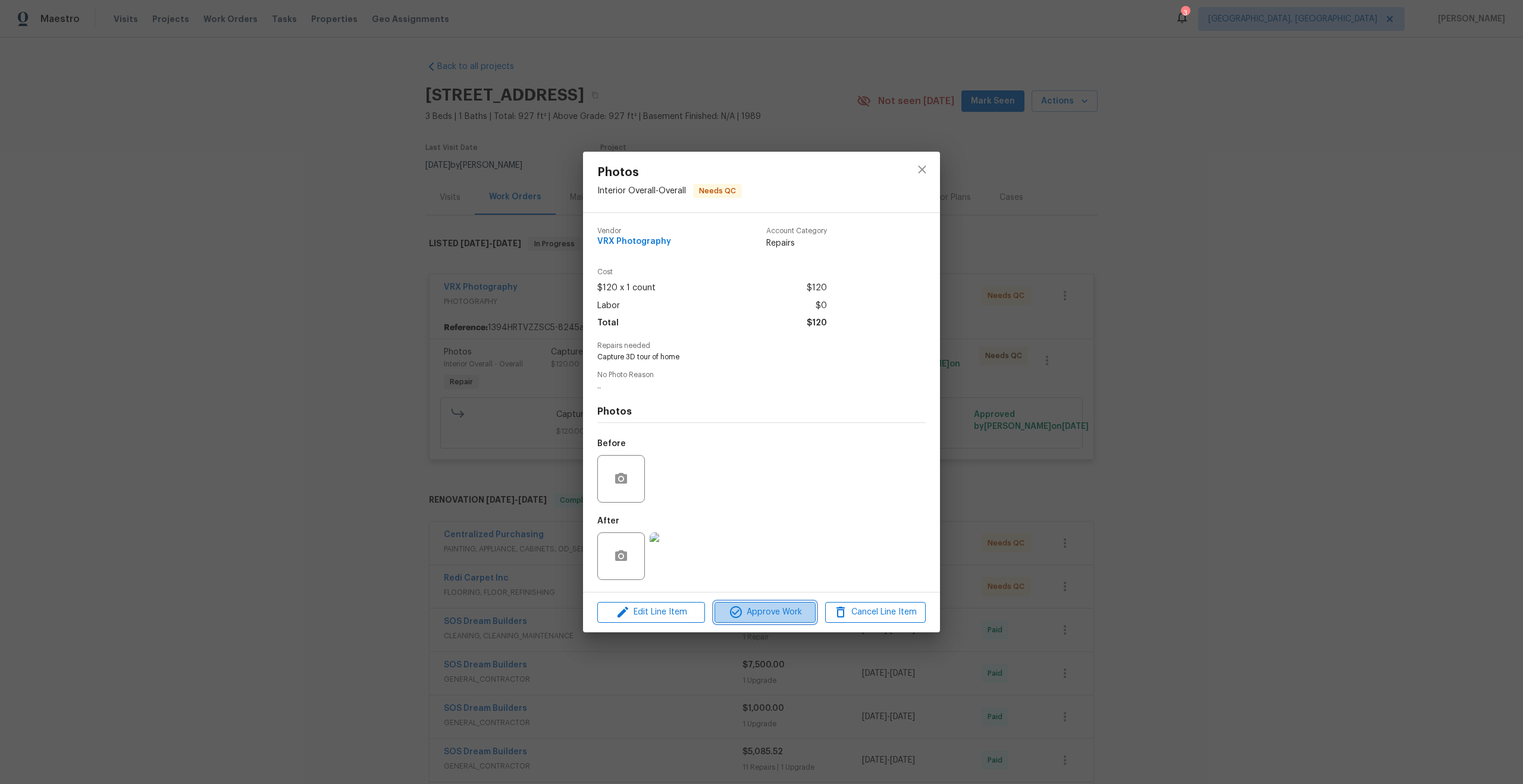
click at [779, 617] on span "Approve Work" at bounding box center [765, 613] width 93 height 14
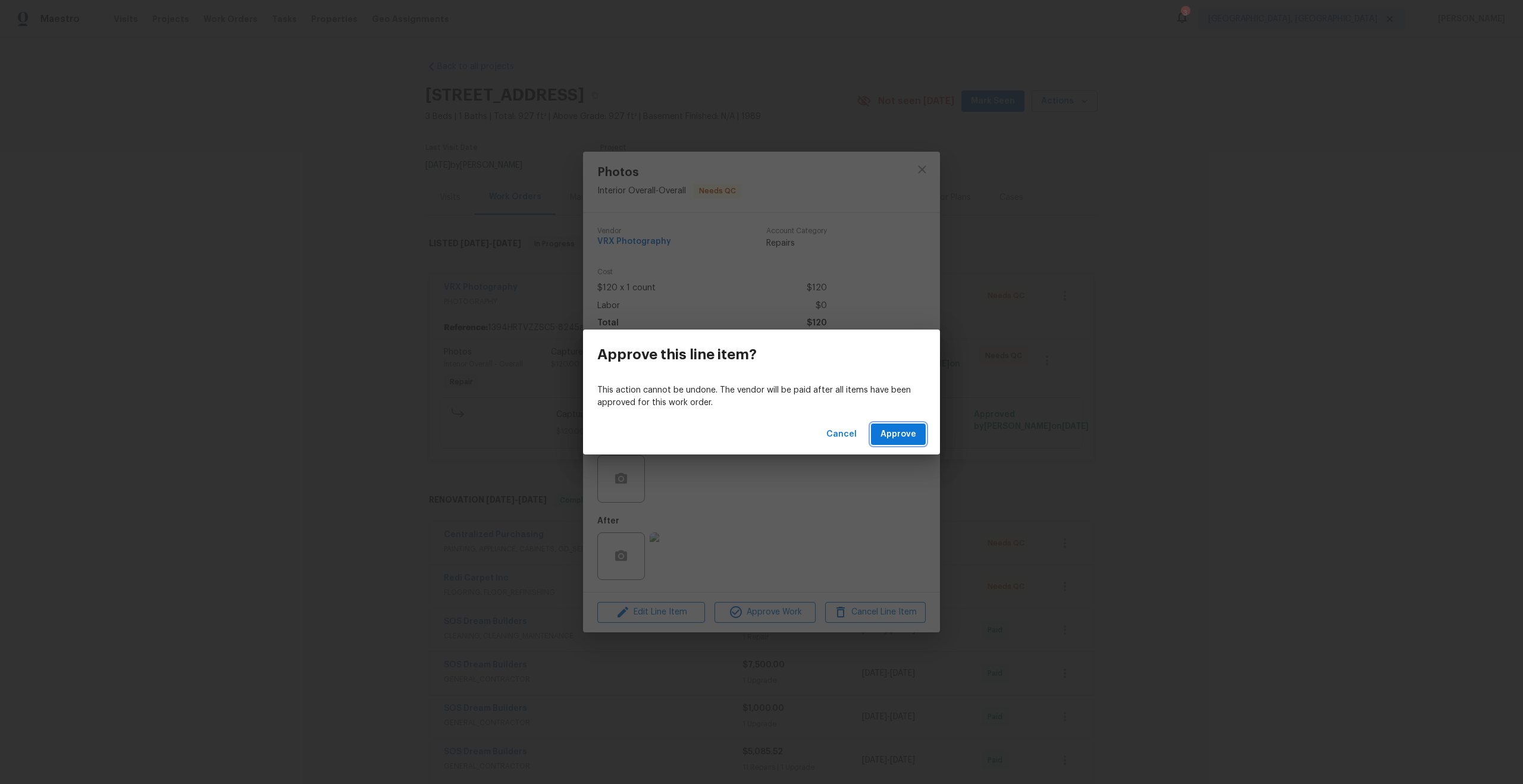
click at [903, 431] on span "Approve" at bounding box center [898, 435] width 35 height 14
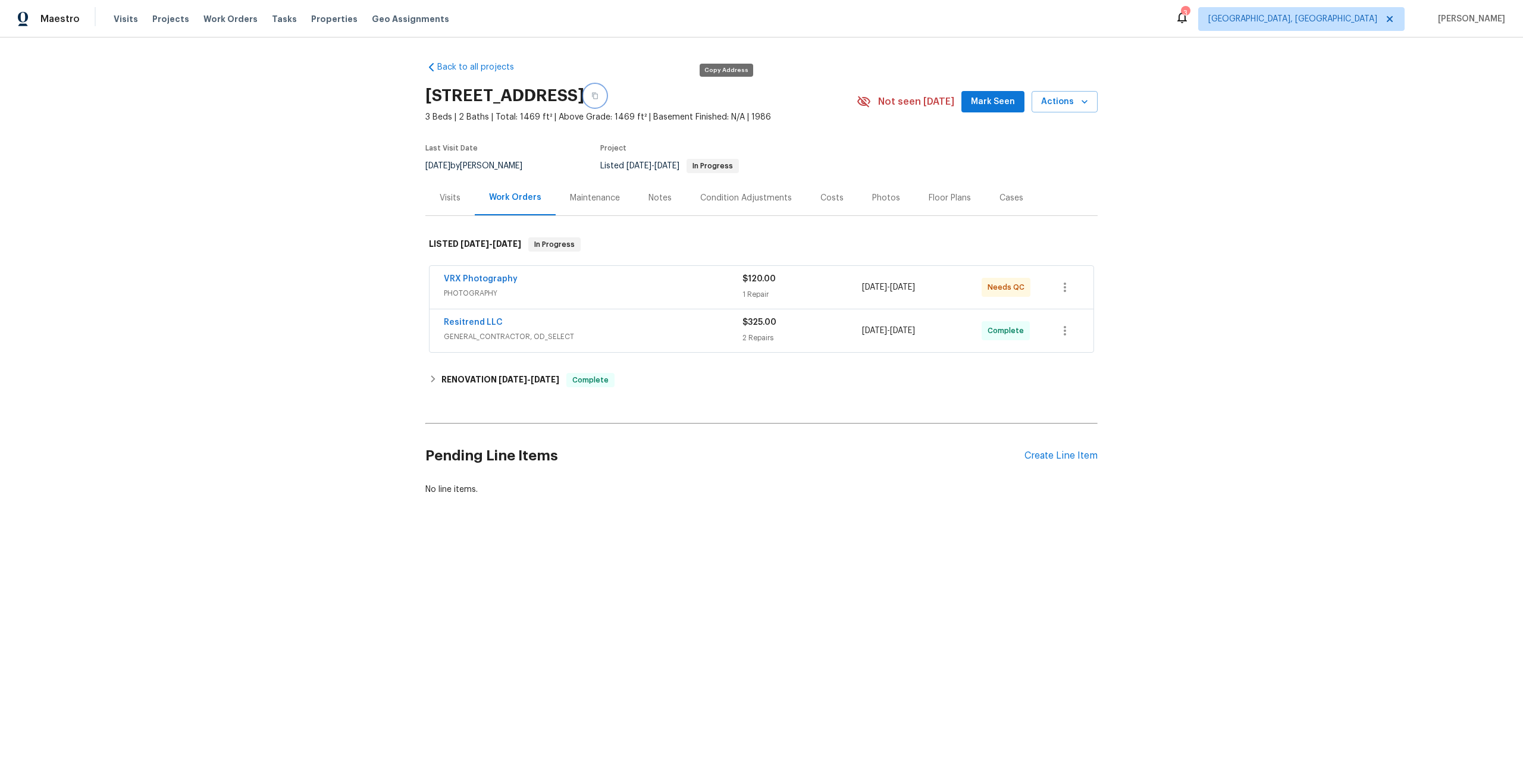
click at [605, 91] on button "button" at bounding box center [595, 96] width 22 height 22
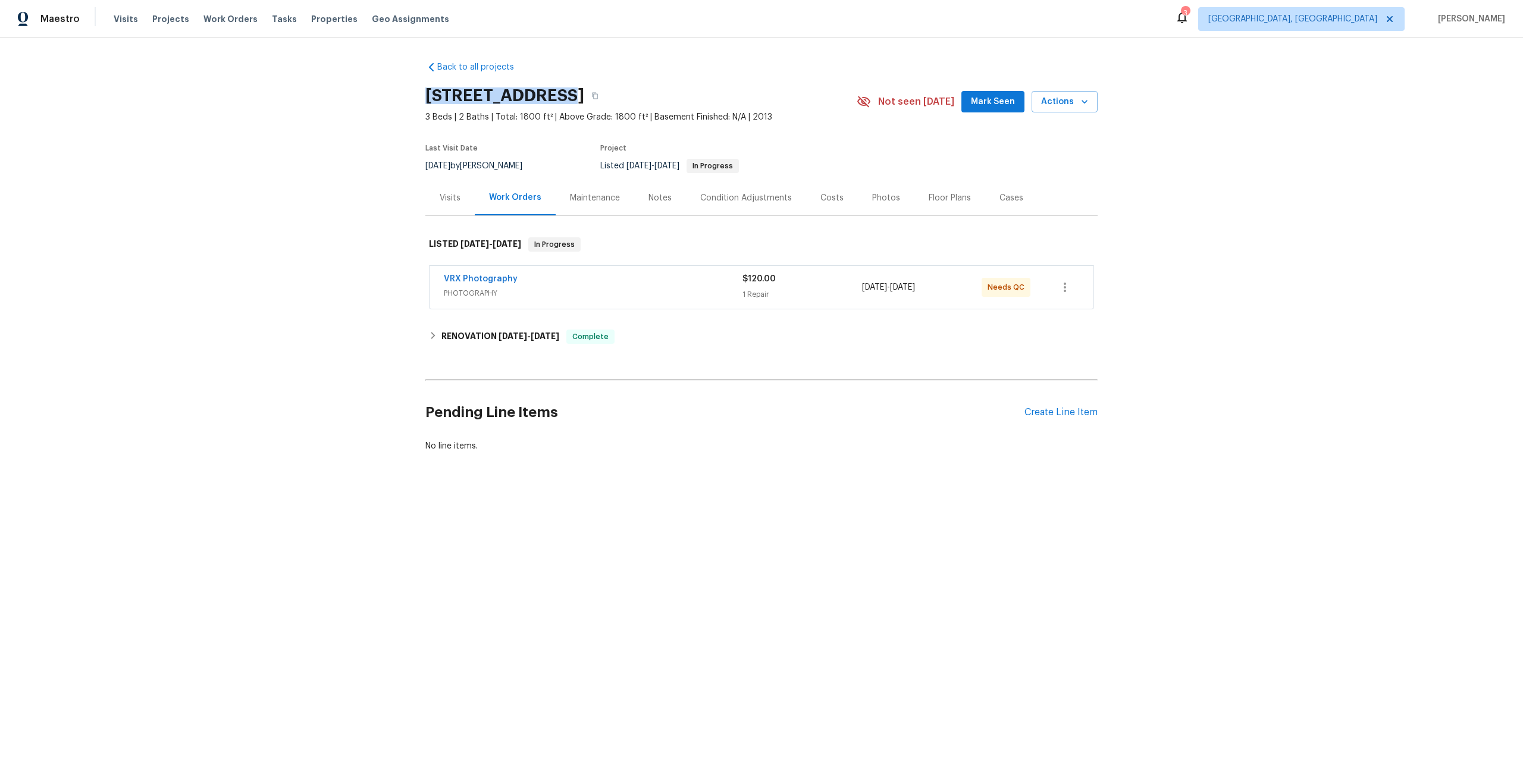
drag, startPoint x: 568, startPoint y: 93, endPoint x: 421, endPoint y: 91, distance: 147.0
click at [421, 91] on div "Back to all projects 1906 Sunbow Ave, Apopka, FL 32703 3 Beds | 2 Baths | Total…" at bounding box center [762, 286] width 1523 height 496
copy h2 "1906 Sunbow Ave"
click at [618, 278] on div "VRX Photography" at bounding box center [592, 280] width 299 height 14
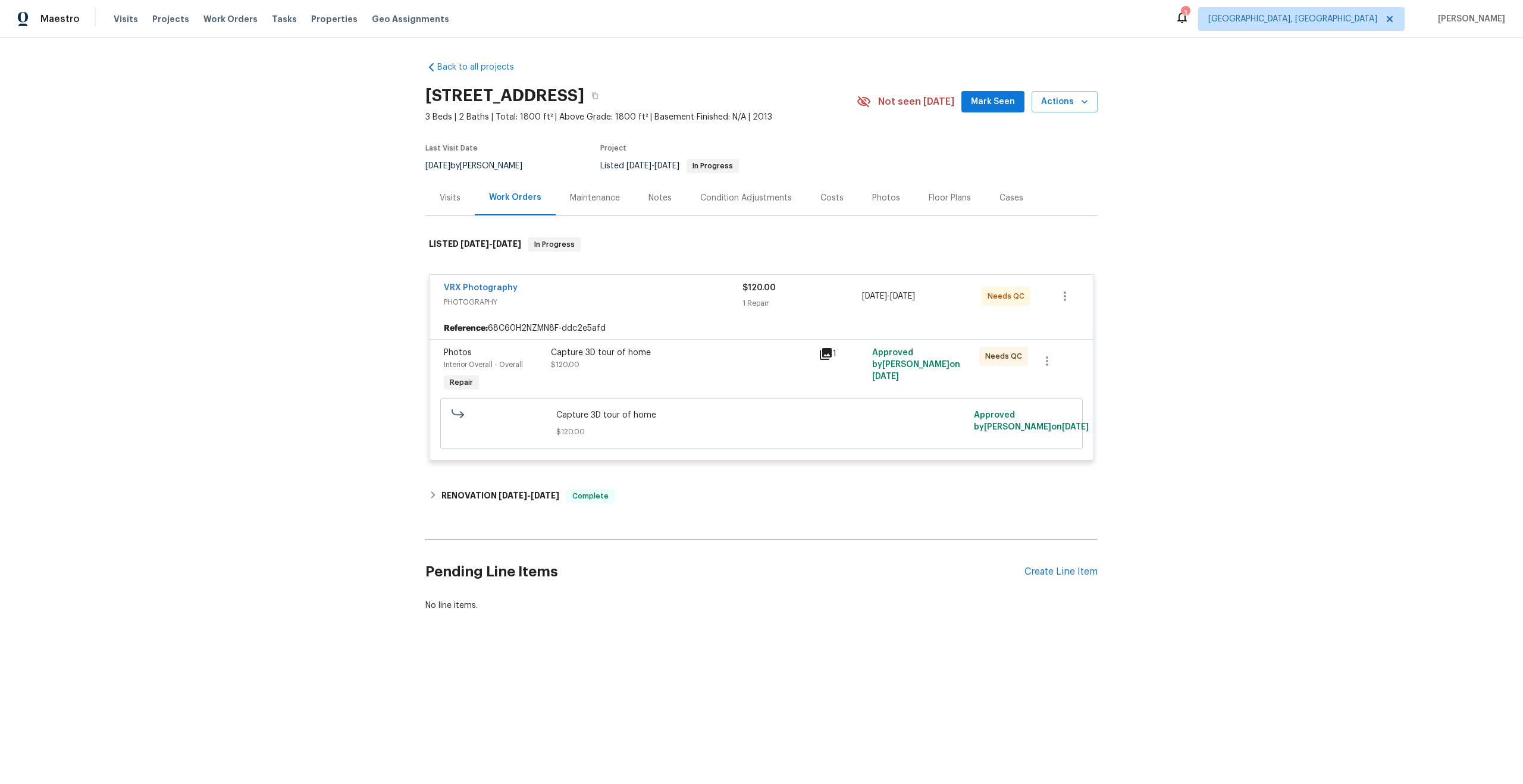
click at [708, 384] on div "Capture 3D tour of home $120.00" at bounding box center [681, 370] width 268 height 55
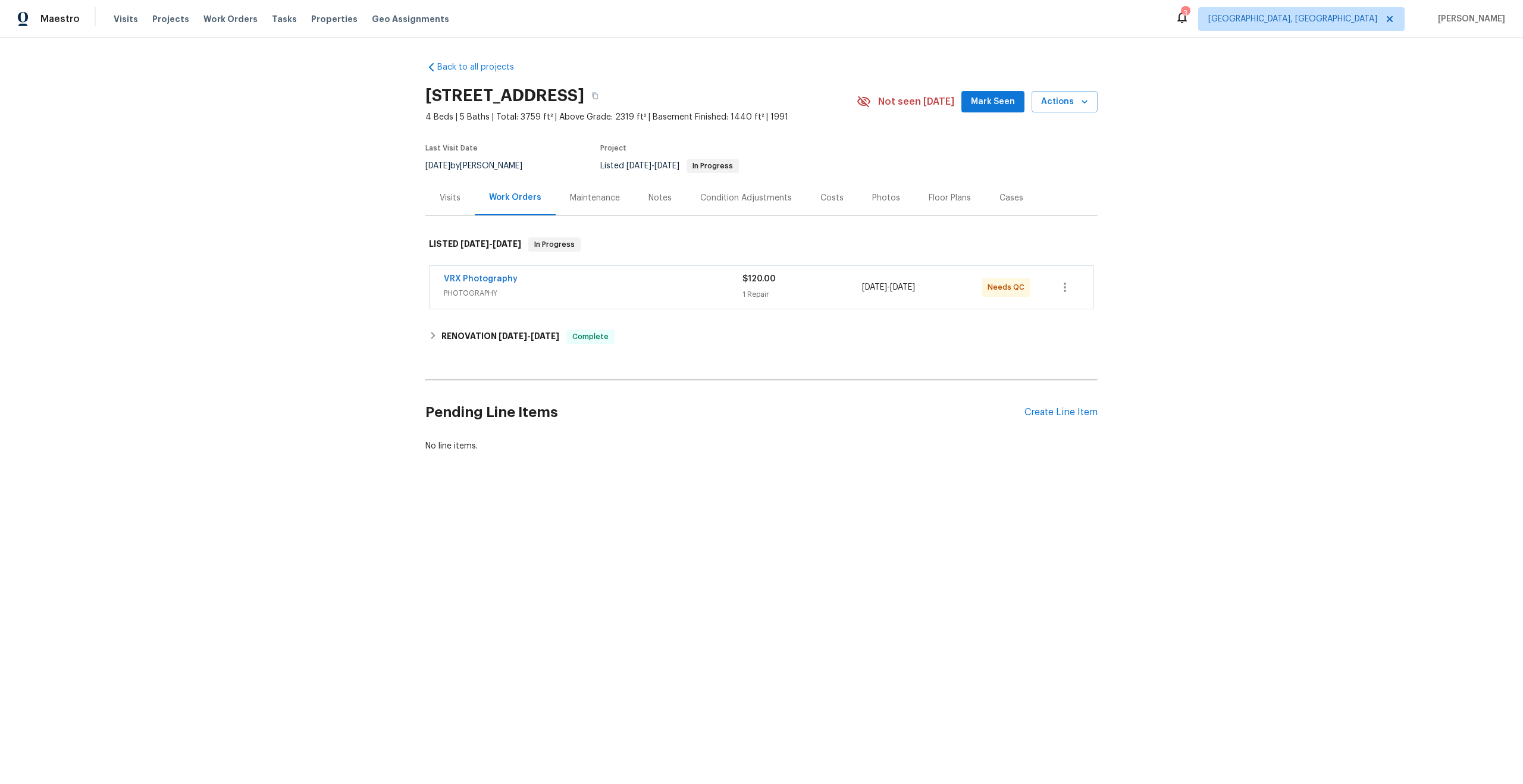
drag, startPoint x: 652, startPoint y: 97, endPoint x: 425, endPoint y: 96, distance: 227.0
click at [425, 96] on h2 "2 Royale Dr, Lake Saint Louis, MO 63367" at bounding box center [504, 96] width 159 height 12
click at [547, 82] on div "2 Royale Dr, Lake Saint Louis, MO 63367" at bounding box center [641, 96] width 431 height 31
drag, startPoint x: 516, startPoint y: 97, endPoint x: 427, endPoint y: 97, distance: 89.0
click at [427, 97] on h2 "2 Royale Dr, Lake Saint Louis, MO 63367" at bounding box center [504, 96] width 159 height 12
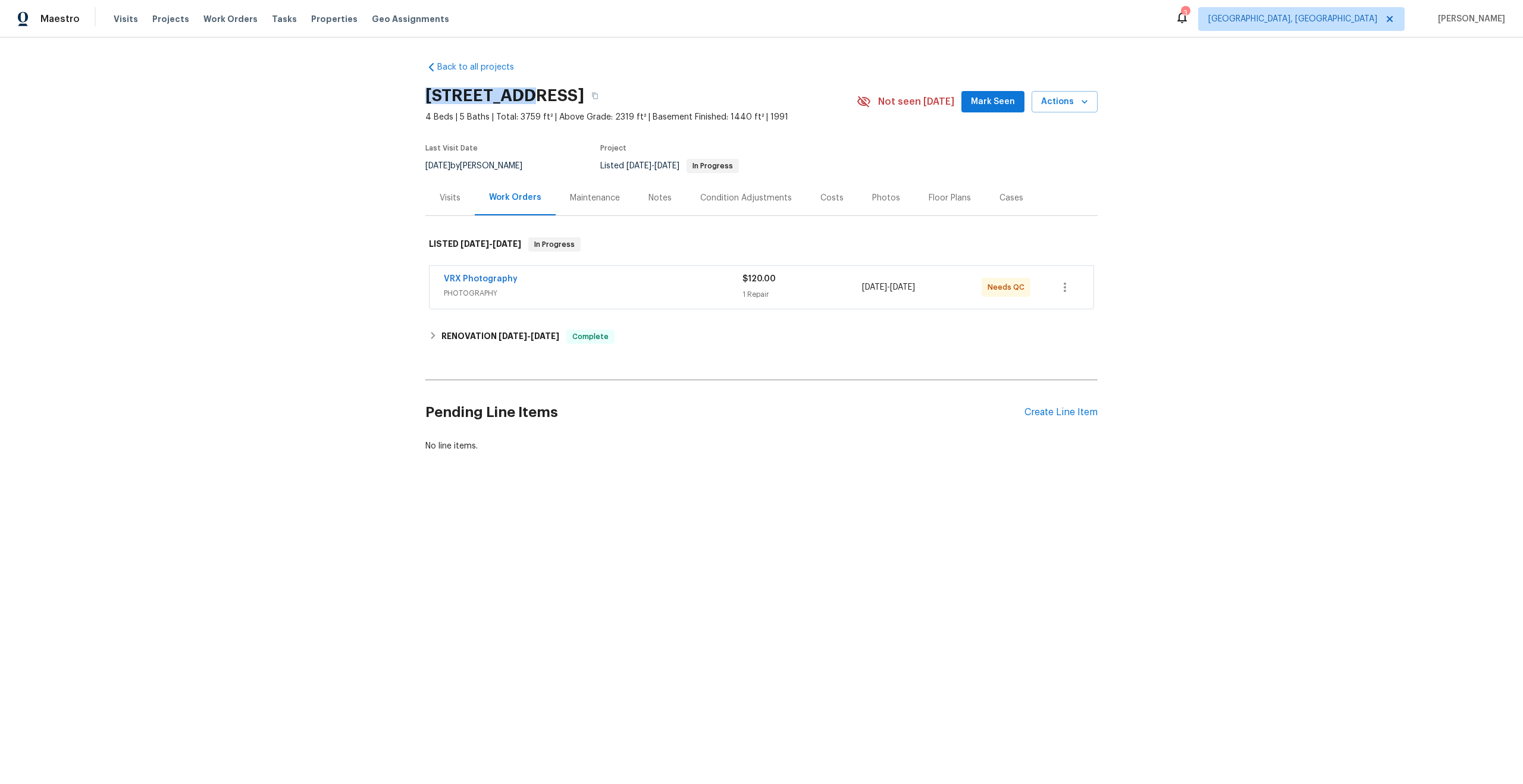
copy h2 "2 Royale Dr"
click at [625, 286] on div "VRX Photography" at bounding box center [592, 280] width 299 height 14
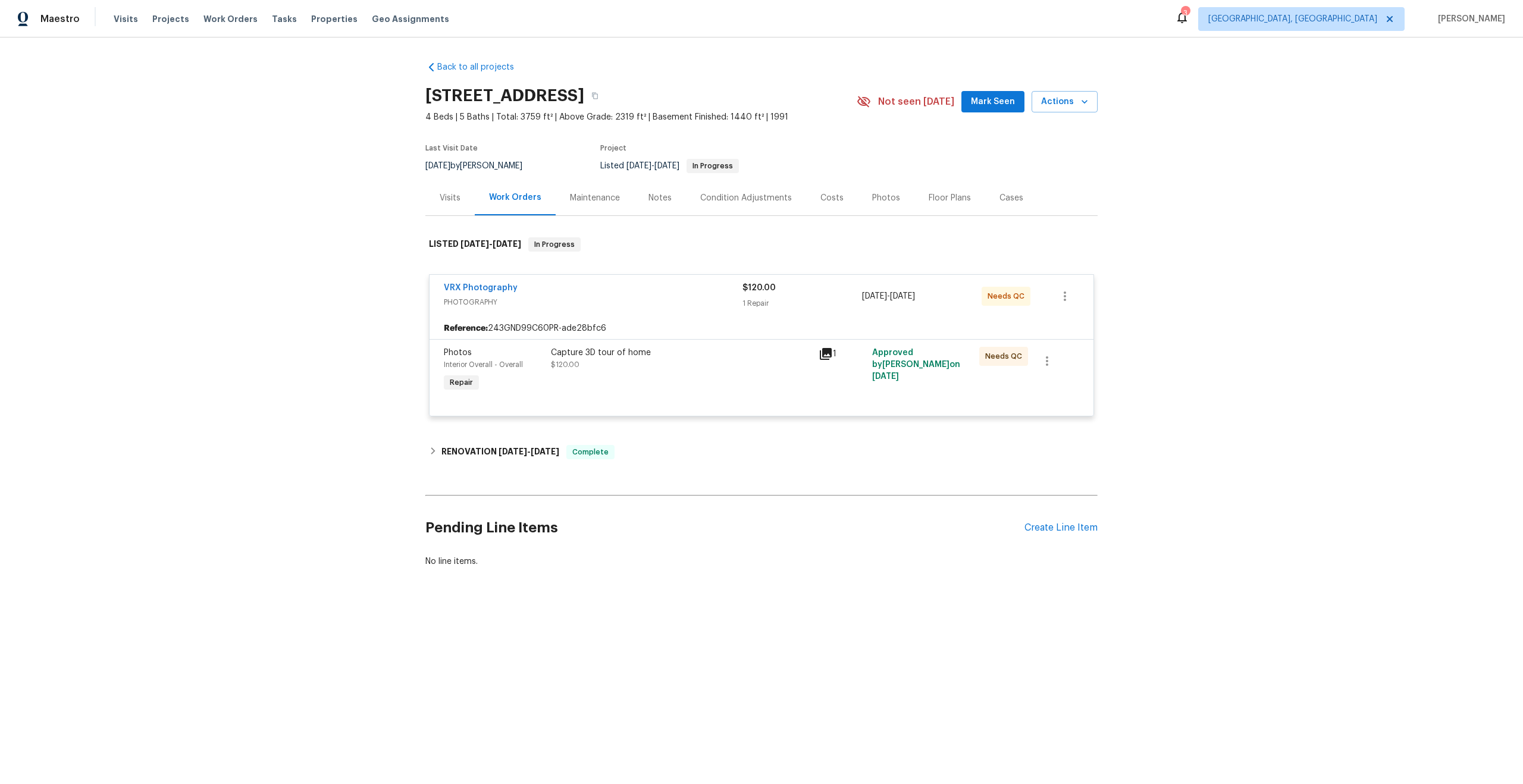
click at [679, 382] on div "Capture 3D tour of home $120.00" at bounding box center [681, 370] width 268 height 55
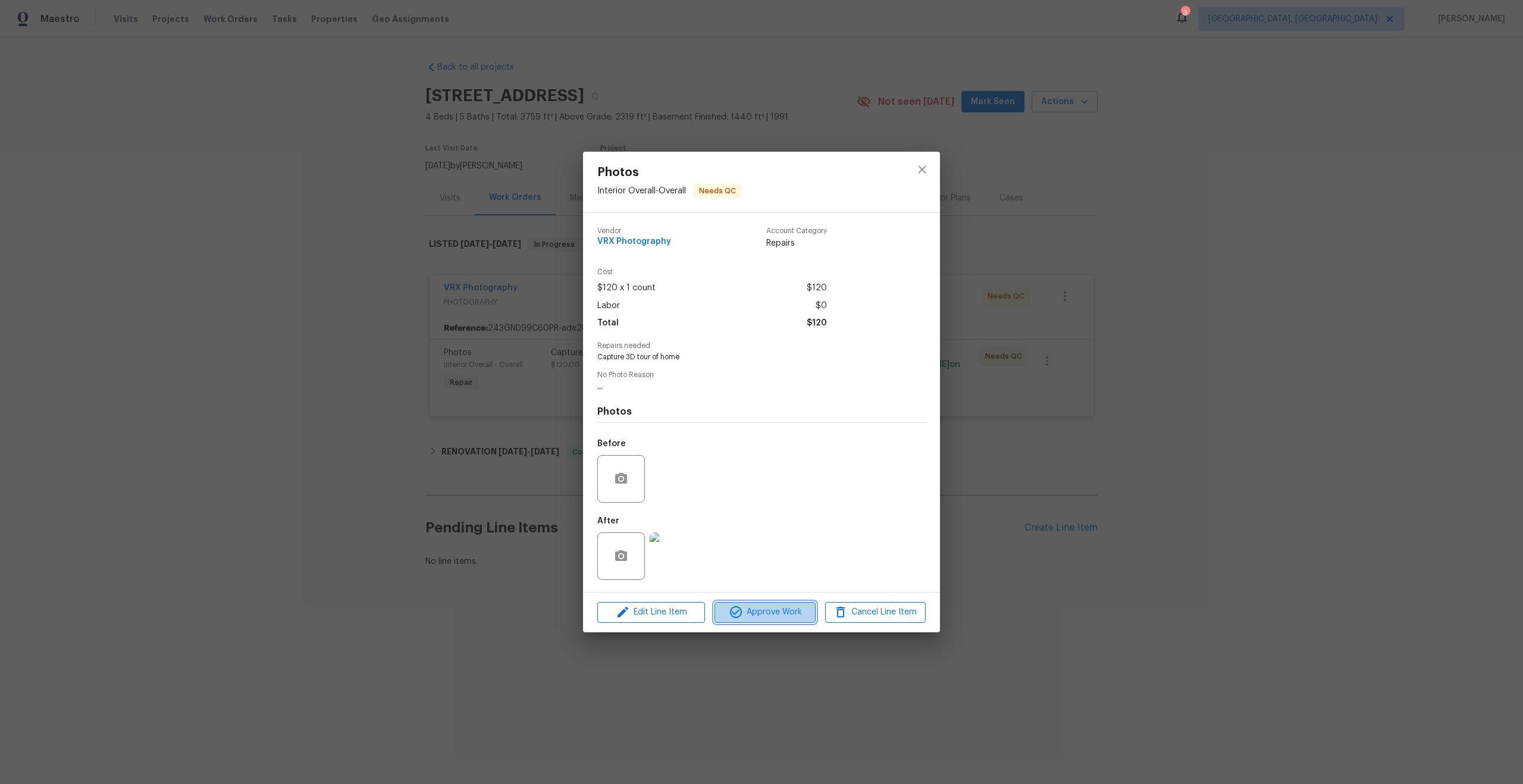
click at [779, 608] on span "Approve Work" at bounding box center [765, 613] width 93 height 14
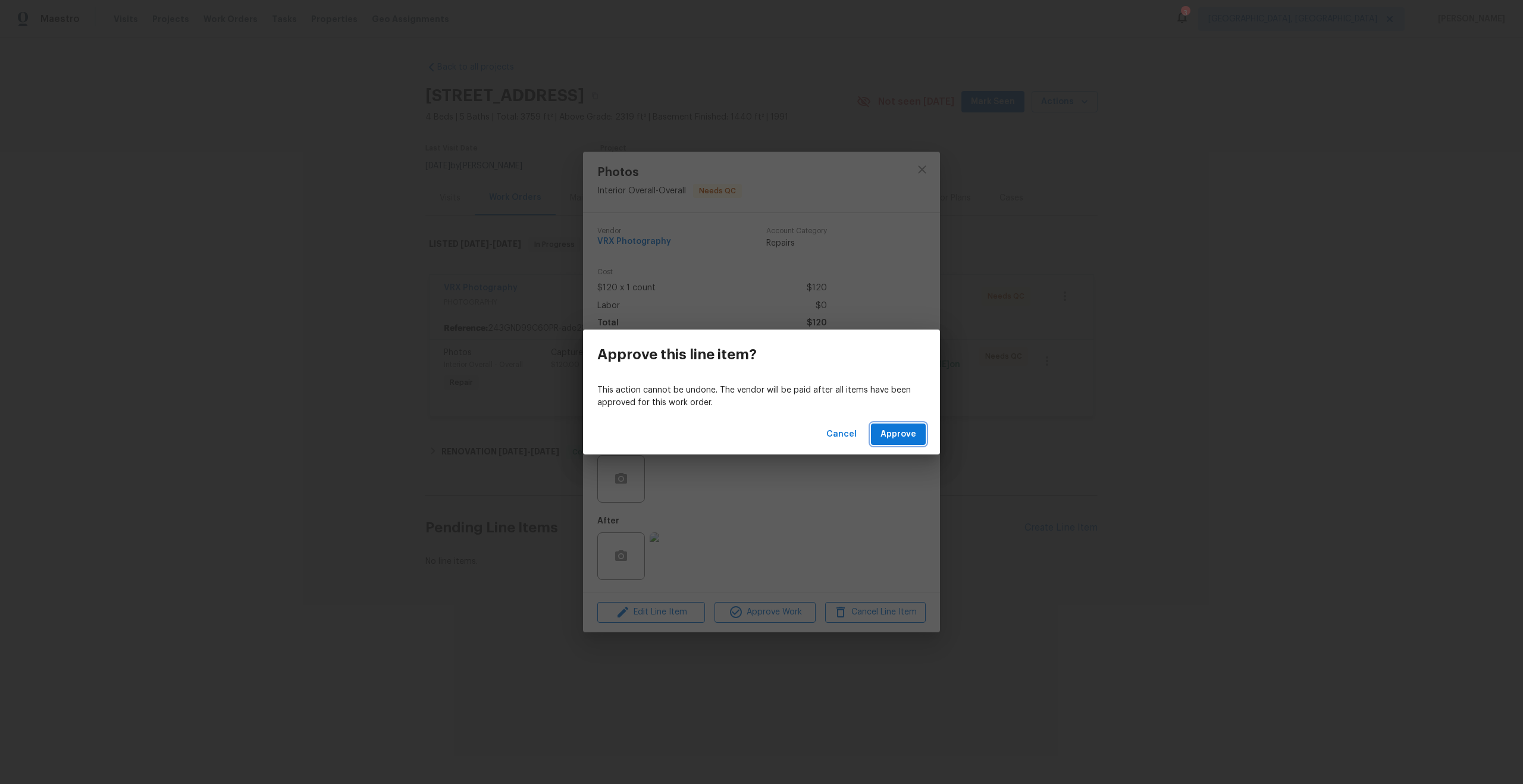
click at [912, 433] on span "Approve" at bounding box center [898, 435] width 35 height 14
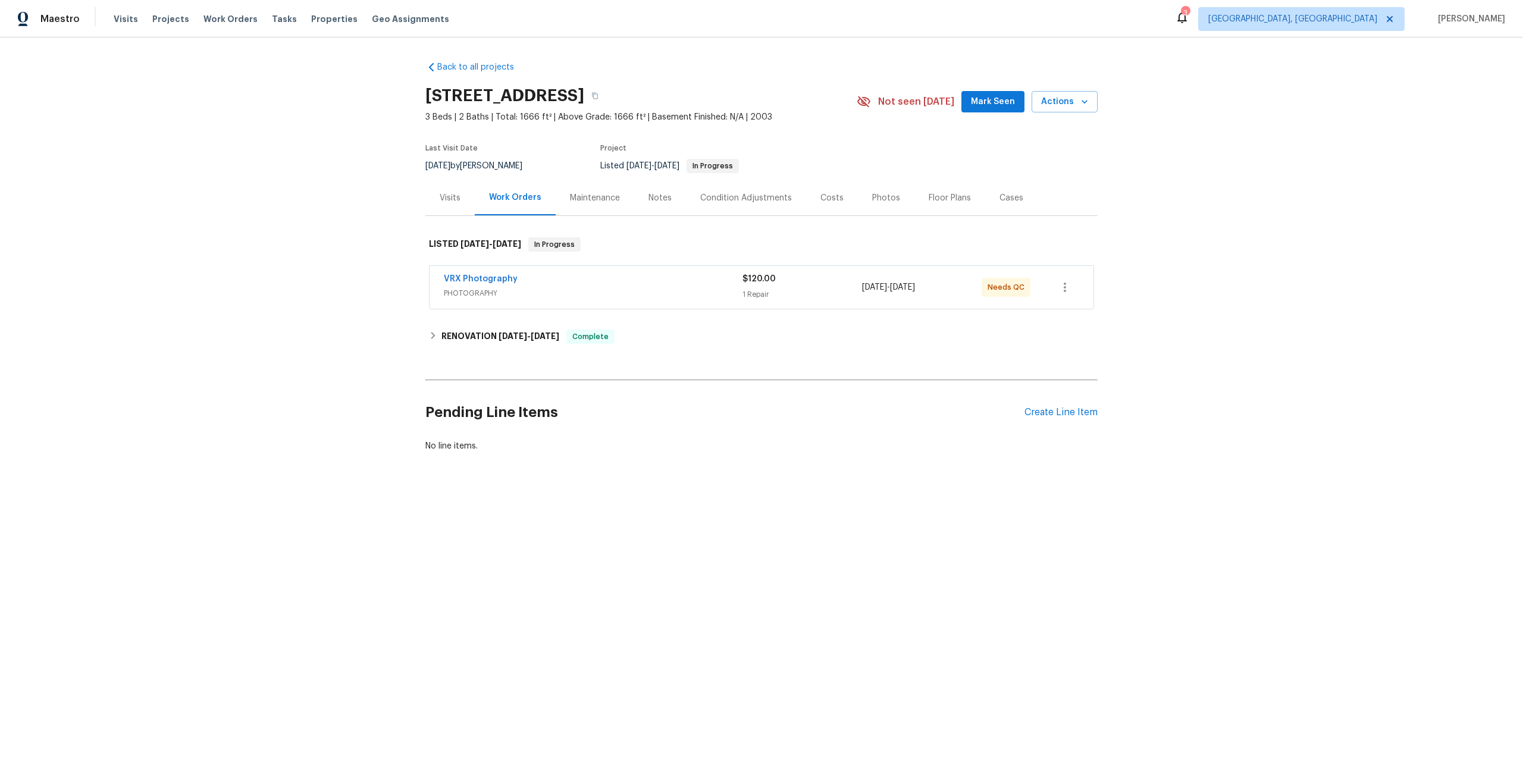
drag, startPoint x: 593, startPoint y: 94, endPoint x: 414, endPoint y: 93, distance: 179.0
click at [414, 93] on div "Back to all projects 33153 N Cat Hills Ave, San Tan Valley, AZ 85144 3 Beds | 2…" at bounding box center [762, 286] width 1523 height 496
copy h2 "33153 N Cat Hills Ave"
click at [1067, 287] on icon "button" at bounding box center [1065, 287] width 14 height 14
click at [699, 295] on div at bounding box center [762, 392] width 1523 height 784
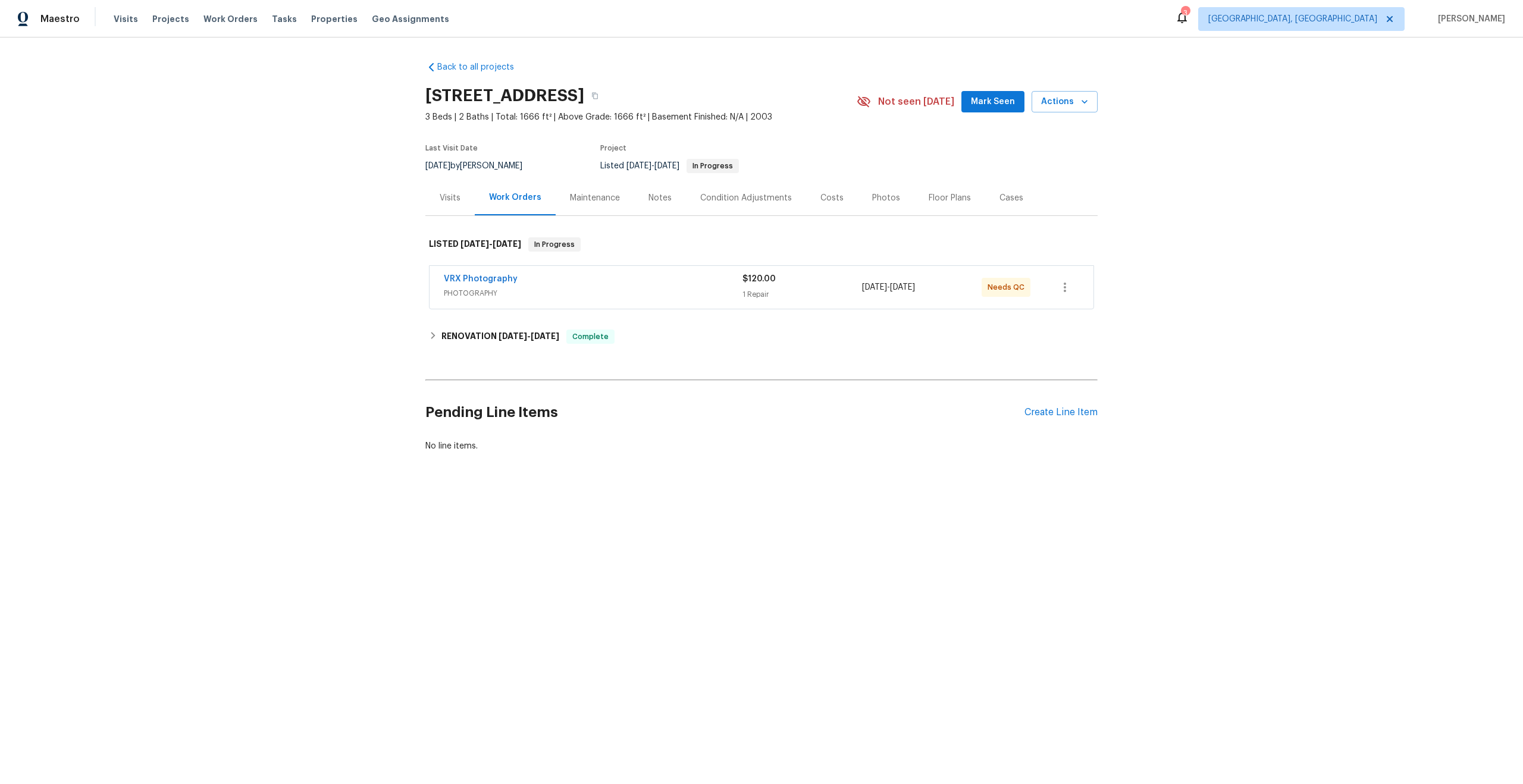
click at [698, 287] on span "PHOTOGRAPHY" at bounding box center [592, 293] width 299 height 12
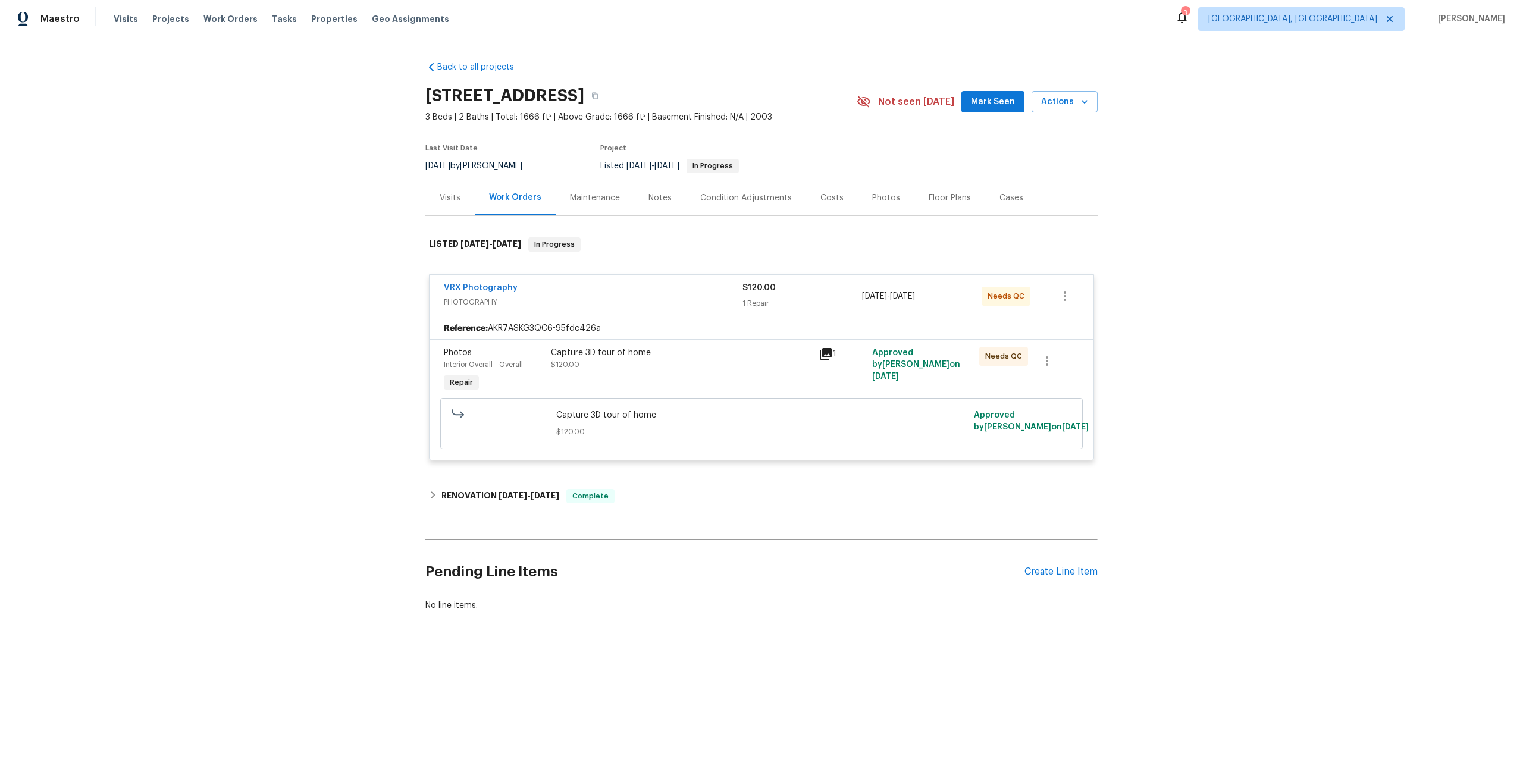
click at [721, 362] on div "Capture 3D tour of home $120.00" at bounding box center [681, 359] width 261 height 24
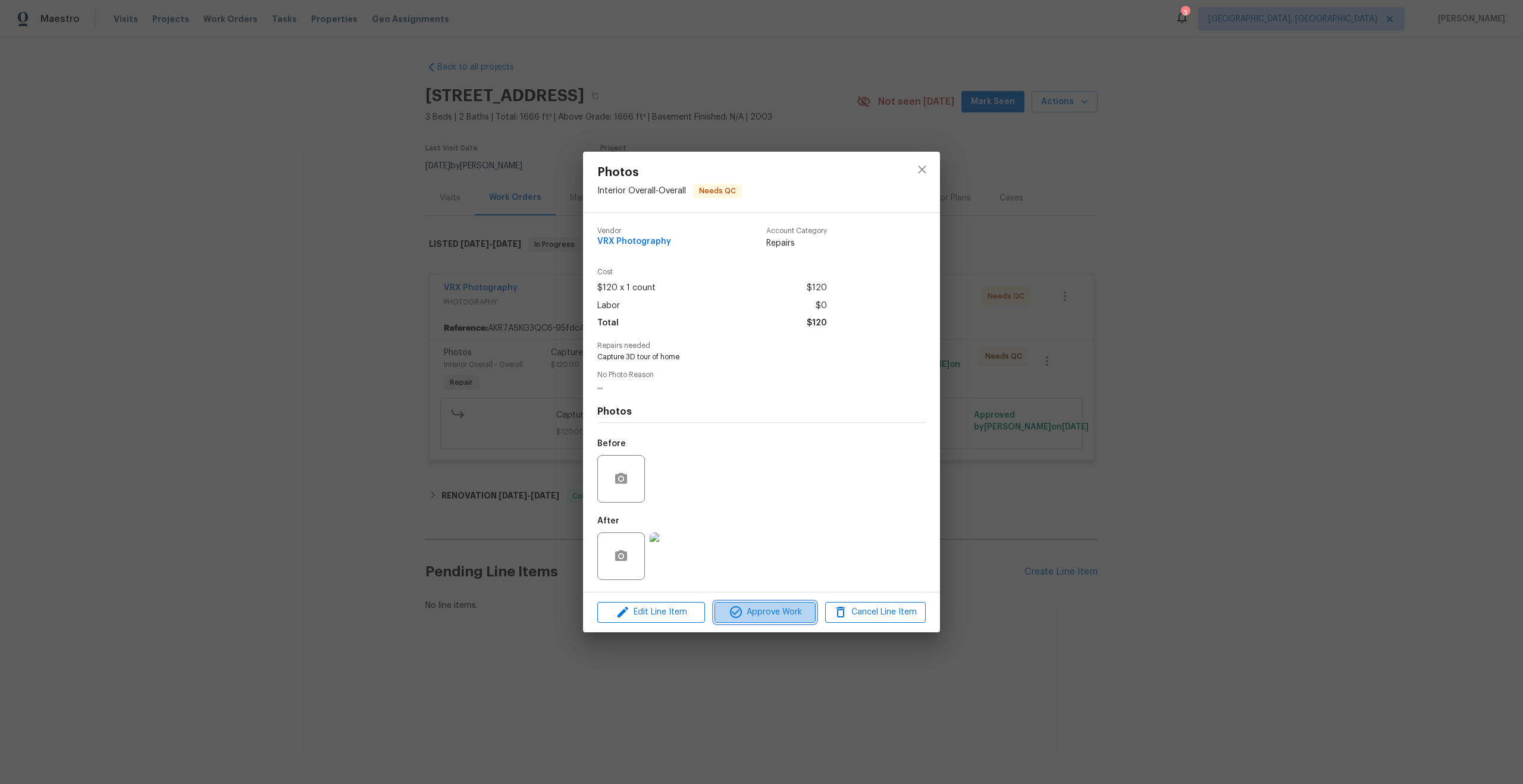
click at [772, 617] on span "Approve Work" at bounding box center [765, 613] width 93 height 14
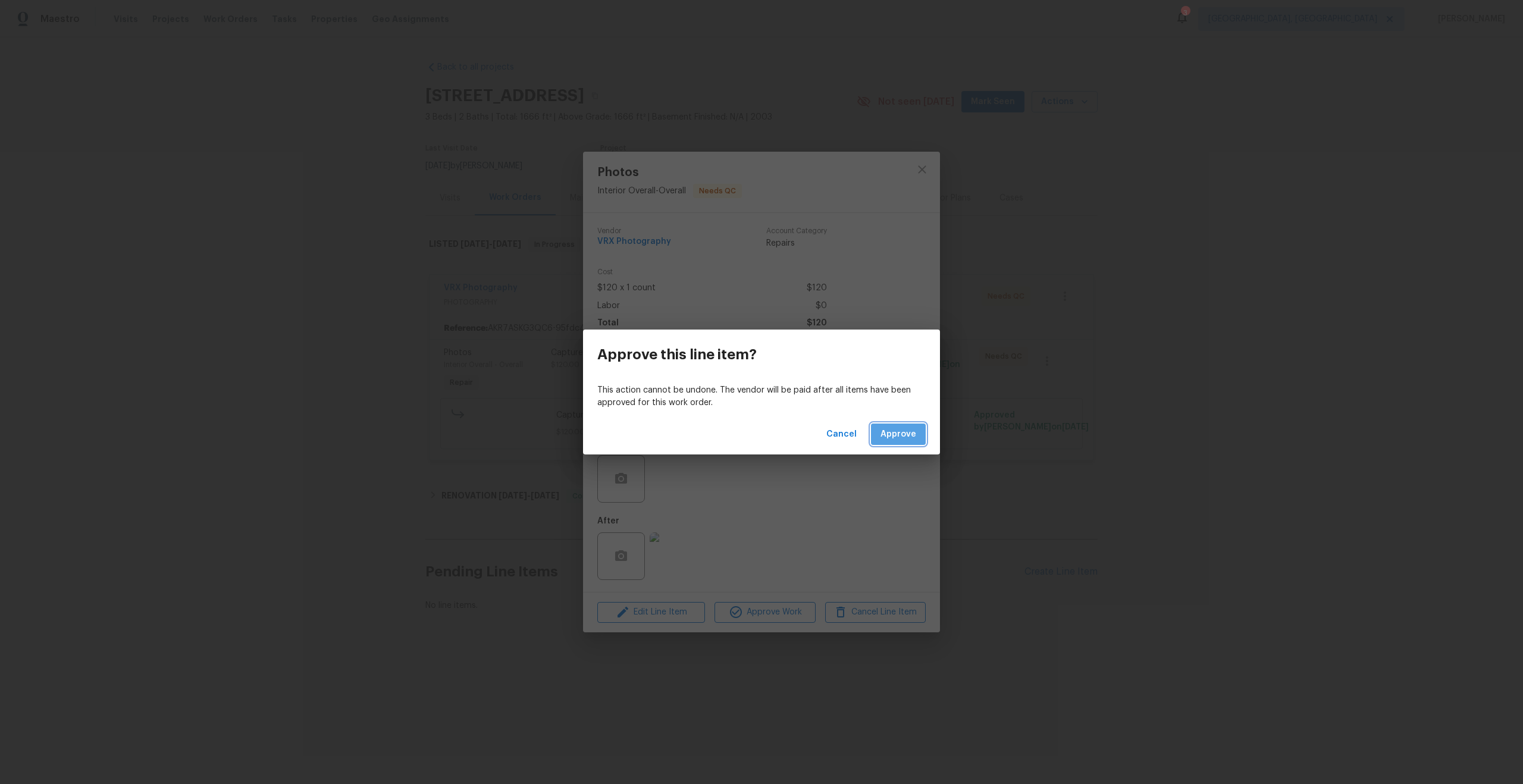
click at [901, 435] on span "Approve" at bounding box center [898, 435] width 35 height 14
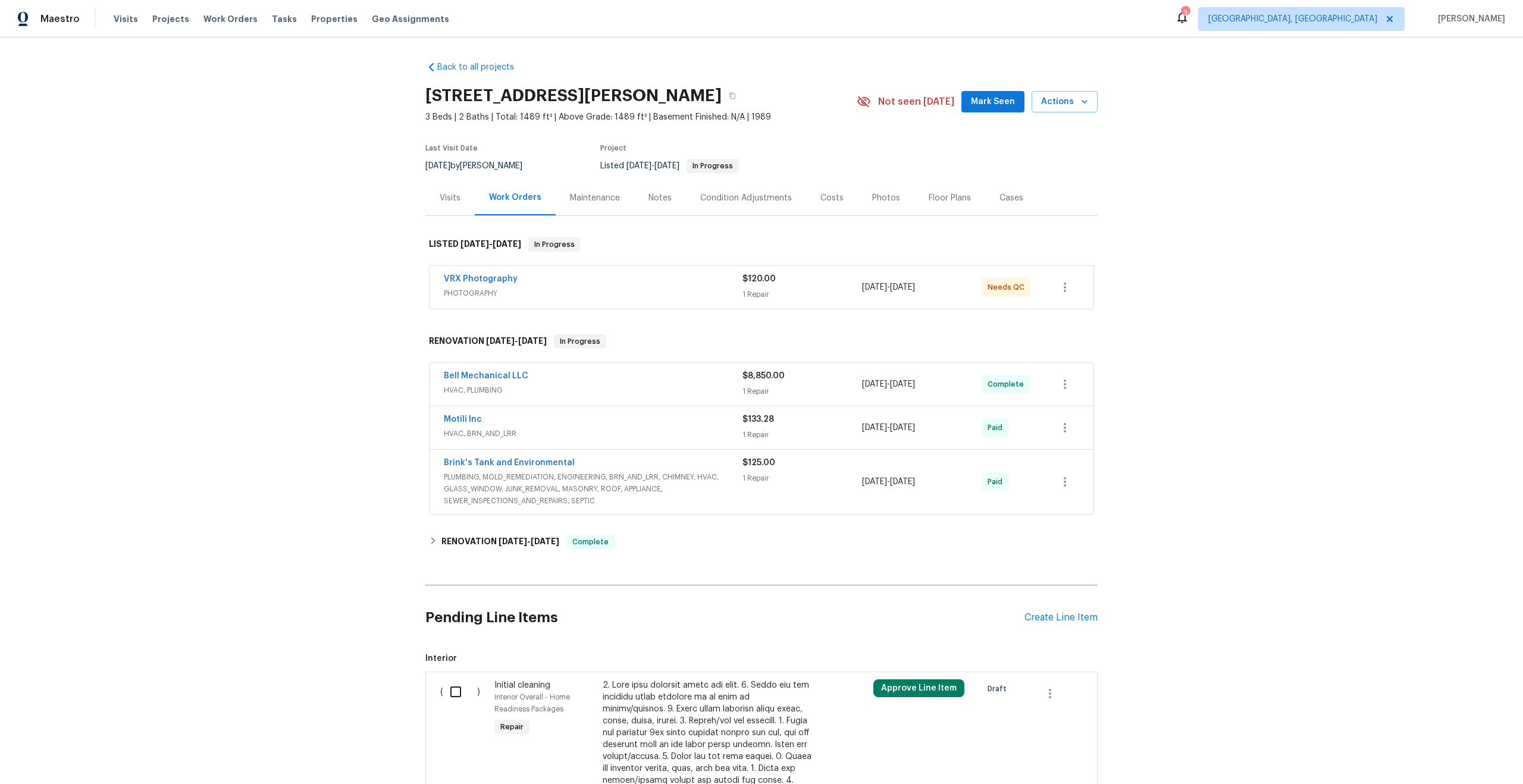
click at [630, 288] on span "PHOTOGRAPHY" at bounding box center [592, 293] width 299 height 12
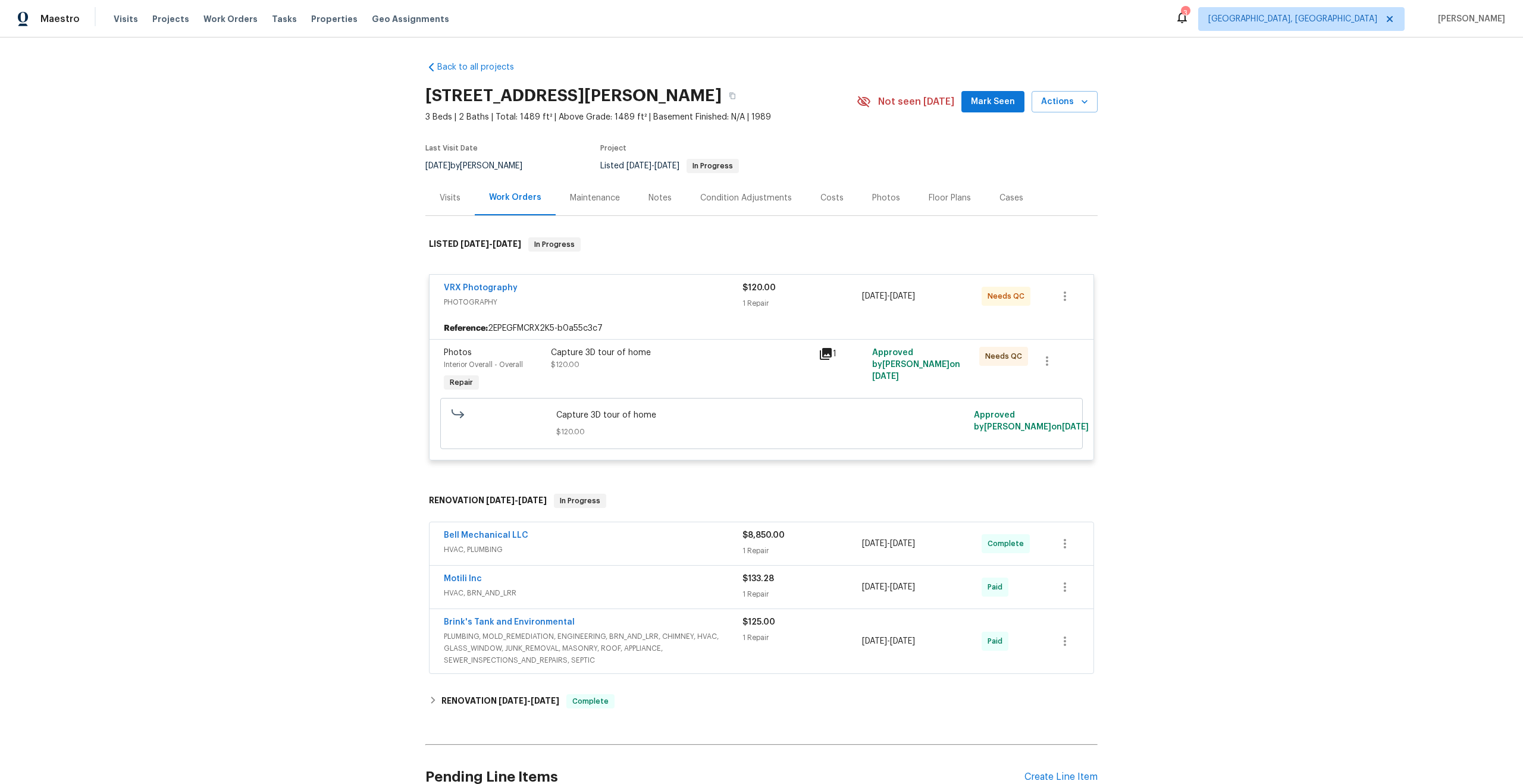
click at [709, 359] on div "Capture 3D tour of home $120.00" at bounding box center [681, 359] width 261 height 24
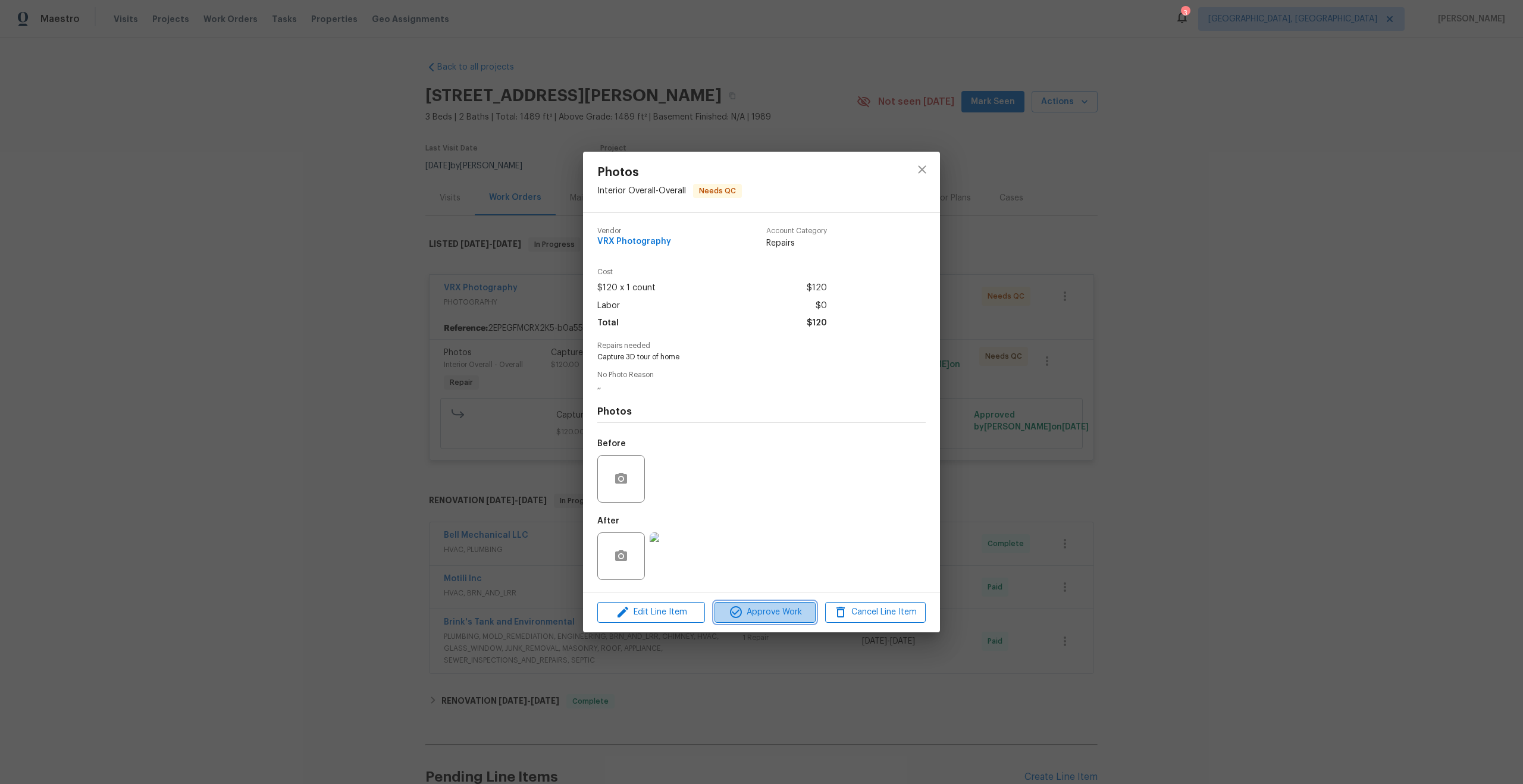
click at [774, 609] on span "Approve Work" at bounding box center [765, 613] width 93 height 14
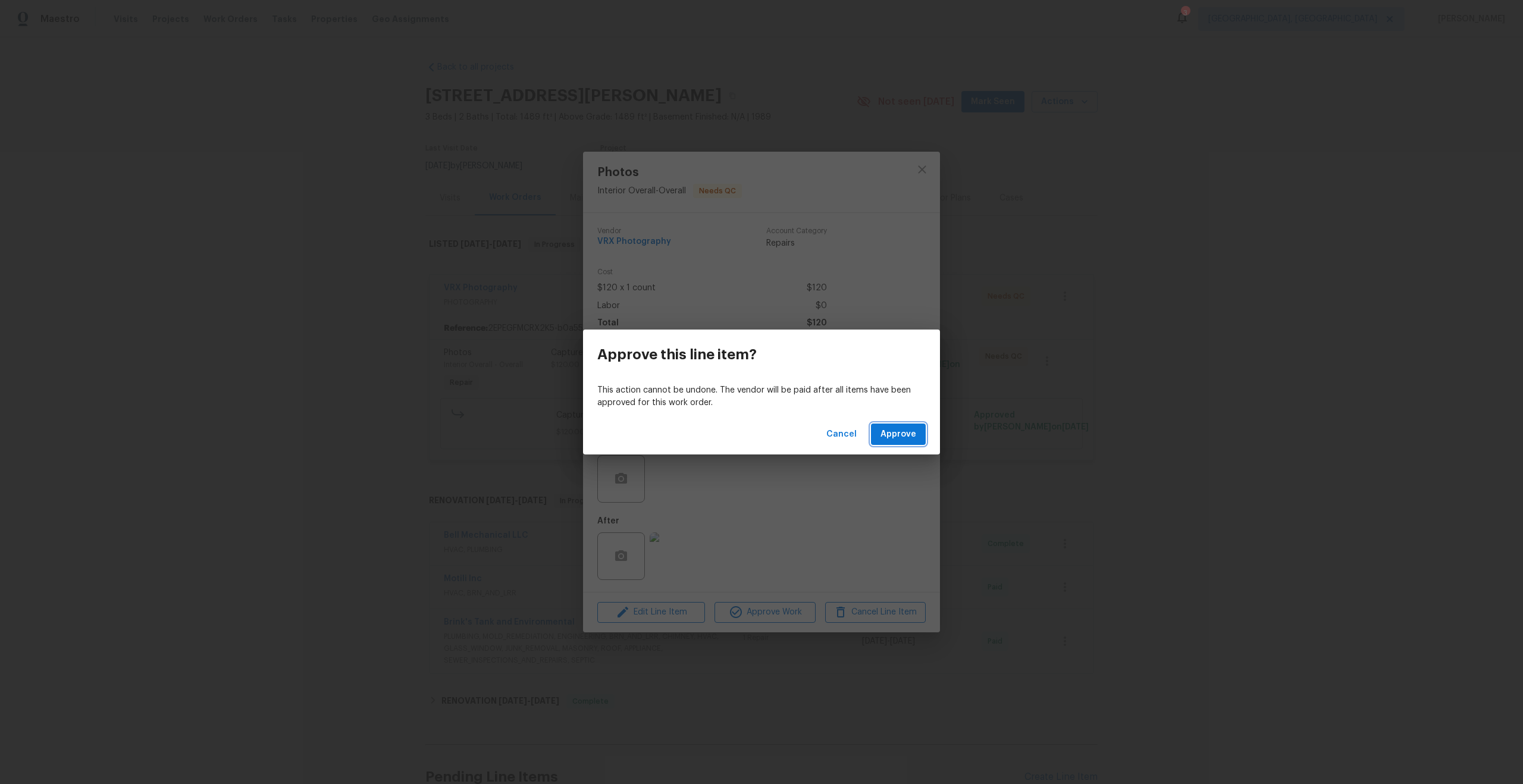
click at [885, 432] on span "Approve" at bounding box center [898, 435] width 35 height 14
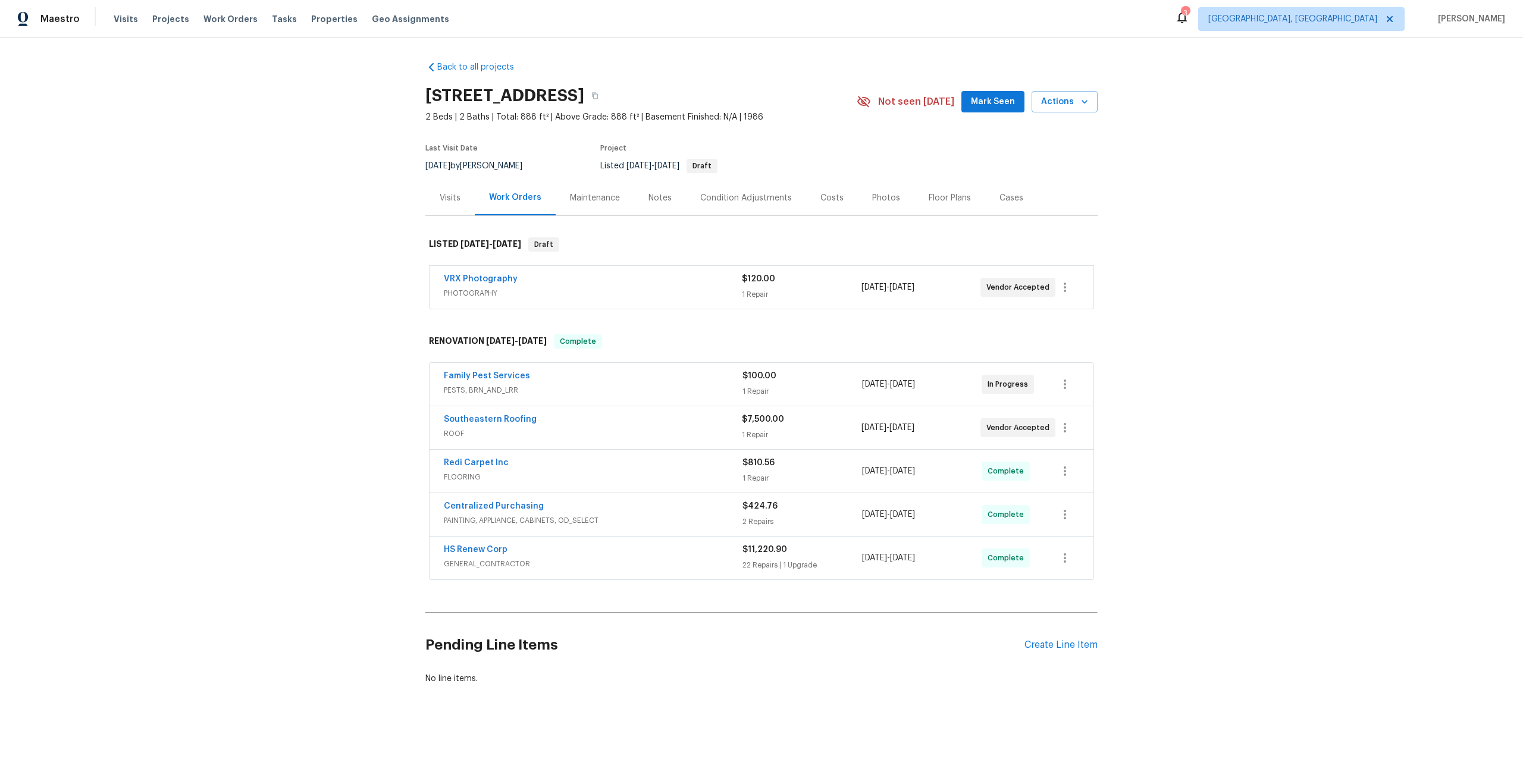
click at [698, 281] on div "VRX Photography" at bounding box center [592, 280] width 298 height 14
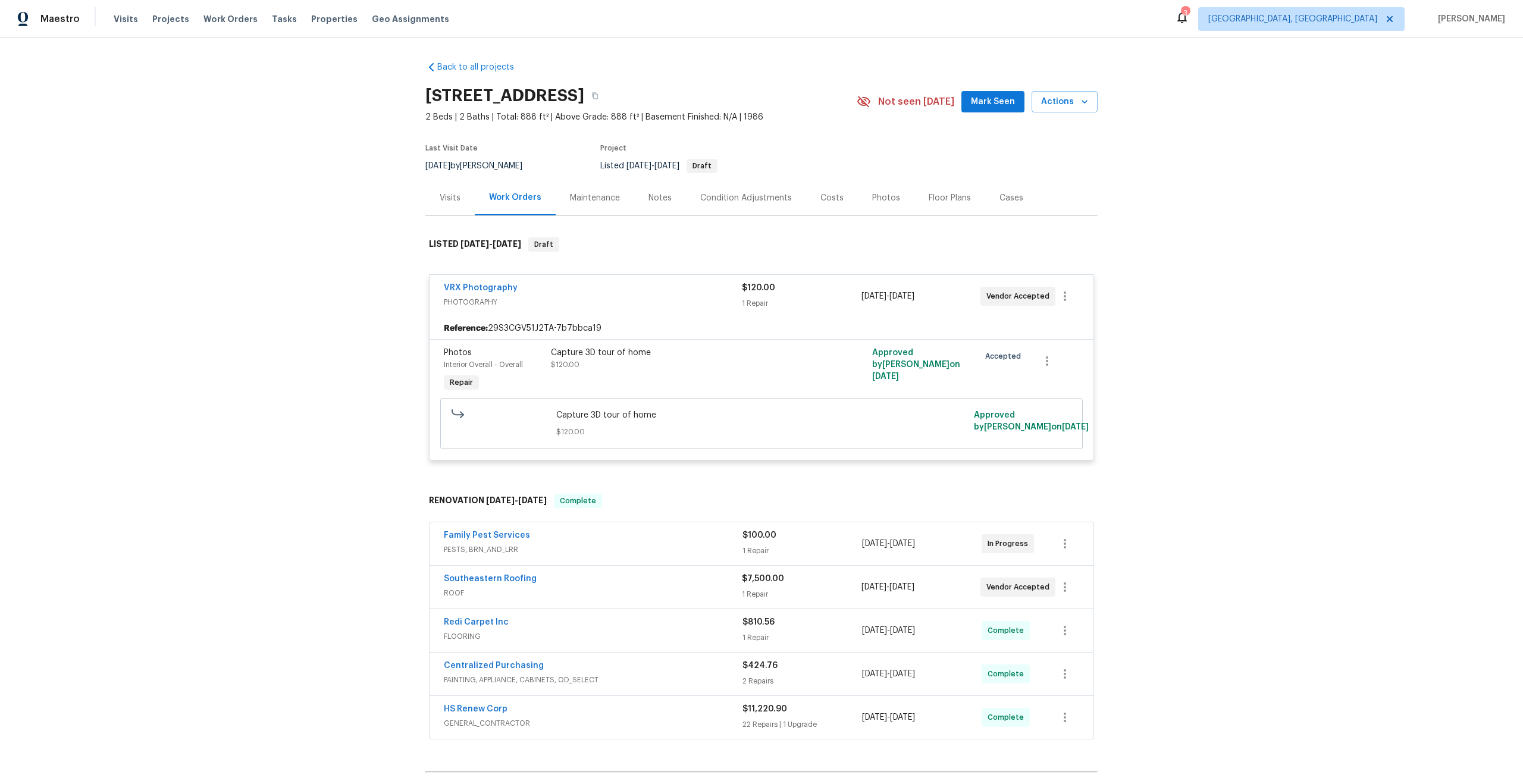
click at [679, 299] on span "PHOTOGRAPHY" at bounding box center [592, 302] width 298 height 12
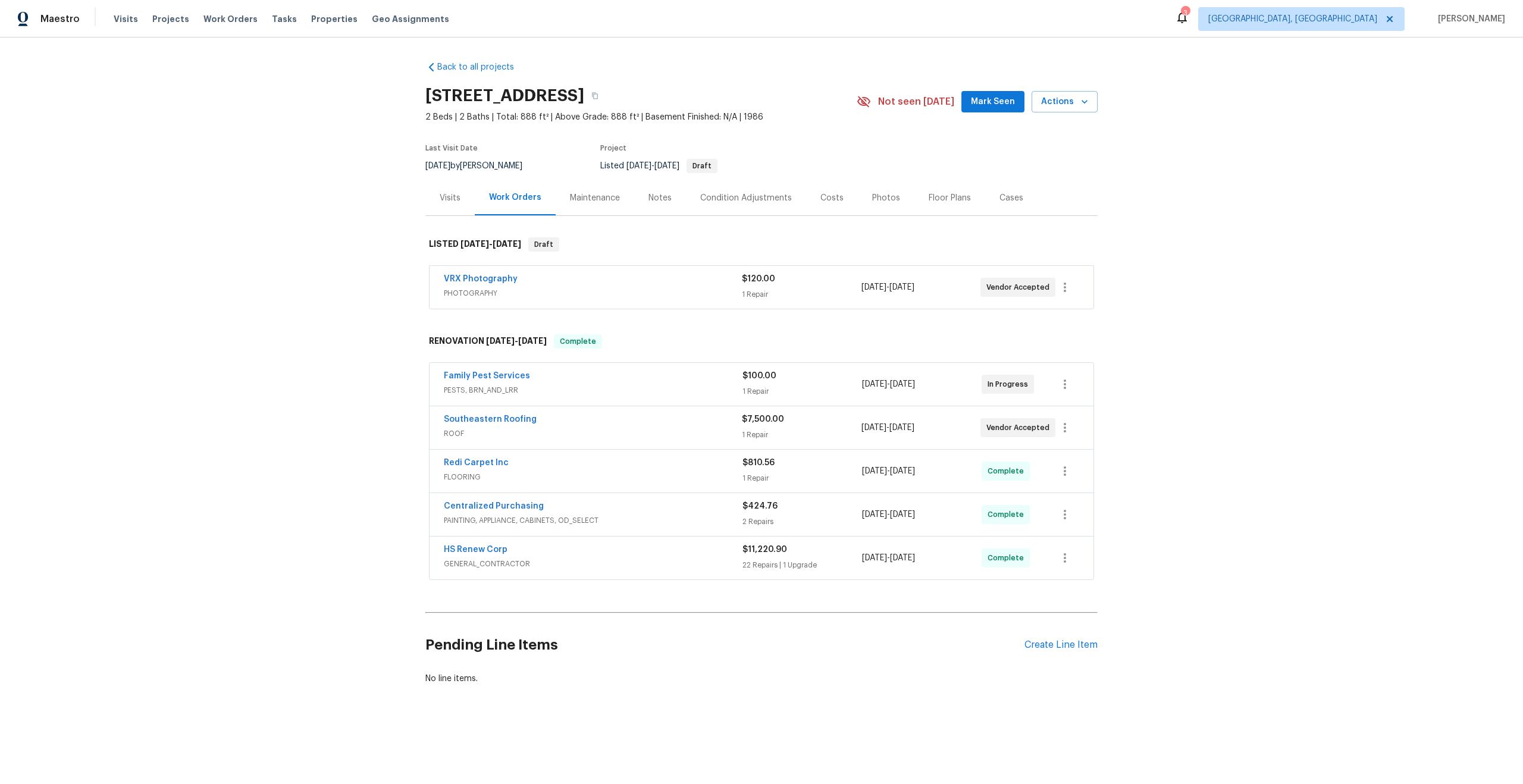
click at [671, 271] on div "VRX Photography PHOTOGRAPHY $120.00 1 Repair [DATE] - [DATE] Vendor Accepted" at bounding box center [762, 287] width 664 height 43
click at [667, 281] on div "VRX Photography" at bounding box center [592, 280] width 298 height 14
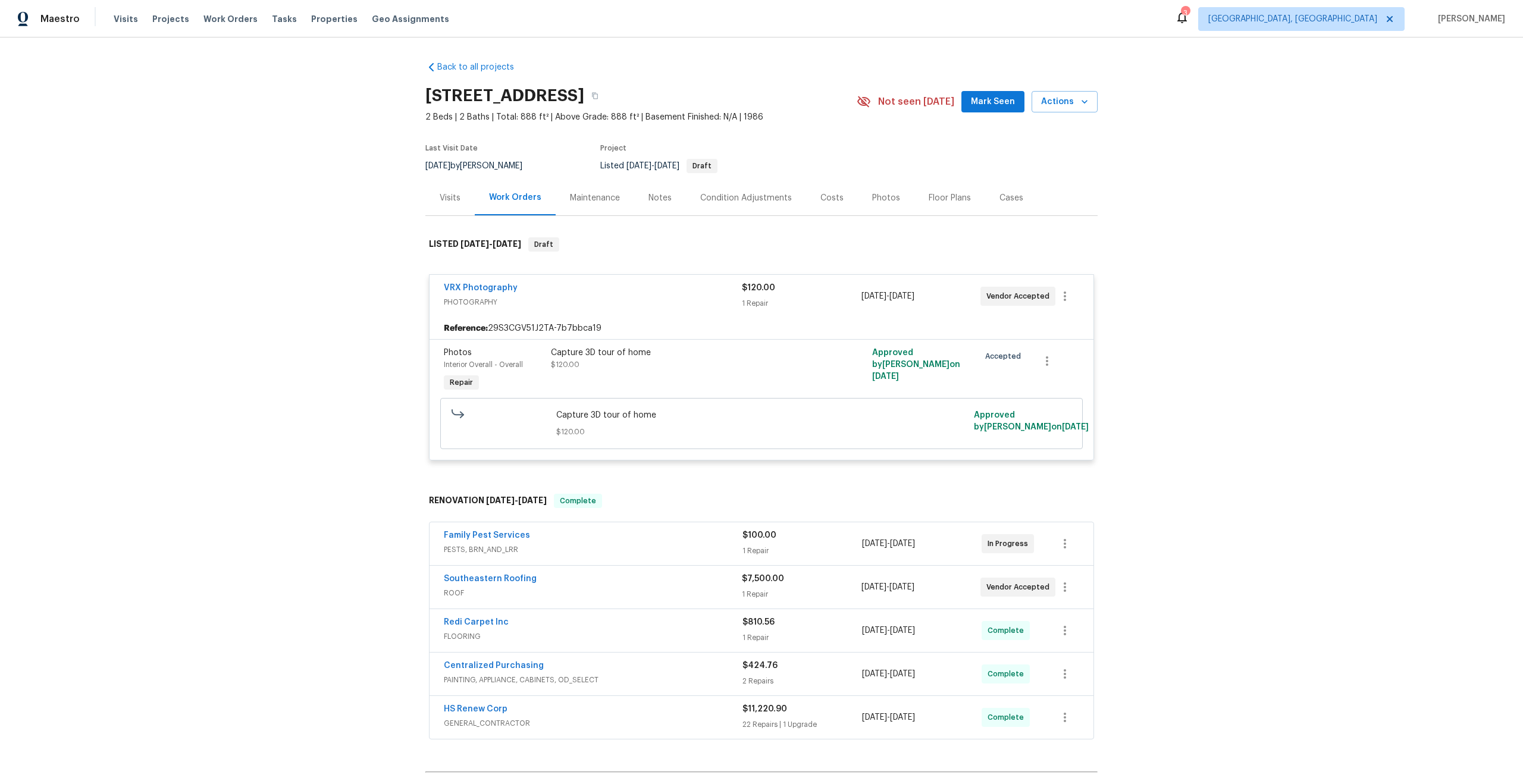
click at [667, 283] on div "VRX Photography" at bounding box center [592, 289] width 298 height 14
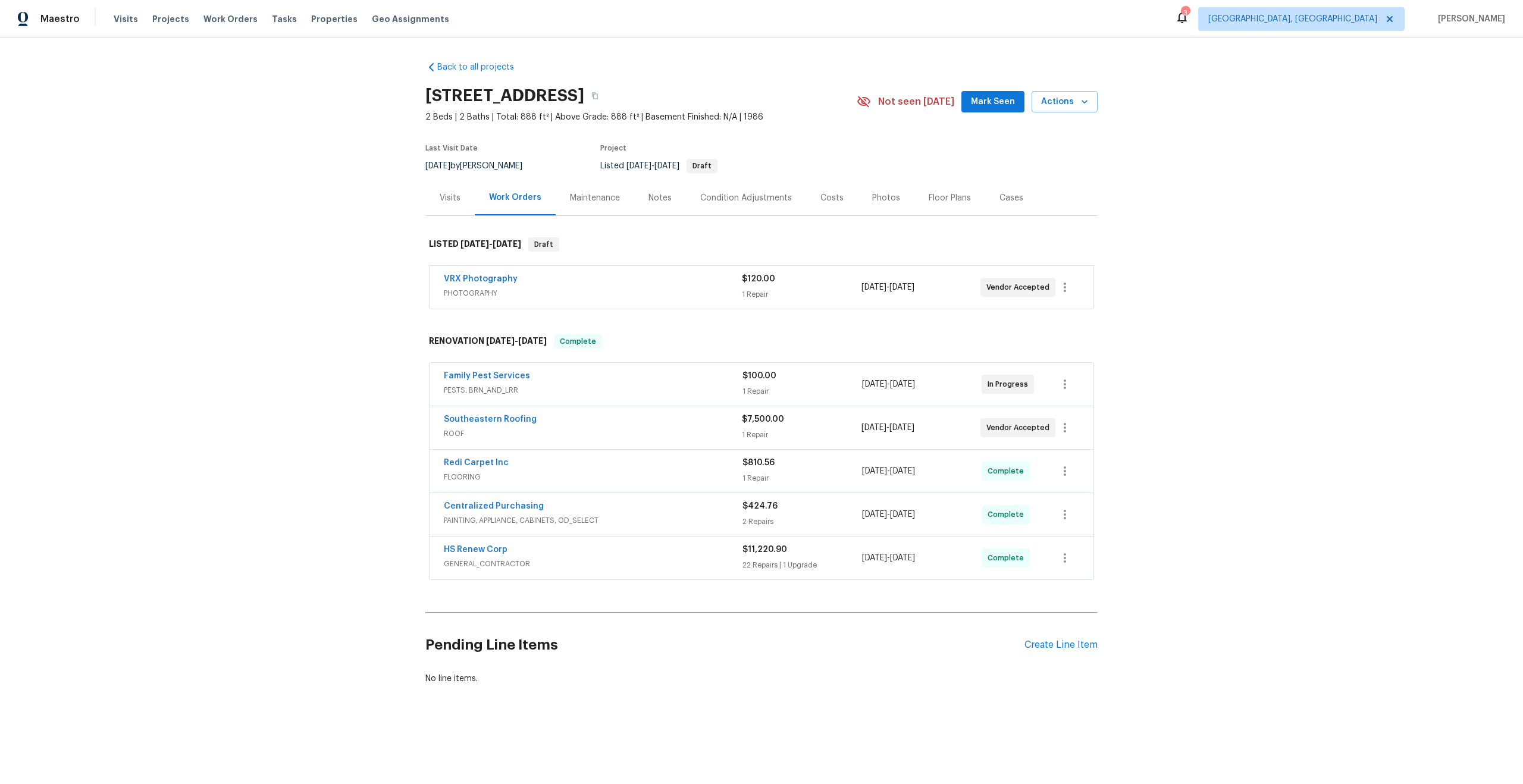
click at [650, 283] on div "VRX Photography" at bounding box center [592, 280] width 298 height 14
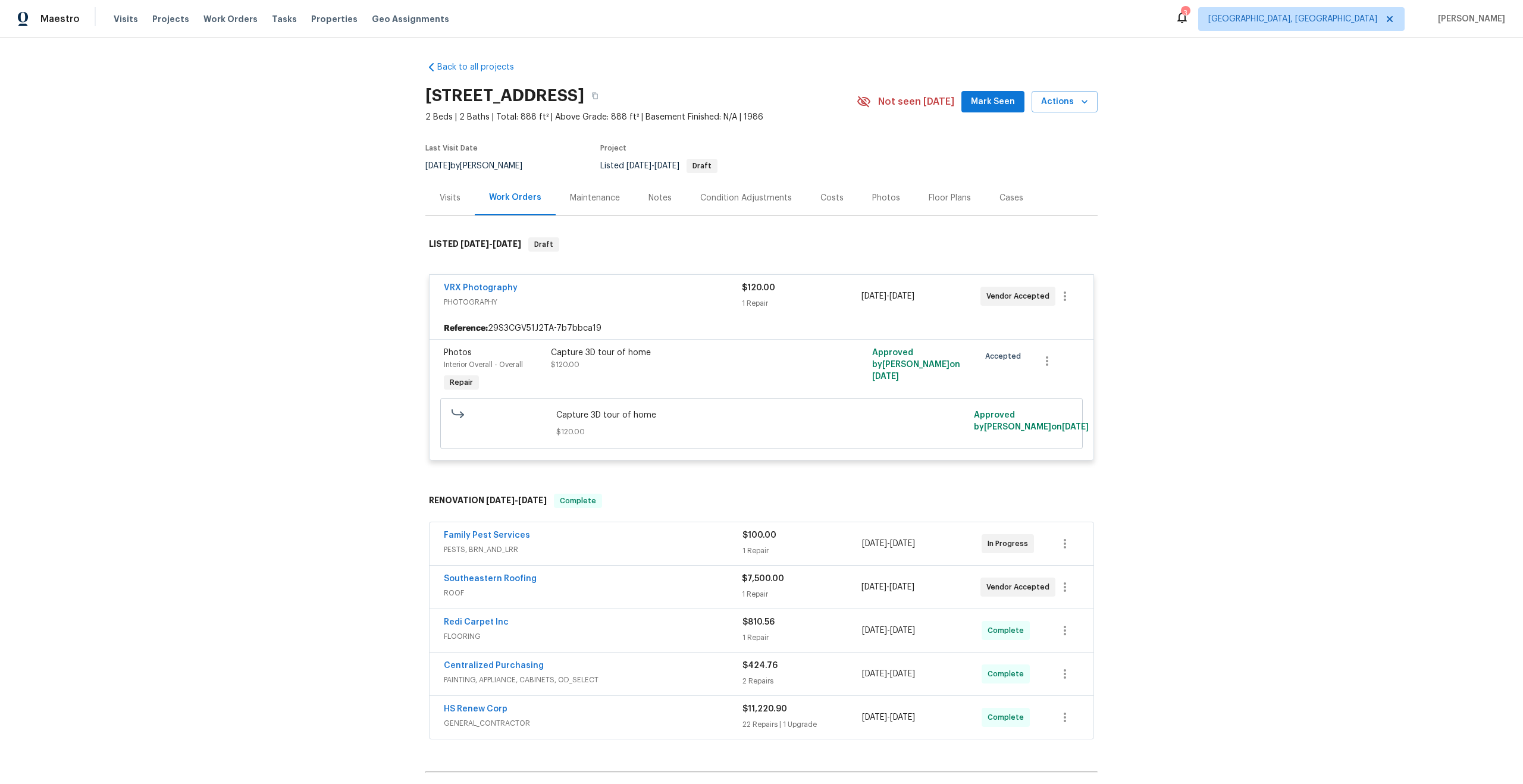
click at [650, 283] on div "VRX Photography" at bounding box center [592, 289] width 298 height 14
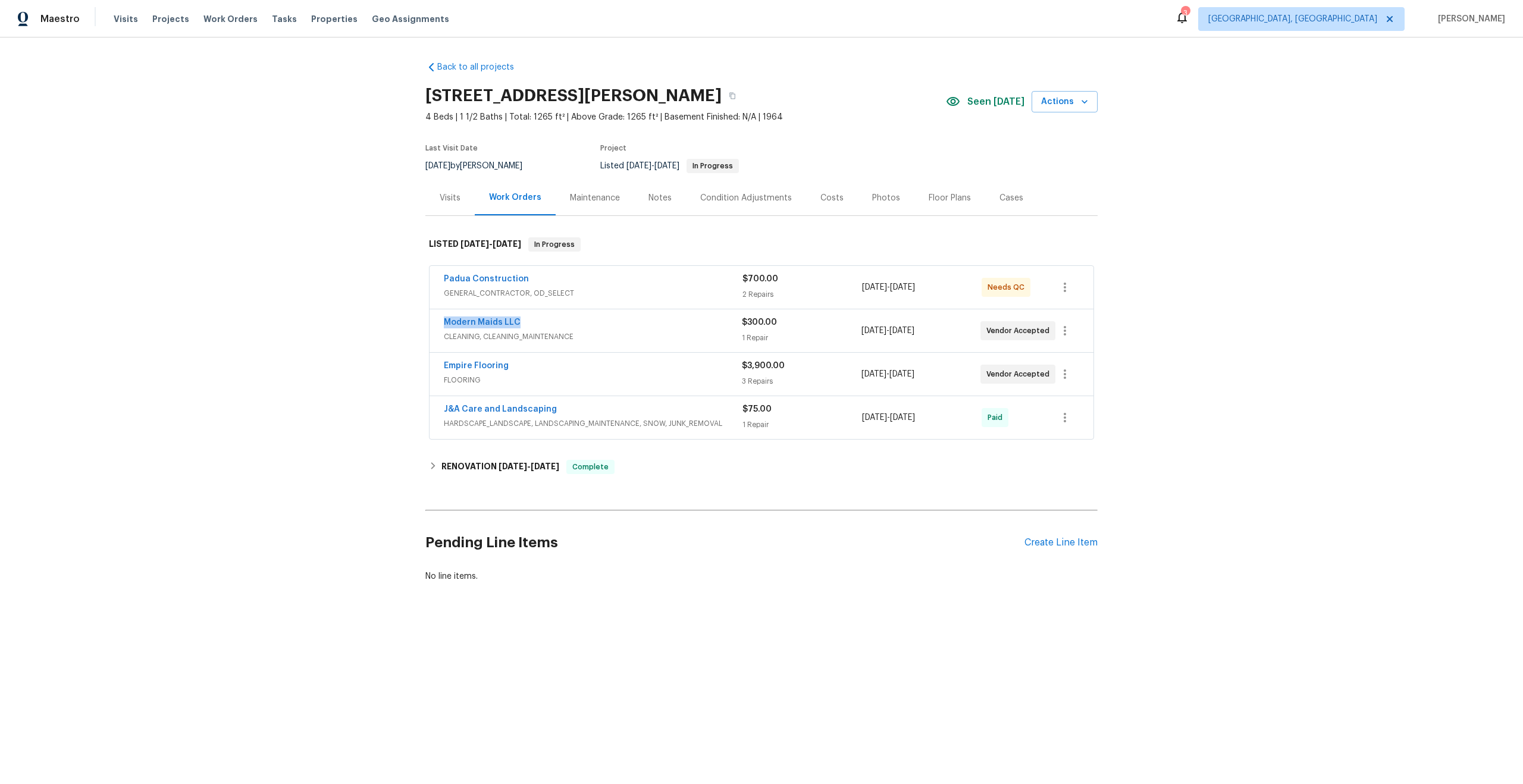
drag, startPoint x: 522, startPoint y: 321, endPoint x: 417, endPoint y: 319, distance: 105.0
click at [417, 320] on div "Back to all projects 581 Braxton Blvd, Fayetteville, NC 28311 4 Beds | 1 1/2 Ba…" at bounding box center [762, 351] width 1523 height 626
copy link "Modern Maids LLC"
drag, startPoint x: 510, startPoint y: 364, endPoint x: 411, endPoint y: 365, distance: 99.0
click at [411, 365] on div "Back to all projects 581 Braxton Blvd, Fayetteville, NC 28311 4 Beds | 1 1/2 Ba…" at bounding box center [762, 351] width 1523 height 626
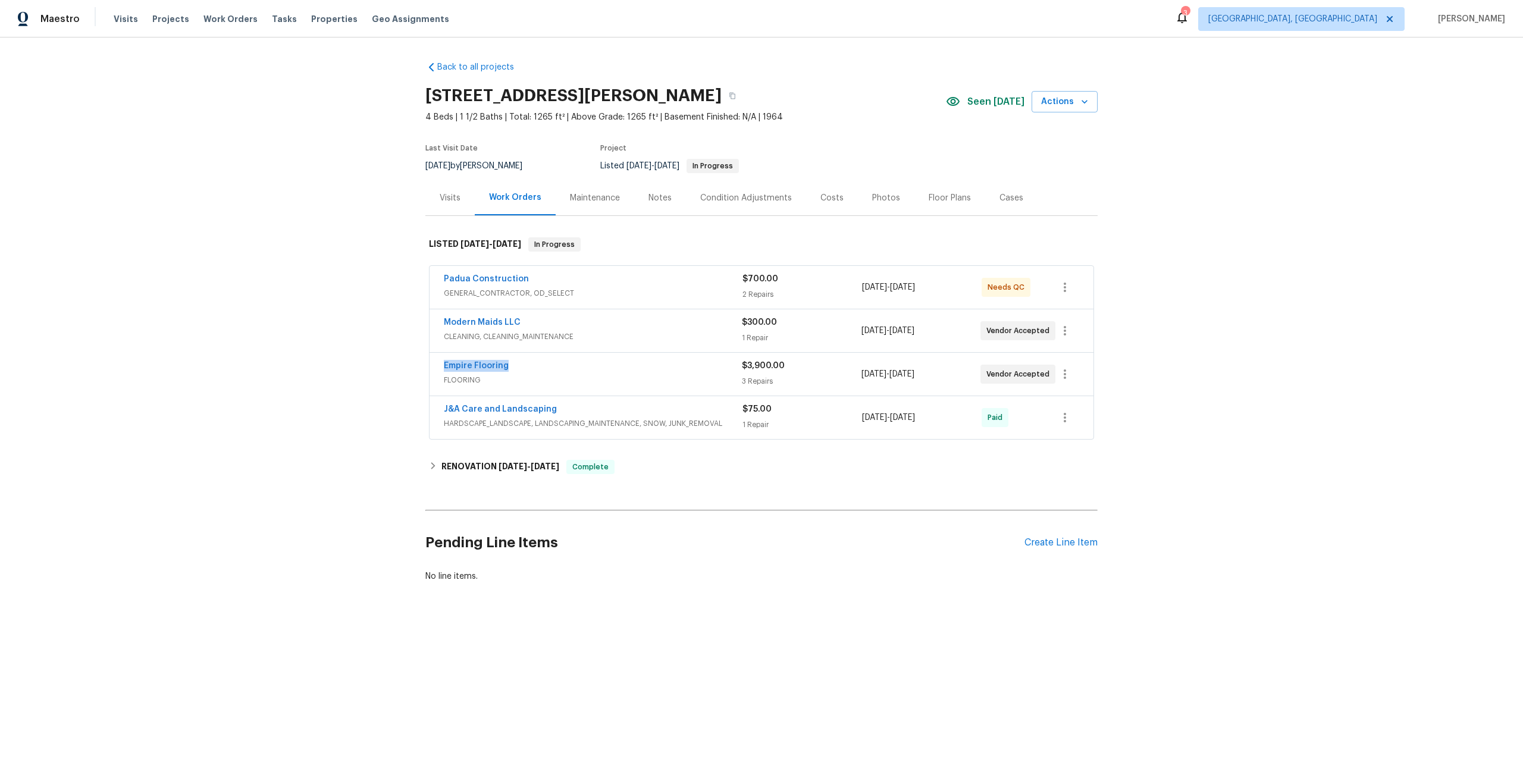
copy link "Empire Flooring"
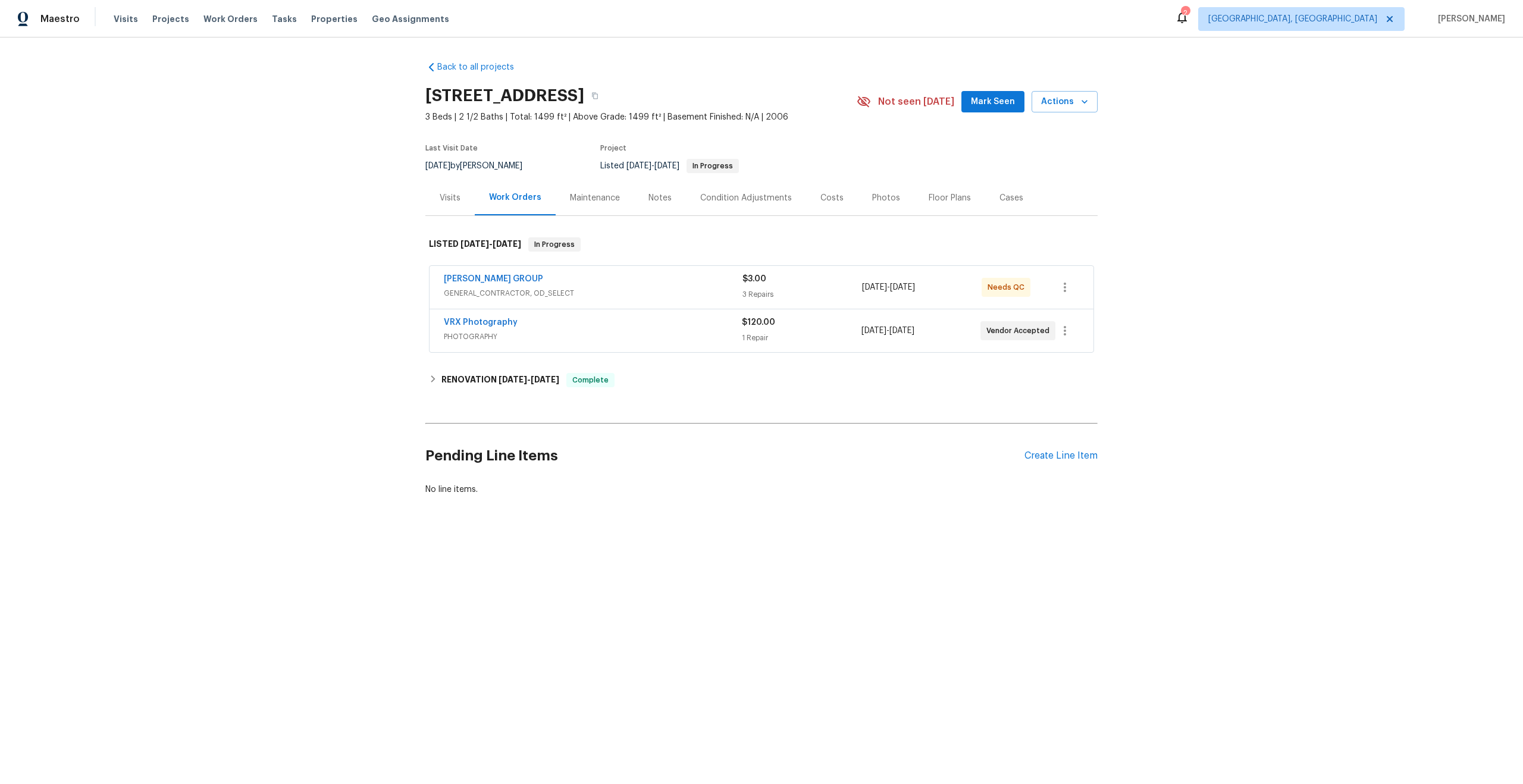
click at [584, 194] on div "Maintenance" at bounding box center [595, 198] width 50 height 12
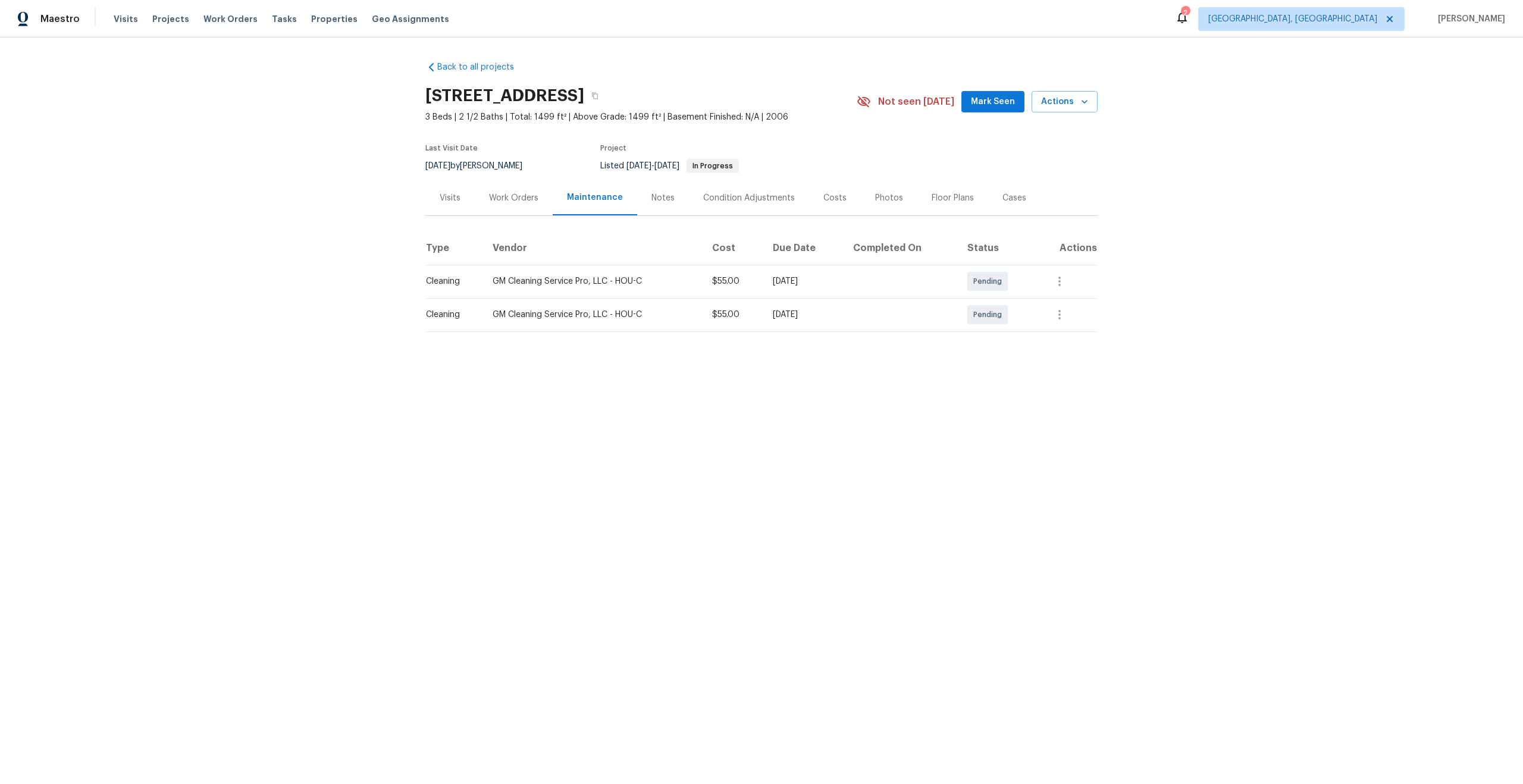
click at [679, 273] on td "GM Cleaning Service Pro, LLC - HOU-C" at bounding box center [592, 281] width 220 height 33
click at [528, 200] on div "Work Orders" at bounding box center [514, 198] width 49 height 12
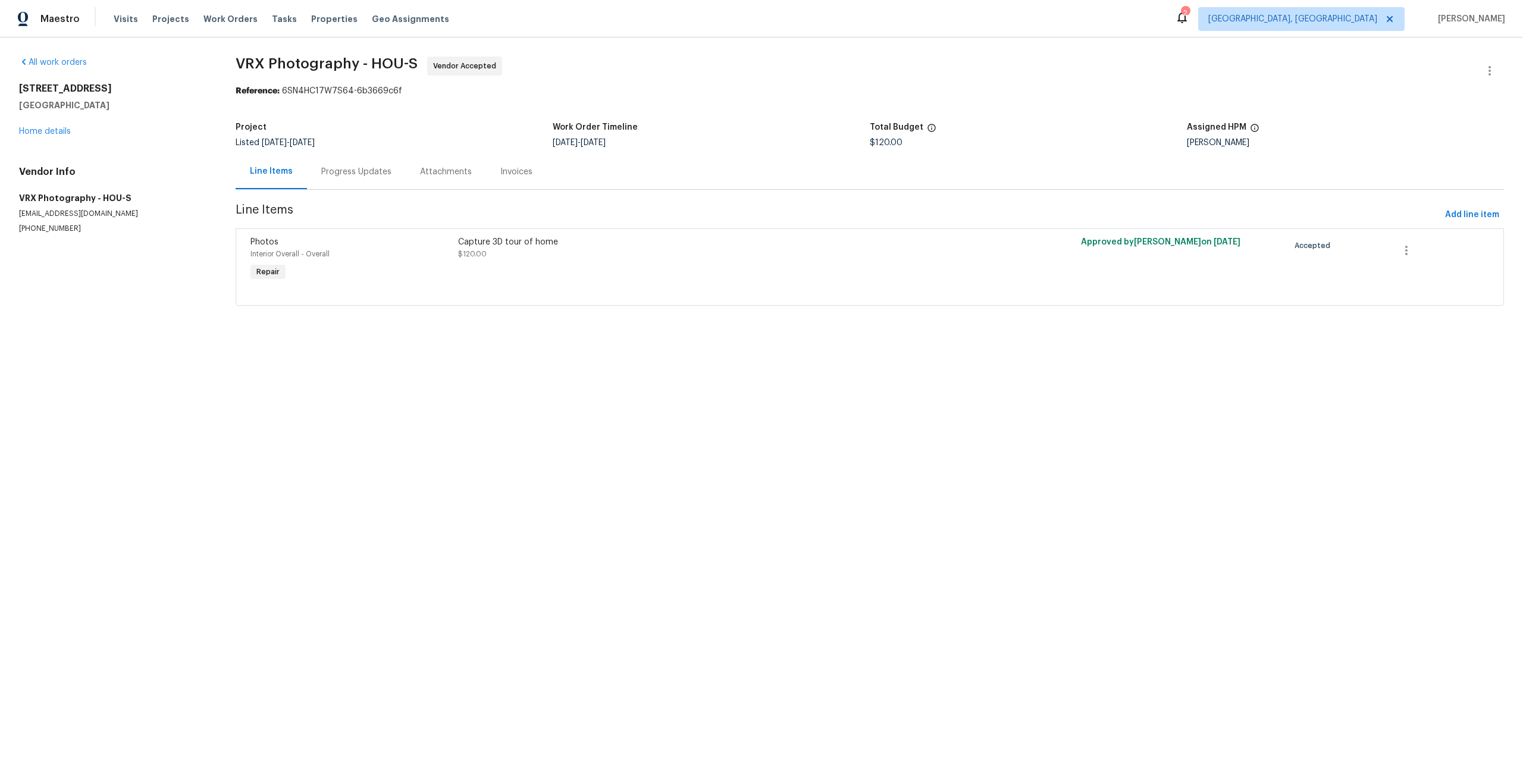
click at [375, 172] on div "Progress Updates" at bounding box center [356, 171] width 70 height 12
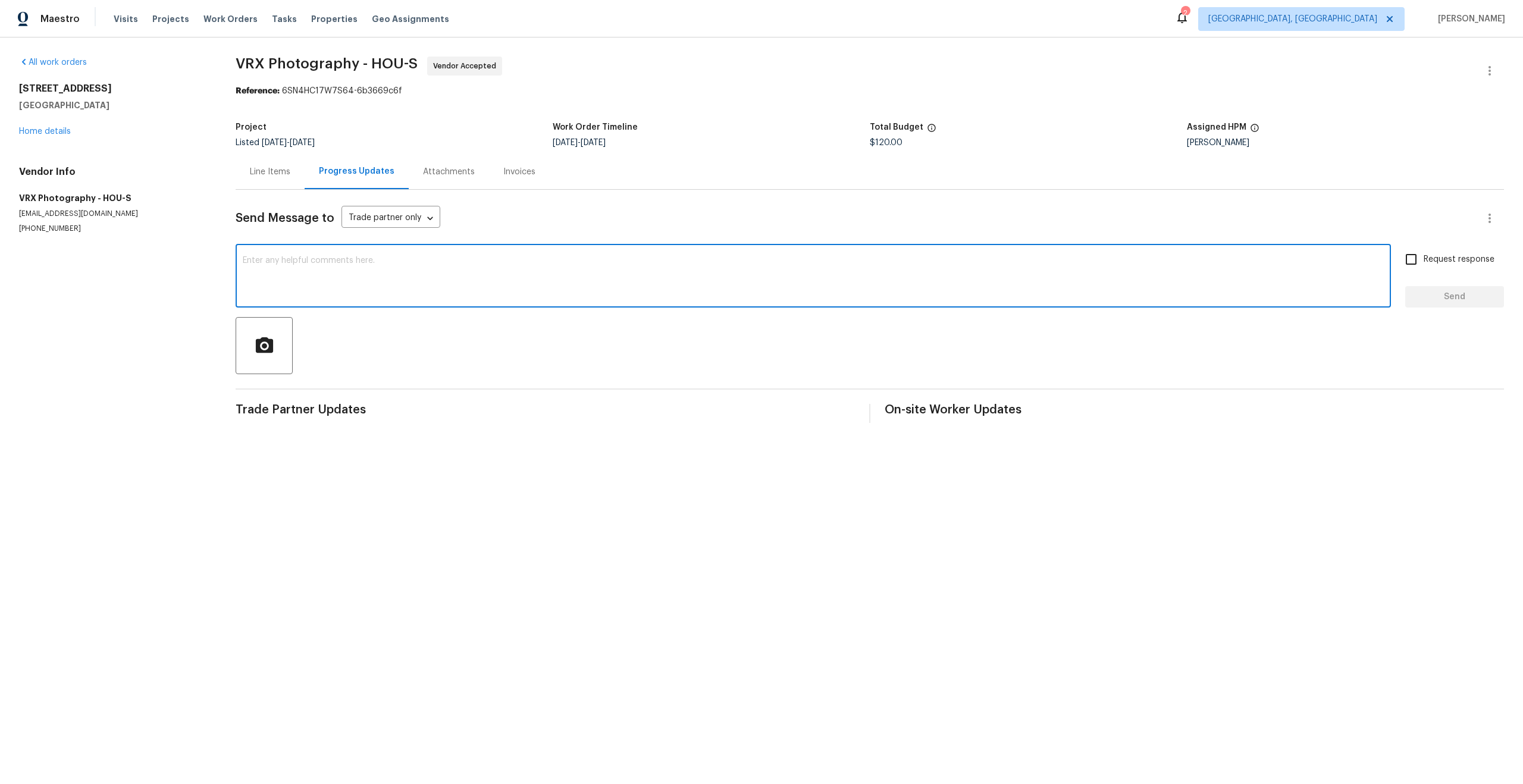
click at [398, 296] on textarea at bounding box center [814, 278] width 1141 height 42
paste textarea "Hi Team, the work order was created on [DATE] but it's still pending. So kindly…"
click at [402, 262] on textarea "Hi Team, the work order was created on [DATE] but it's still pending. So kindly…" at bounding box center [814, 278] width 1141 height 42
click at [411, 261] on textarea "Hi Team, the work order was created on 9/31/2025 but it's still pending. So kin…" at bounding box center [814, 278] width 1141 height 42
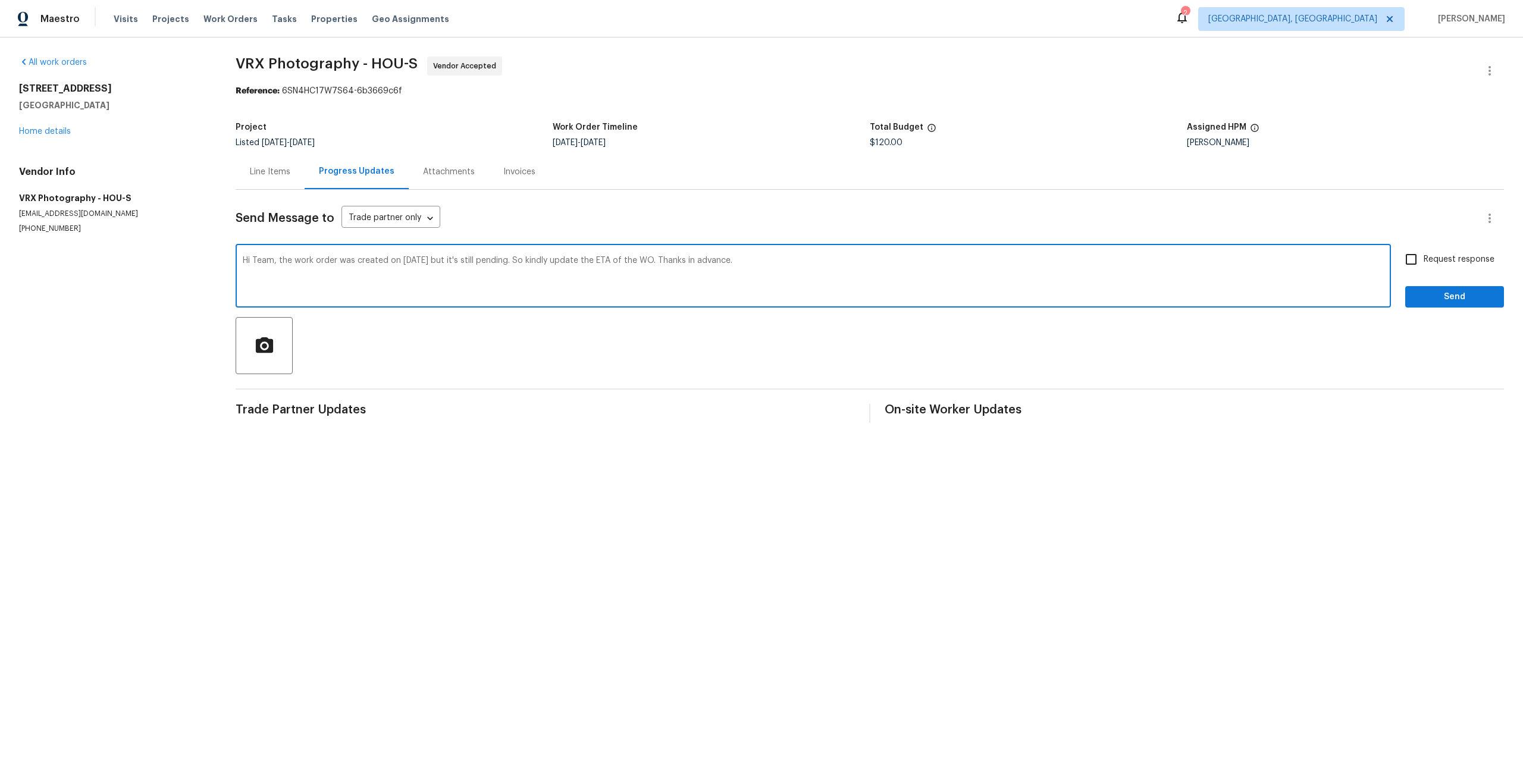
type textarea "Hi Team, the work order was created on [DATE] but it's still pending. So kindly…"
click at [1410, 260] on input "Request response" at bounding box center [1411, 259] width 25 height 25
checkbox input "true"
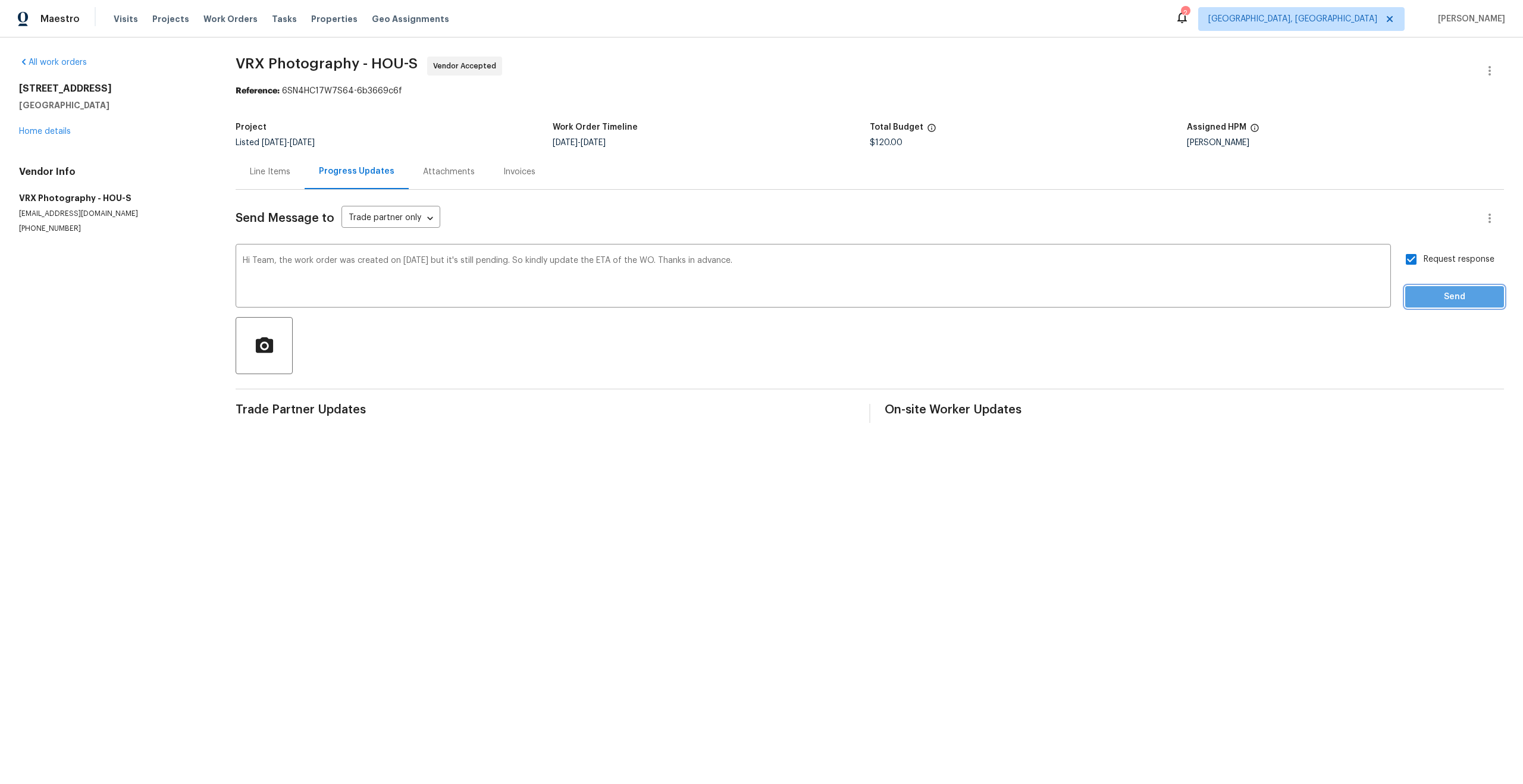
click at [1446, 295] on span "Send" at bounding box center [1455, 297] width 80 height 14
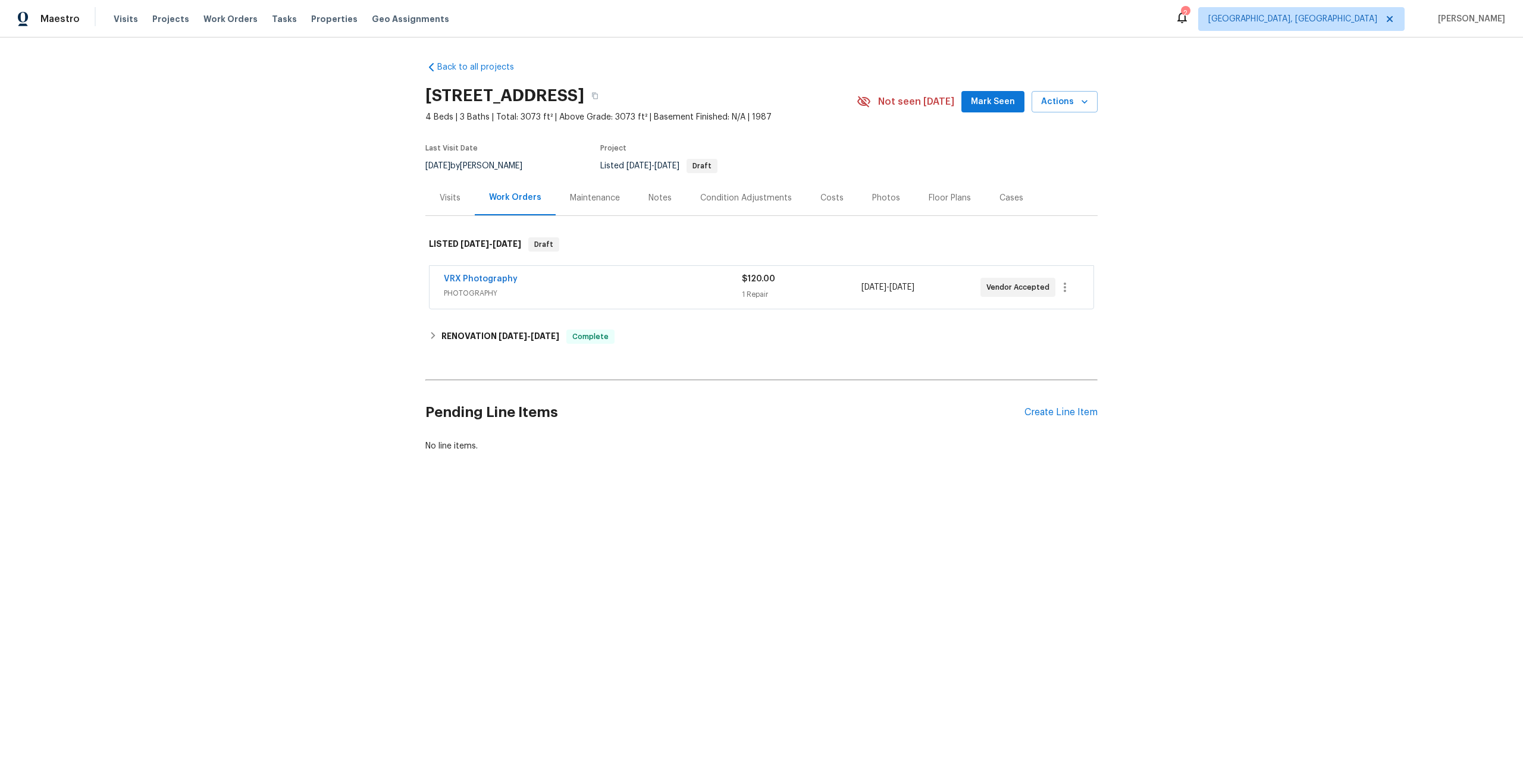
click at [596, 290] on span "PHOTOGRAPHY" at bounding box center [592, 293] width 298 height 12
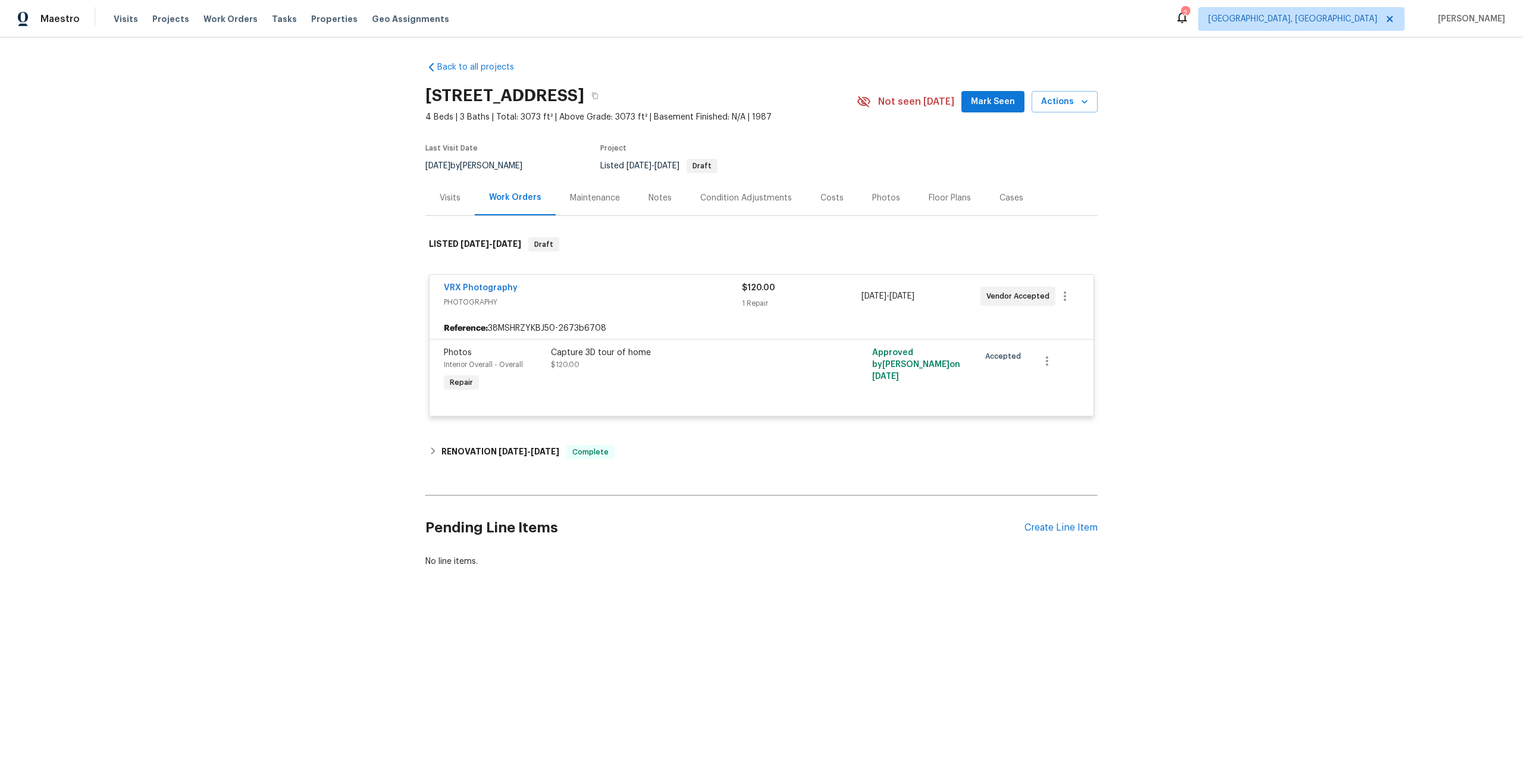
click at [548, 298] on span "PHOTOGRAPHY" at bounding box center [592, 302] width 298 height 12
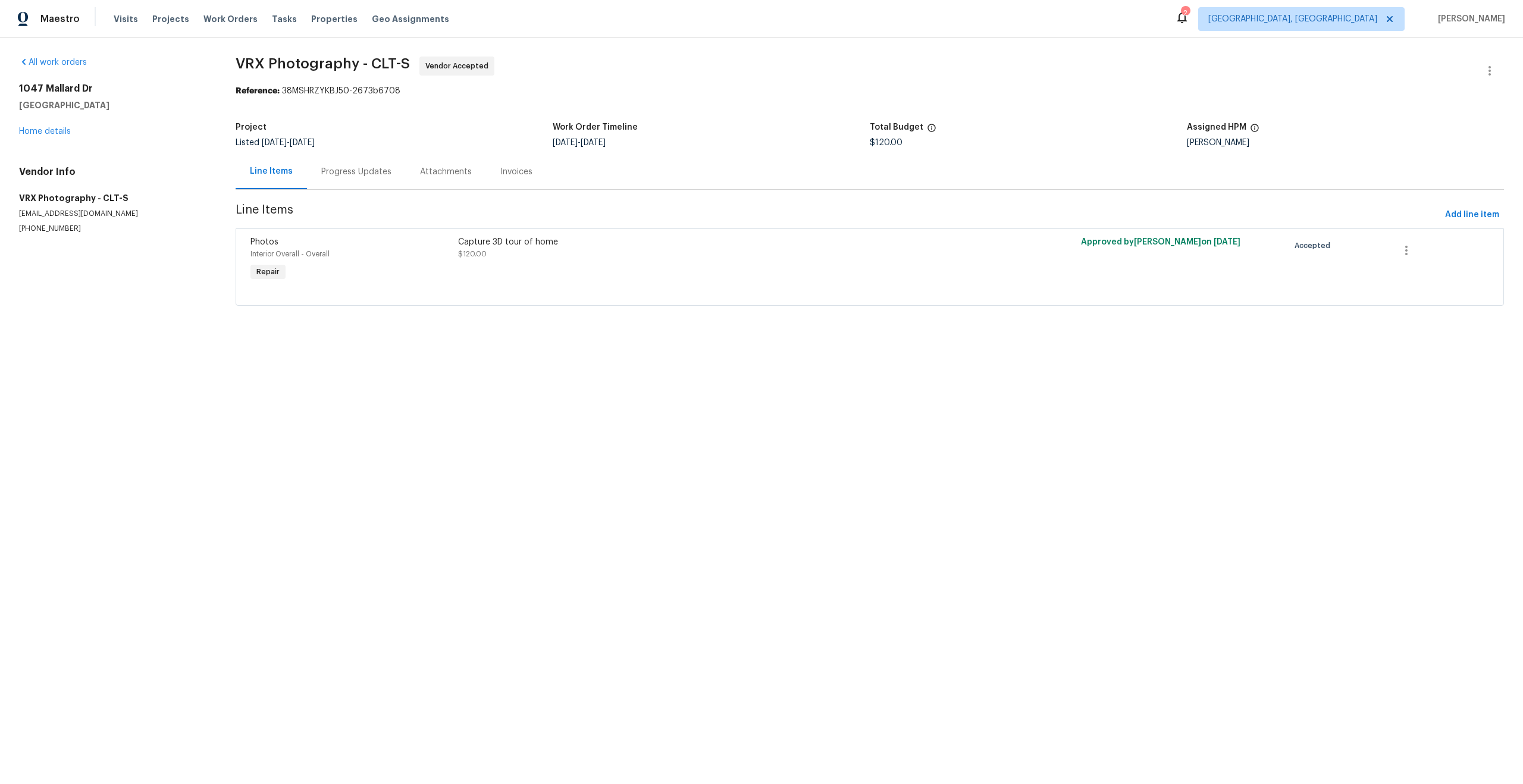
click at [343, 177] on div "Progress Updates" at bounding box center [356, 171] width 70 height 12
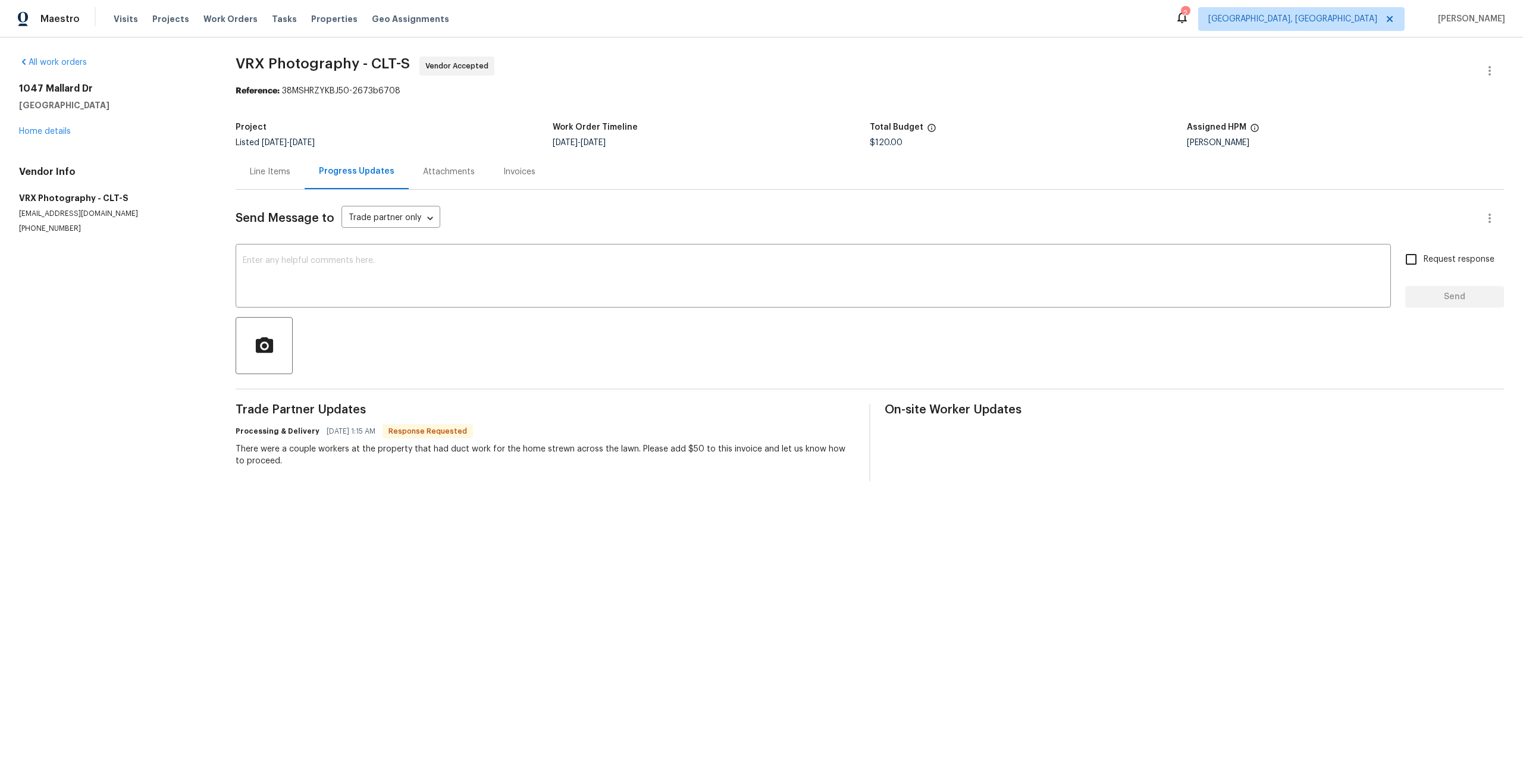
click at [283, 173] on div "Line Items" at bounding box center [270, 171] width 40 height 12
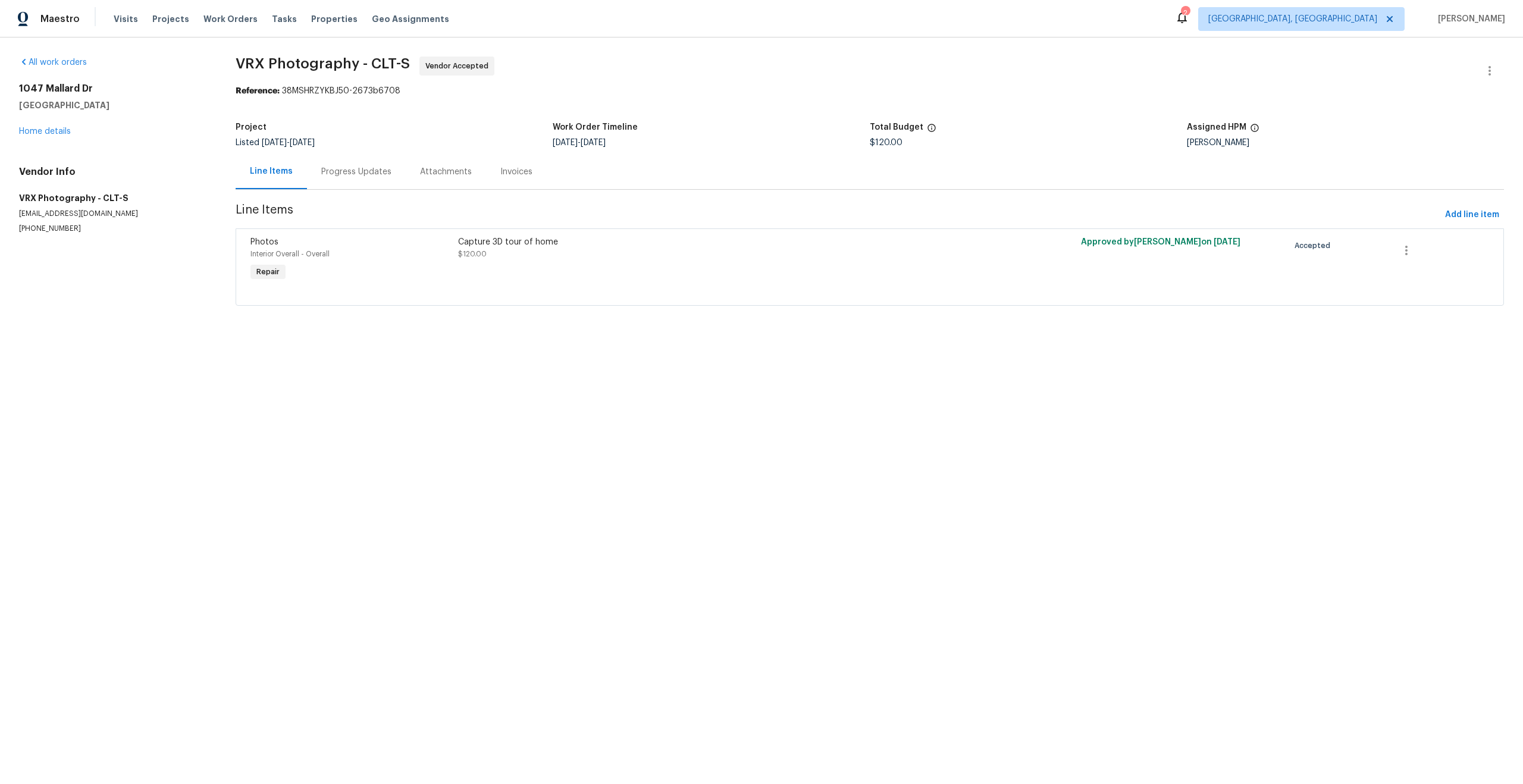
click at [355, 169] on div "Progress Updates" at bounding box center [356, 171] width 70 height 12
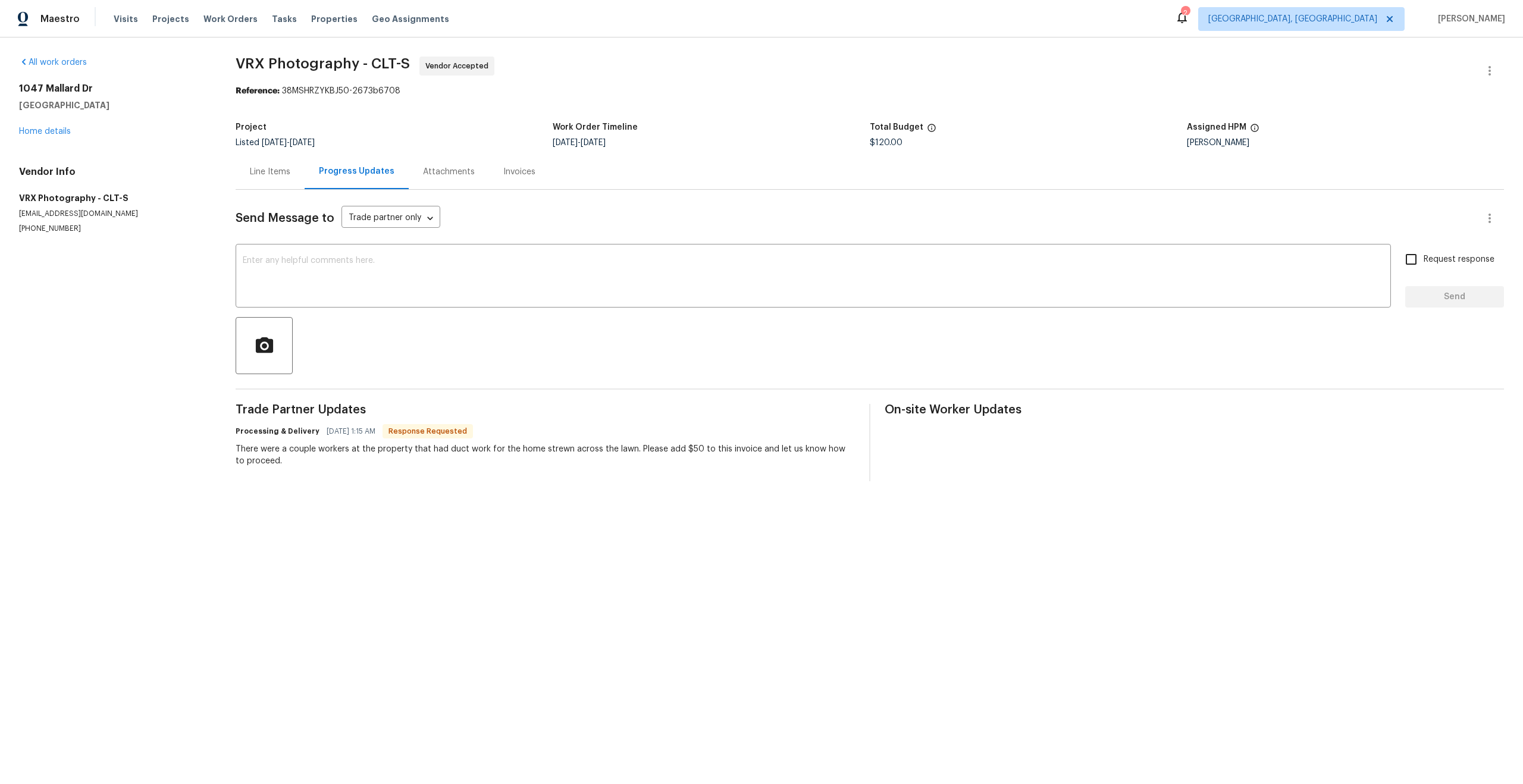
click at [277, 172] on div "Line Items" at bounding box center [270, 171] width 40 height 12
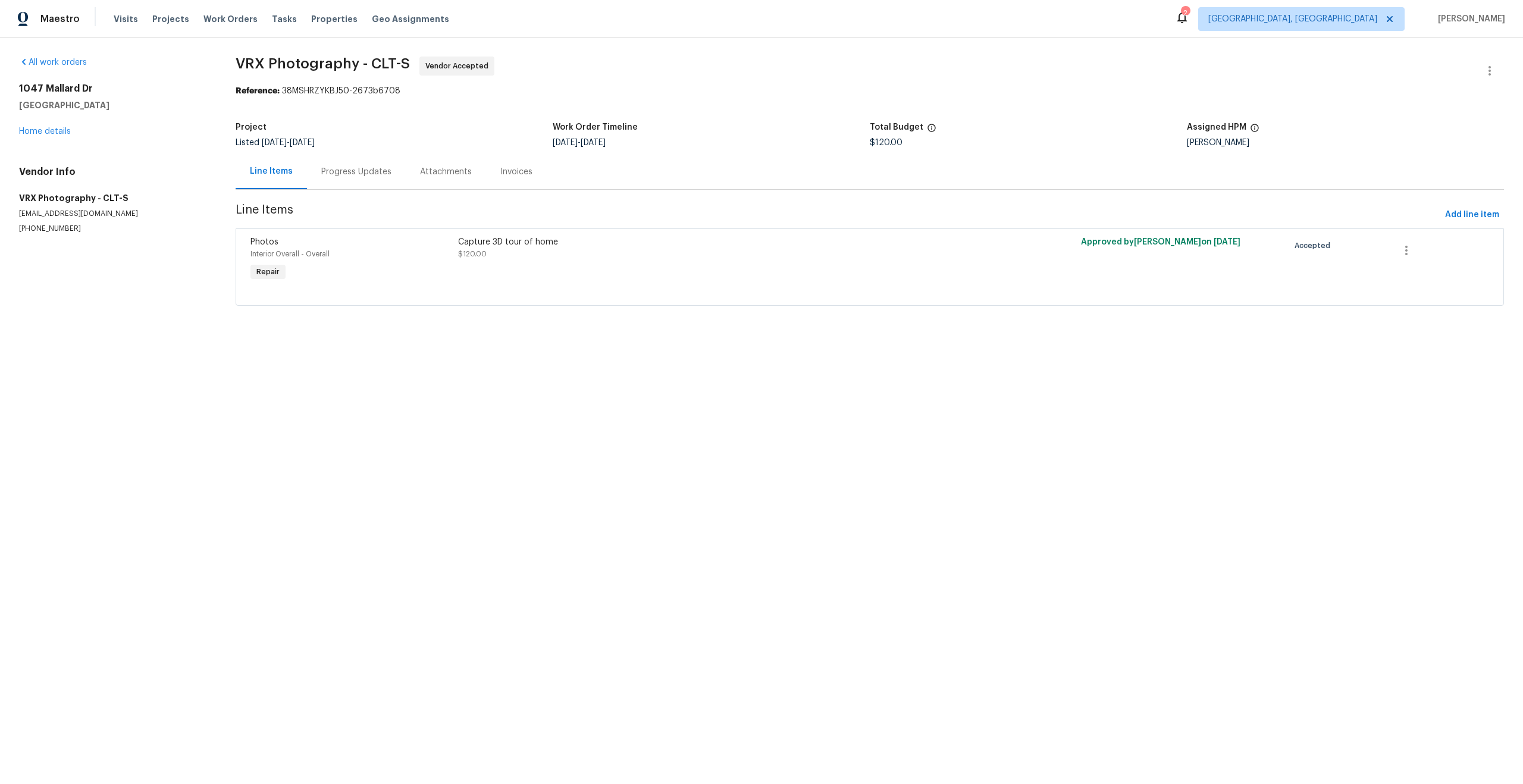
click at [345, 177] on div "Progress Updates" at bounding box center [356, 171] width 70 height 12
click at [349, 167] on div "Progress Updates" at bounding box center [356, 171] width 70 height 12
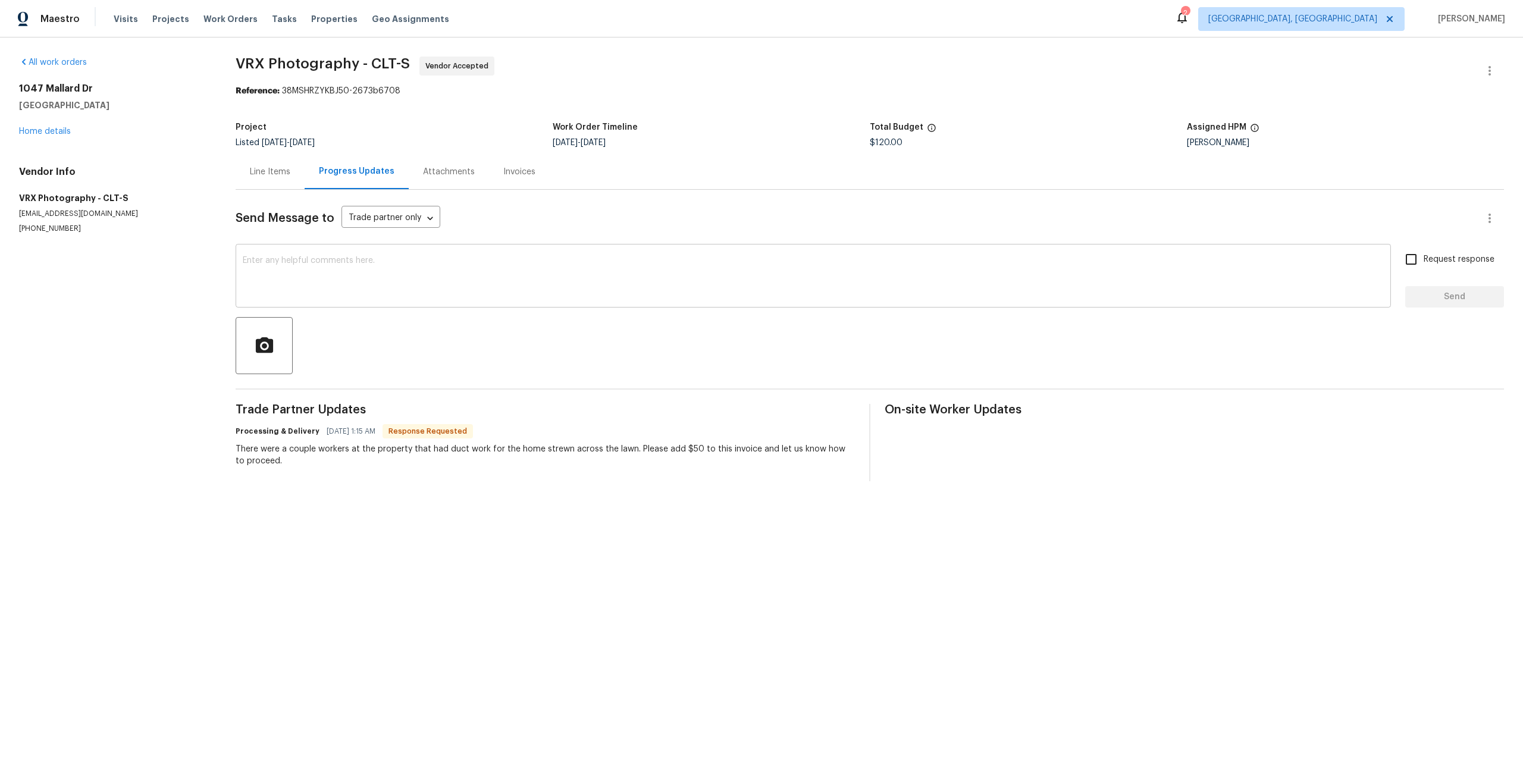
click at [361, 270] on textarea at bounding box center [814, 278] width 1141 height 42
click at [427, 463] on div "There were a couple workers at the property that had duct work for the home str…" at bounding box center [545, 456] width 619 height 24
drag, startPoint x: 625, startPoint y: 448, endPoint x: 288, endPoint y: 447, distance: 337.0
click at [288, 447] on div "There were a couple workers at the property that had duct work for the home str…" at bounding box center [545, 456] width 619 height 24
copy div "couple workers at the property that had duct work for the home strewn across th…"
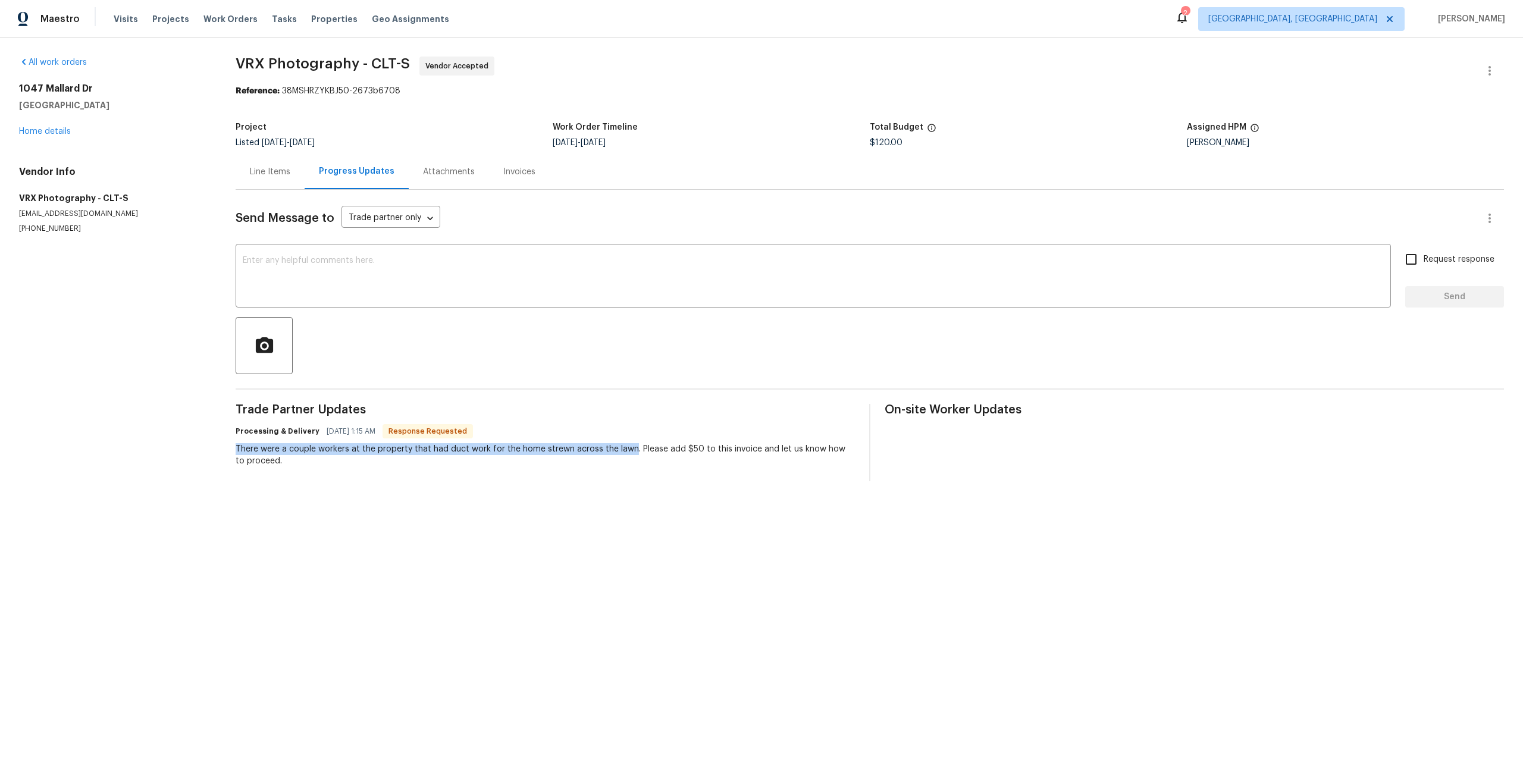
click at [233, 448] on div "All work orders [STREET_ADDRESS] Home details Vendor Info VRX Photography - CLT…" at bounding box center [762, 269] width 1523 height 463
copy div "There were a couple workers at the property that had duct work for the home str…"
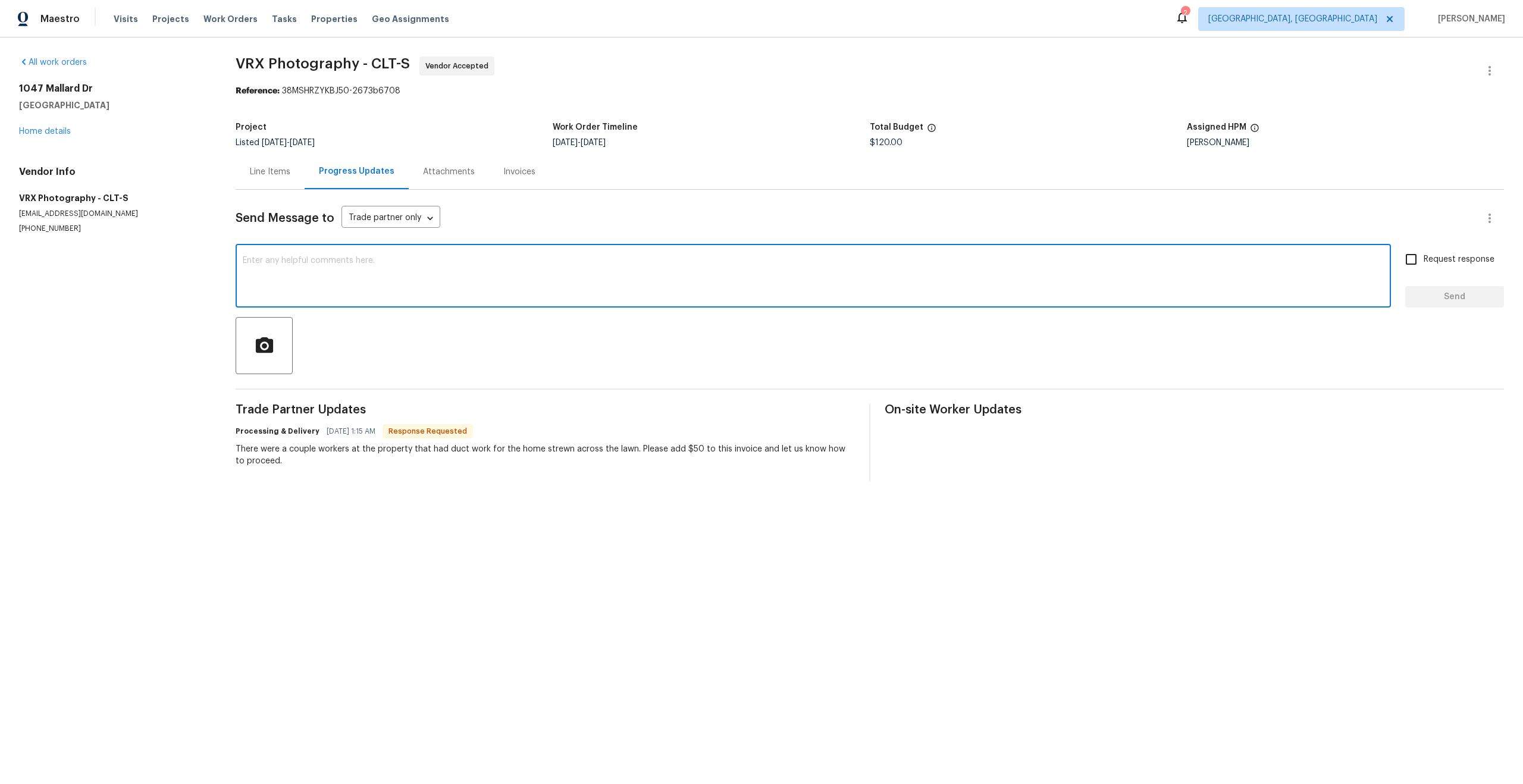
click at [419, 266] on textarea at bounding box center [814, 278] width 1141 height 42
paste textarea "Thanks for the informing us. Please hold this visit until we confirm further."
type textarea "Hi Team Thanks for the informing us. Please hold this visit until we confirm fu…"
click at [1414, 264] on input "Request response" at bounding box center [1411, 259] width 25 height 25
checkbox input "true"
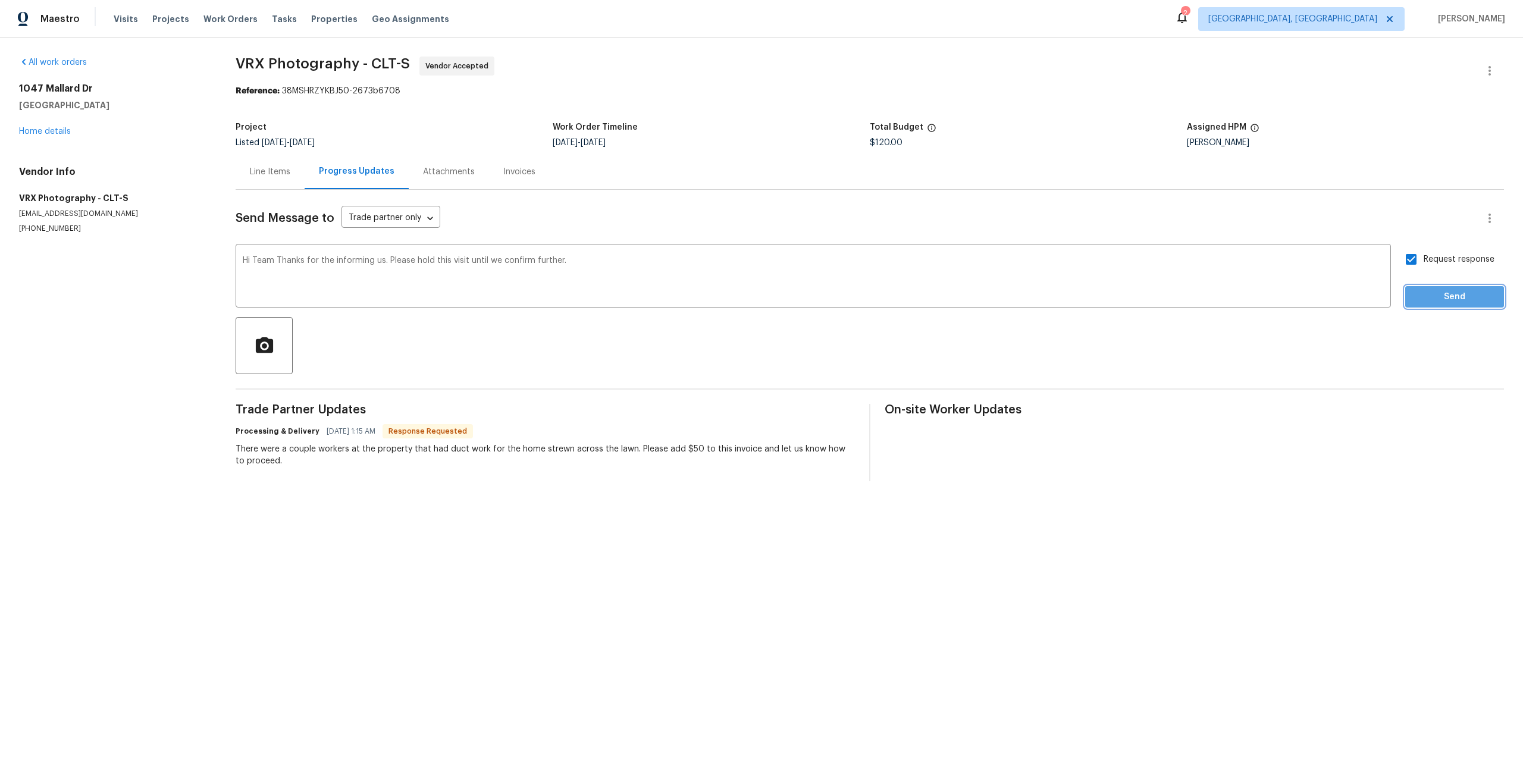
click at [1438, 300] on span "Send" at bounding box center [1455, 297] width 80 height 14
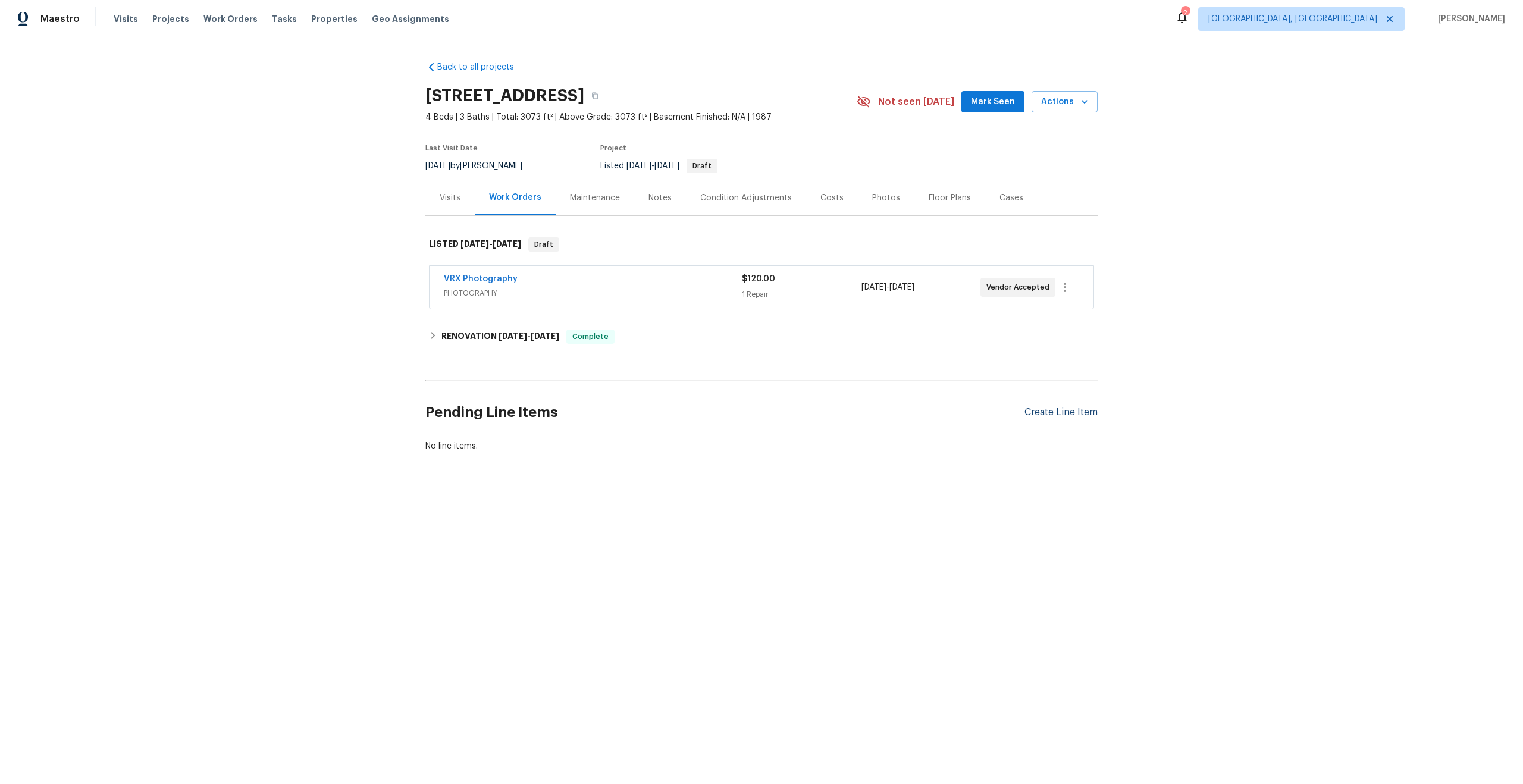
click at [1059, 411] on div "Create Line Item" at bounding box center [1061, 413] width 73 height 11
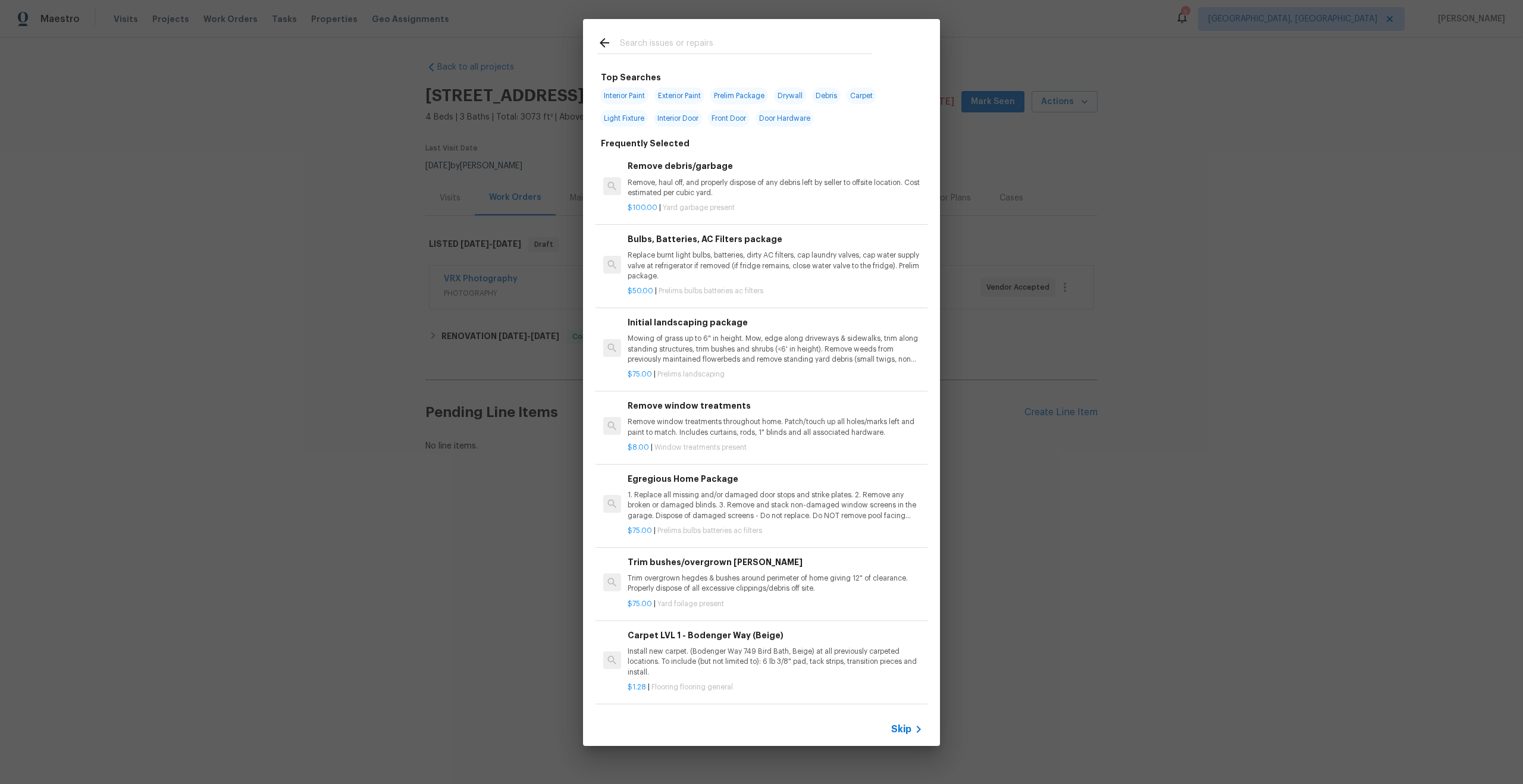
click at [1016, 546] on div "Top Searches Interior Paint Exterior Paint Prelim Package Drywall Debris Carpet…" at bounding box center [762, 382] width 1523 height 765
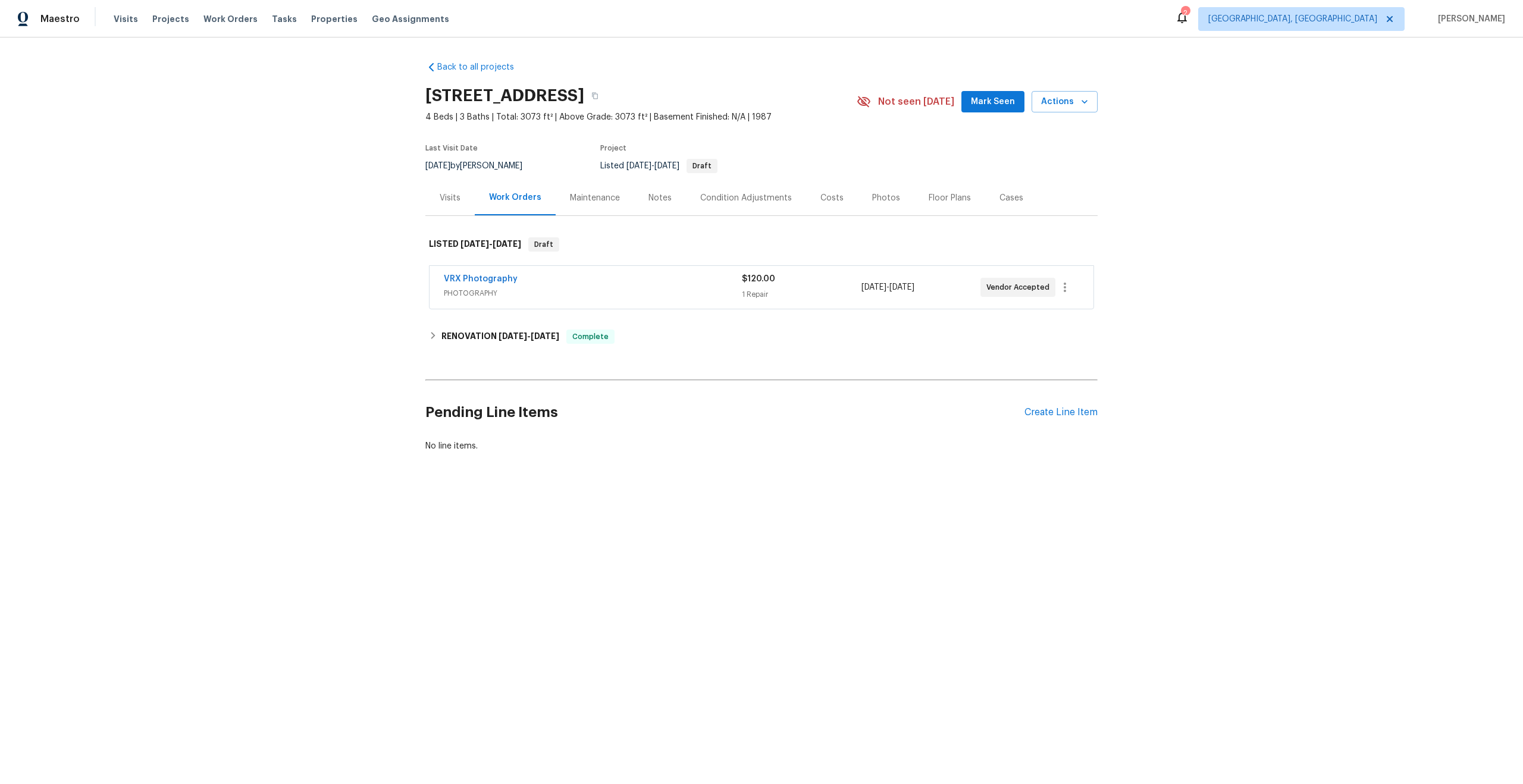
click at [696, 287] on span "PHOTOGRAPHY" at bounding box center [592, 293] width 298 height 12
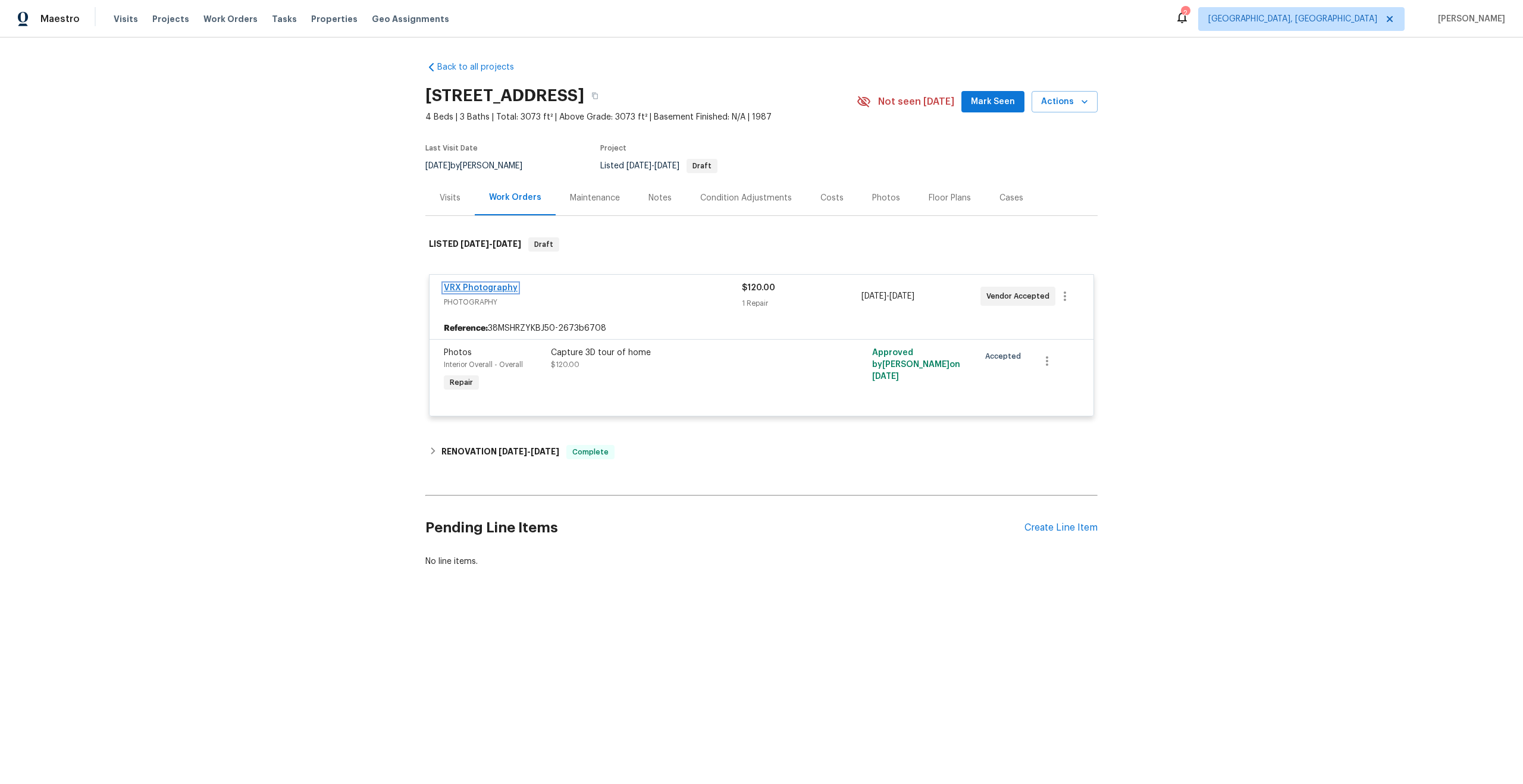
click at [509, 287] on link "VRX Photography" at bounding box center [481, 288] width 74 height 8
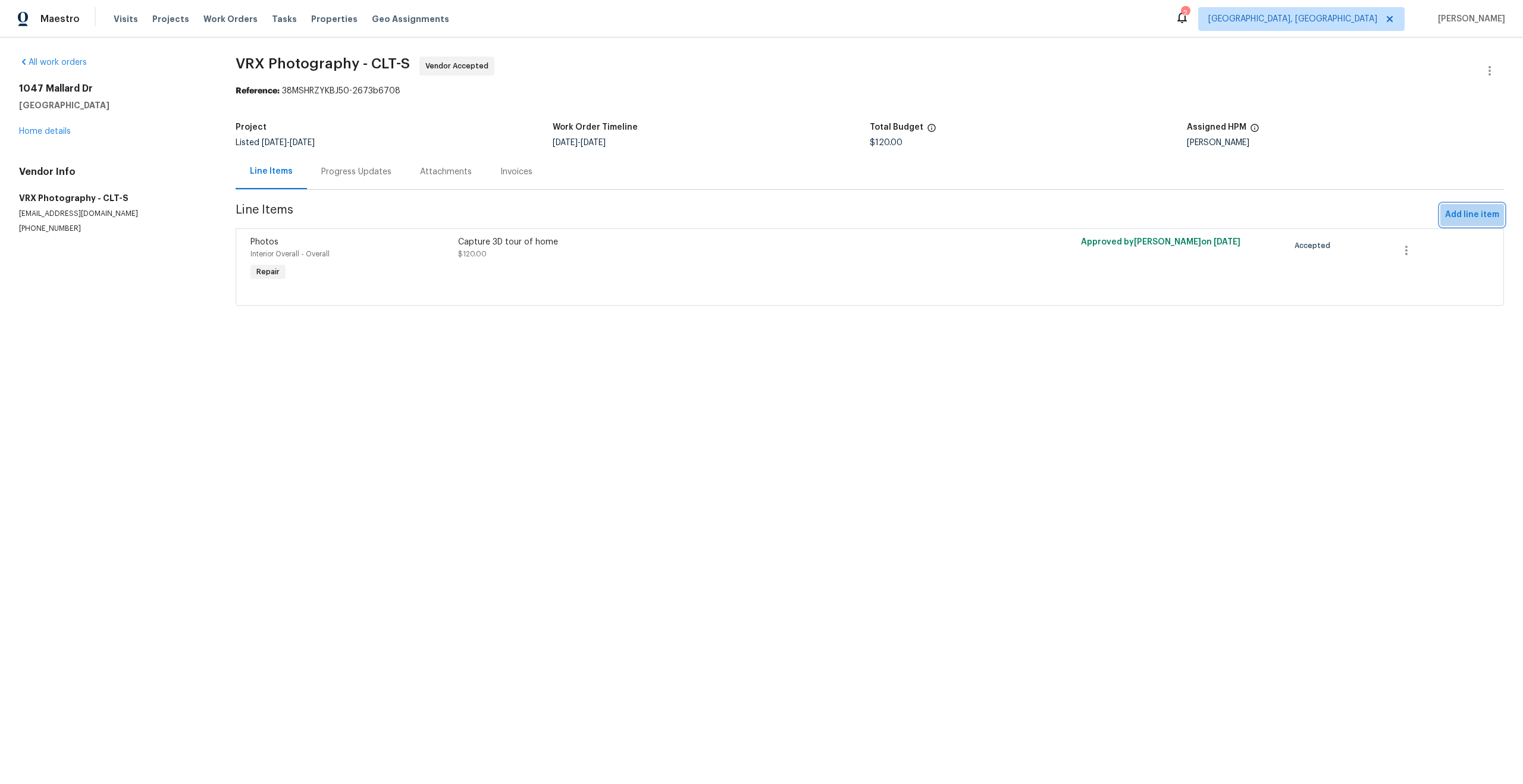
click at [1502, 213] on button "Add line item" at bounding box center [1471, 215] width 64 height 22
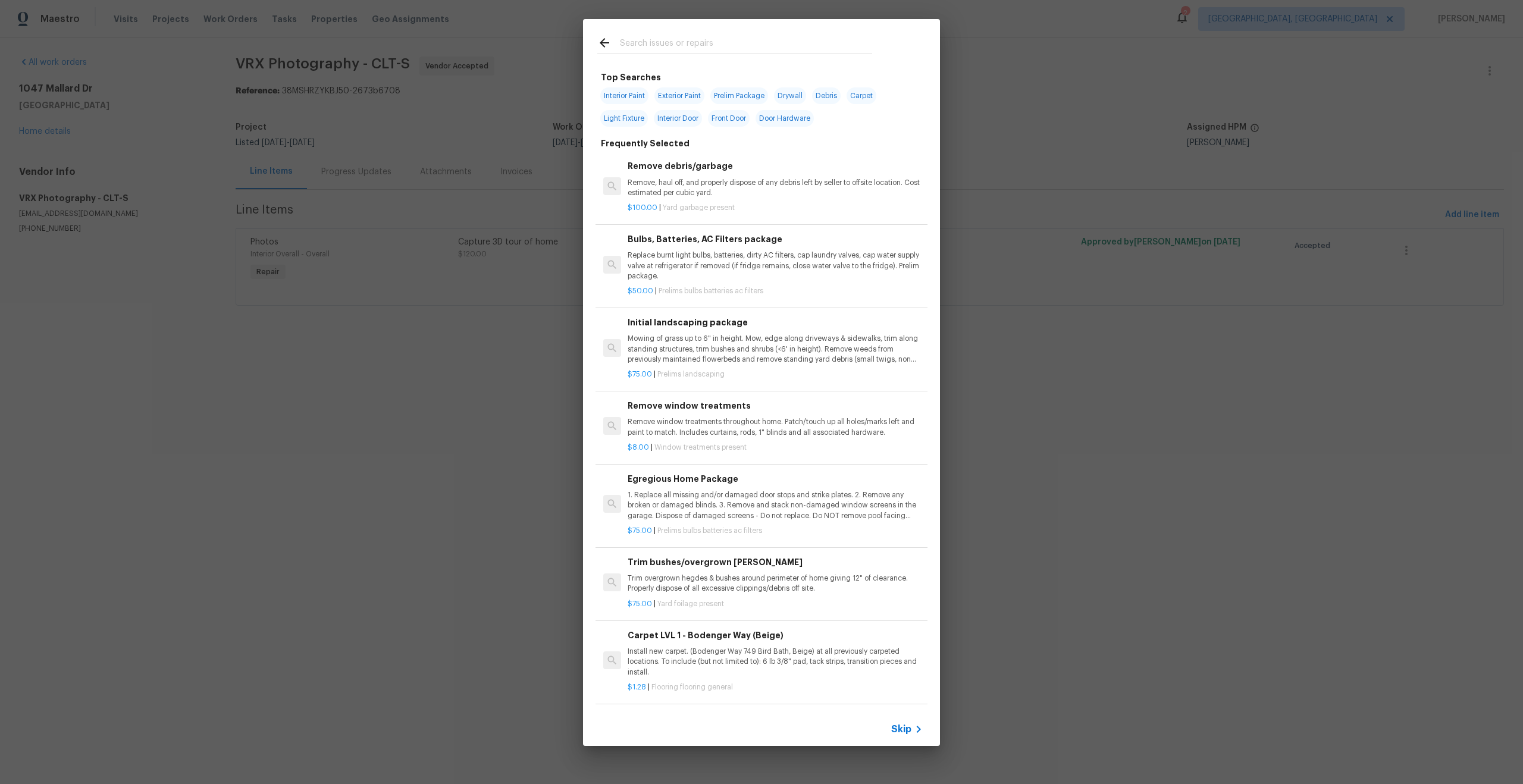
click at [908, 732] on span "Skip" at bounding box center [901, 729] width 20 height 12
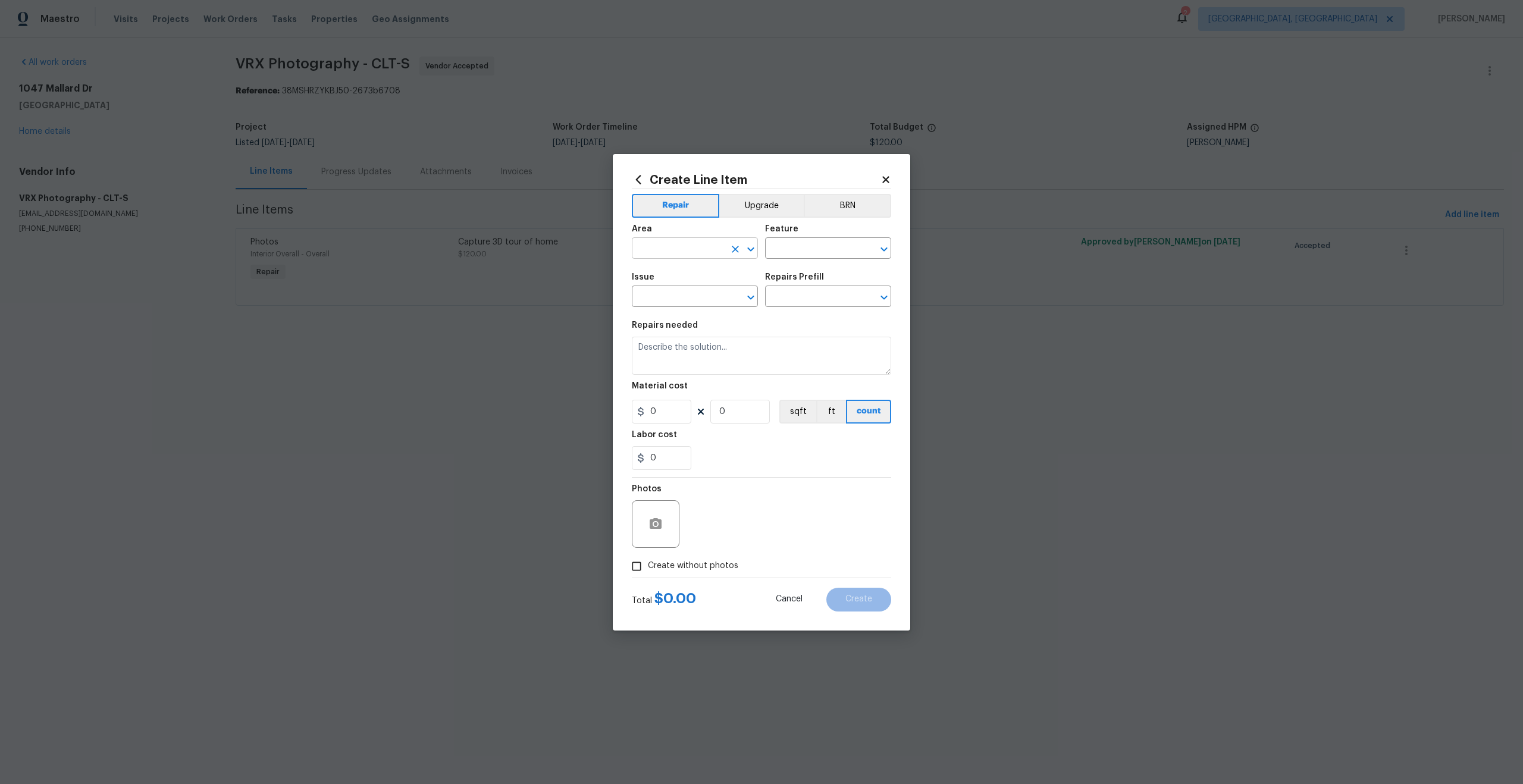
click at [712, 247] on input "text" at bounding box center [678, 250] width 93 height 19
type input "over"
click at [676, 292] on li "Interior Overall" at bounding box center [695, 295] width 126 height 19
type input "Interior Overall"
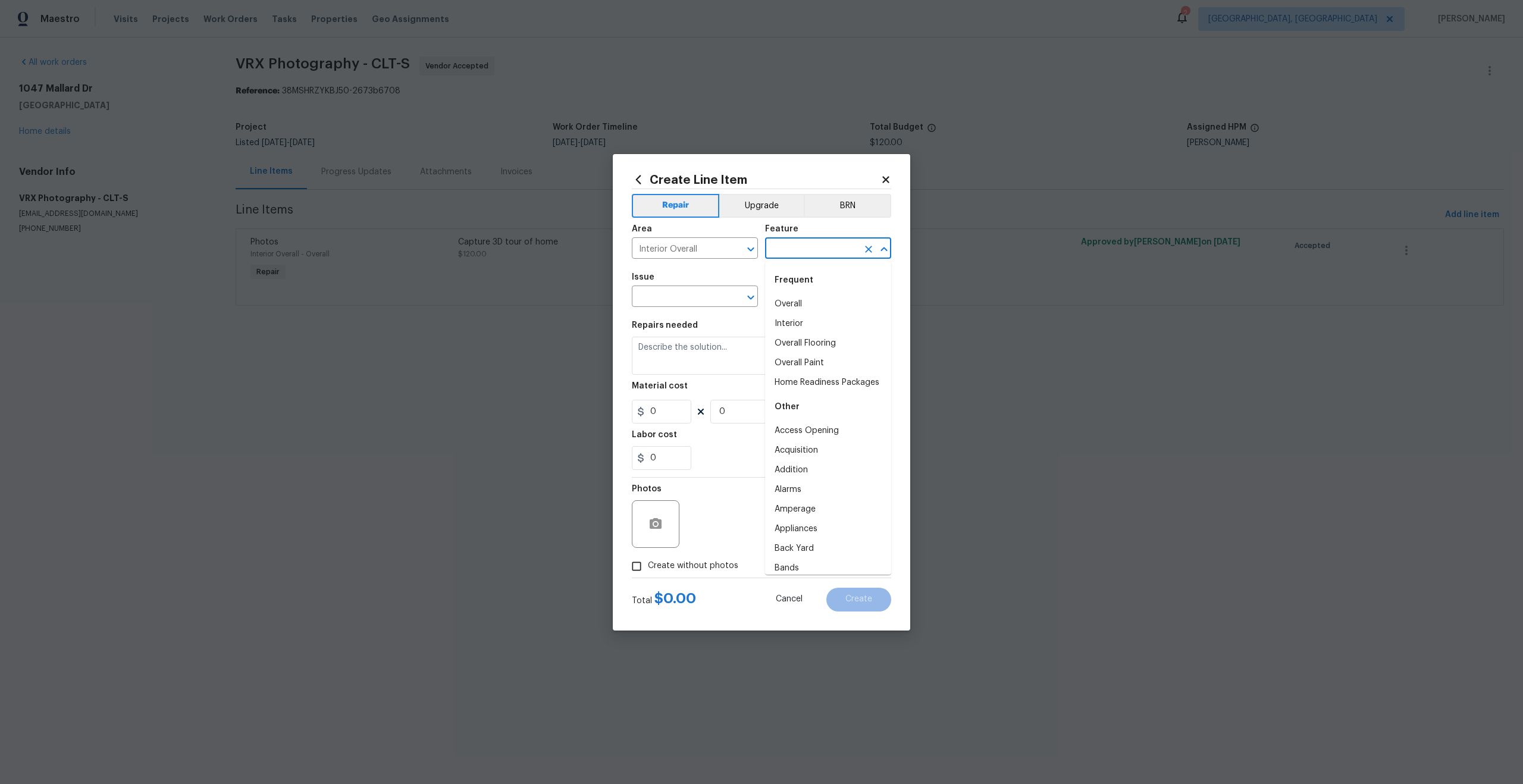
click at [792, 249] on input "text" at bounding box center [811, 250] width 93 height 19
click at [795, 300] on li "Overall" at bounding box center [828, 304] width 126 height 19
type input "Overall"
click at [675, 298] on input "text" at bounding box center [678, 297] width 93 height 19
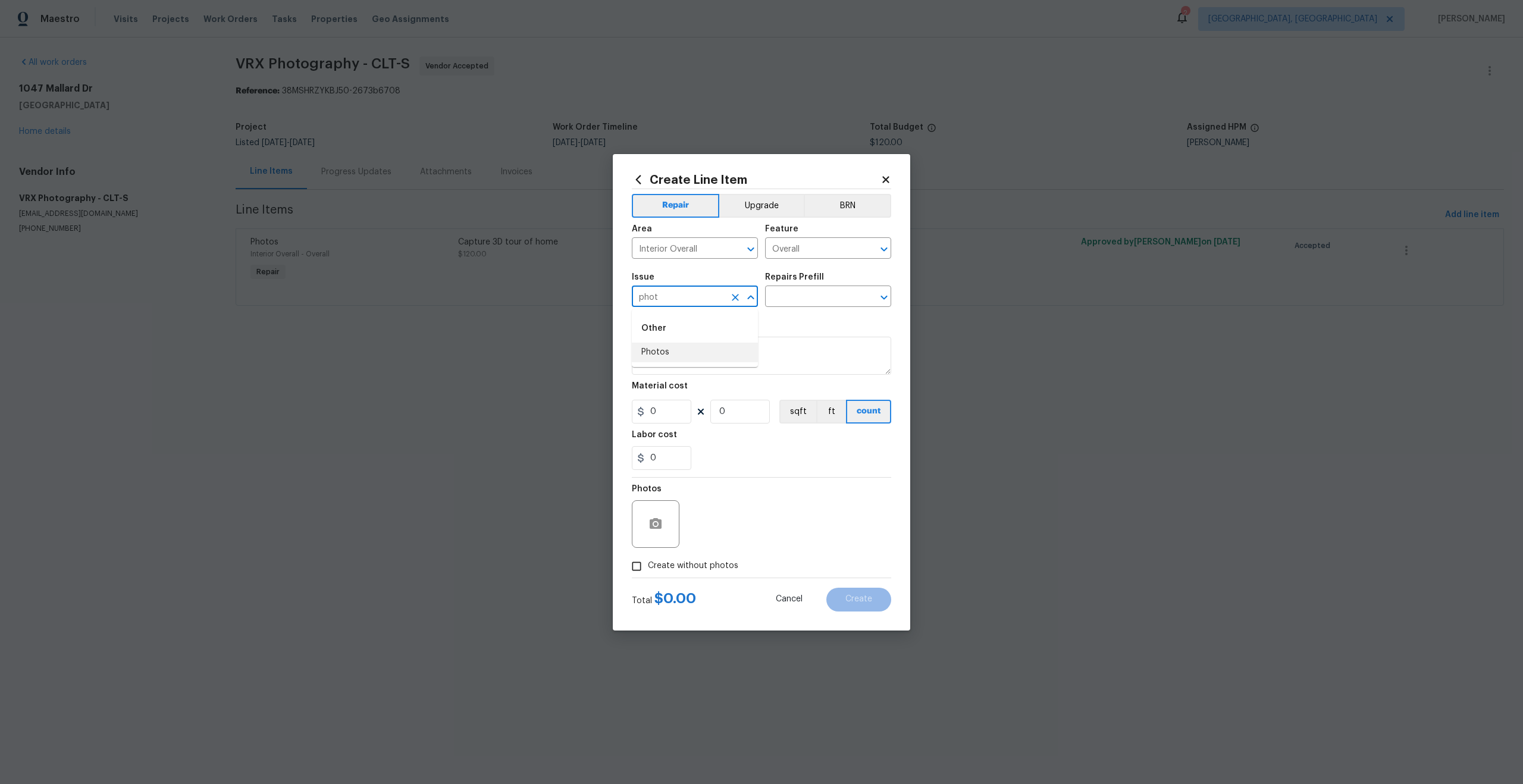
click at [654, 350] on li "Photos" at bounding box center [695, 353] width 126 height 19
type input "Photos"
click at [781, 310] on div "Issue Photos ​ Repairs Prefill ​" at bounding box center [762, 290] width 259 height 48
click at [791, 307] on div "Issue Photos ​ Repairs Prefill ​" at bounding box center [762, 290] width 259 height 48
click at [800, 296] on input "text" at bounding box center [811, 297] width 93 height 19
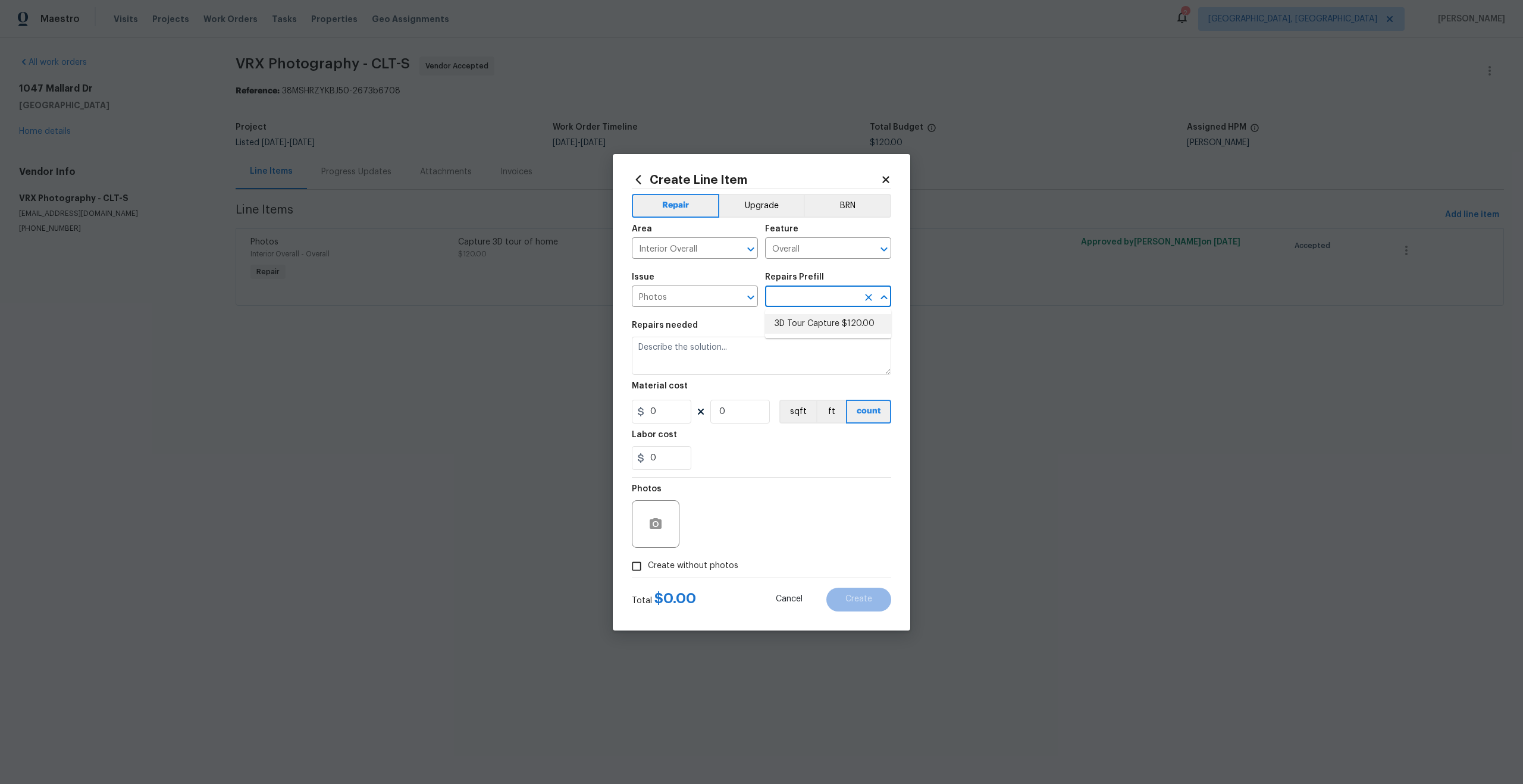
click at [799, 320] on li "3D Tour Capture $120.00" at bounding box center [828, 324] width 126 height 19
type input "3D Tour Capture $120.00"
type textarea "Capture 3D tour of home"
type input "120"
type input "1"
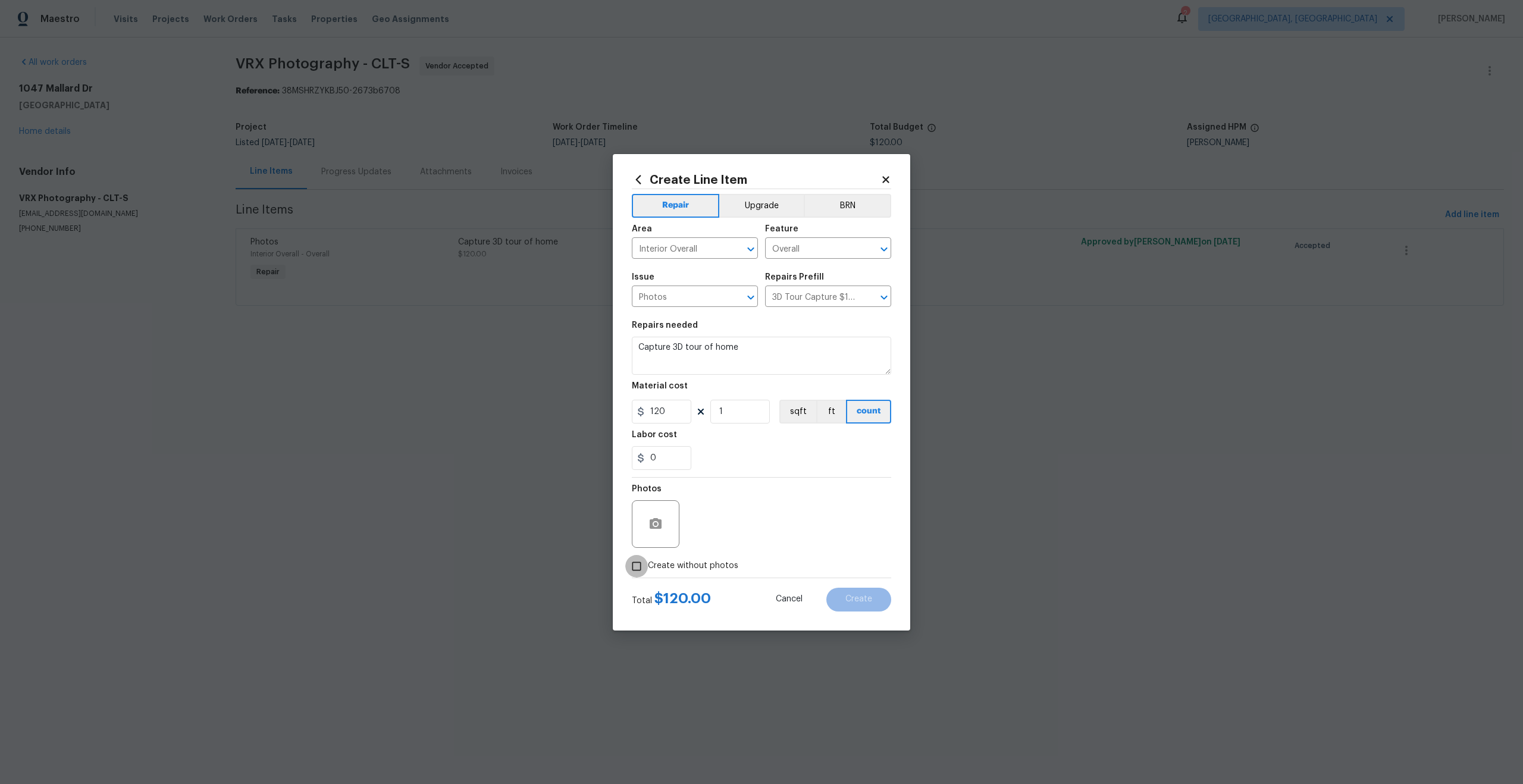
click at [638, 566] on input "Create without photos" at bounding box center [637, 567] width 23 height 23
checkbox input "true"
click at [673, 412] on input "120" at bounding box center [662, 412] width 60 height 24
type input "50"
click at [778, 523] on textarea at bounding box center [790, 524] width 202 height 47
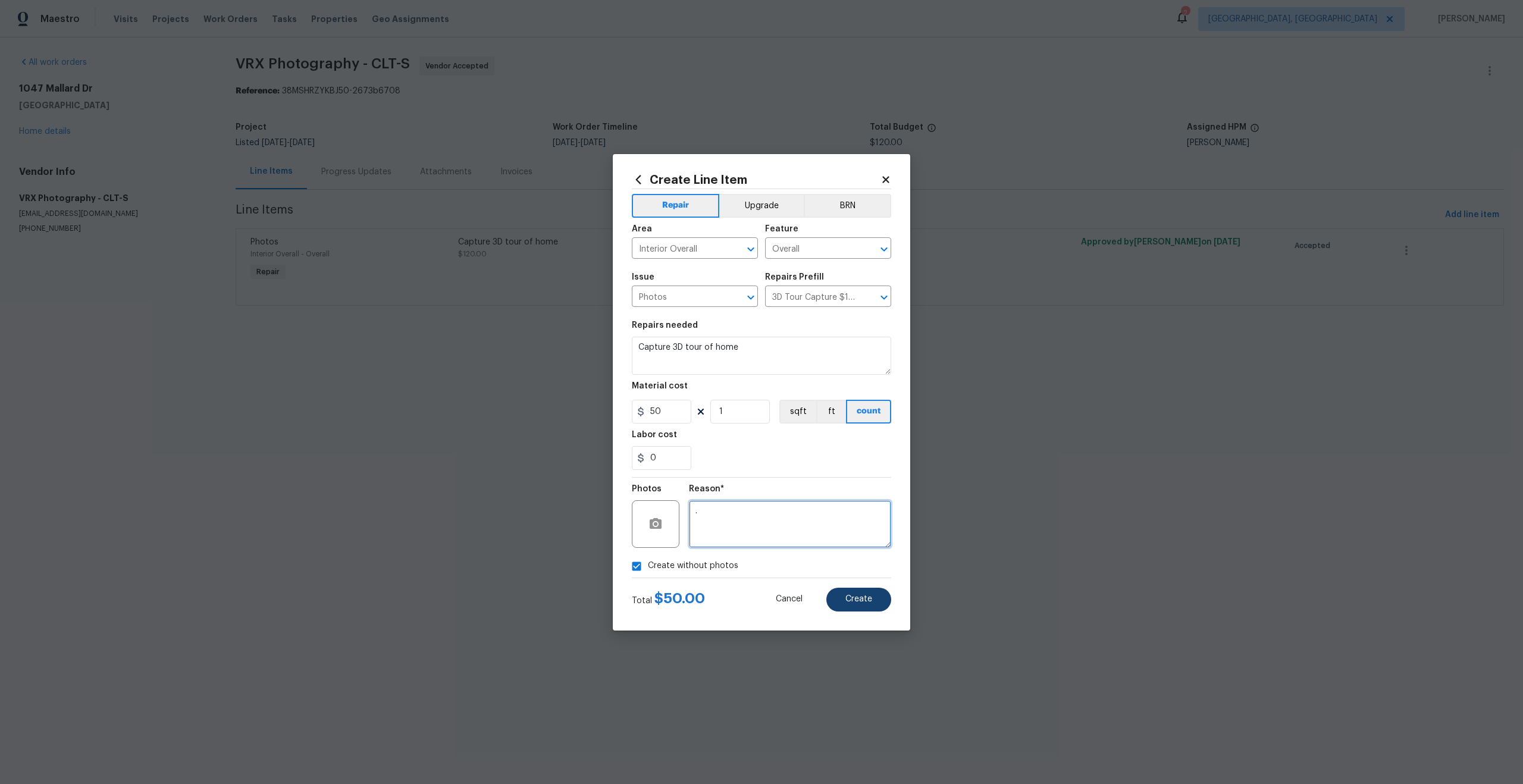
type textarea "."
click at [844, 600] on button "Create" at bounding box center [859, 600] width 65 height 24
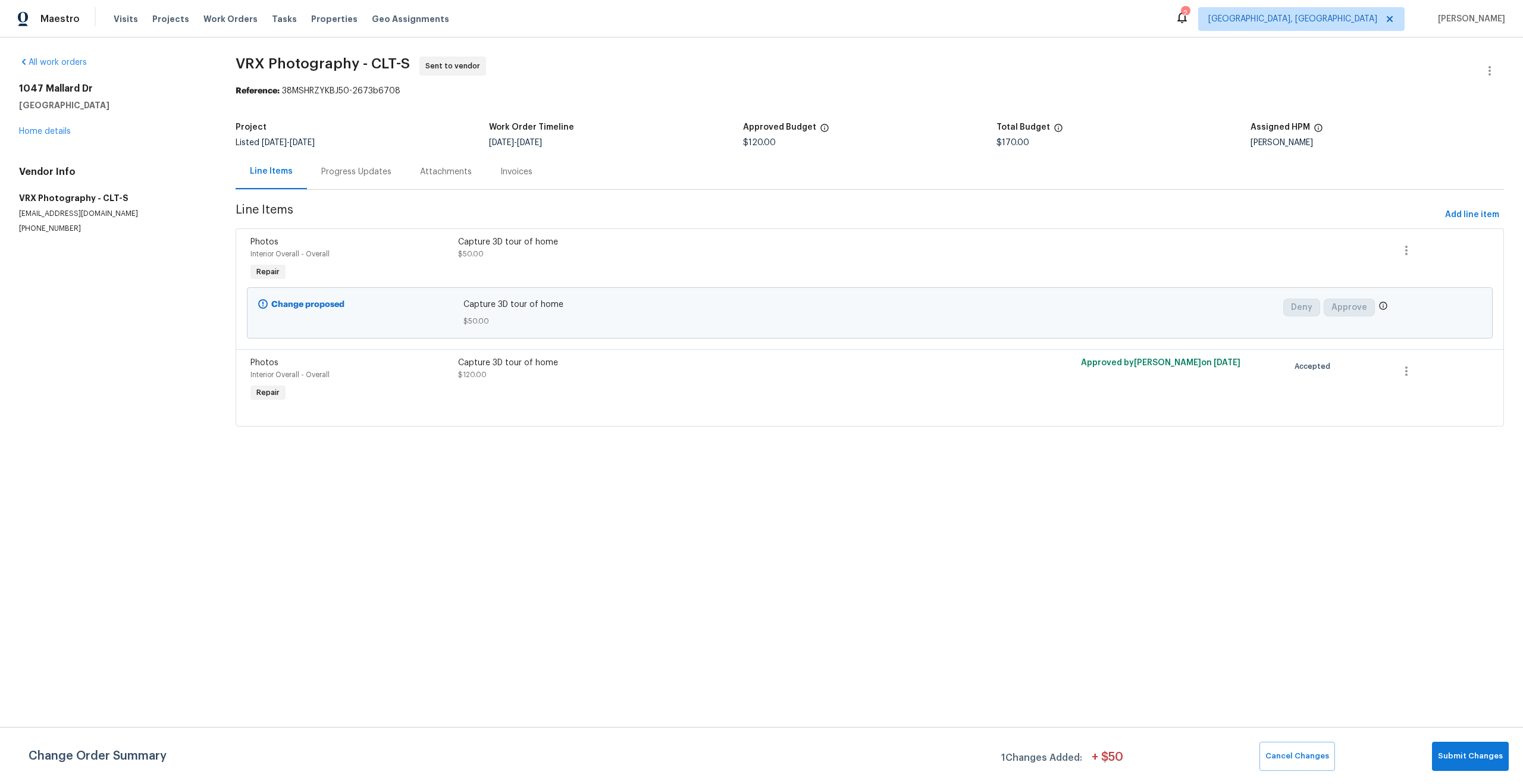
click at [719, 311] on span "Capture 3D tour of home" at bounding box center [870, 304] width 813 height 12
click at [1210, 324] on span "$50.00" at bounding box center [870, 321] width 813 height 12
click at [1235, 317] on span "$50.00" at bounding box center [870, 321] width 813 height 12
click at [994, 460] on html "Maestro Visits Projects Work Orders Tasks Properties Geo Assignments 2 Albuquer…" at bounding box center [762, 229] width 1523 height 460
click at [1294, 758] on span "Cancel Changes" at bounding box center [1297, 756] width 64 height 14
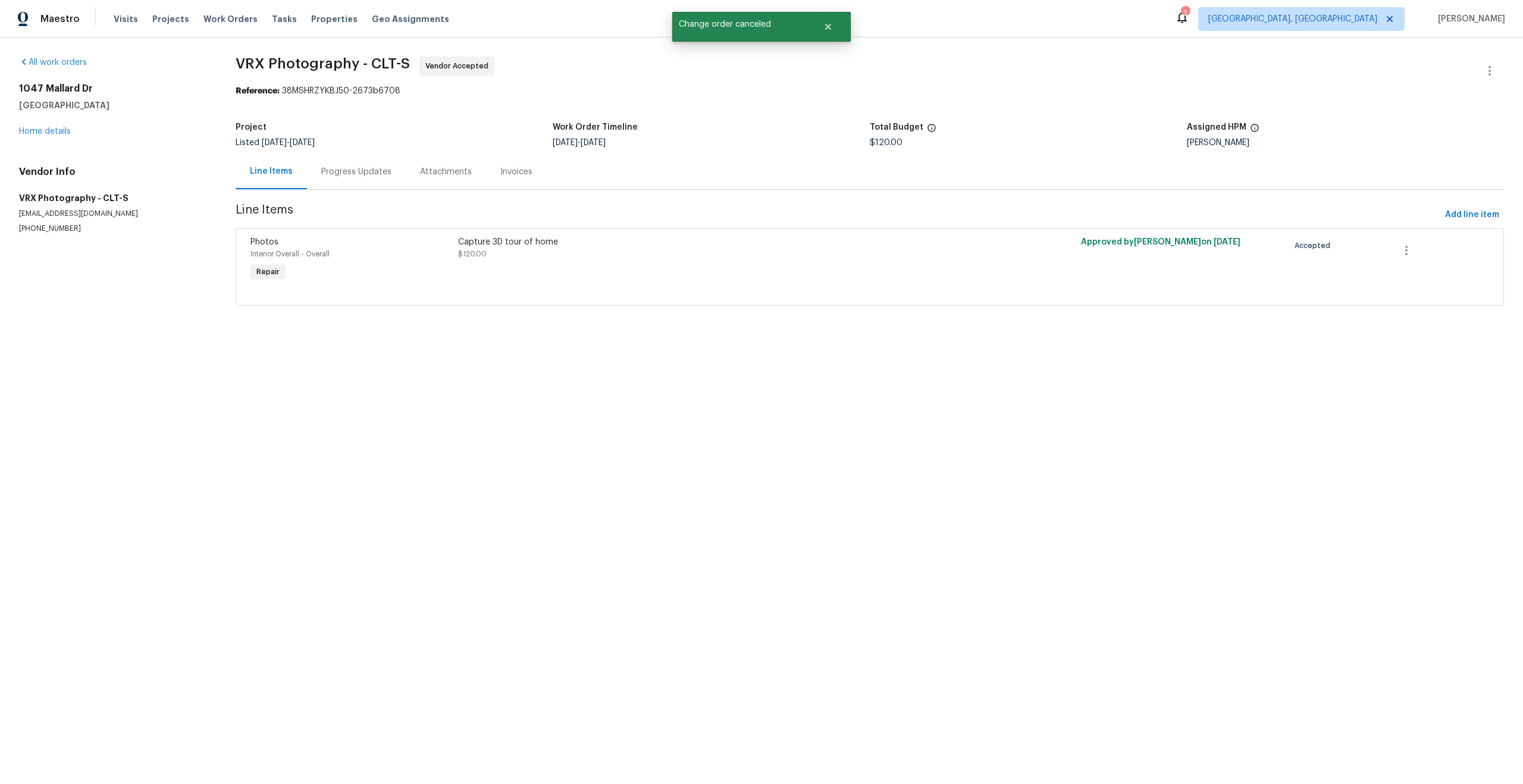
click at [897, 339] on html "Maestro Visits Projects Work Orders Tasks Properties Geo Assignments 2 Albuquer…" at bounding box center [762, 169] width 1523 height 339
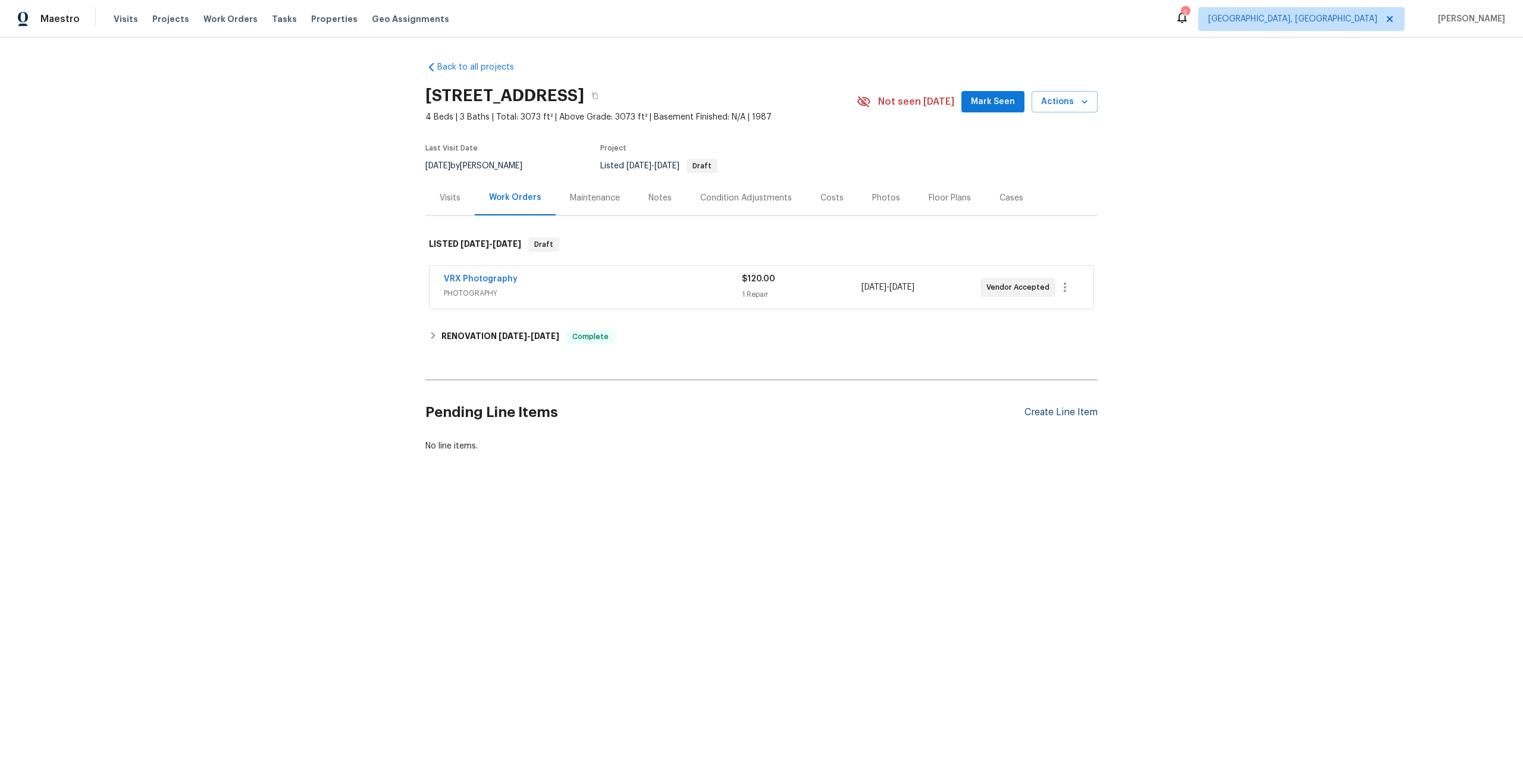
click at [1059, 411] on div "Create Line Item" at bounding box center [1061, 413] width 73 height 11
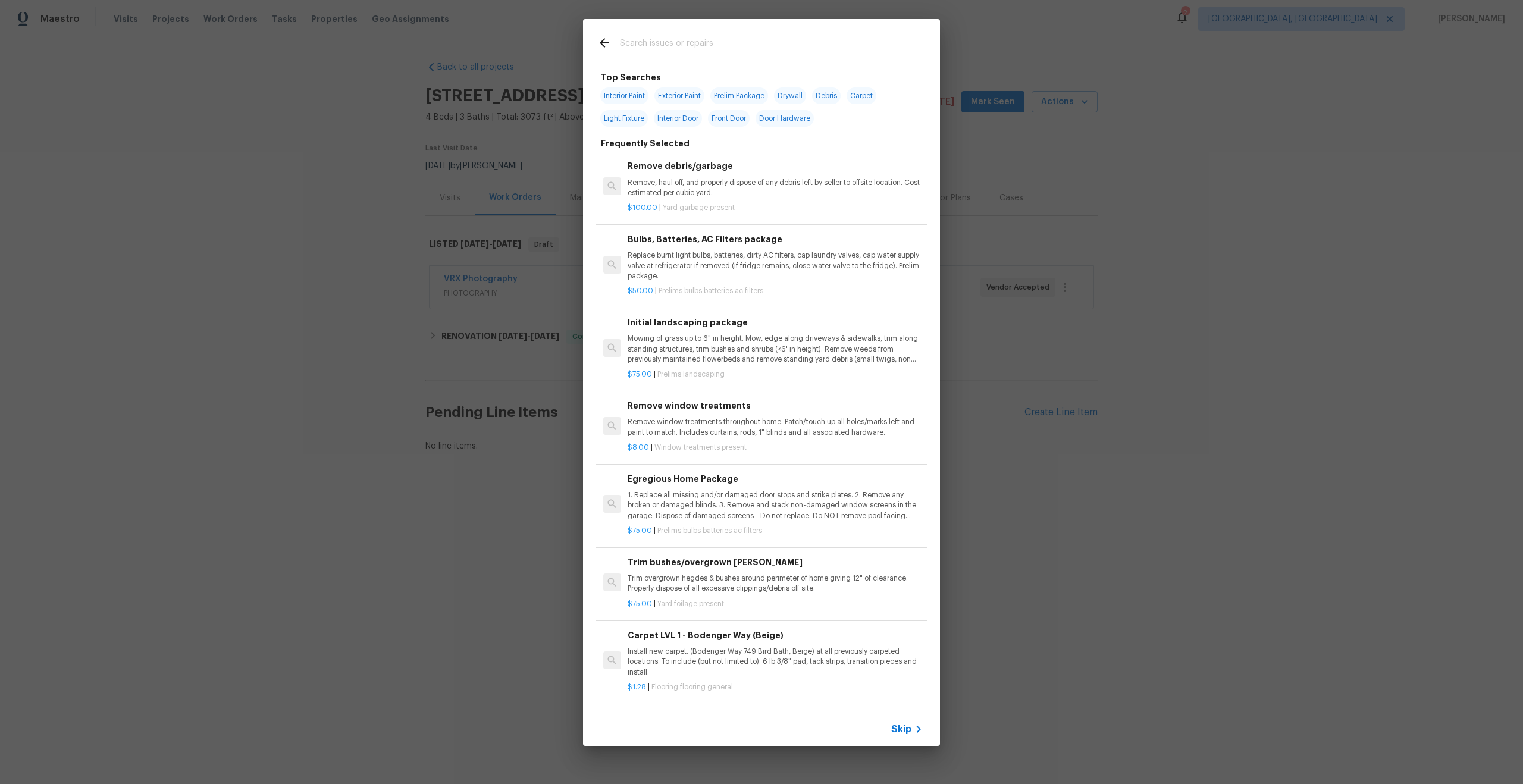
click at [1092, 175] on div "Top Searches Interior Paint Exterior Paint Prelim Package Drywall Debris Carpet…" at bounding box center [762, 382] width 1523 height 765
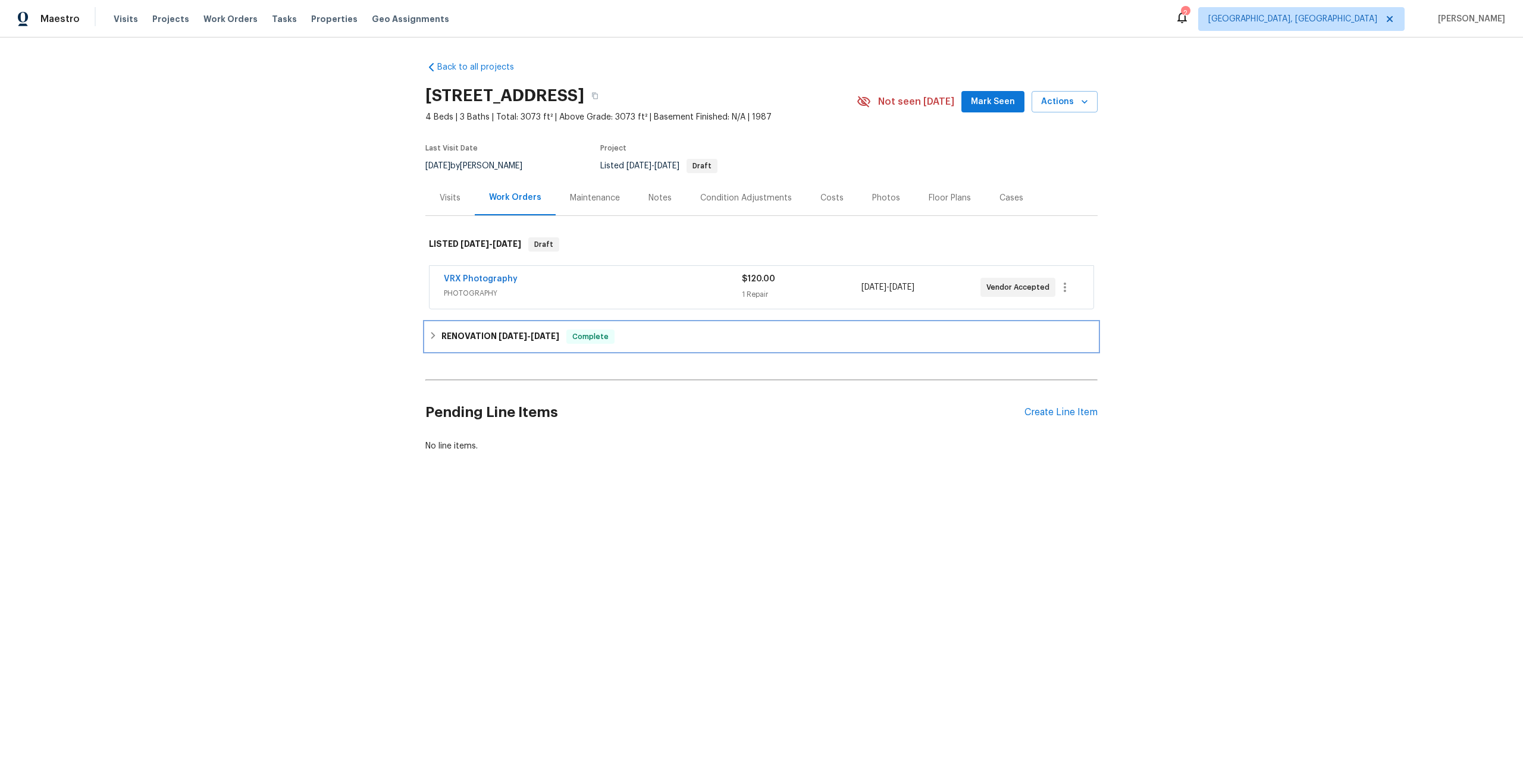
click at [433, 332] on icon at bounding box center [433, 336] width 8 height 8
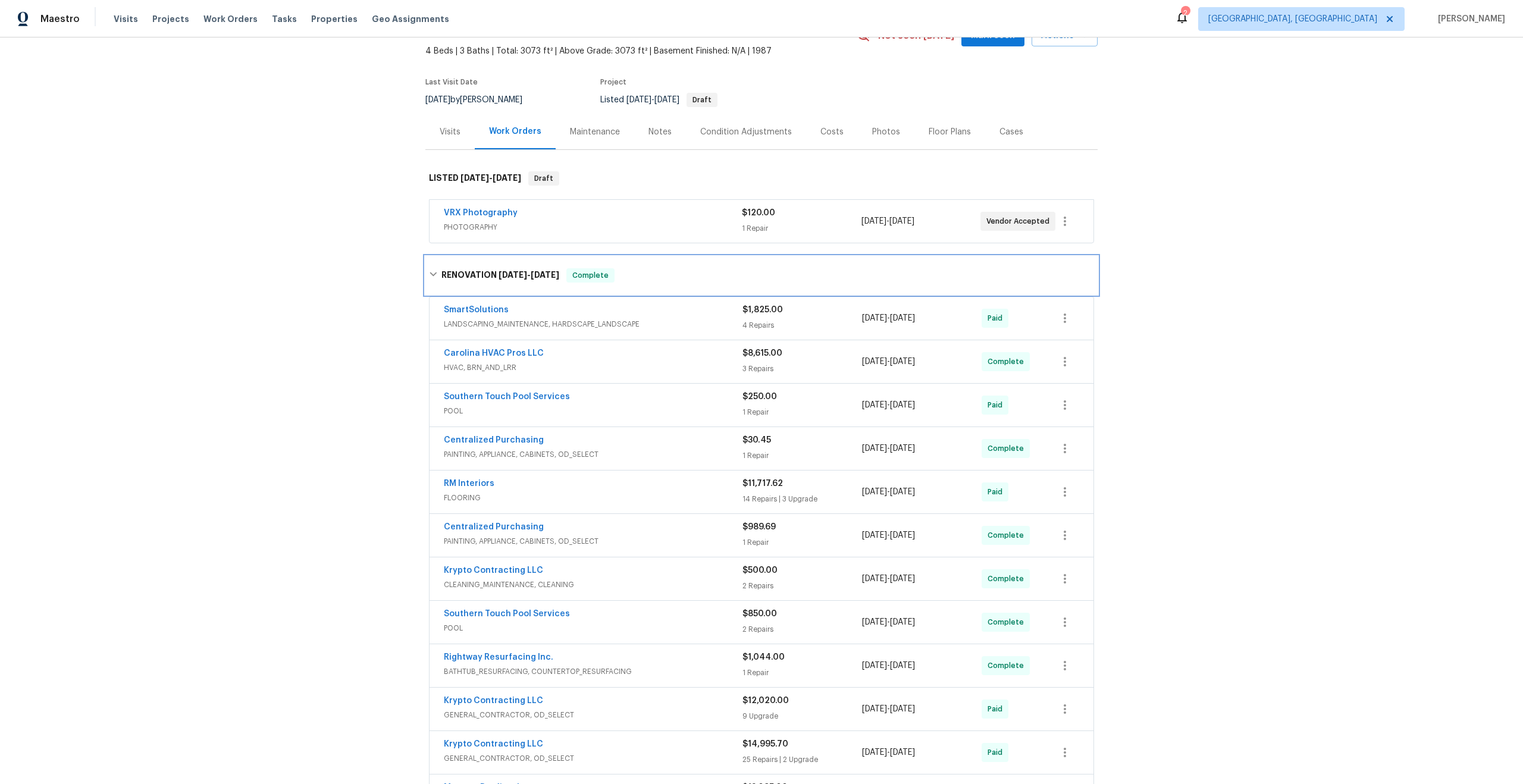
scroll to position [48, 0]
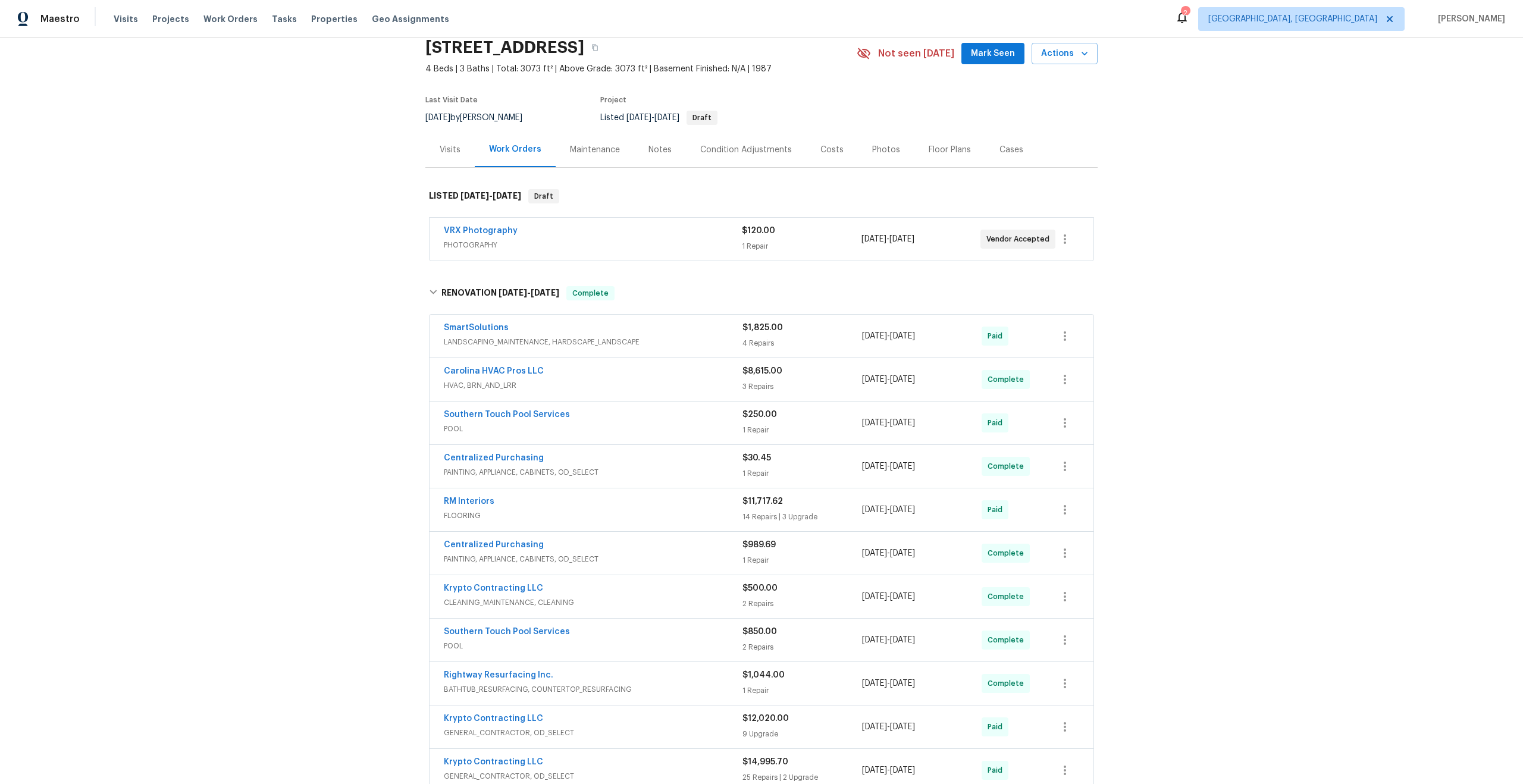
click at [356, 323] on div "Back to all projects 1047 Mallard Dr, Rock Hill, SC 29732 4 Beds | 3 Baths | To…" at bounding box center [762, 411] width 1523 height 747
click at [605, 233] on div "VRX Photography" at bounding box center [592, 232] width 298 height 14
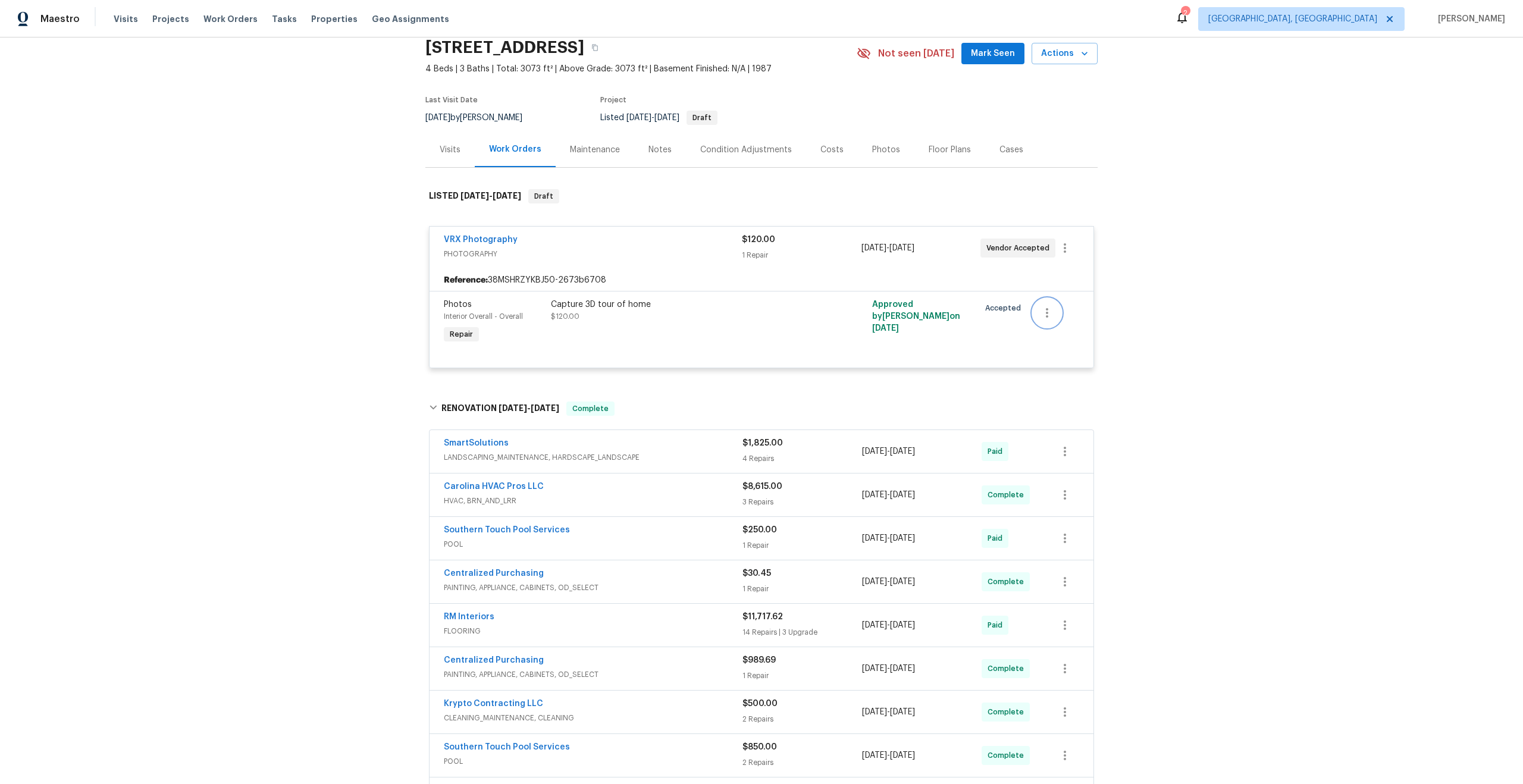
click at [1046, 312] on icon "button" at bounding box center [1046, 313] width 2 height 10
click at [745, 332] on div at bounding box center [762, 392] width 1523 height 784
click at [675, 244] on div "VRX Photography" at bounding box center [592, 241] width 298 height 14
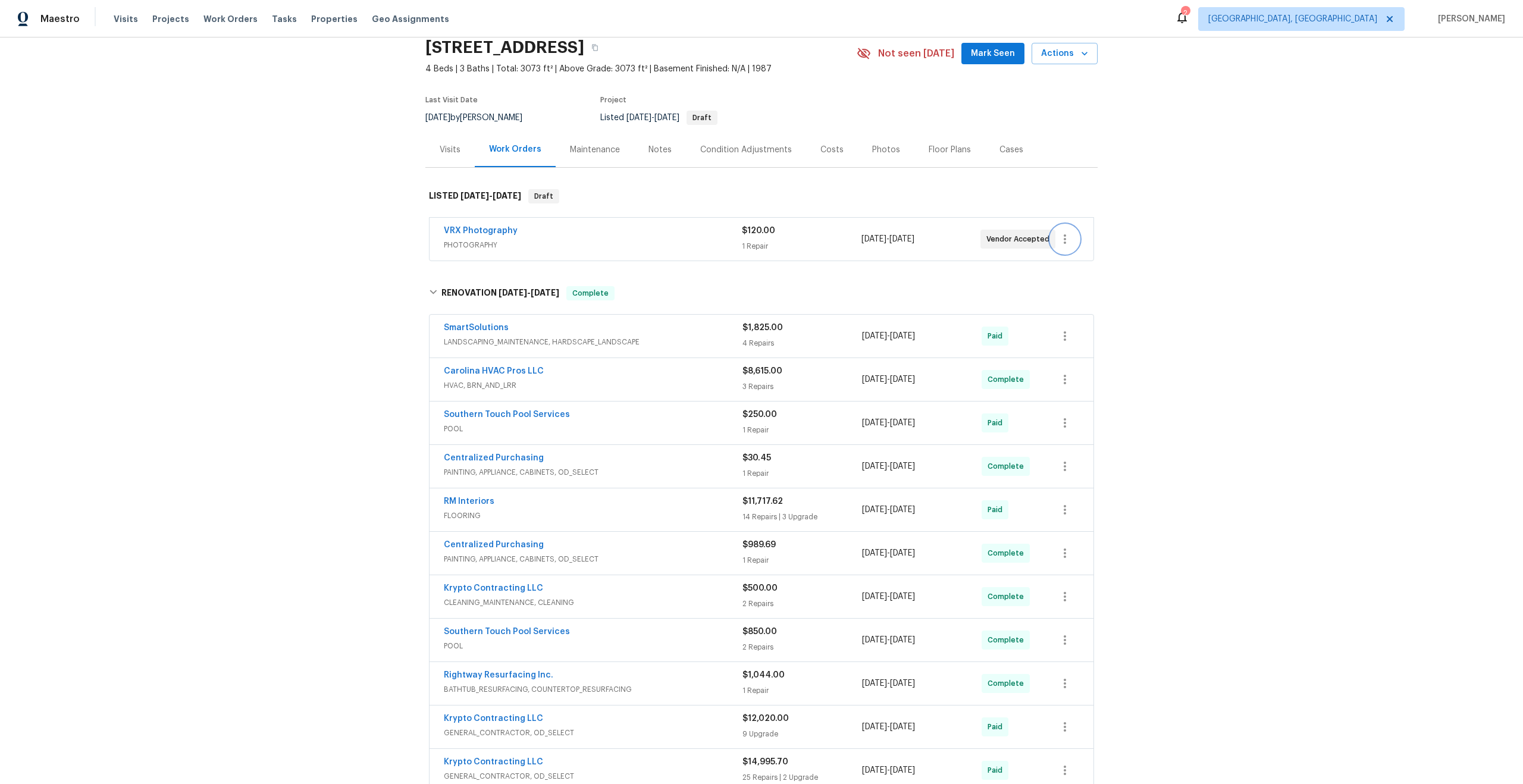
click at [1070, 239] on icon "button" at bounding box center [1065, 239] width 14 height 14
click at [1084, 257] on li "Add Trip Charge" at bounding box center [1115, 259] width 129 height 19
click at [1067, 240] on icon "button" at bounding box center [1065, 239] width 14 height 14
click at [1079, 254] on li "Add Trip Charge" at bounding box center [1115, 259] width 129 height 19
click at [829, 25] on icon "Close" at bounding box center [828, 27] width 6 height 6
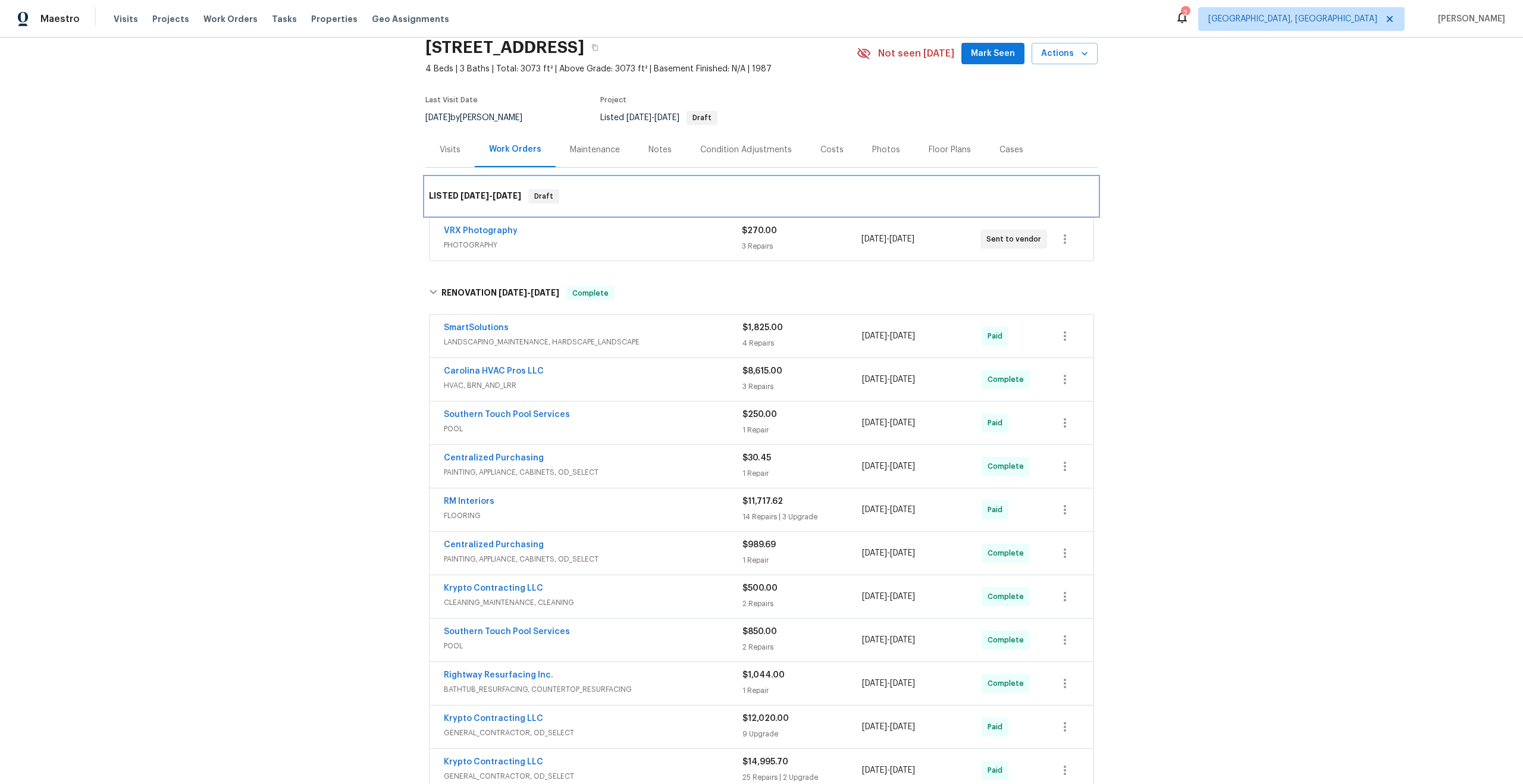
click at [549, 214] on div "LISTED 9/3/25 - 9/4/25 Draft" at bounding box center [761, 196] width 672 height 38
click at [505, 229] on link "VRX Photography" at bounding box center [481, 231] width 74 height 8
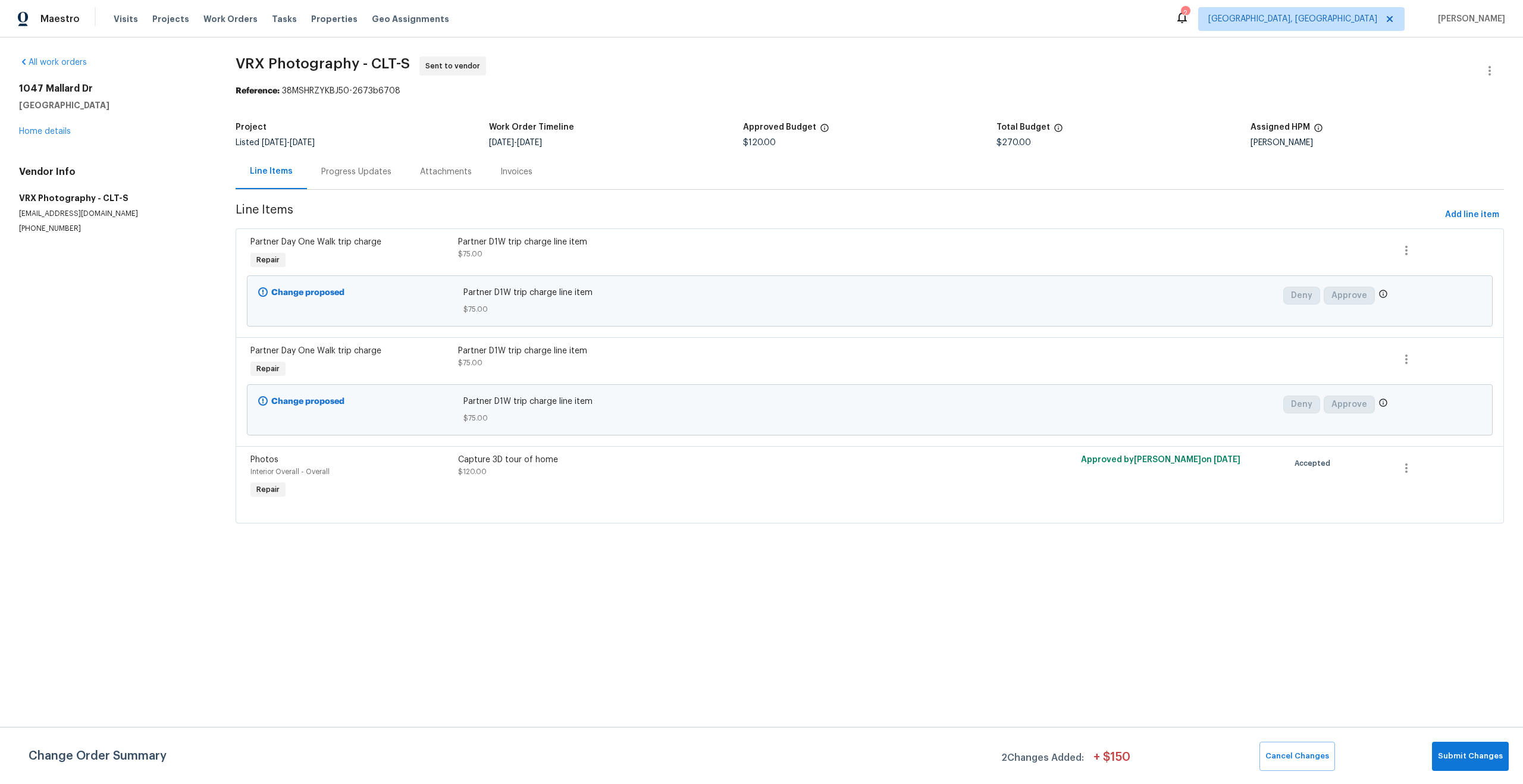
click at [1116, 319] on div "Partner D1W trip charge line item $75.00" at bounding box center [869, 301] width 820 height 35
click at [1298, 750] on span "Cancel Changes" at bounding box center [1297, 756] width 64 height 14
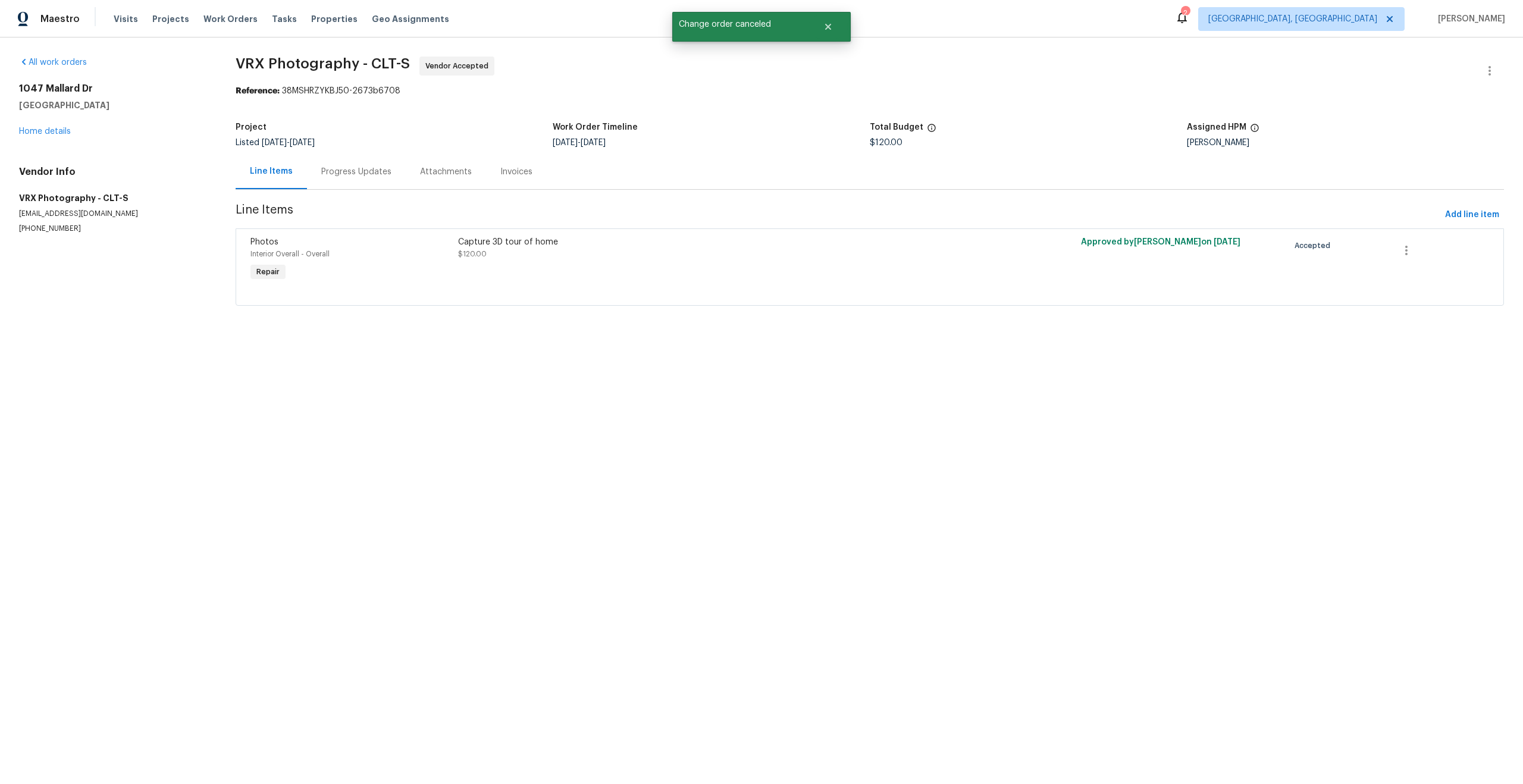
click at [787, 339] on html "Maestro Visits Projects Work Orders Tasks Properties Geo Assignments 2 Albuquer…" at bounding box center [762, 169] width 1523 height 339
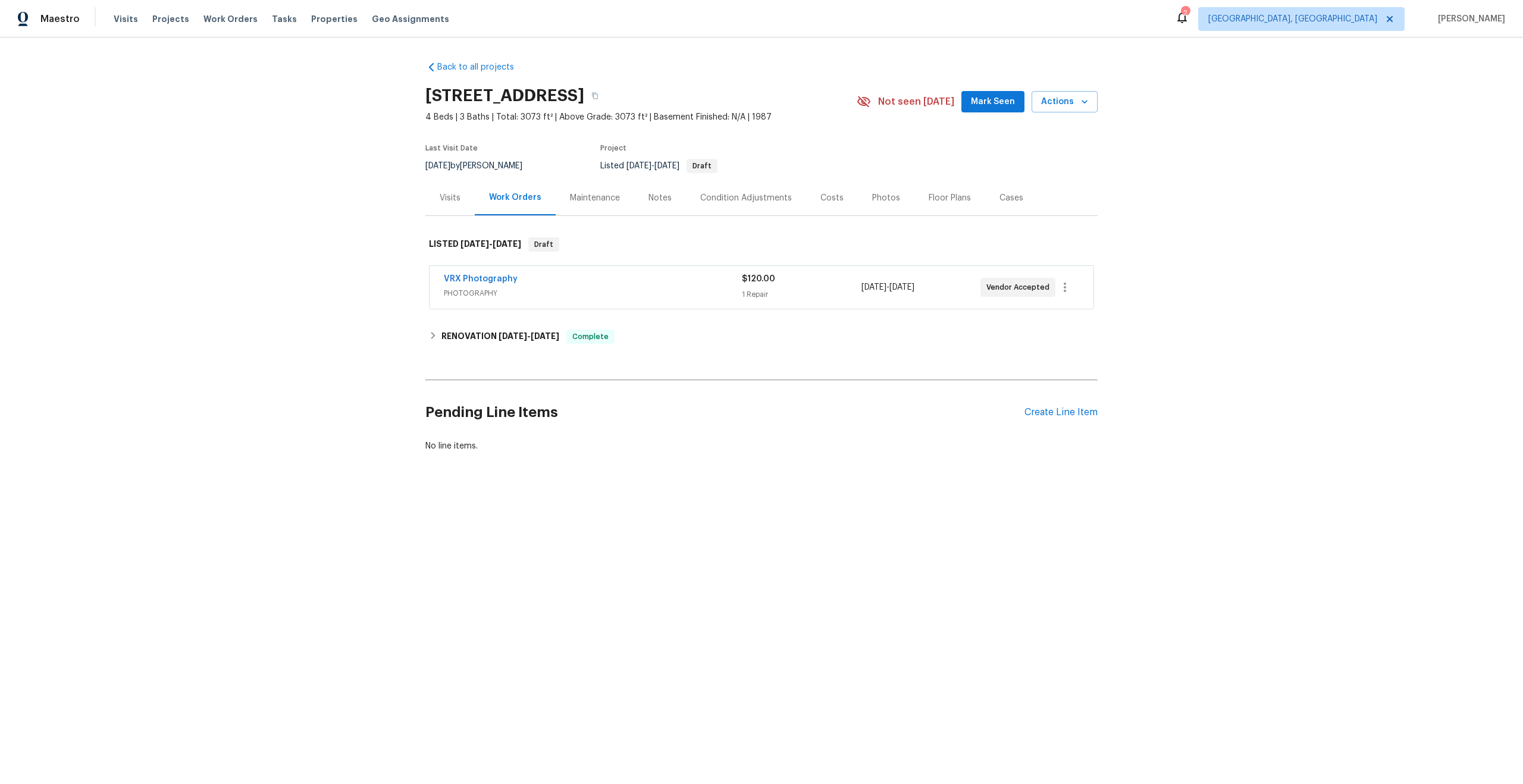
click at [681, 286] on div "VRX Photography" at bounding box center [592, 280] width 298 height 14
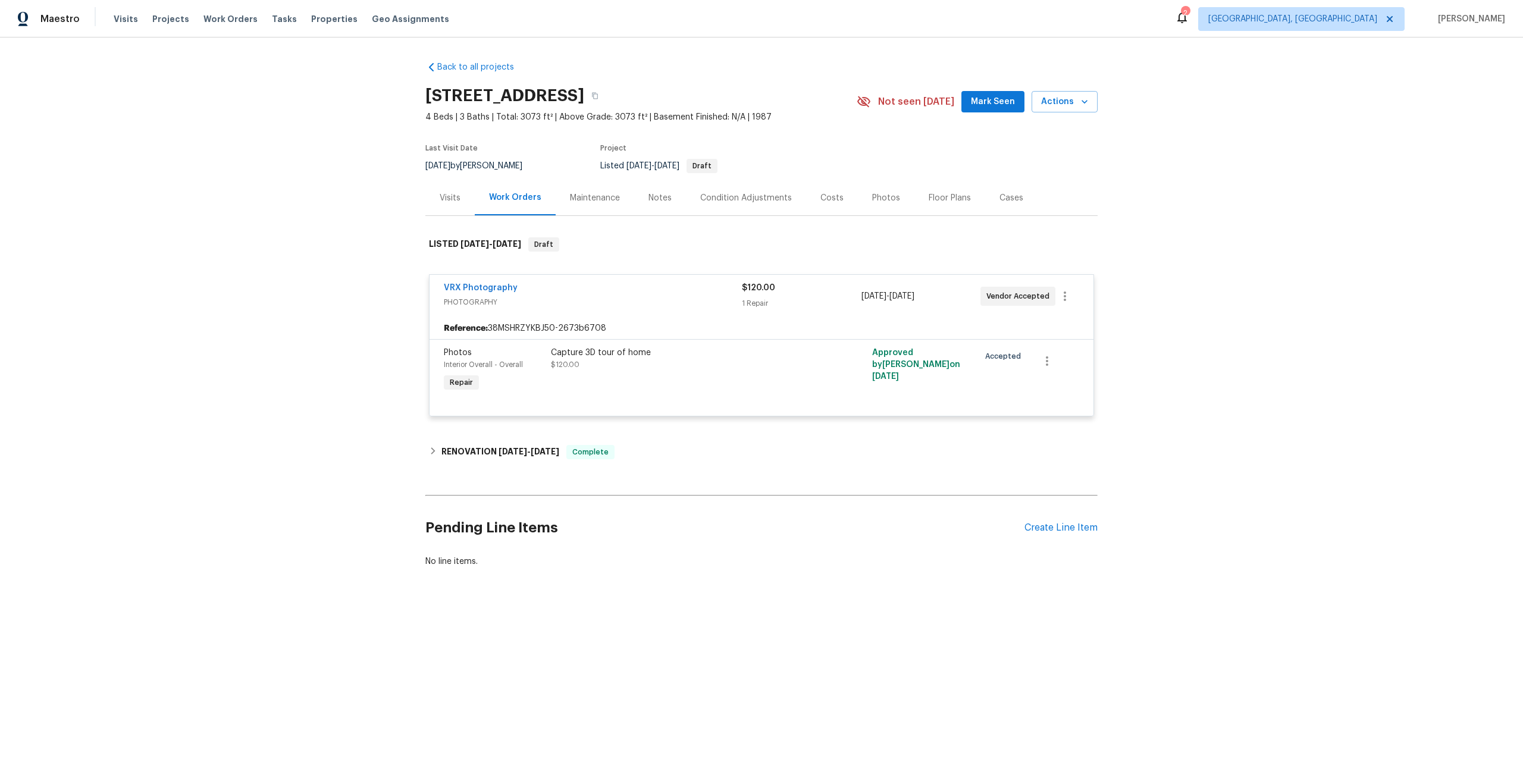
click at [720, 328] on div "Reference: 38MSHRZYKBJ50-2673b6708" at bounding box center [762, 328] width 664 height 22
click at [681, 313] on div "VRX Photography PHOTOGRAPHY $120.00 1 Repair [DATE] - [DATE] Vendor Accepted" at bounding box center [762, 295] width 664 height 43
click at [1059, 534] on div "Pending Line Items Create Line Item" at bounding box center [761, 528] width 672 height 56
click at [1071, 524] on div "Create Line Item" at bounding box center [1061, 528] width 73 height 11
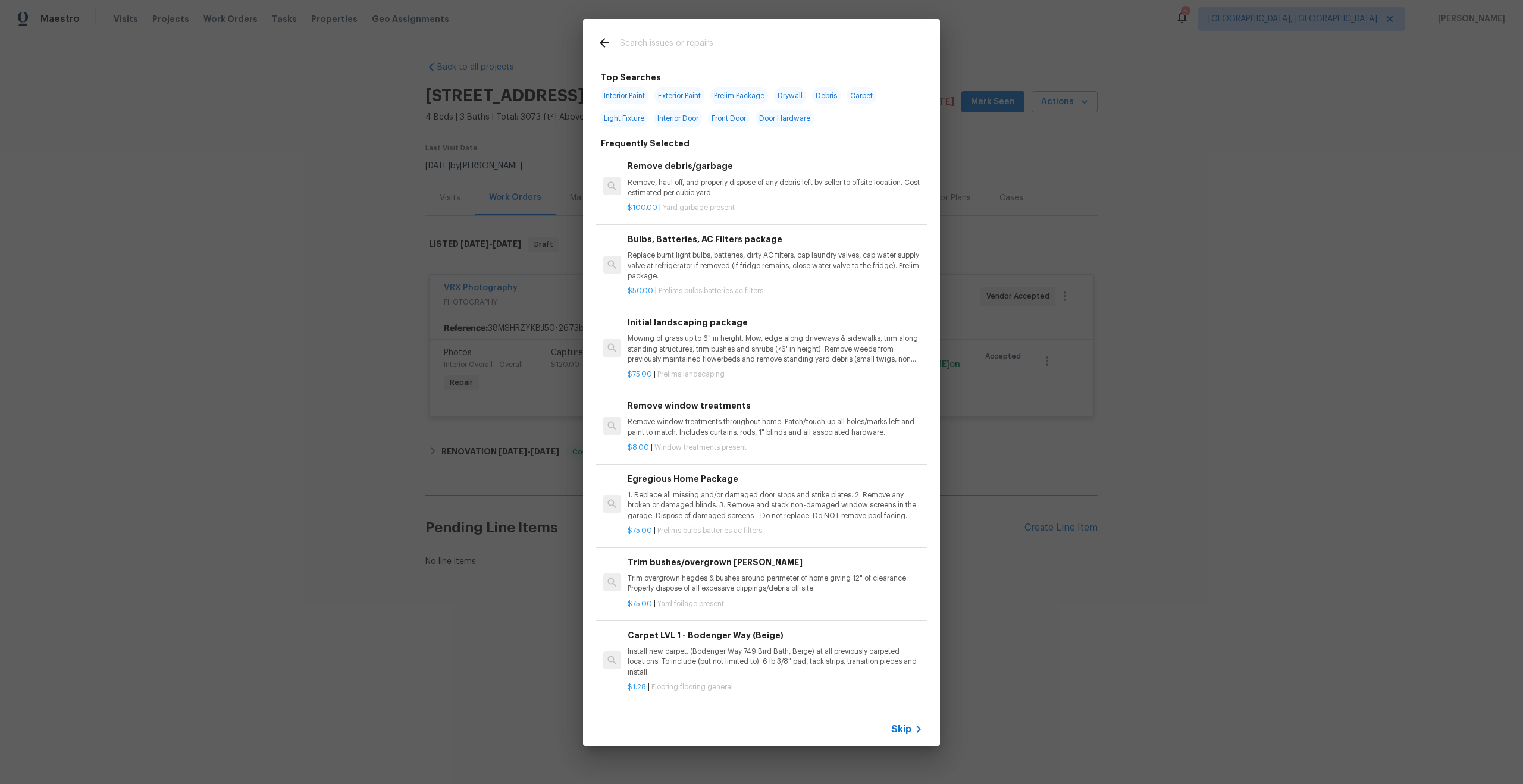
click at [902, 725] on span "Skip" at bounding box center [901, 729] width 20 height 12
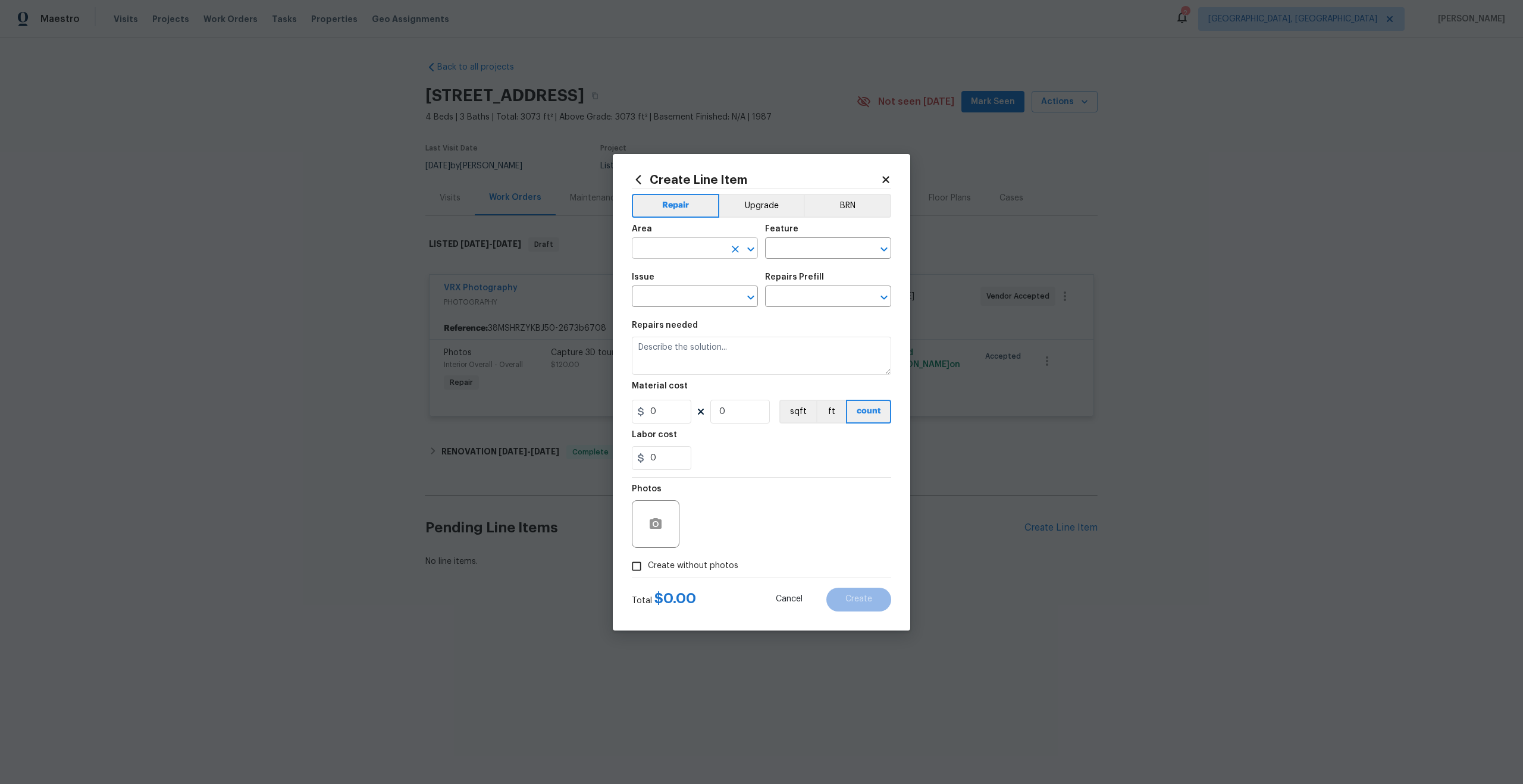
click at [713, 257] on input "text" at bounding box center [678, 250] width 93 height 19
click at [686, 299] on li "Interior Overall" at bounding box center [695, 295] width 126 height 19
type input "Interior Overall"
click at [804, 252] on input "text" at bounding box center [811, 250] width 93 height 19
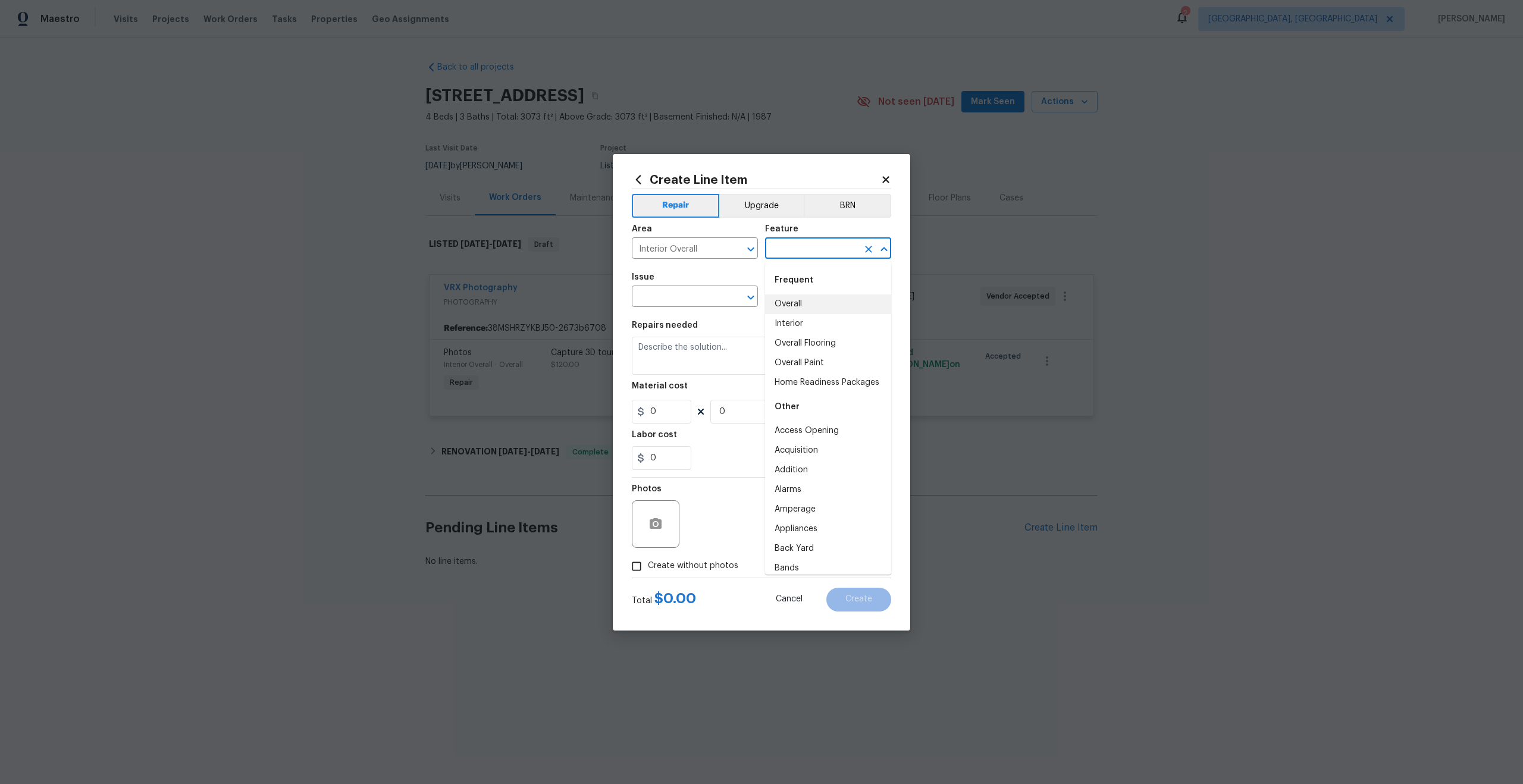
click at [794, 312] on li "Overall" at bounding box center [828, 304] width 126 height 19
type input "Overall"
click at [656, 299] on input "text" at bounding box center [678, 297] width 93 height 19
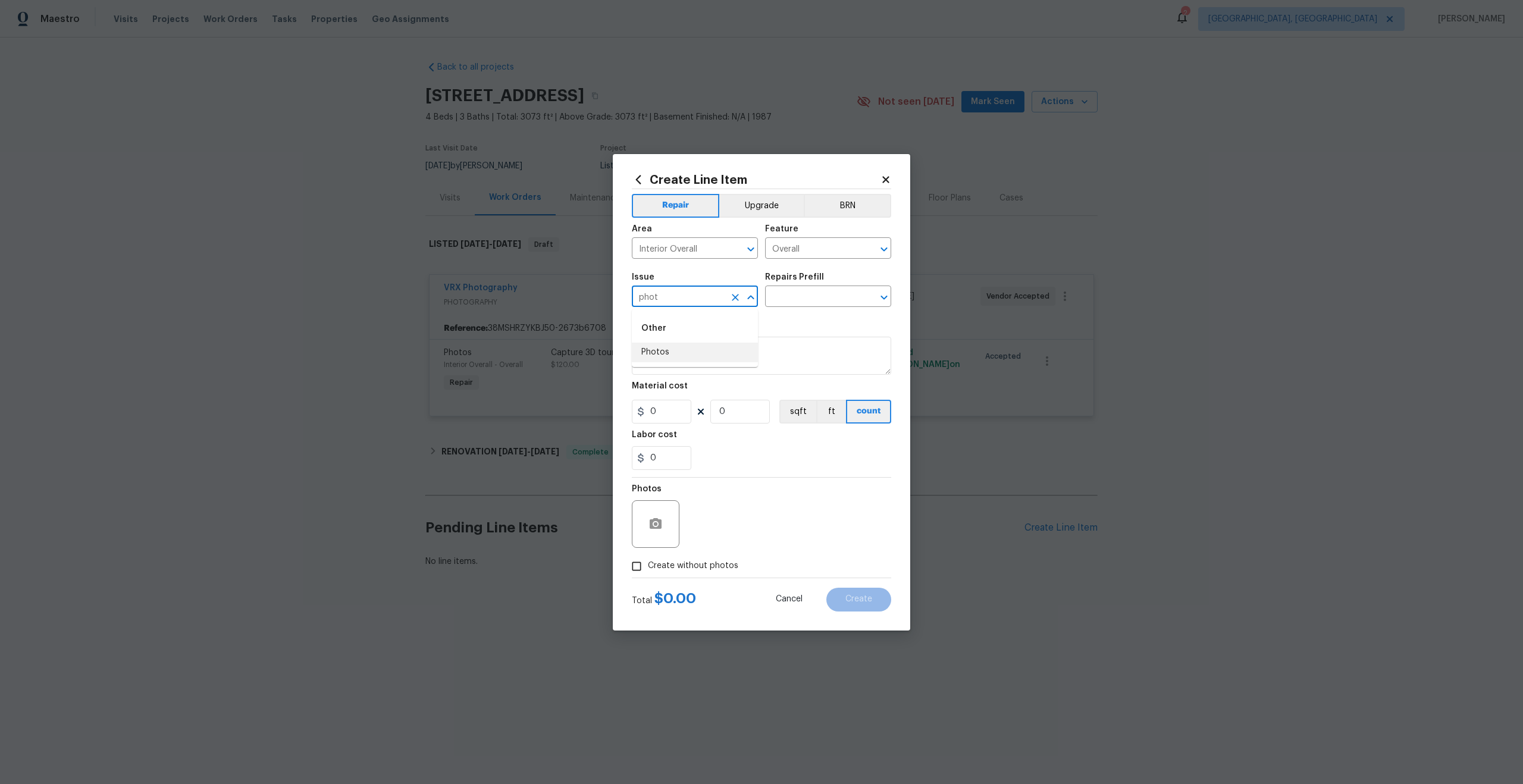
click at [664, 354] on li "Photos" at bounding box center [695, 353] width 126 height 19
type input "Photos"
click at [789, 309] on div "Issue Photos ​ Repairs Prefill ​" at bounding box center [762, 290] width 259 height 48
click at [795, 297] on input "text" at bounding box center [811, 297] width 93 height 19
click at [794, 327] on li "3D Tour Capture $120.00" at bounding box center [828, 324] width 126 height 19
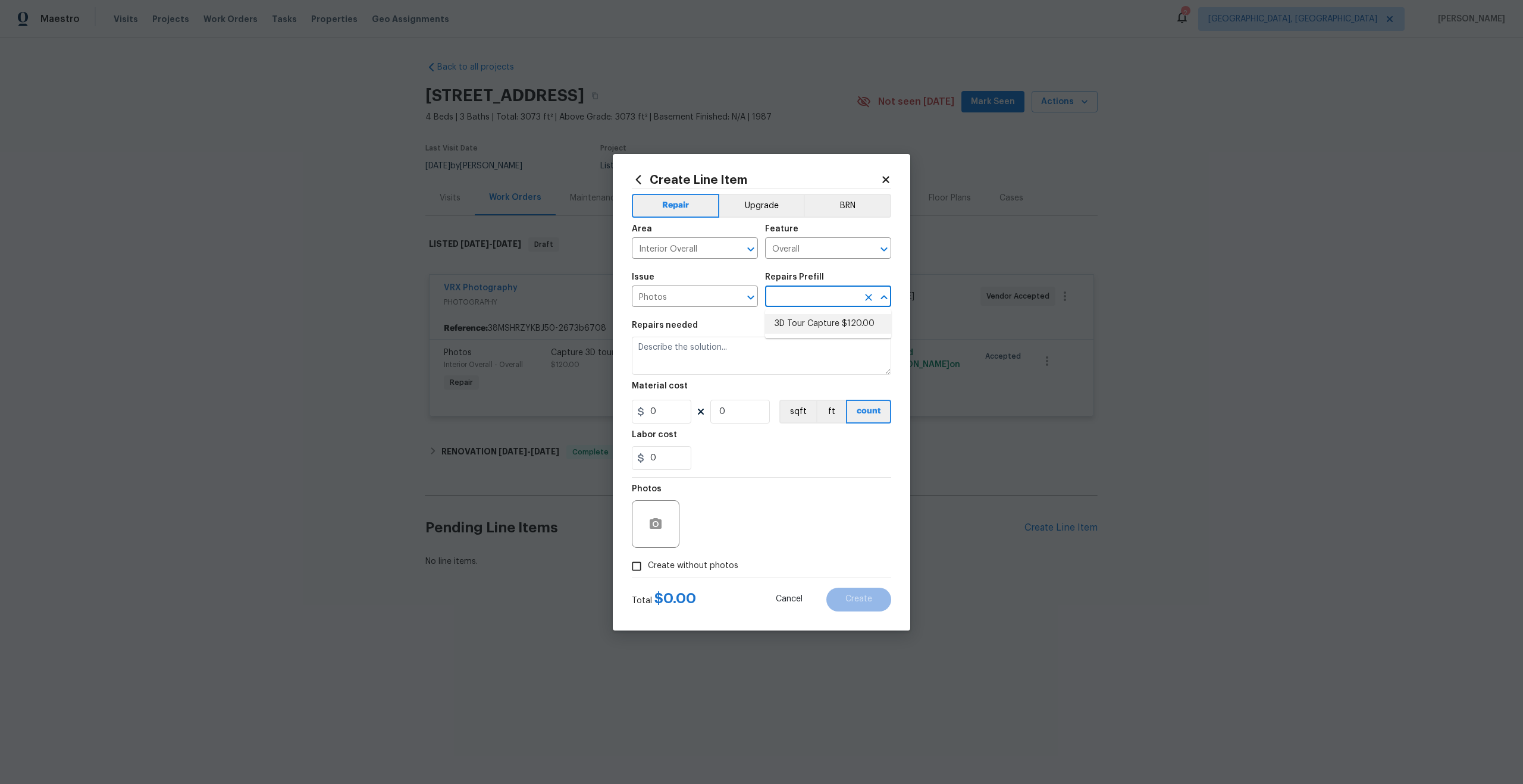
type input "3D Tour Capture $120.00"
type textarea "Capture 3D tour of home"
type input "1"
type input "120"
click at [638, 561] on input "Create without photos" at bounding box center [637, 567] width 23 height 23
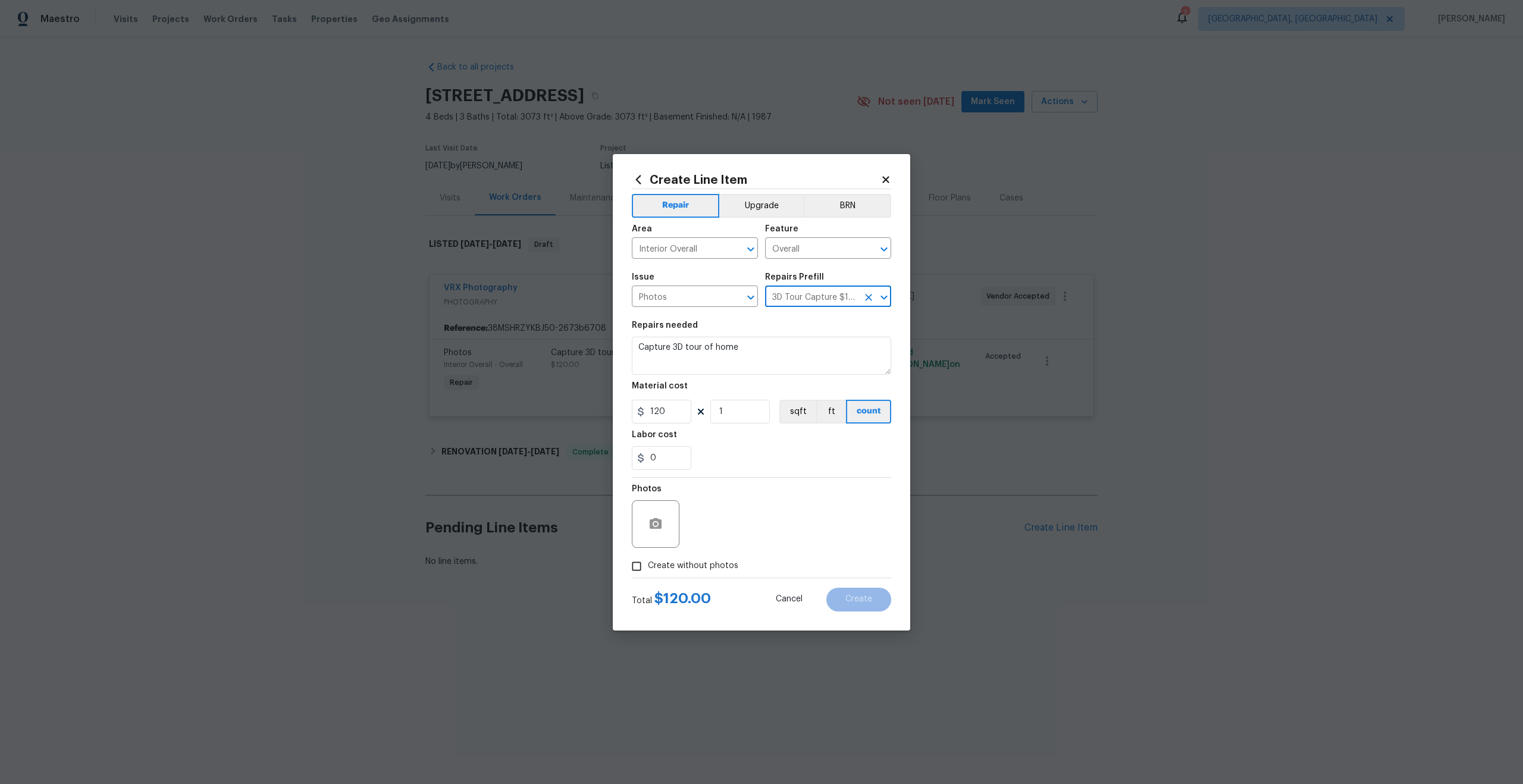
checkbox input "true"
click at [750, 508] on textarea at bounding box center [790, 524] width 202 height 47
type textarea "."
click at [856, 592] on button "Create" at bounding box center [859, 600] width 65 height 24
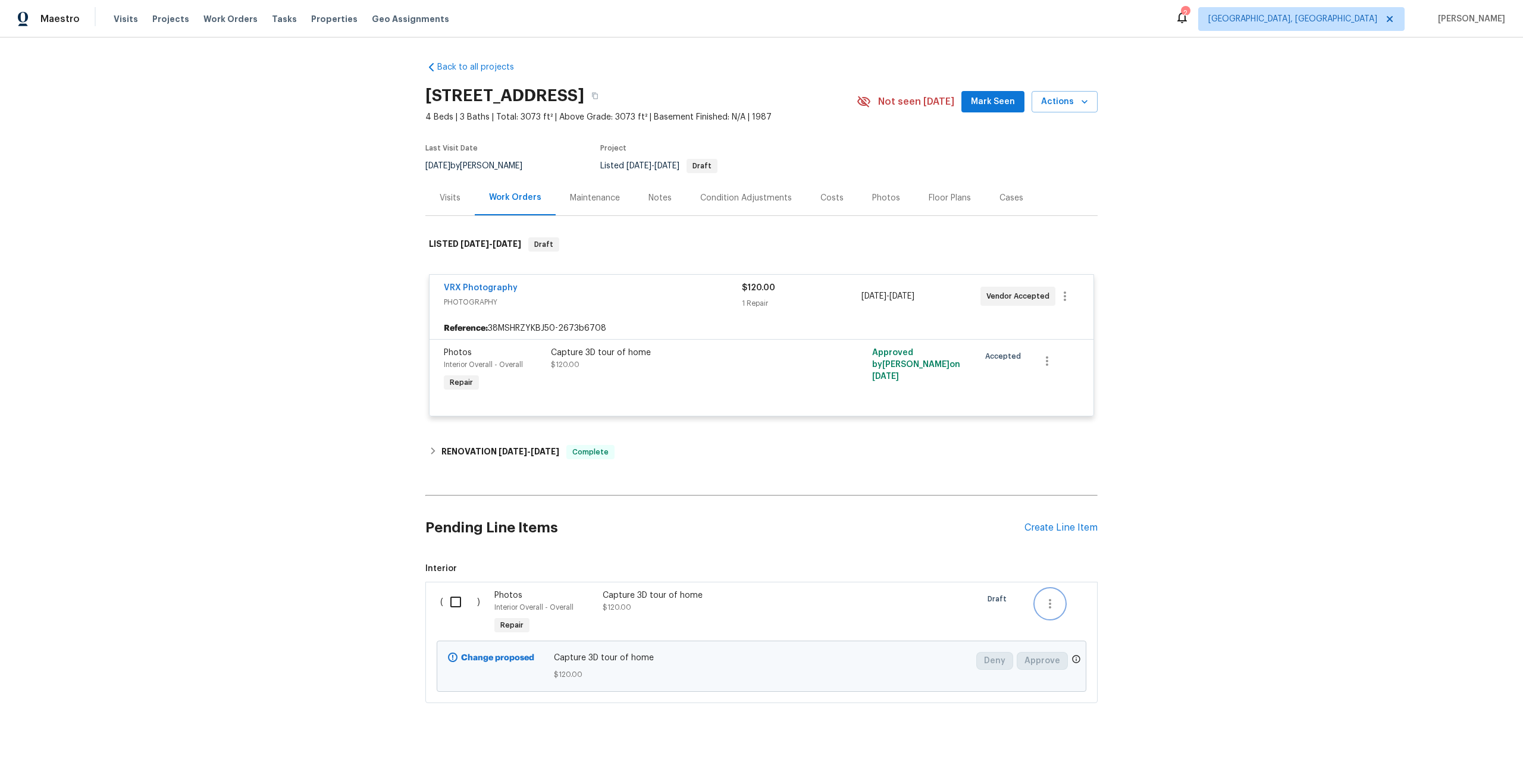
click at [1048, 608] on icon "button" at bounding box center [1050, 604] width 14 height 14
click at [1064, 600] on li "Cancel" at bounding box center [1059, 604] width 46 height 19
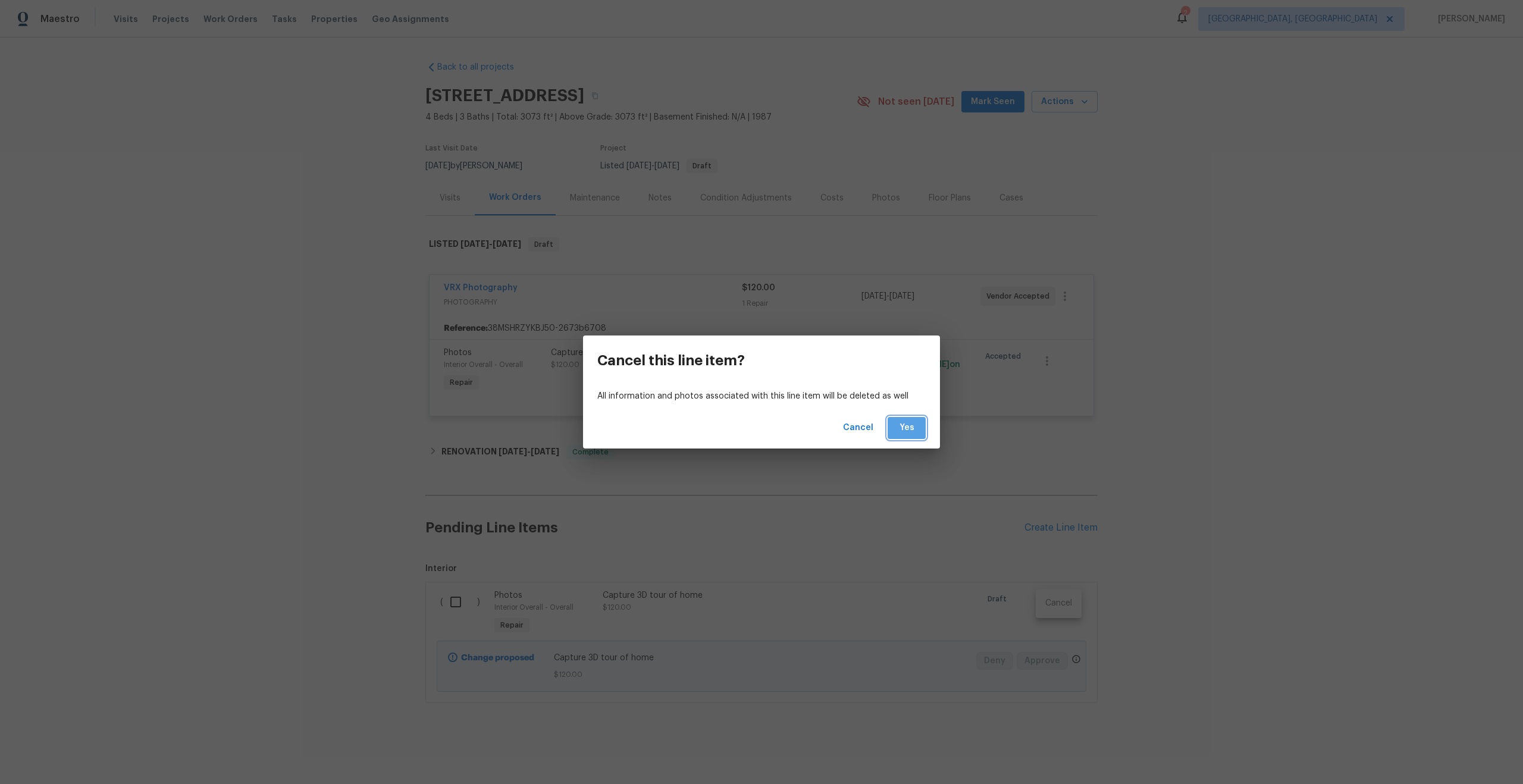
click at [903, 430] on span "Yes" at bounding box center [907, 428] width 19 height 14
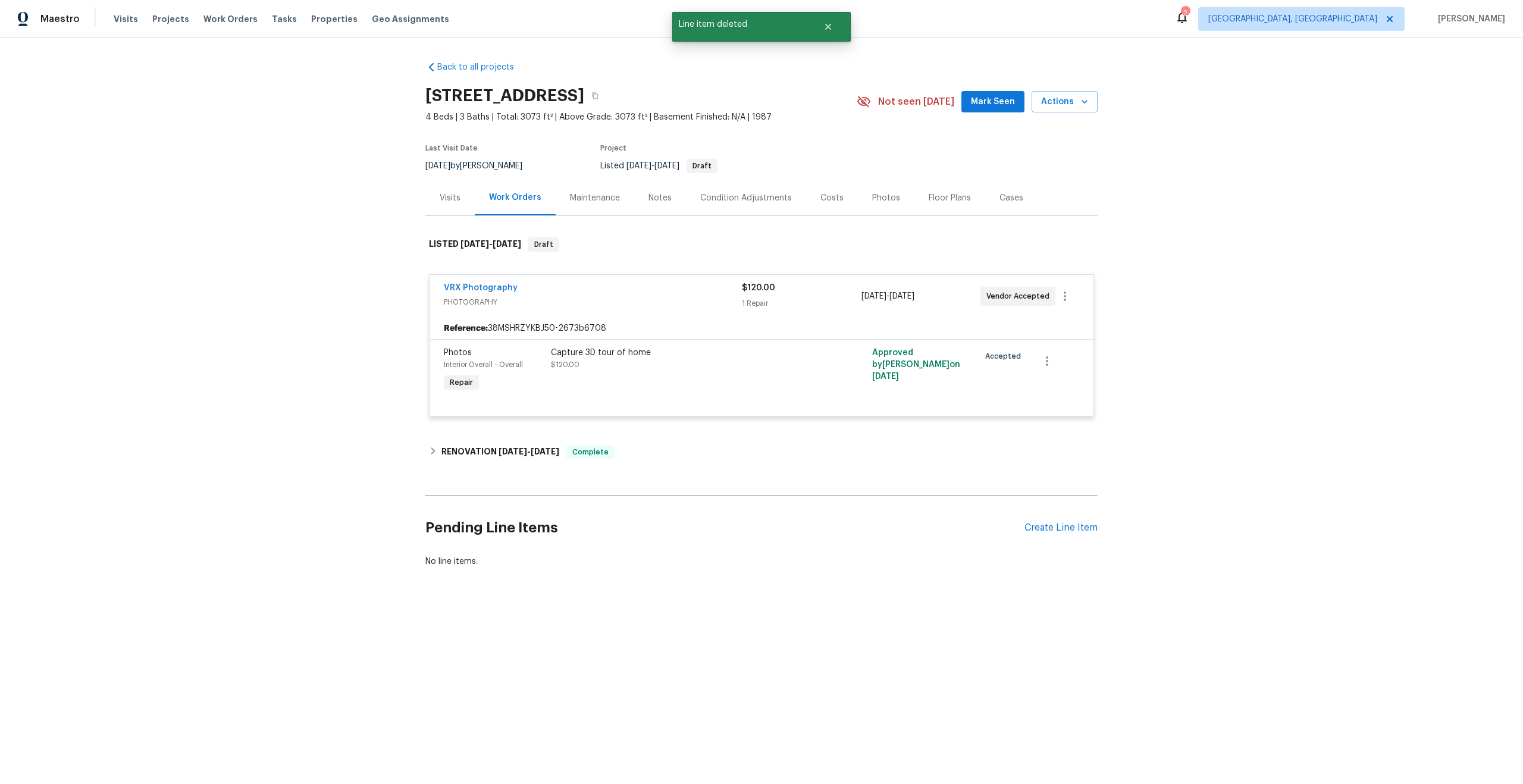
click at [1181, 373] on div "Back to all projects 1047 Mallard Dr, Rock Hill, SC 29732 4 Beds | 3 Baths | To…" at bounding box center [762, 343] width 1523 height 611
click at [666, 308] on div "VRX Photography PHOTOGRAPHY" at bounding box center [592, 295] width 298 height 28
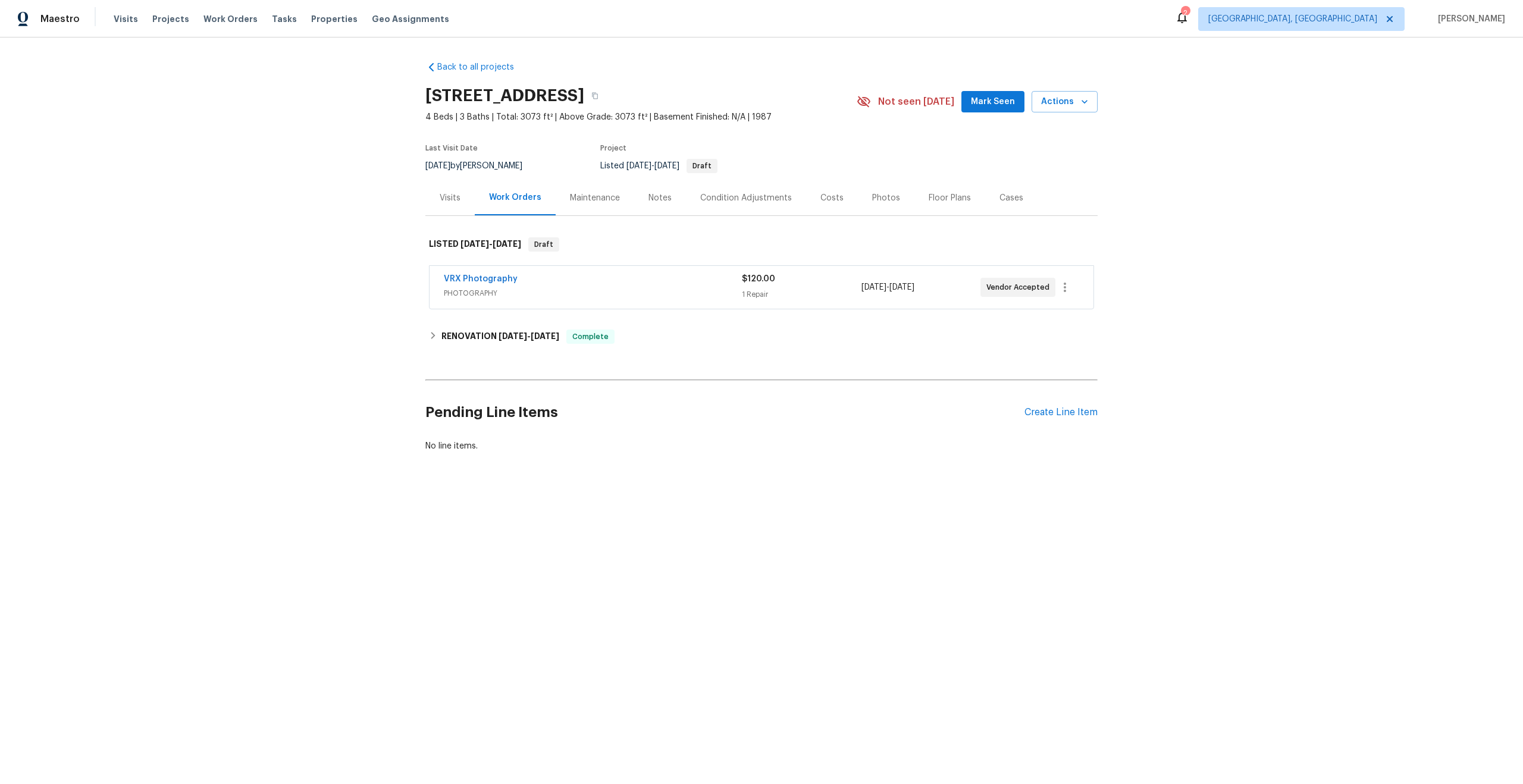
click at [802, 292] on div "1 Repair" at bounding box center [802, 294] width 119 height 12
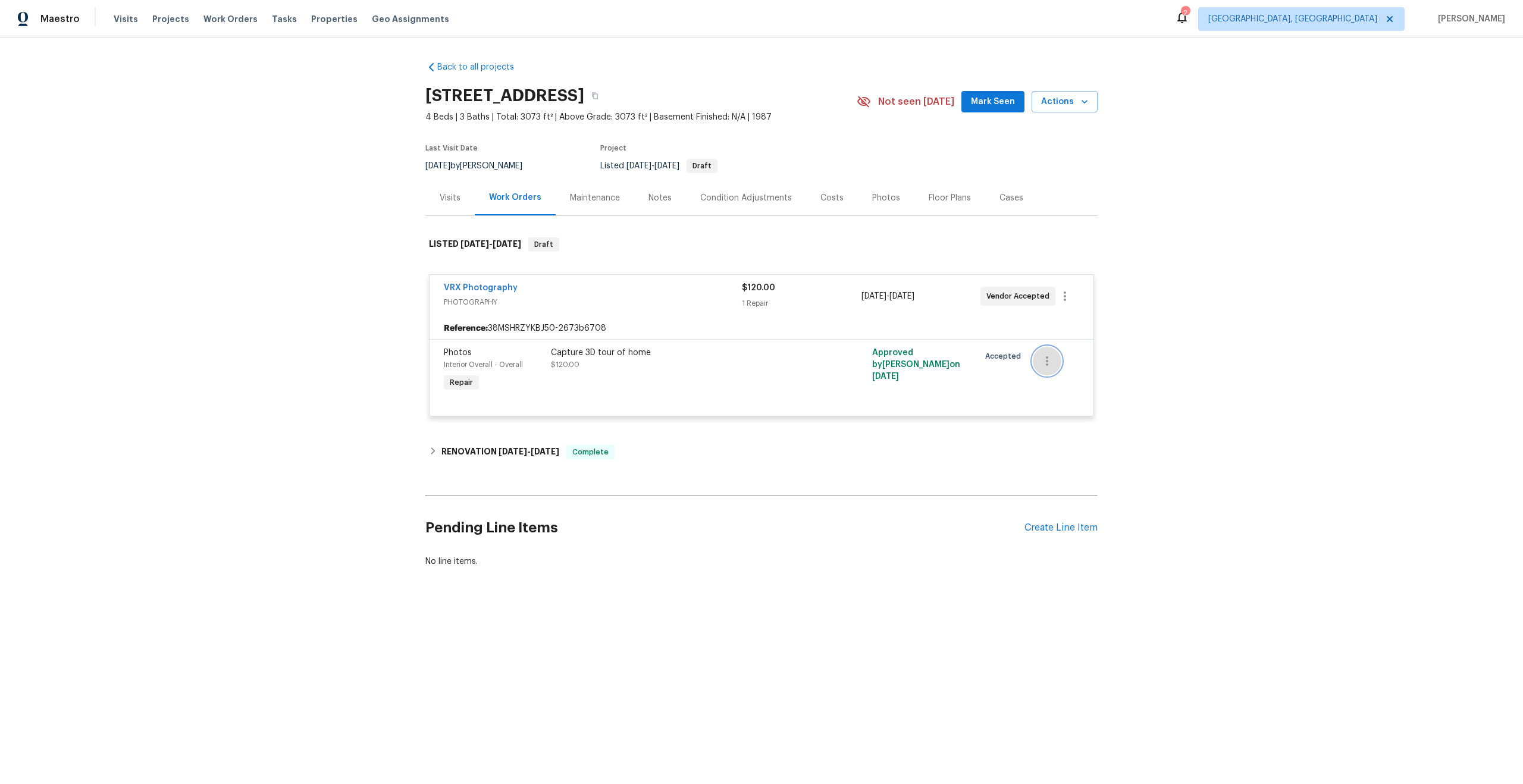
click at [1051, 361] on icon "button" at bounding box center [1047, 361] width 14 height 14
click at [740, 320] on div at bounding box center [762, 392] width 1523 height 784
click at [1063, 293] on icon "button" at bounding box center [1065, 296] width 14 height 14
click at [704, 296] on div at bounding box center [762, 392] width 1523 height 784
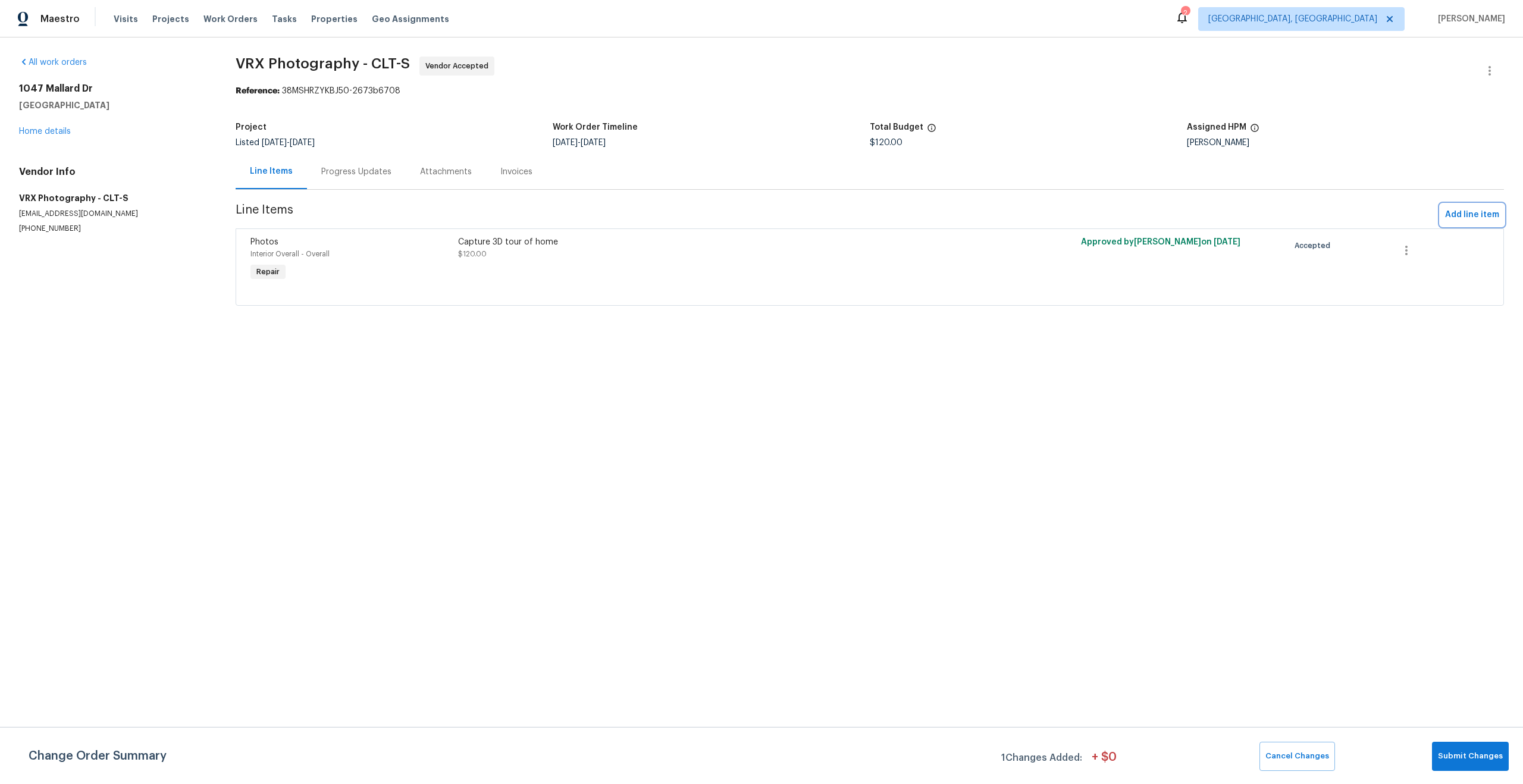
click at [1459, 213] on span "Add line item" at bounding box center [1471, 215] width 54 height 14
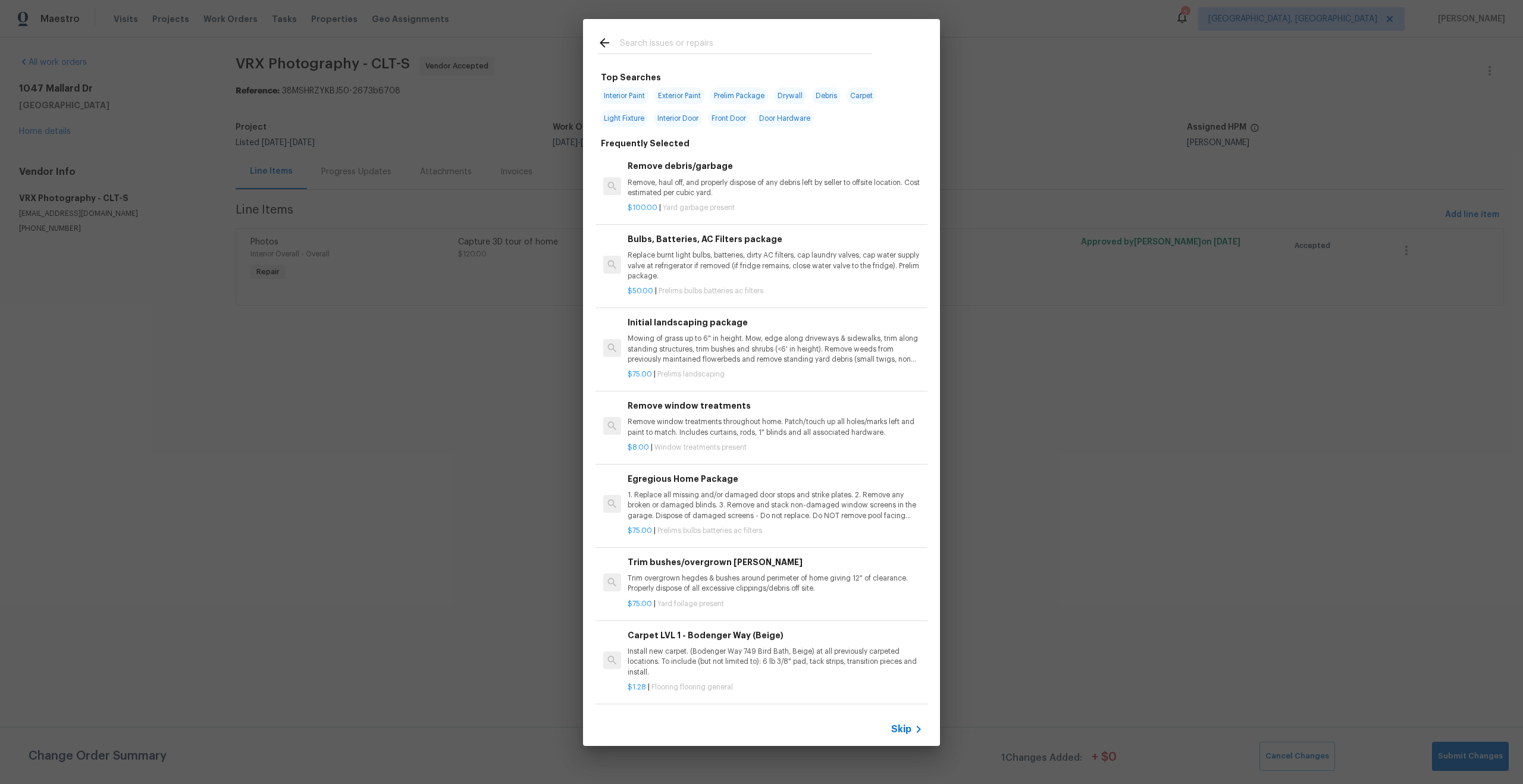
click at [903, 730] on span "Skip" at bounding box center [901, 729] width 20 height 12
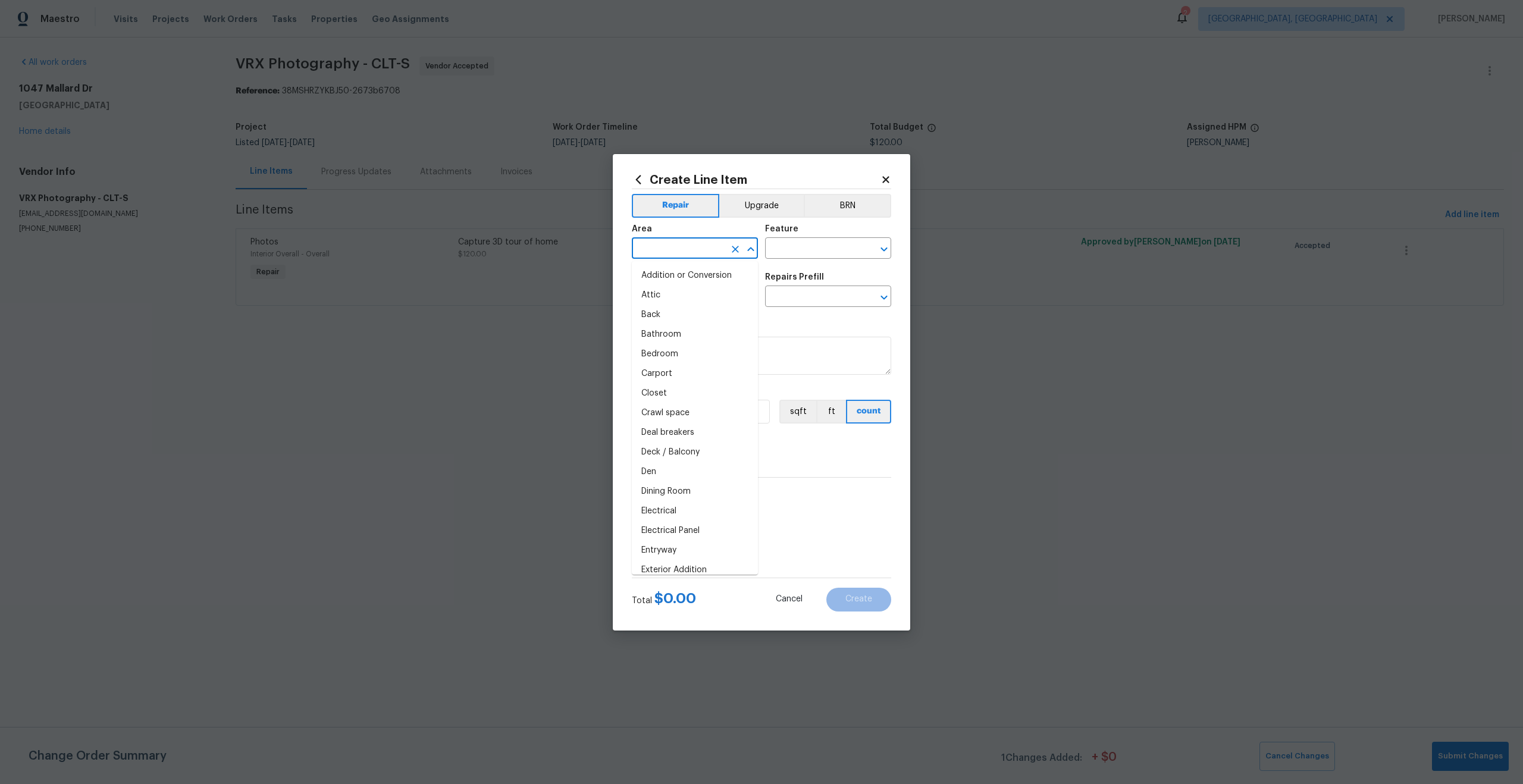
click at [679, 249] on input "text" at bounding box center [678, 250] width 93 height 19
click at [669, 294] on li "Interior Overall" at bounding box center [695, 295] width 126 height 19
type input "Interior Overall"
click at [795, 246] on input "text" at bounding box center [811, 250] width 93 height 19
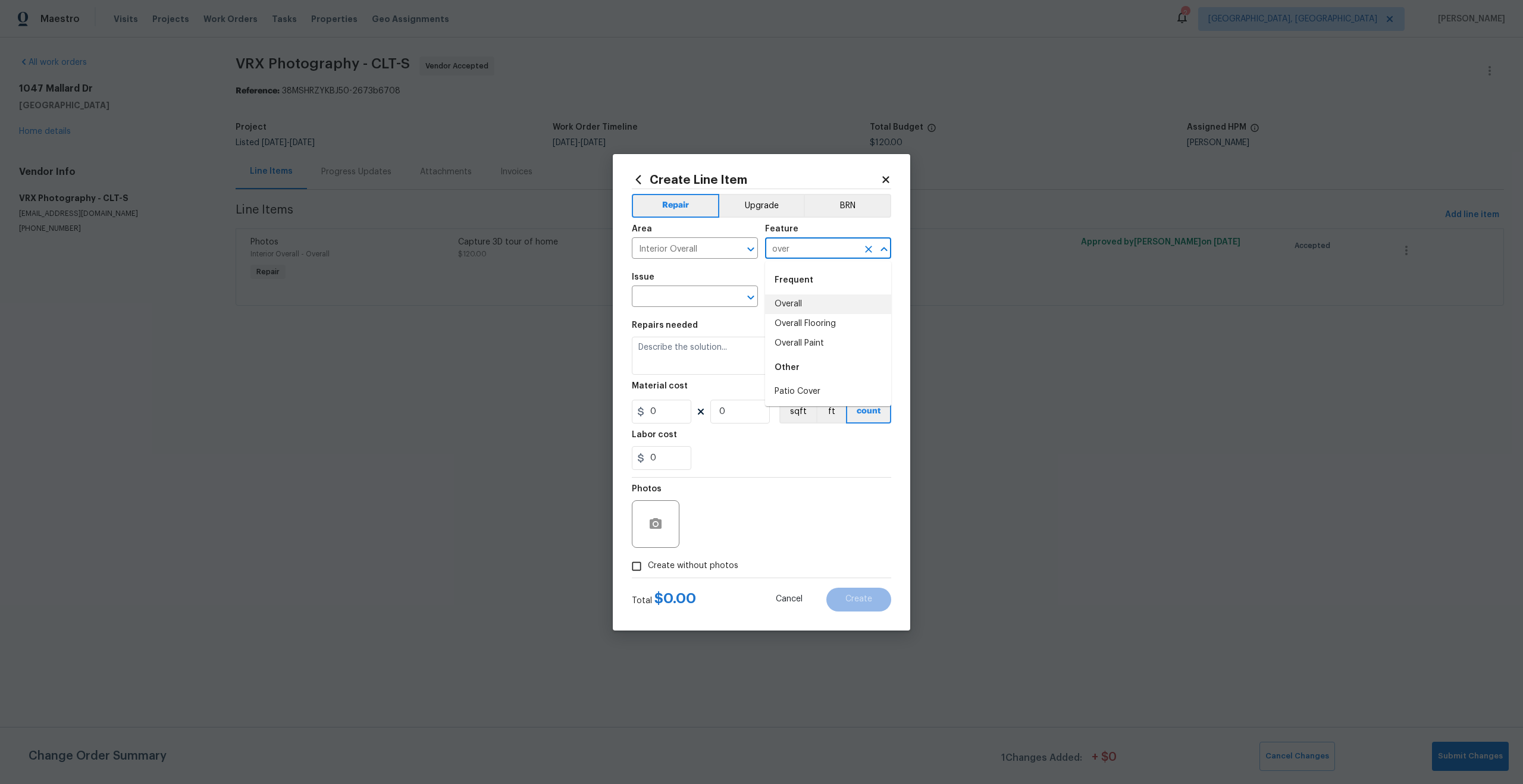
click at [795, 307] on li "Overall" at bounding box center [828, 304] width 126 height 19
type input "Overall"
click at [683, 295] on input "text" at bounding box center [678, 297] width 93 height 19
click at [676, 351] on li "Photos" at bounding box center [695, 353] width 126 height 19
type input "Photos"
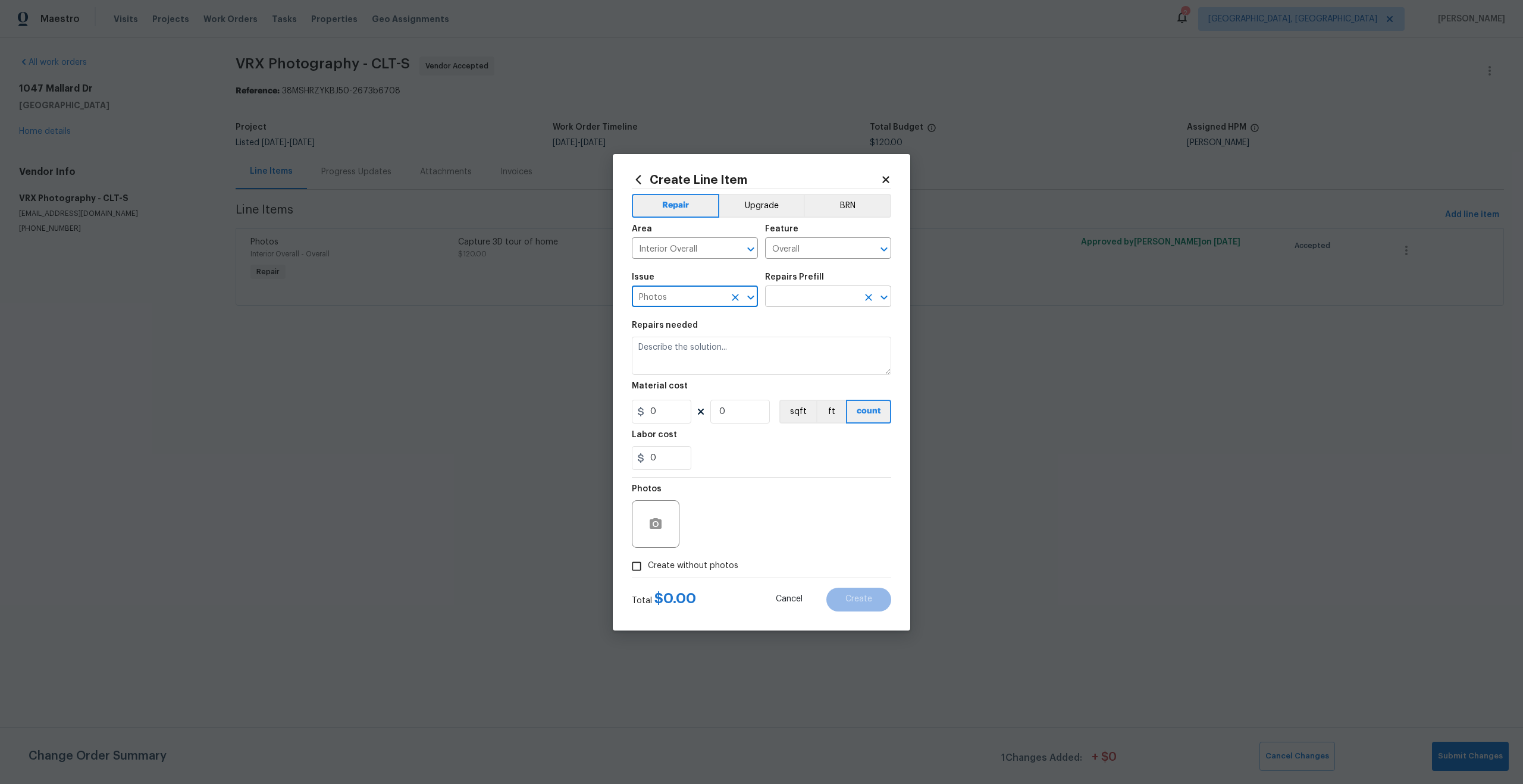
click at [802, 298] on input "text" at bounding box center [811, 297] width 93 height 19
click at [802, 324] on li "3D Tour Capture $120.00" at bounding box center [828, 324] width 126 height 19
type input "3D Tour Capture $120.00"
type textarea "Capture 3D tour of home"
type input "1"
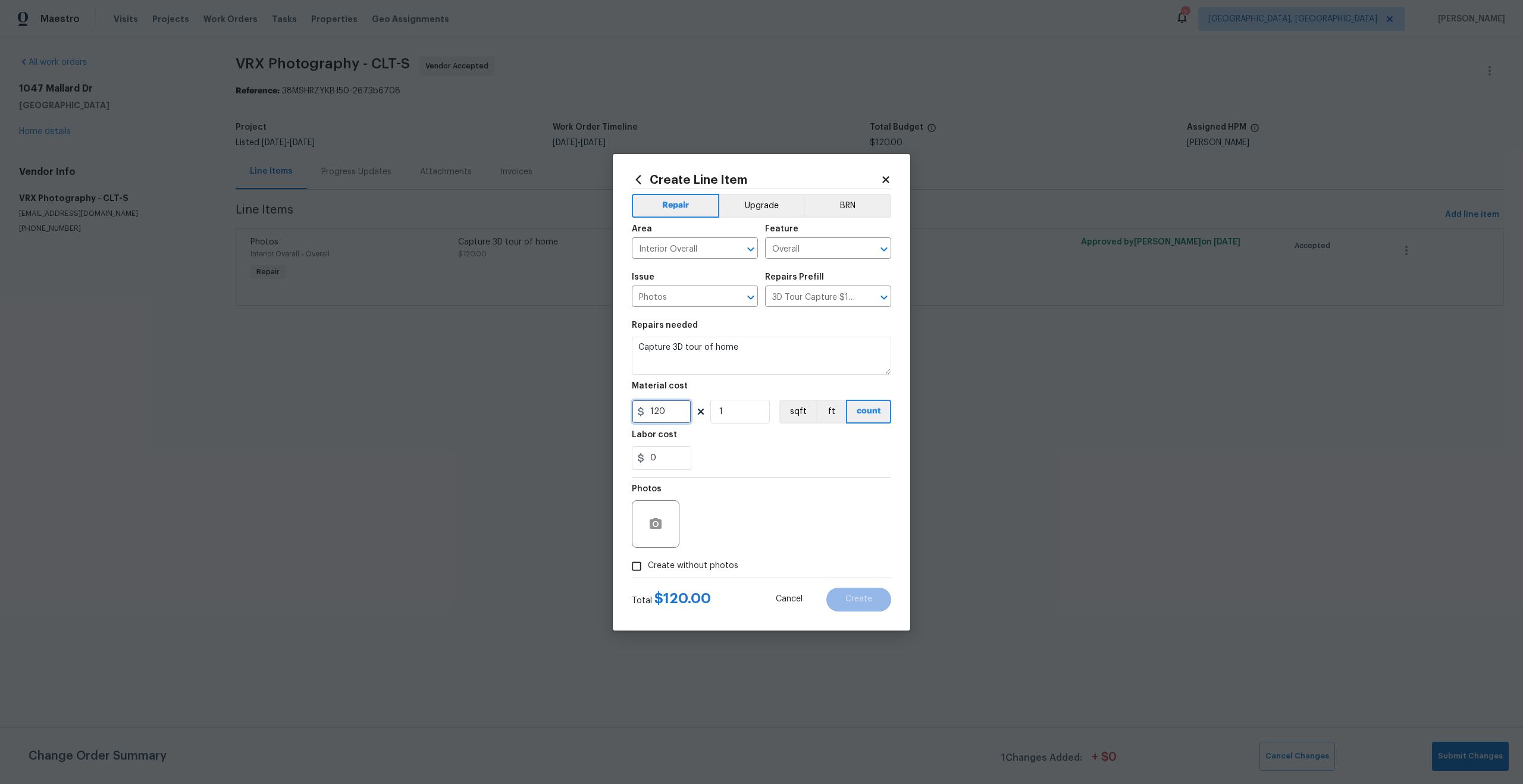
click at [670, 415] on input "120" at bounding box center [662, 412] width 60 height 24
type input "50"
click at [778, 510] on div "Photos" at bounding box center [762, 516] width 259 height 77
click at [638, 563] on input "Create without photos" at bounding box center [637, 567] width 23 height 23
checkbox input "true"
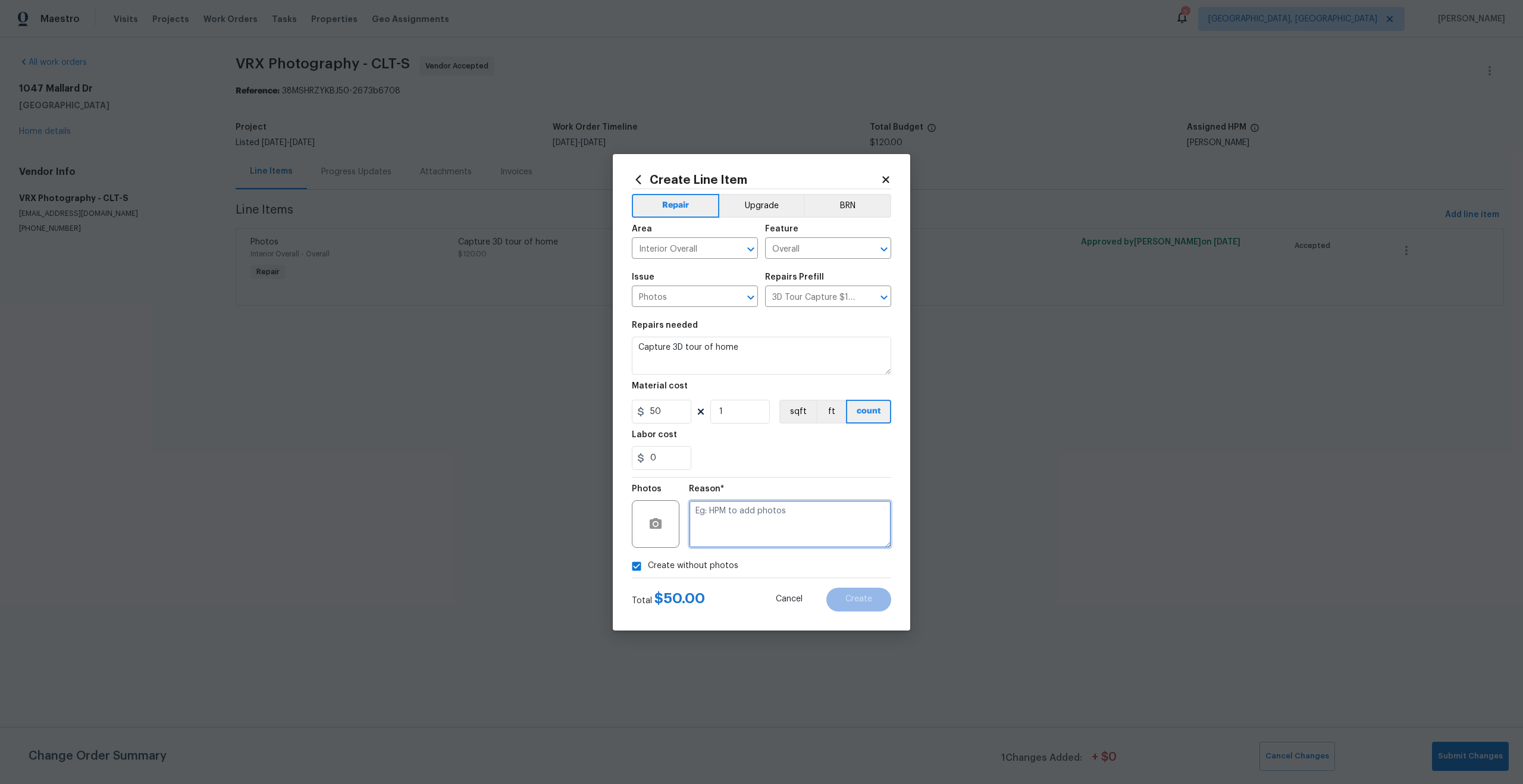
click at [763, 538] on textarea at bounding box center [790, 524] width 202 height 47
type textarea "."
click at [854, 595] on span "Create" at bounding box center [858, 599] width 27 height 9
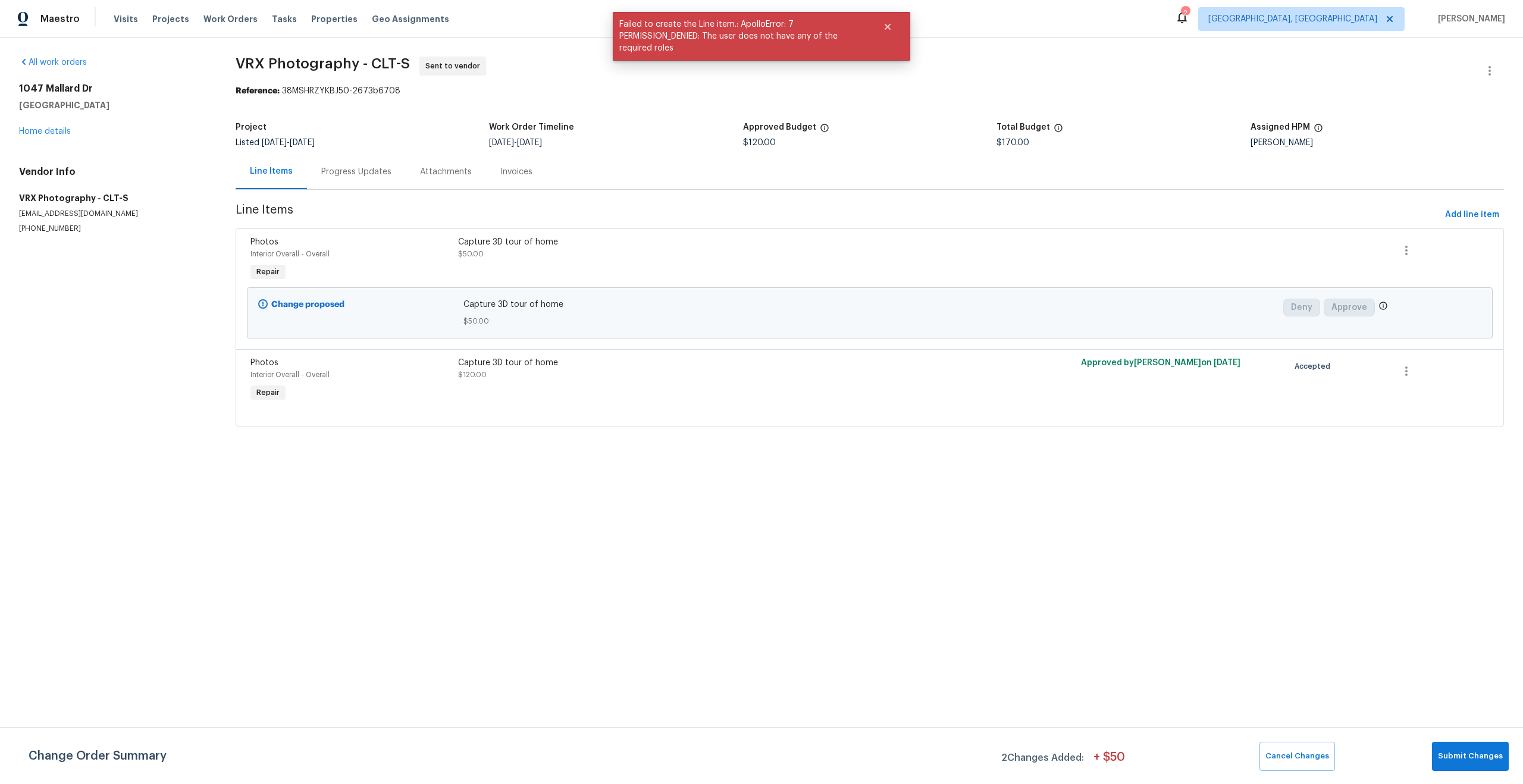
click at [606, 321] on span "$50.00" at bounding box center [870, 321] width 813 height 12
click at [1064, 460] on html "Maestro Visits Projects Work Orders Tasks Properties Geo Assignments 2 [GEOGRAP…" at bounding box center [762, 229] width 1523 height 460
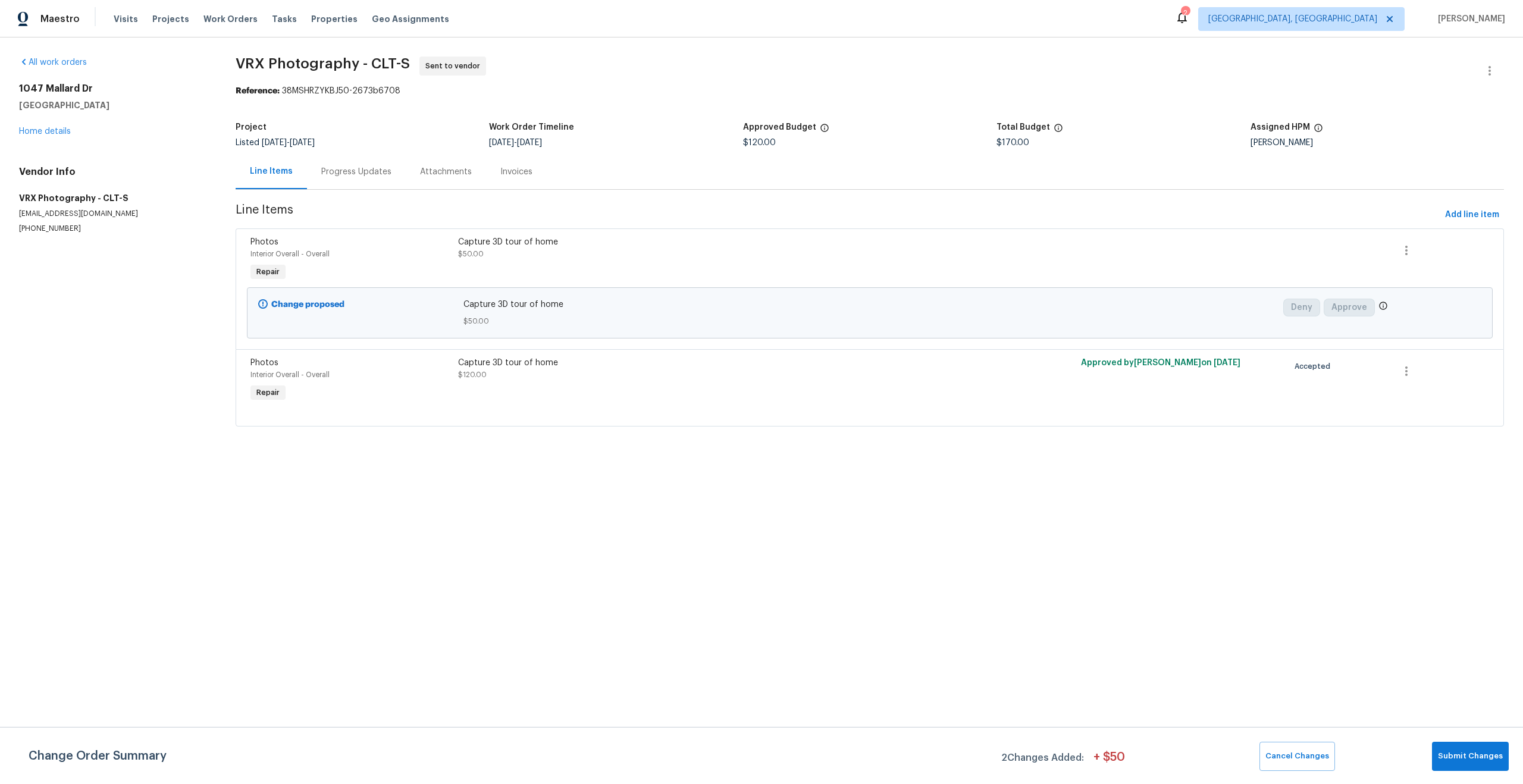
click at [696, 460] on html "Maestro Visits Projects Work Orders Tasks Properties Geo Assignments 2 [GEOGRAP…" at bounding box center [762, 229] width 1523 height 460
click at [630, 460] on html "Maestro Visits Projects Work Orders Tasks Properties Geo Assignments 2 [GEOGRAP…" at bounding box center [762, 229] width 1523 height 460
click at [671, 446] on div "All work orders [STREET_ADDRESS] Home details Vendor Info VRX Photography - CLT…" at bounding box center [762, 249] width 1523 height 423
click at [1298, 758] on span "Cancel Changes" at bounding box center [1297, 756] width 64 height 14
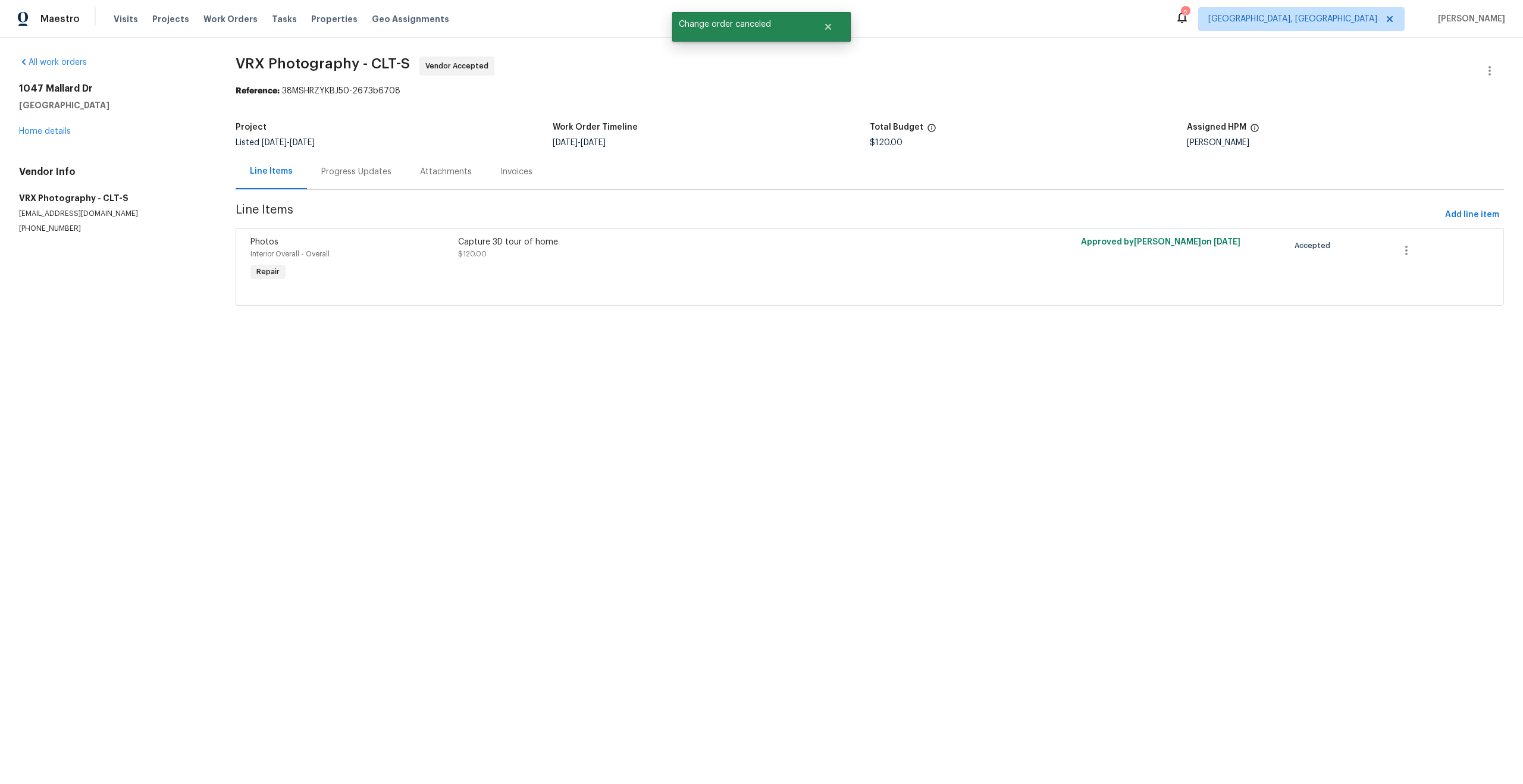
click at [377, 171] on div "Progress Updates" at bounding box center [356, 171] width 70 height 12
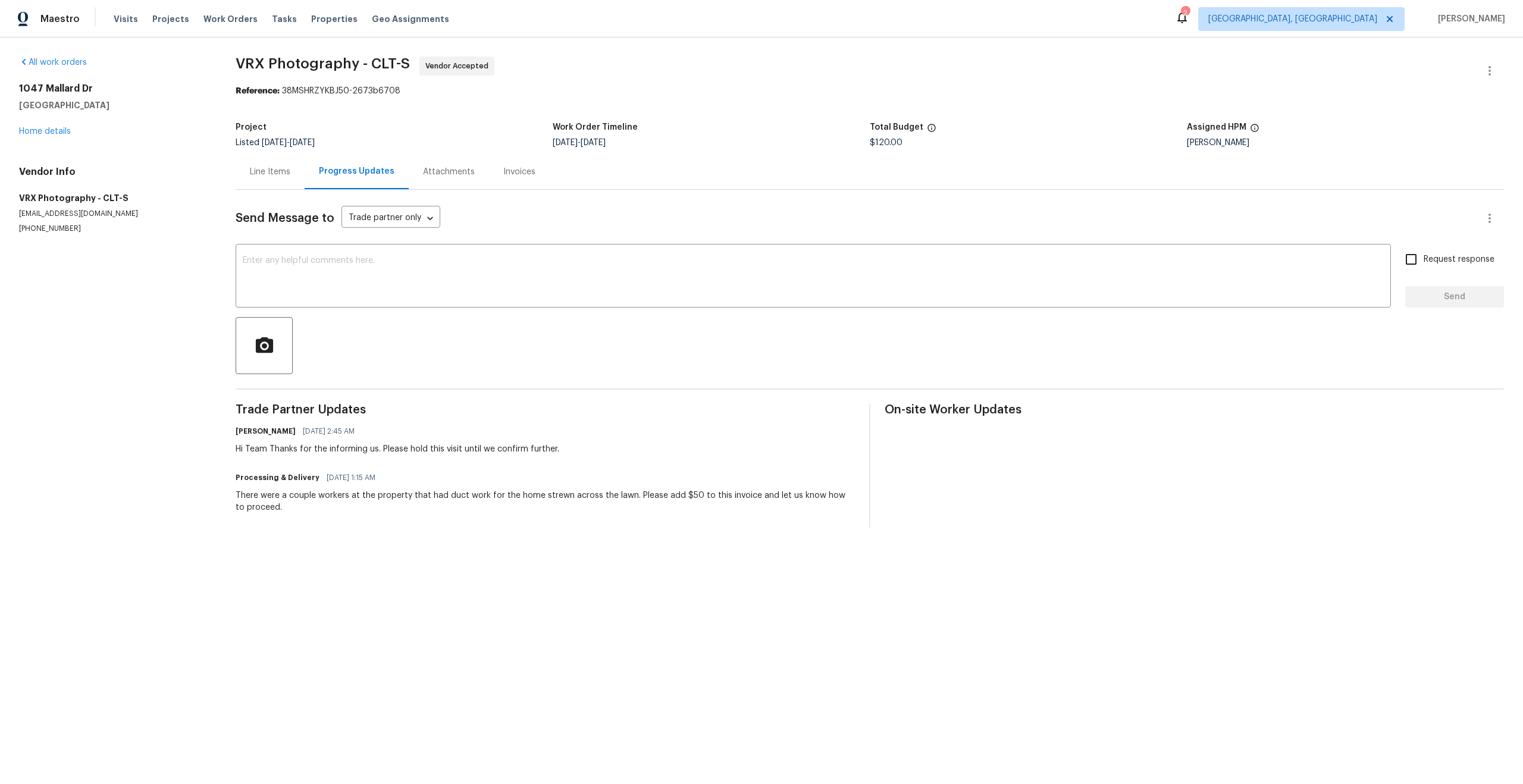
click at [270, 169] on div "Line Items" at bounding box center [270, 171] width 40 height 12
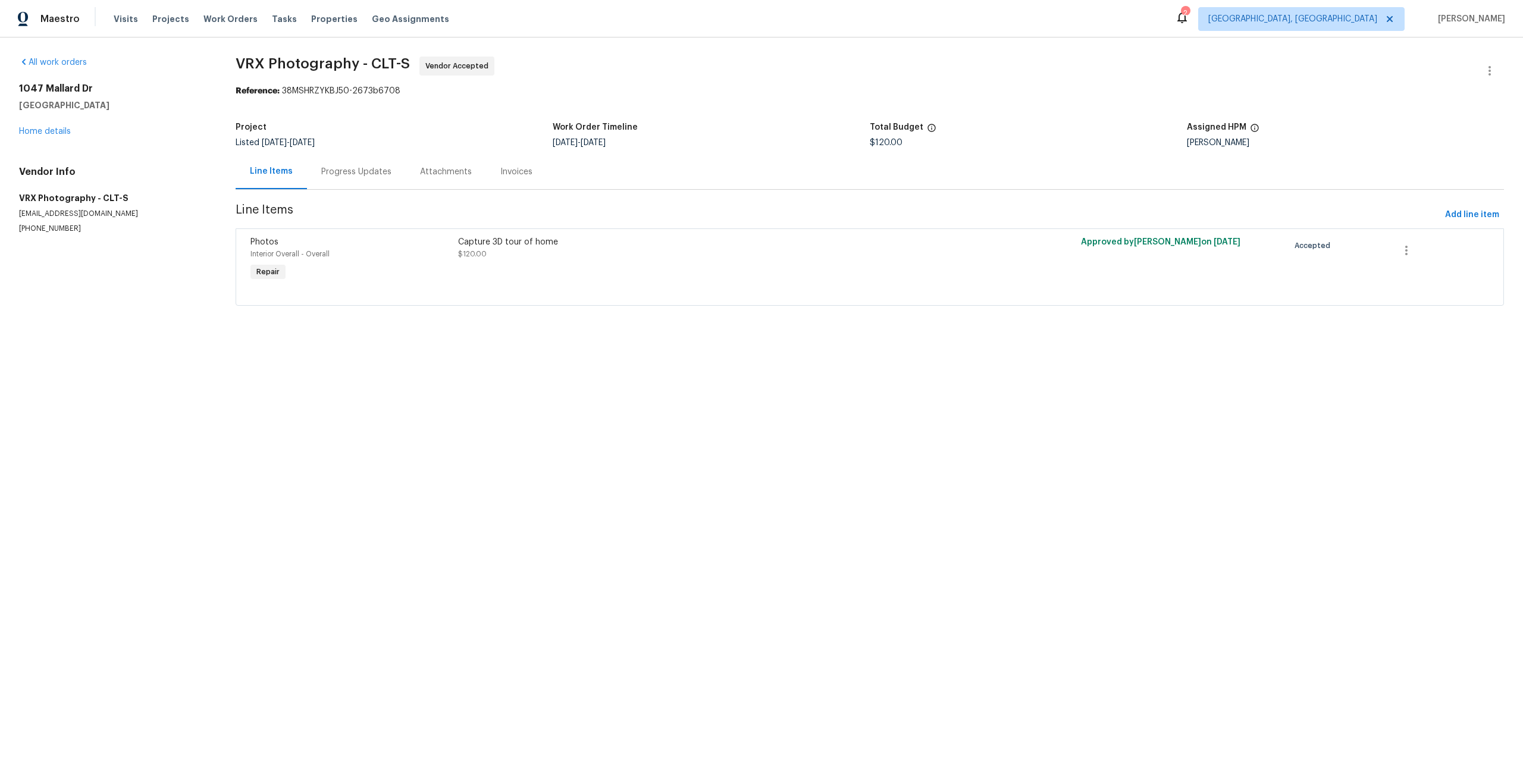
click at [261, 339] on html "Maestro Visits Projects Work Orders Tasks Properties Geo Assignments 2 [GEOGRAP…" at bounding box center [762, 169] width 1523 height 339
